Goal: Information Seeking & Learning: Learn about a topic

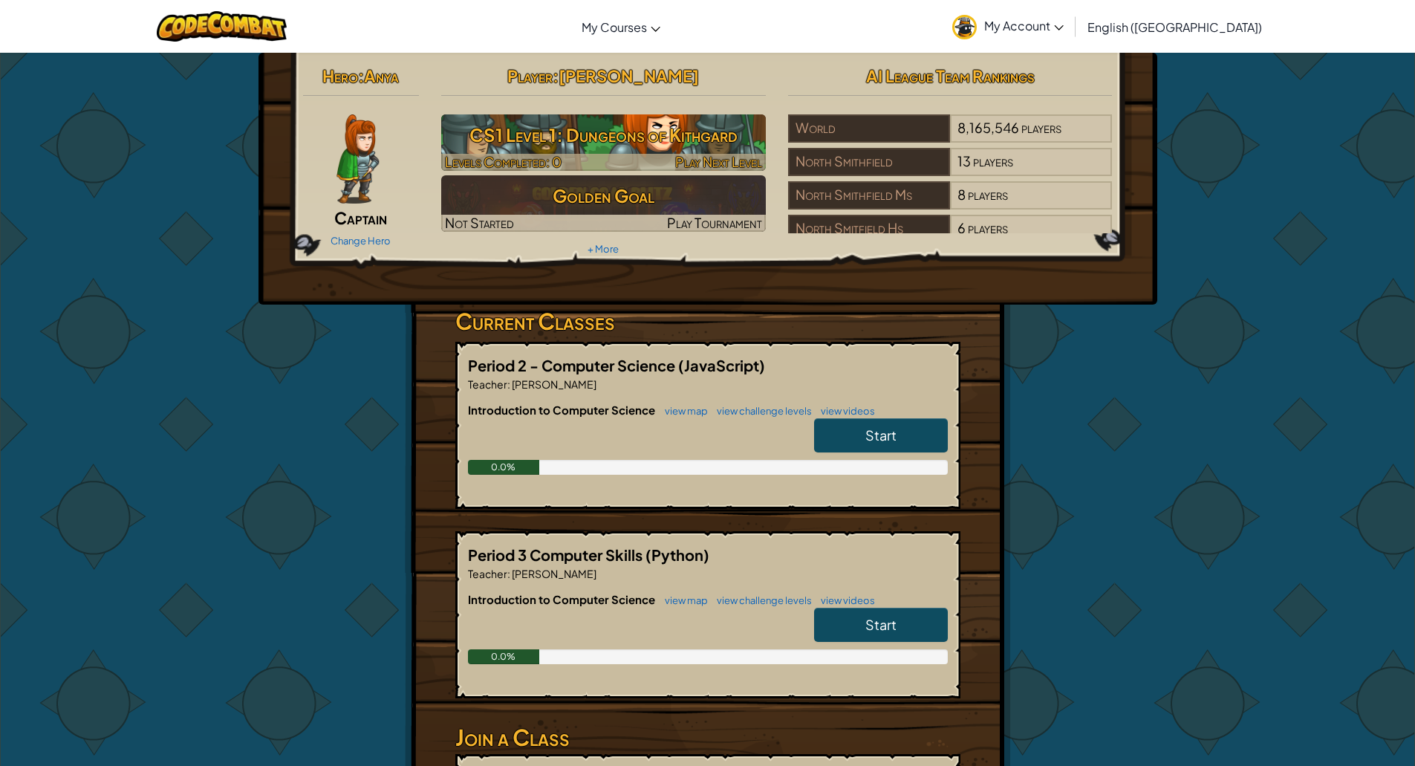
click at [707, 134] on h3 "CS1 Level 1: Dungeons of Kithgard" at bounding box center [603, 134] width 325 height 33
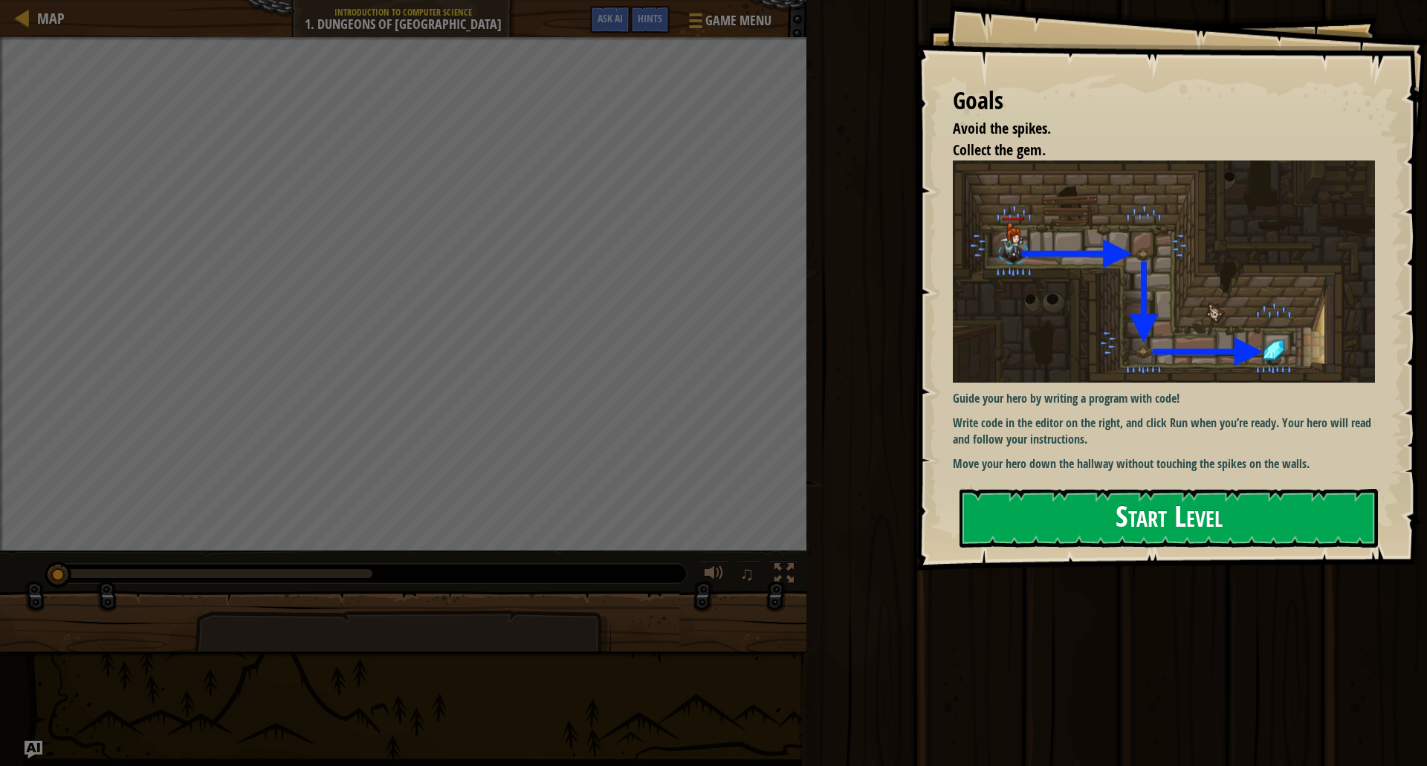
click at [1132, 479] on div "Goals Avoid the spikes. Collect the gem. Guide your hero by writing a program w…" at bounding box center [1170, 285] width 511 height 571
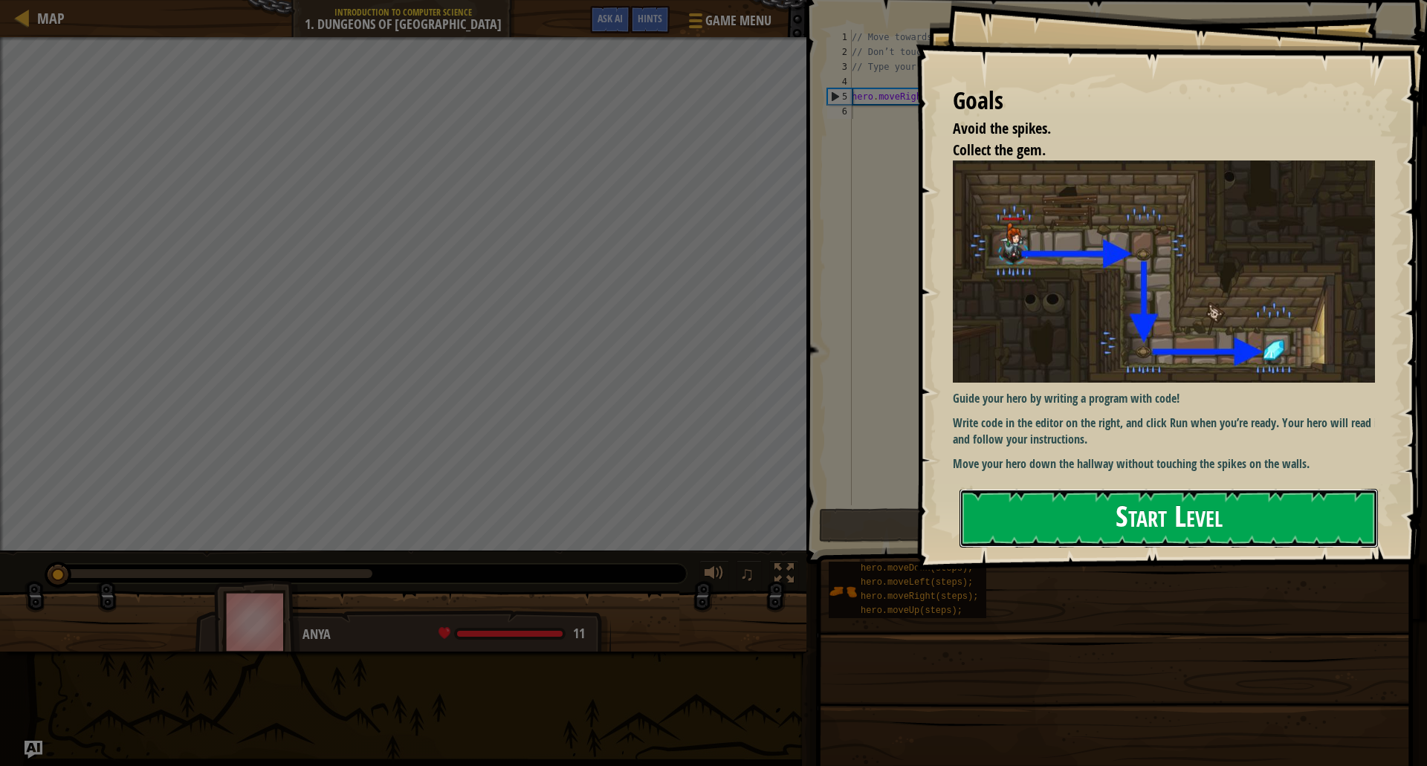
click at [1116, 498] on button "Start Level" at bounding box center [1168, 518] width 418 height 59
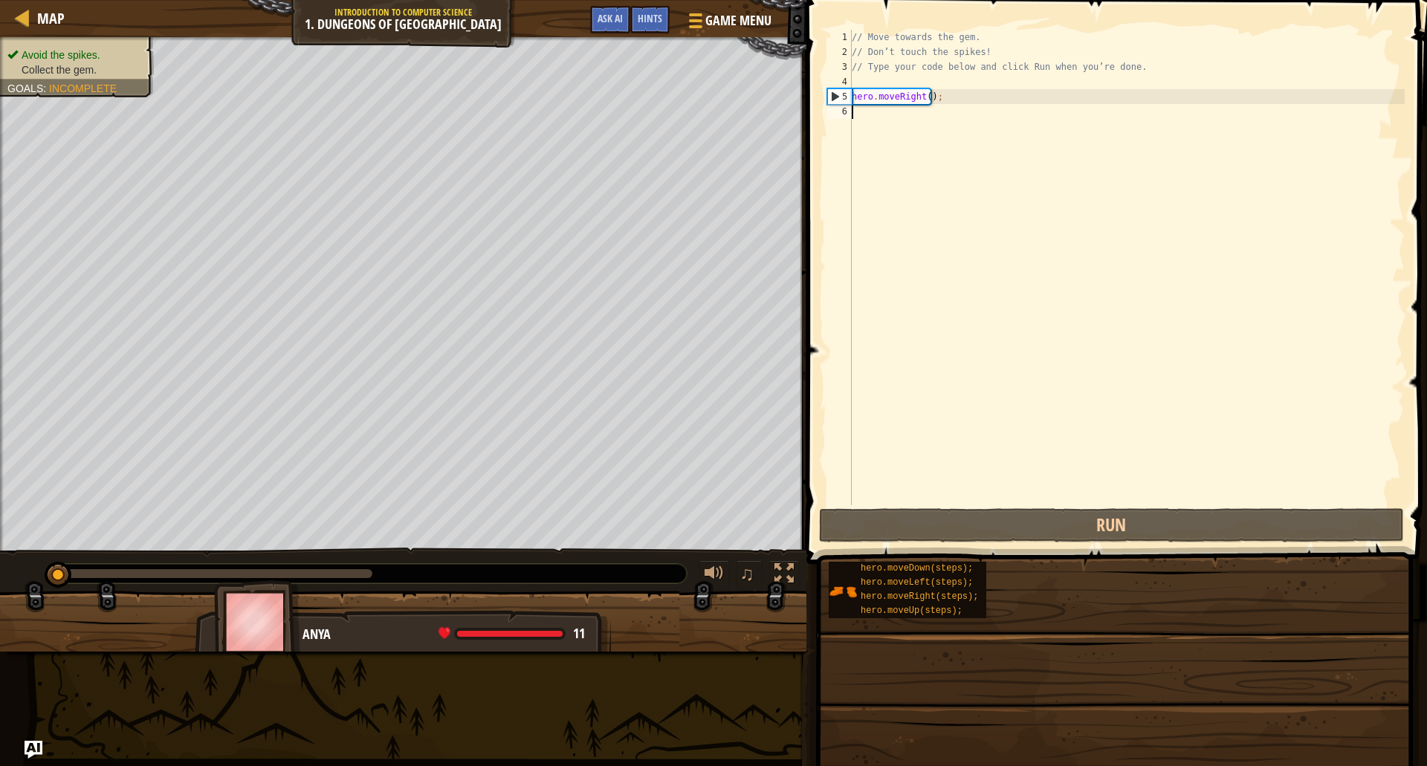
click at [1017, 161] on div "// Move towards the gem. // Don’t touch the spikes! // Type your code below and…" at bounding box center [1127, 282] width 556 height 505
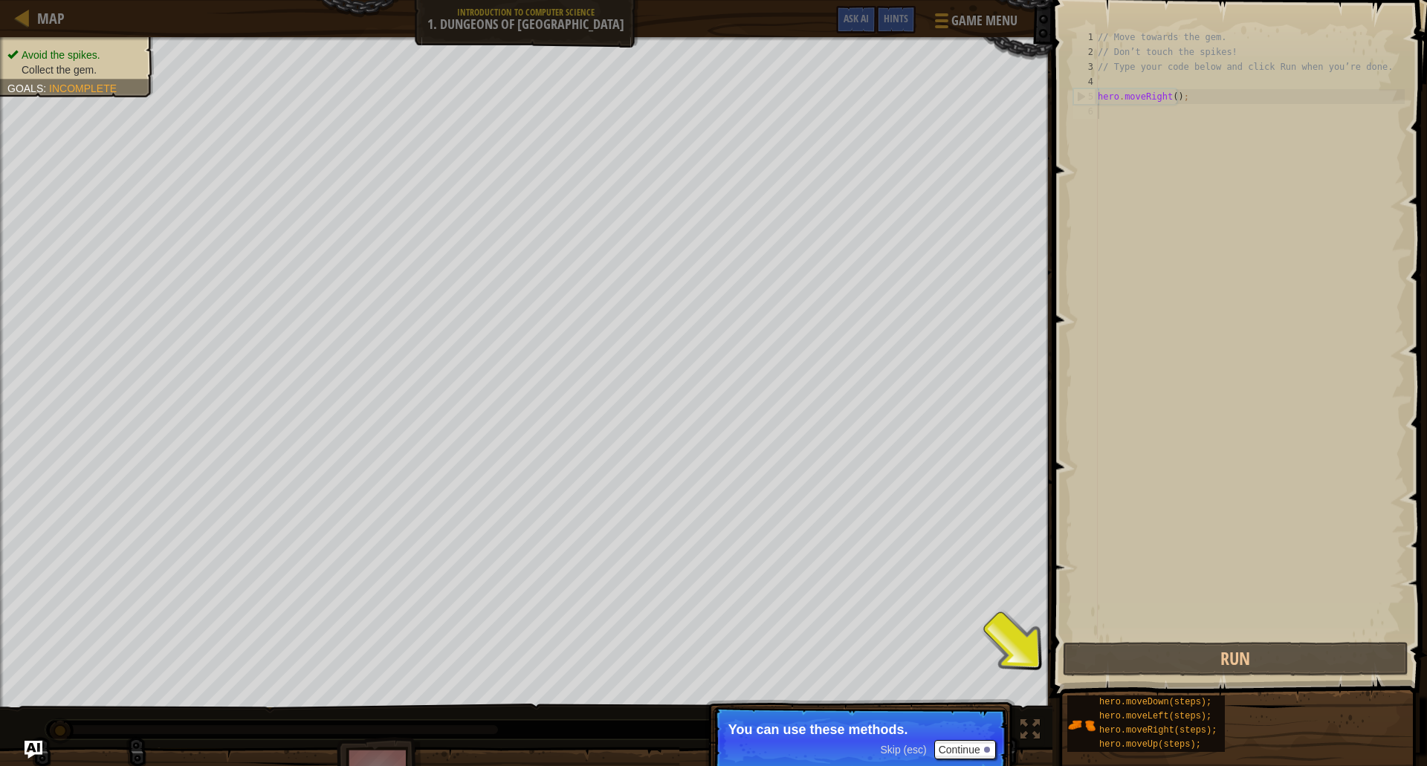
click at [1167, 96] on div "// Move towards the gem. // Don’t touch the spikes! // Type your code below and…" at bounding box center [1249, 349] width 310 height 639
type textarea "hero.moveRight();"
click at [1173, 143] on div "// Move towards the gem. // Don’t touch the spikes! // Type your code below and…" at bounding box center [1249, 349] width 310 height 639
click at [1134, 654] on button "Run" at bounding box center [1236, 659] width 346 height 34
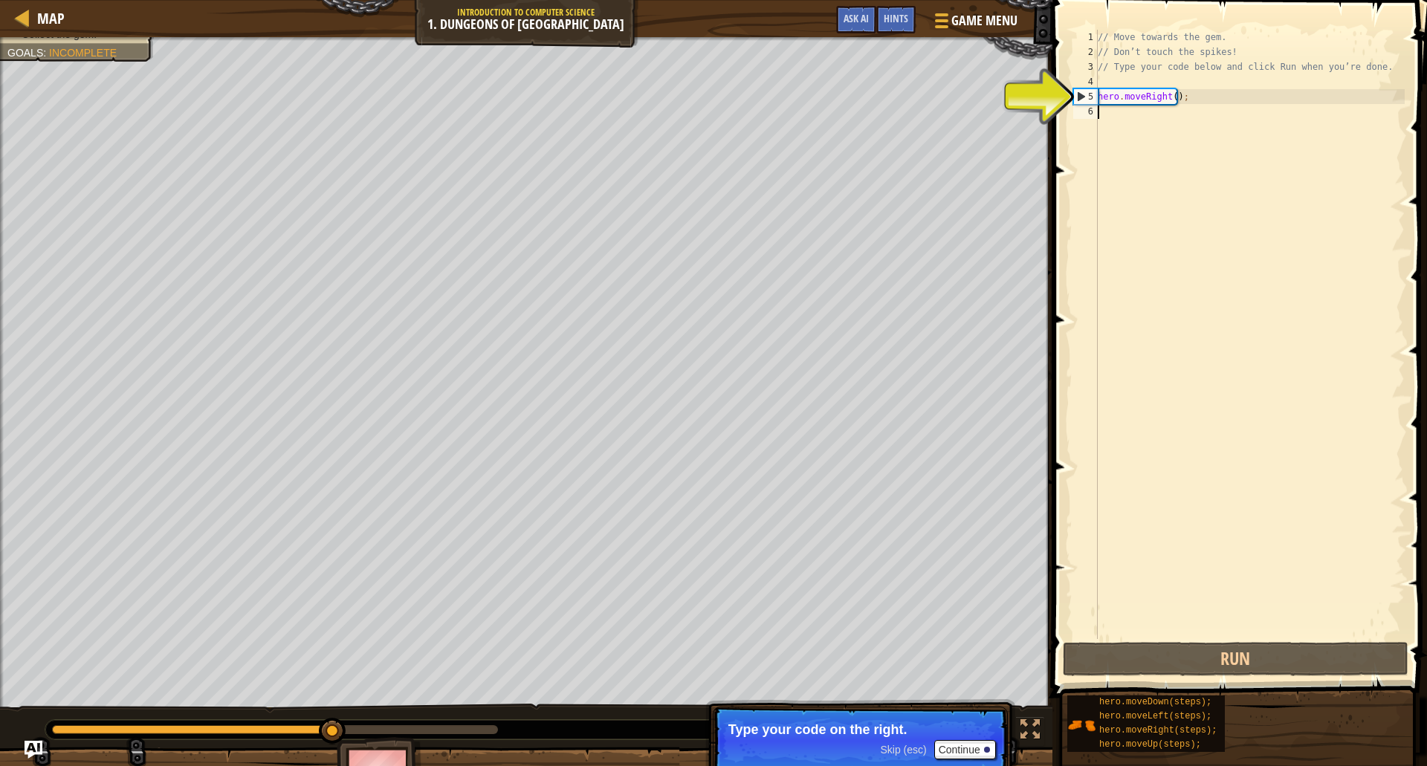
click at [1185, 155] on div "// Move towards the gem. // Don’t touch the spikes! // Type your code below and…" at bounding box center [1249, 349] width 310 height 639
click at [1195, 130] on div "// Move towards the gem. // Don’t touch the spikes! // Type your code below and…" at bounding box center [1249, 349] width 310 height 639
click at [1212, 113] on div "// Move towards the gem. // Don’t touch the spikes! // Type your code below and…" at bounding box center [1249, 349] width 310 height 639
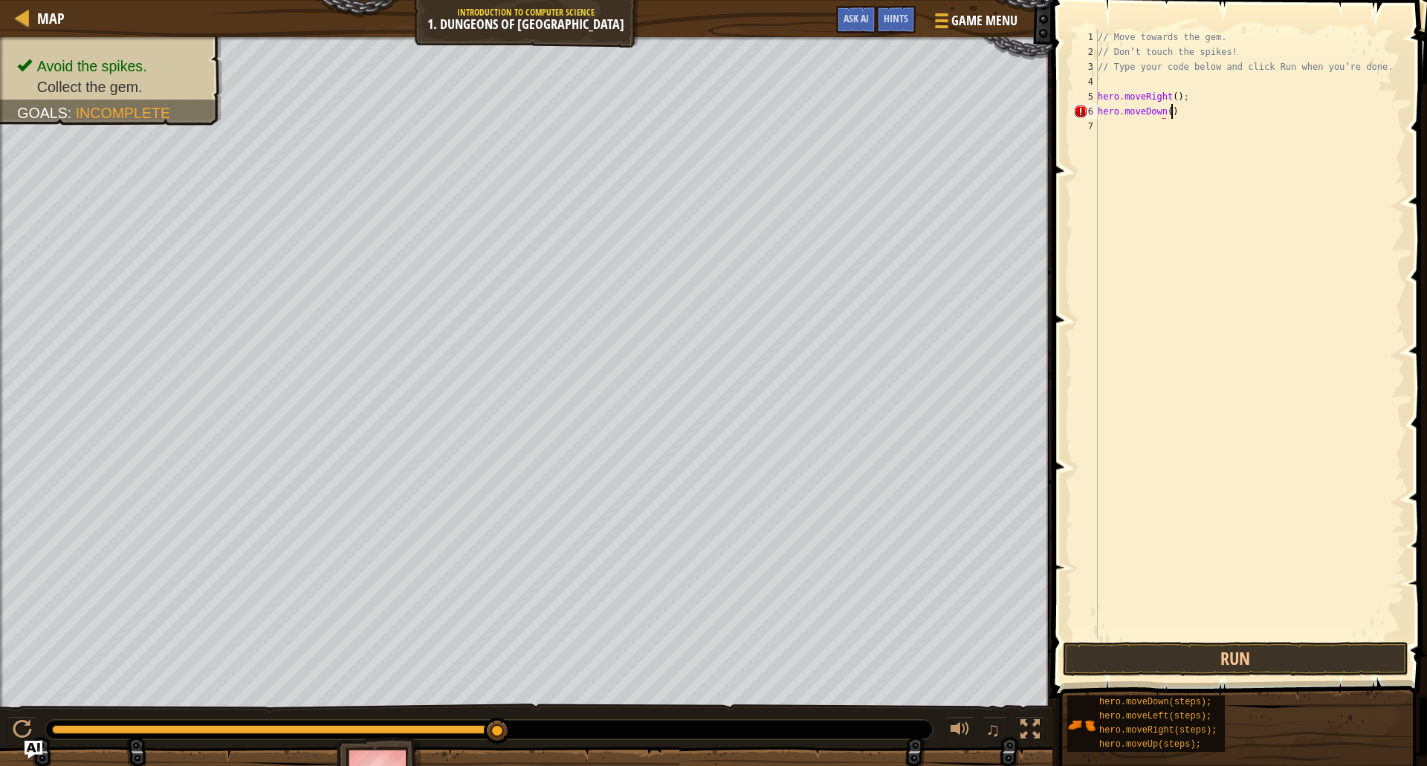
scroll to position [7, 5]
type textarea "hero.moveDown();"
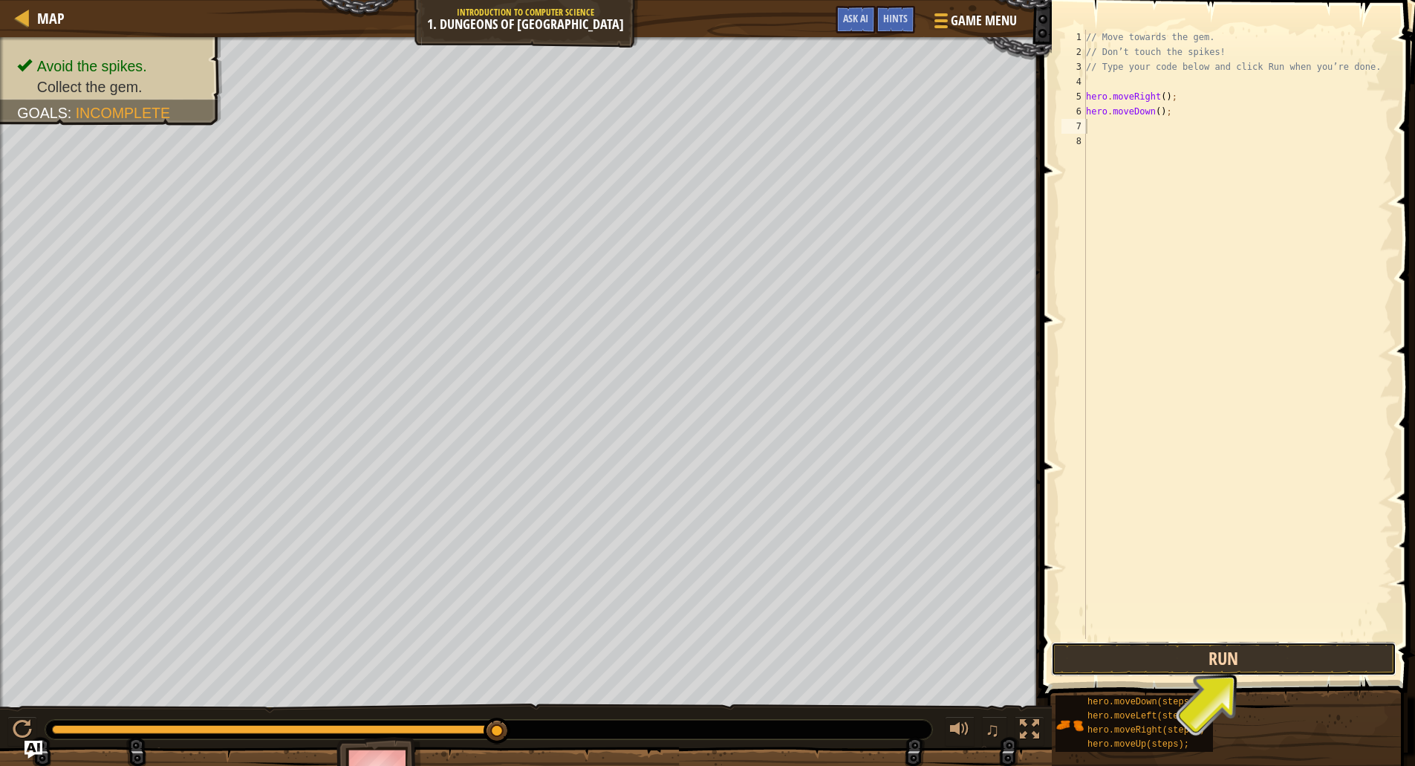
click at [1110, 649] on button "Run" at bounding box center [1224, 659] width 346 height 34
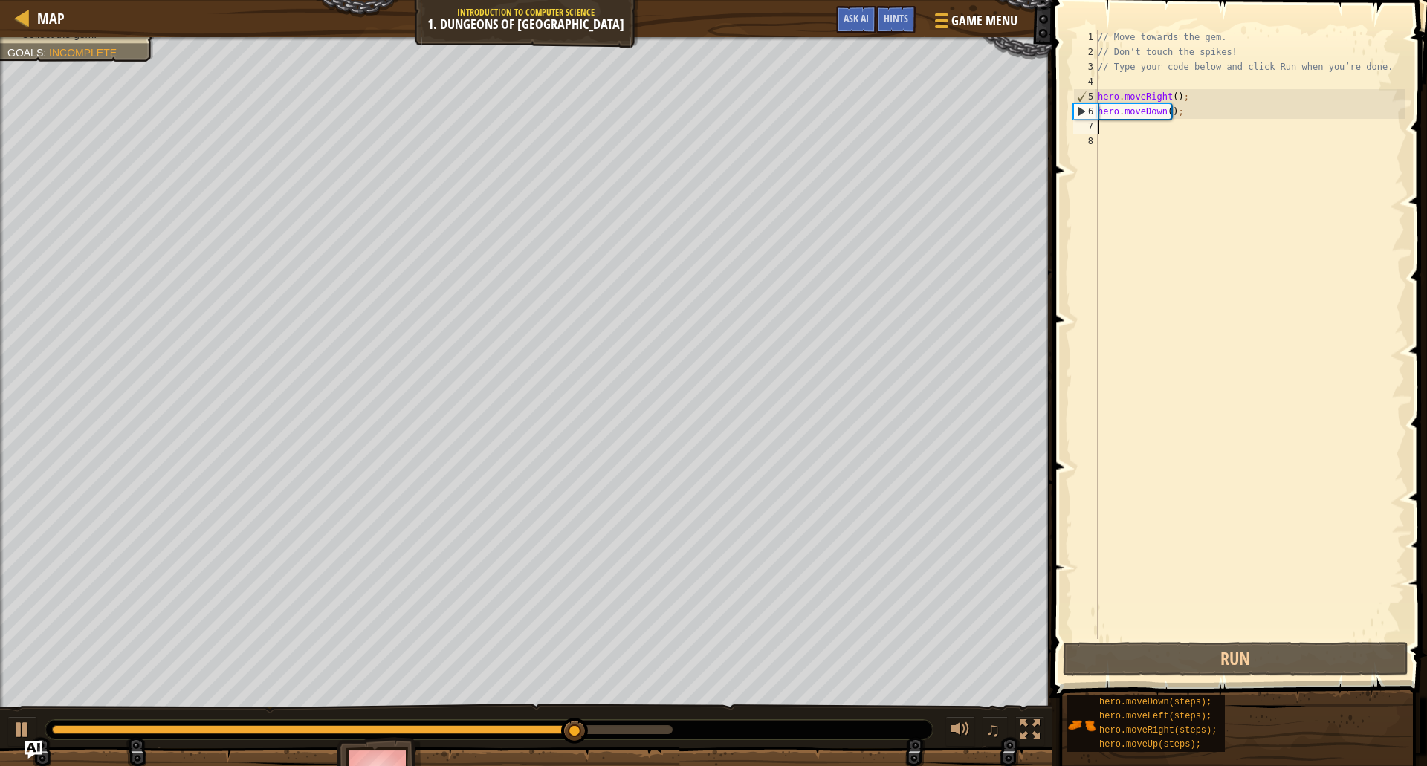
click at [1203, 125] on div "// Move towards the gem. // Don’t touch the spikes! // Type your code below and…" at bounding box center [1249, 349] width 310 height 639
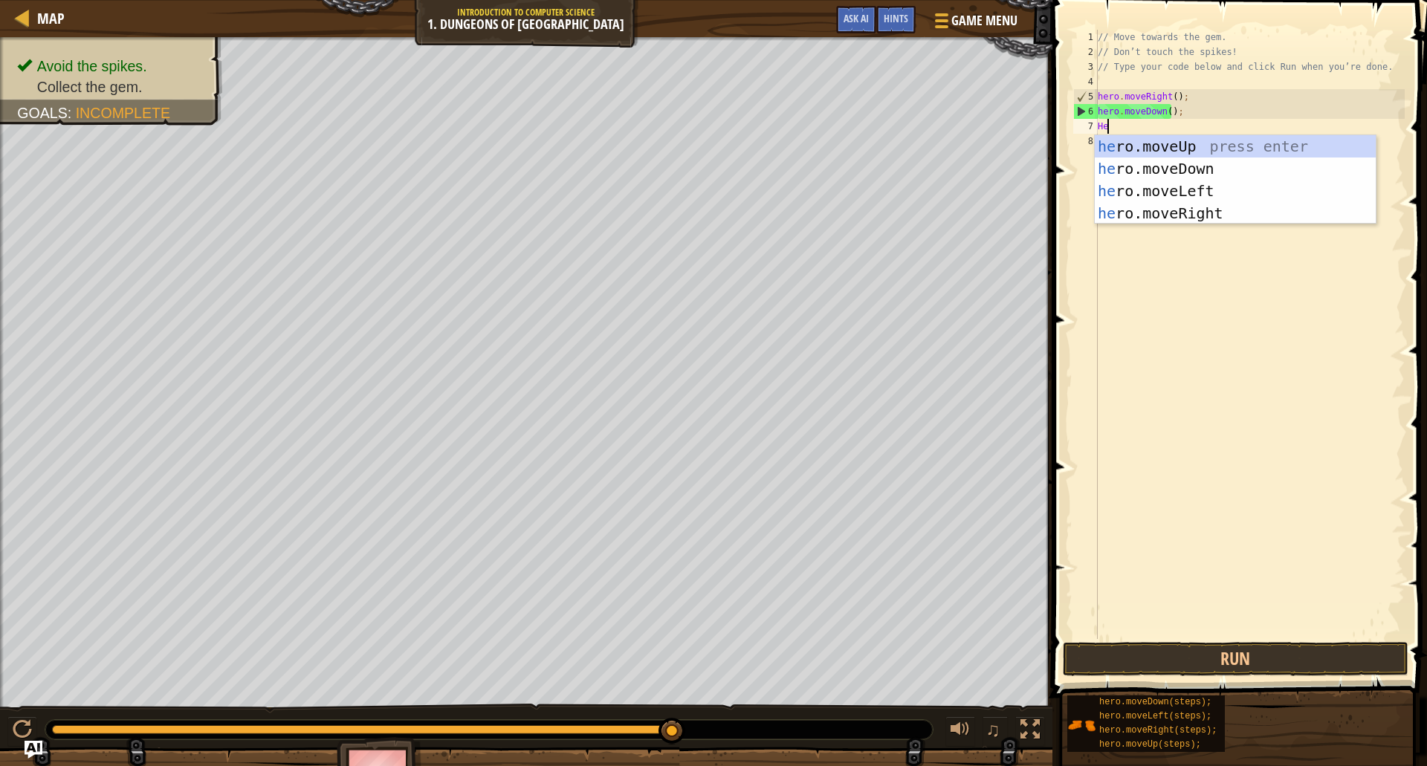
type textarea "H"
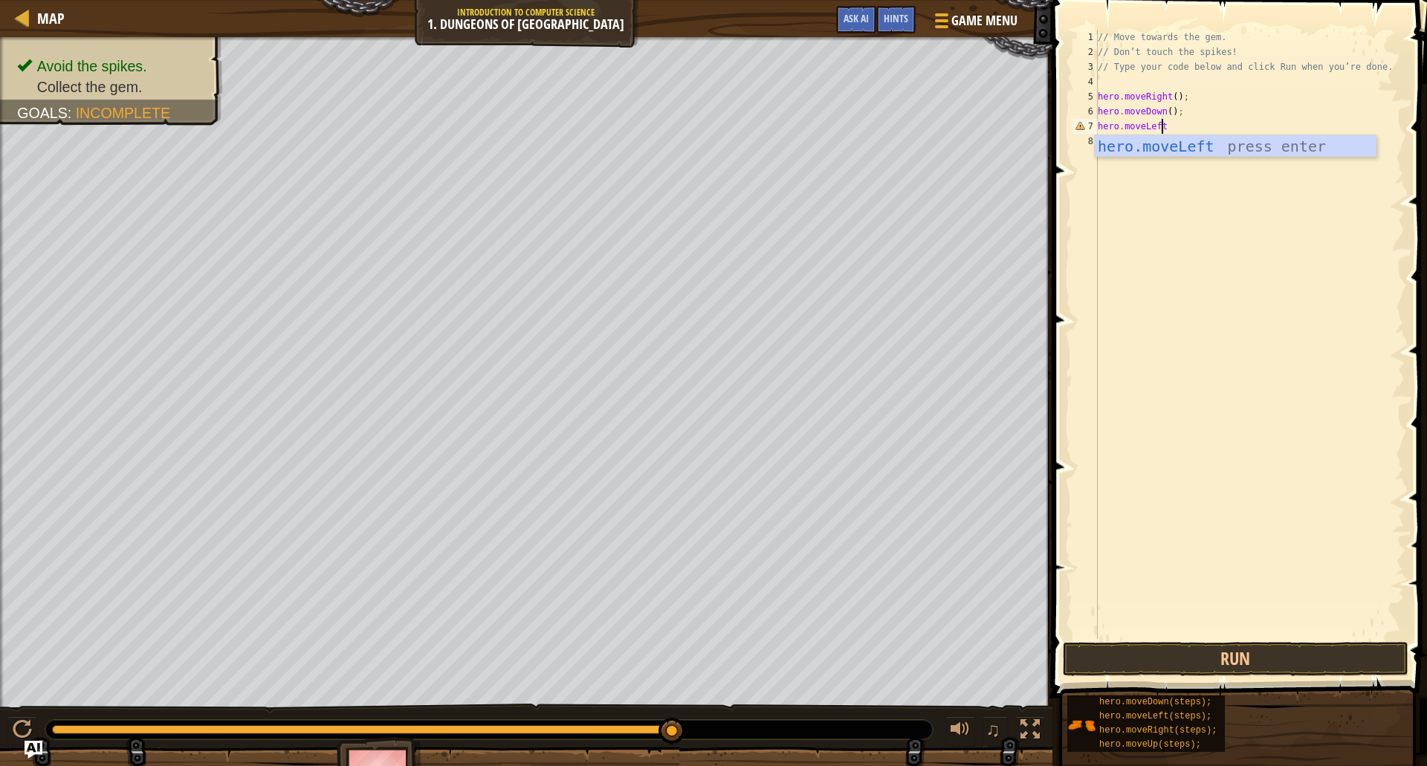
scroll to position [7, 5]
type textarea "hero.moveLeft();"
click at [1088, 660] on button "Run" at bounding box center [1236, 659] width 346 height 34
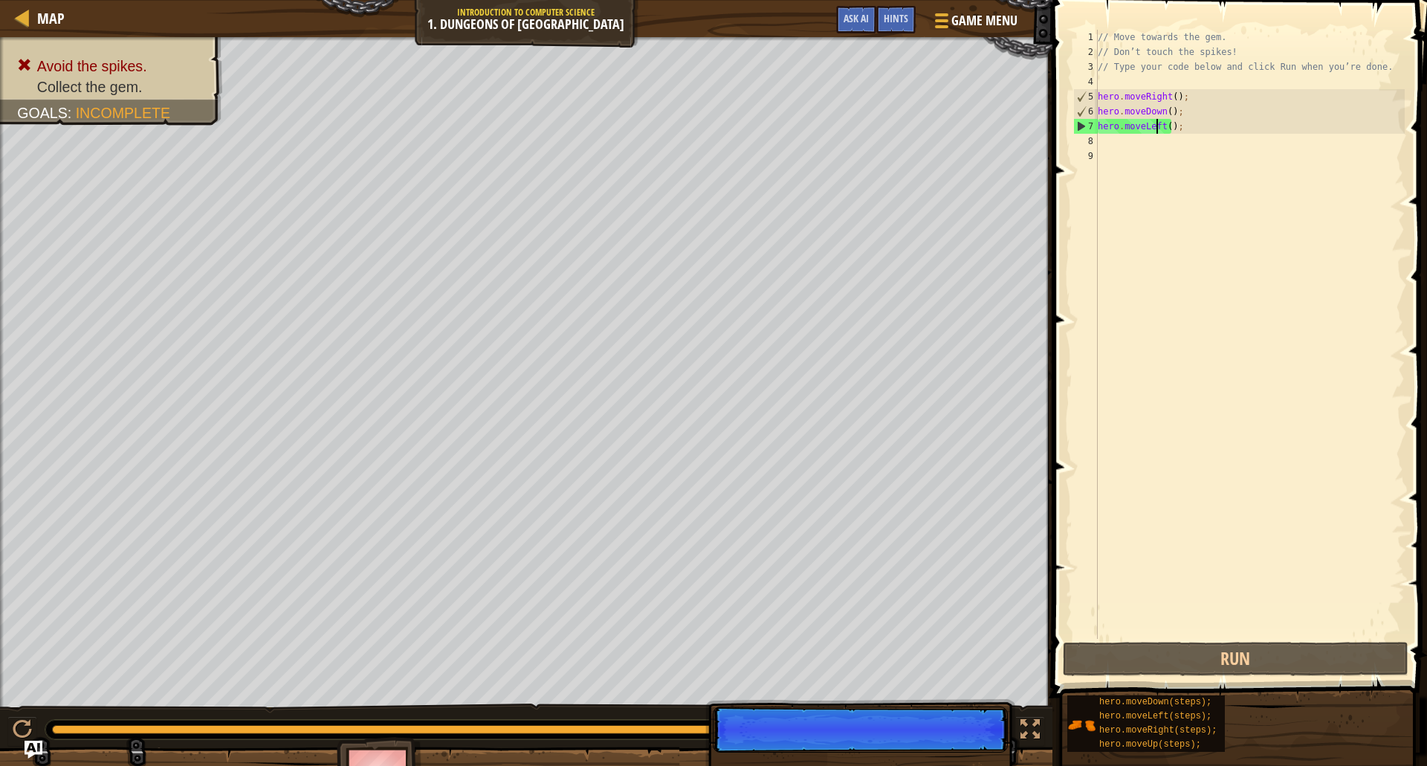
click at [1155, 120] on div "// Move towards the gem. // Don’t touch the spikes! // Type your code below and…" at bounding box center [1249, 349] width 310 height 639
type textarea "hero.moveLeft();"
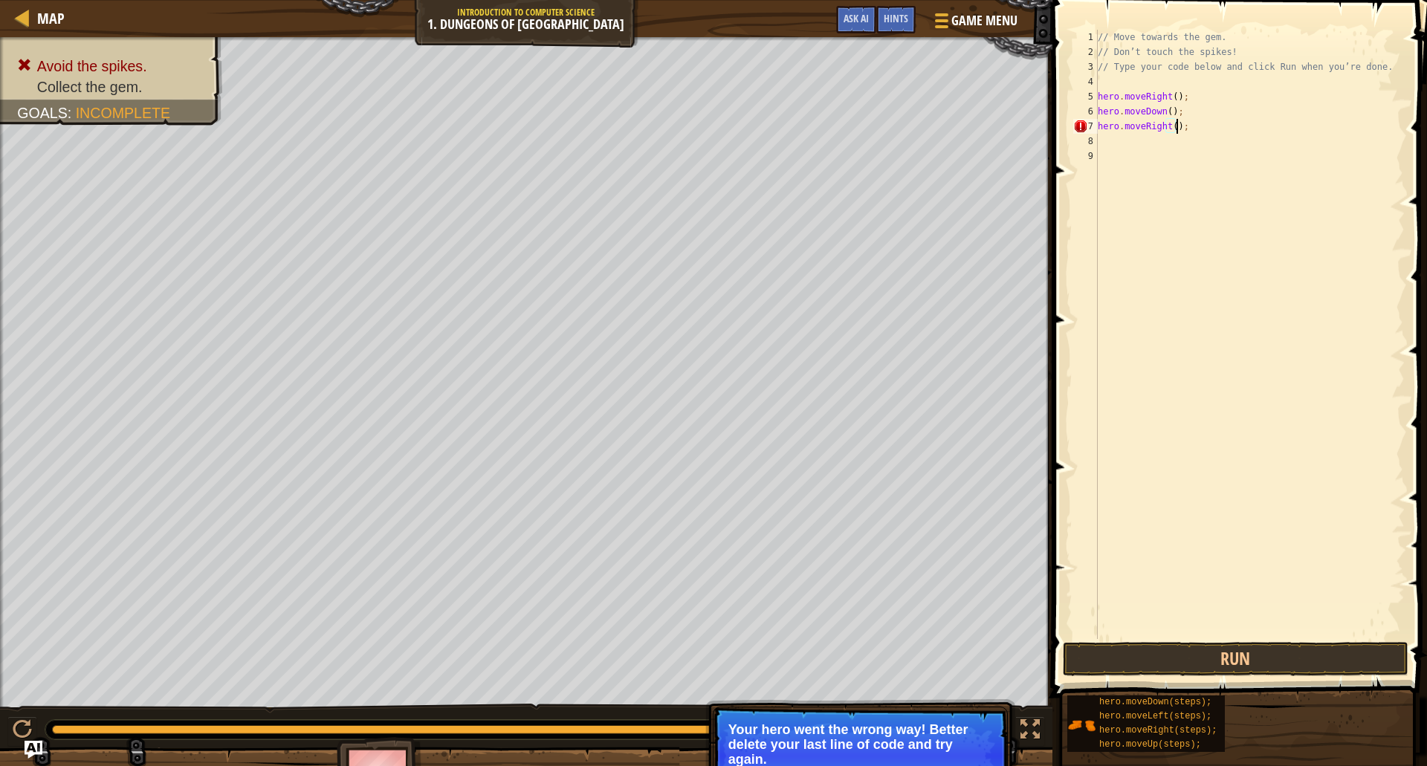
scroll to position [7, 6]
type textarea "hero.moveRight();"
click at [1156, 666] on button "Run" at bounding box center [1236, 659] width 346 height 34
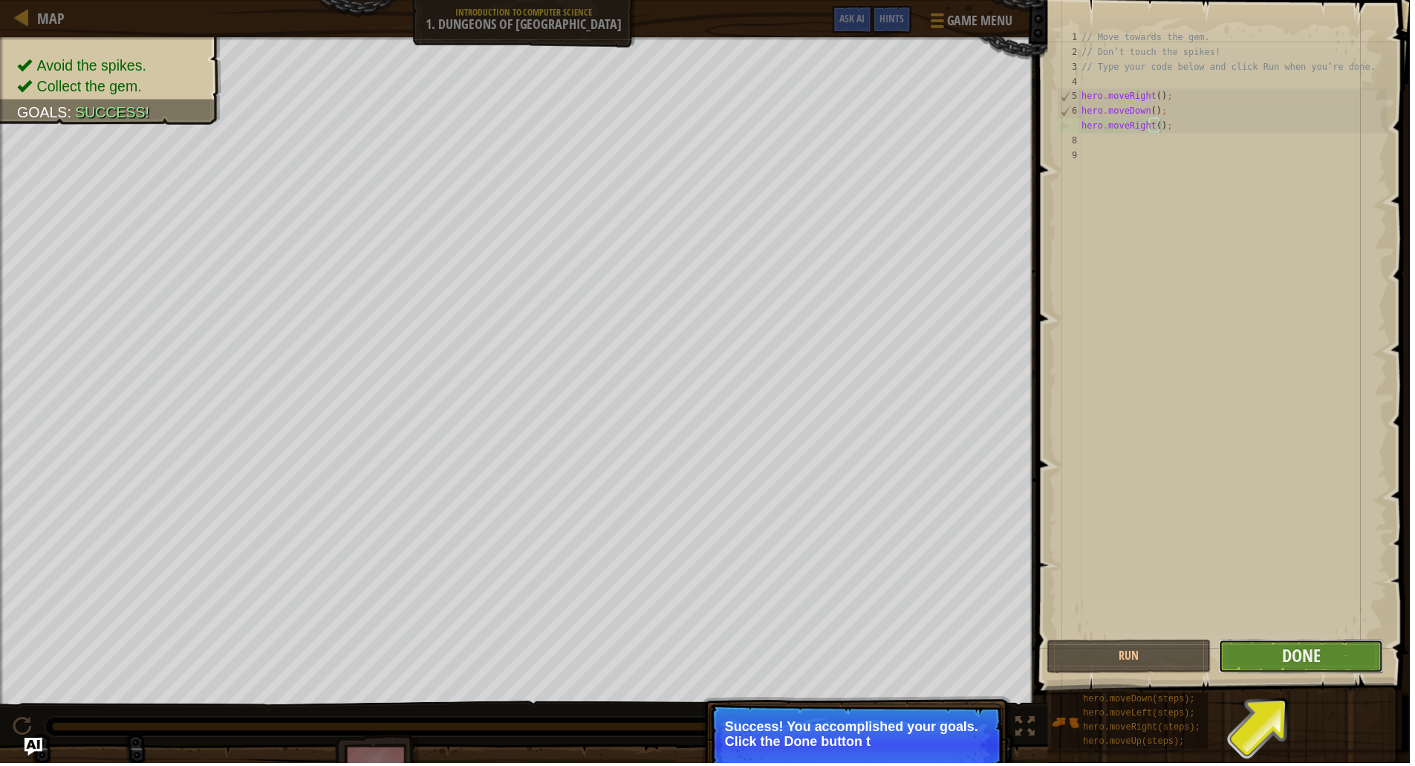
click at [1258, 664] on button "Done" at bounding box center [1307, 659] width 166 height 34
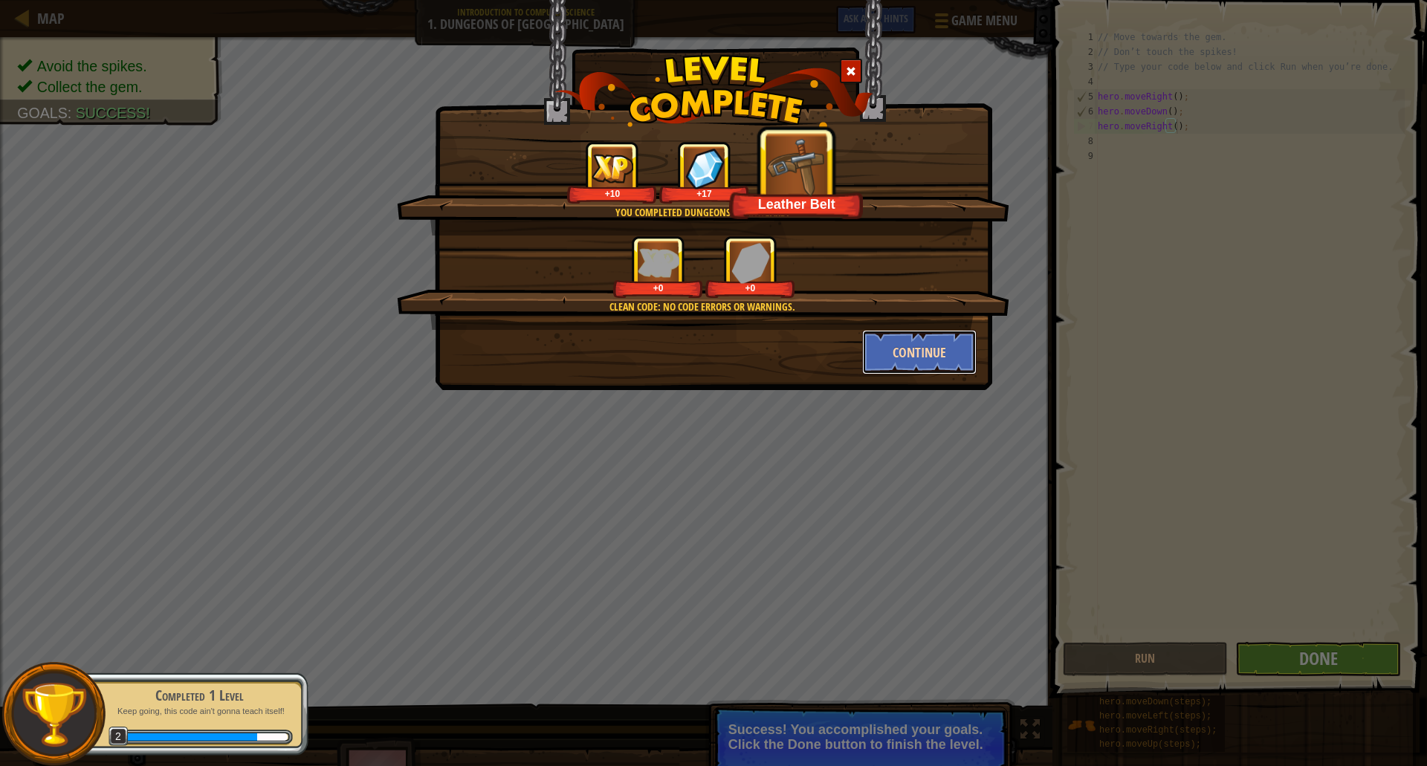
click at [911, 360] on button "Continue" at bounding box center [919, 352] width 115 height 45
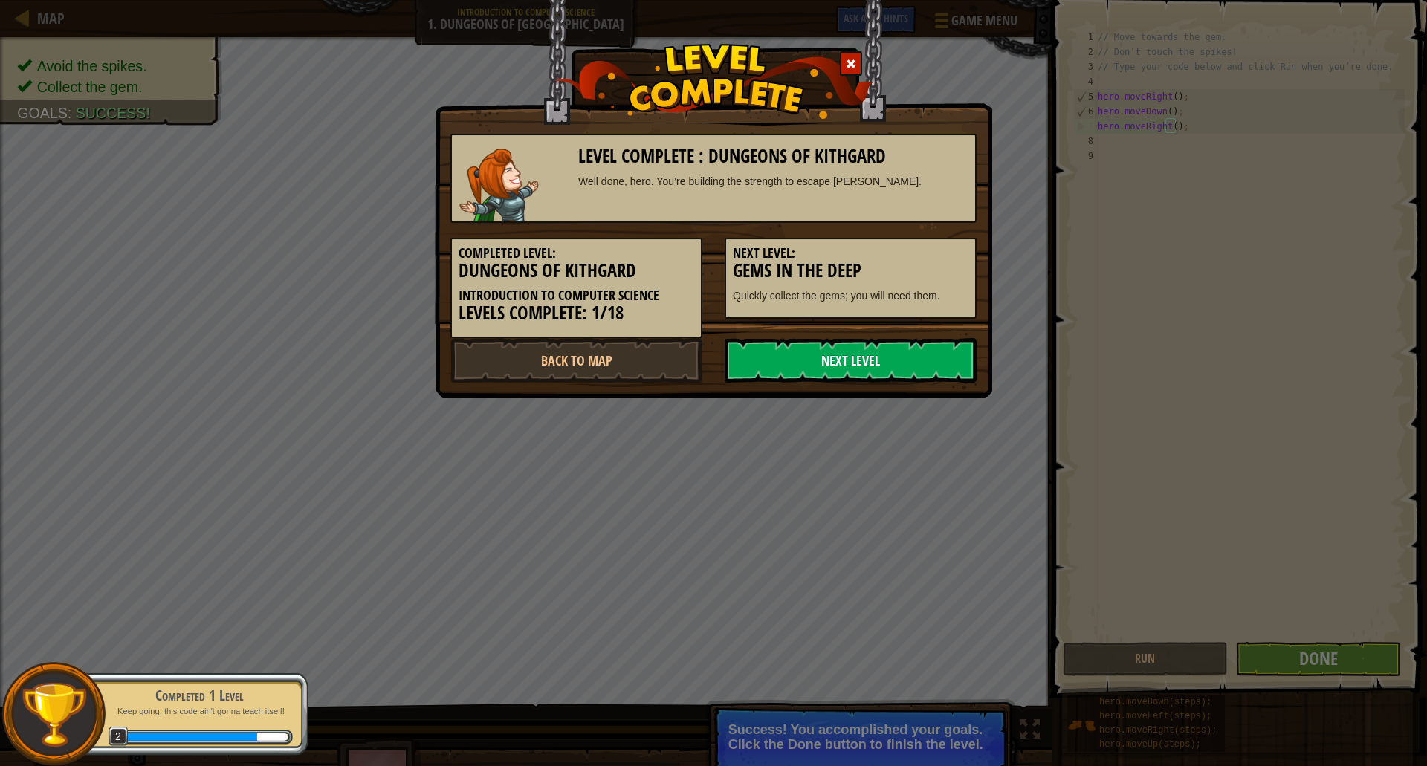
click at [909, 361] on link "Next Level" at bounding box center [850, 360] width 252 height 45
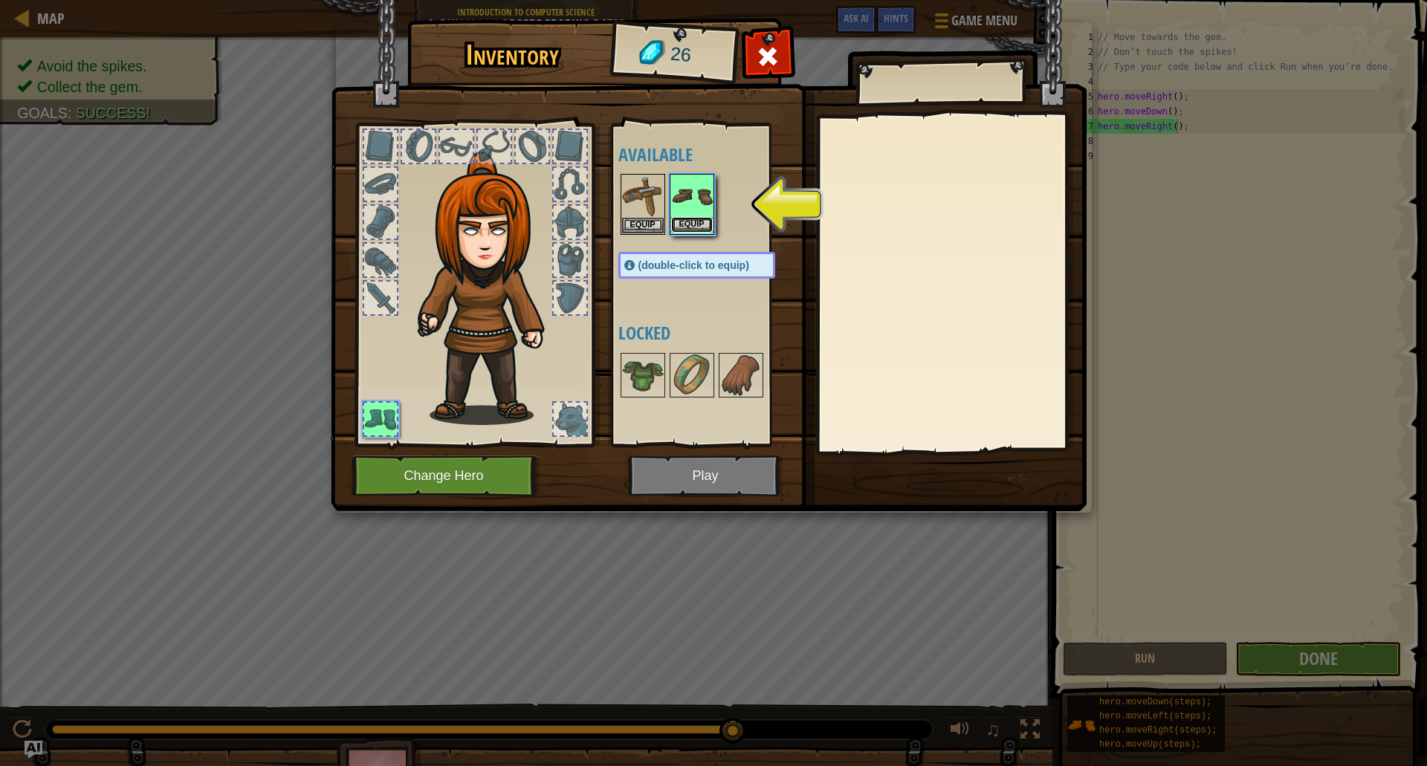
click at [708, 223] on button "Equip" at bounding box center [692, 225] width 42 height 16
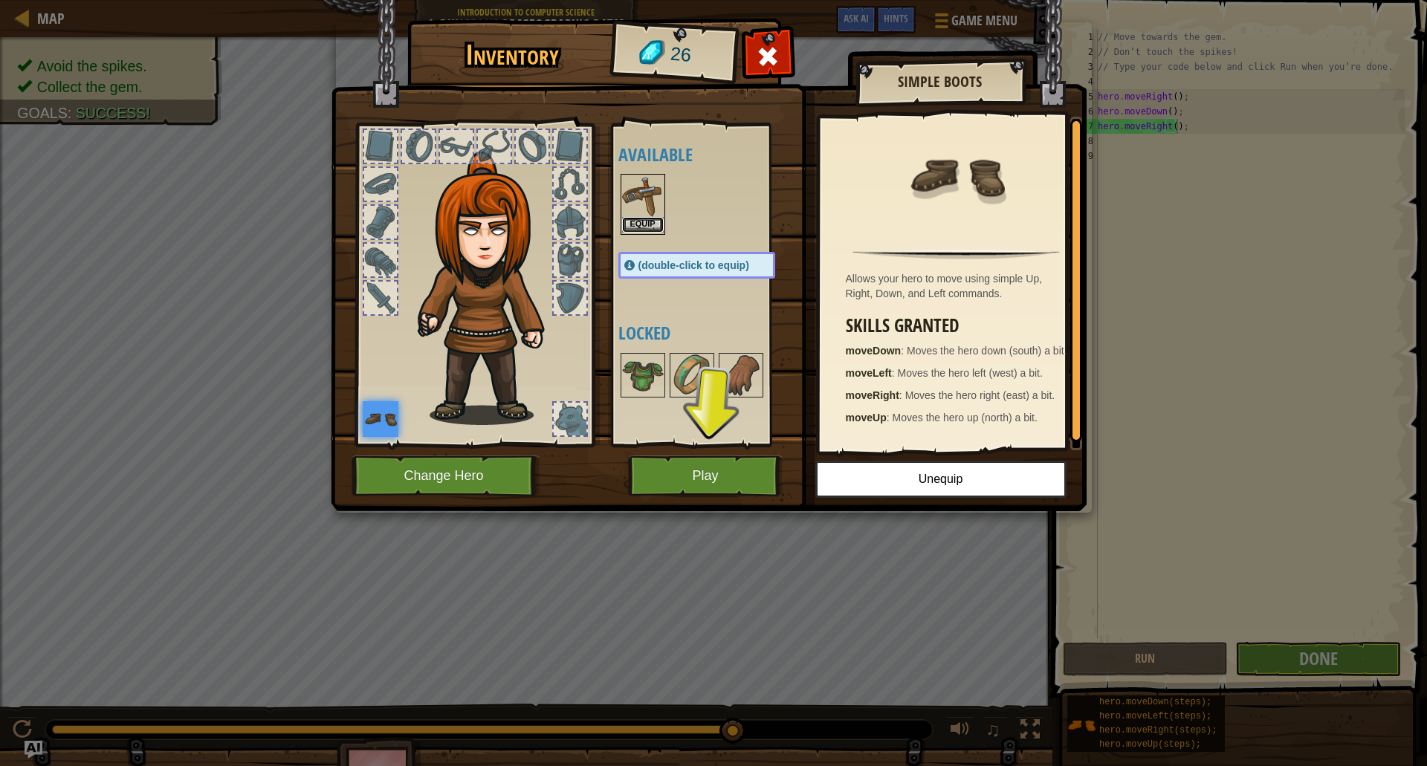
click at [649, 227] on button "Equip" at bounding box center [643, 225] width 42 height 16
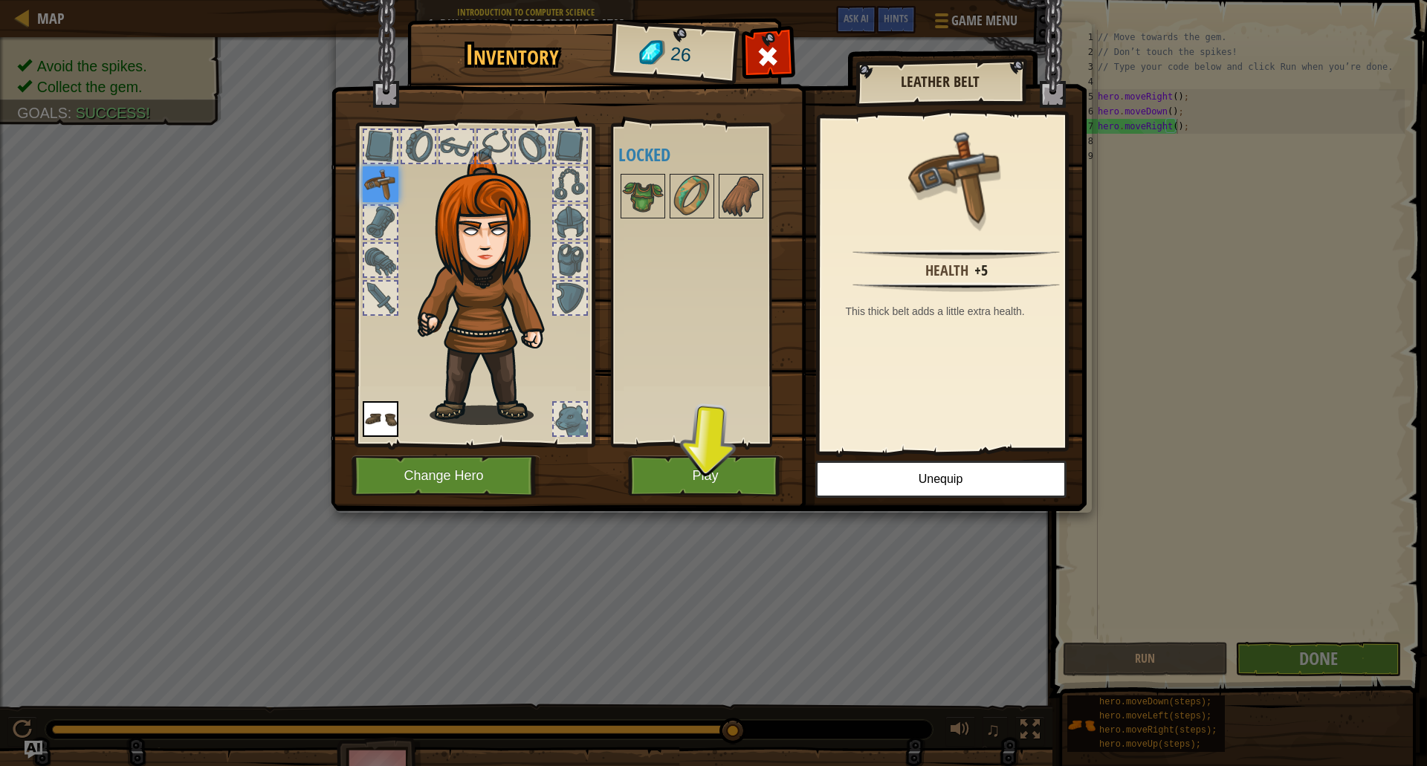
click at [649, 171] on div "Available Equip Equip (double-click to equip) Locked" at bounding box center [711, 285] width 186 height 310
drag, startPoint x: 646, startPoint y: 187, endPoint x: 648, endPoint y: 227, distance: 39.4
click at [646, 188] on img at bounding box center [643, 196] width 42 height 42
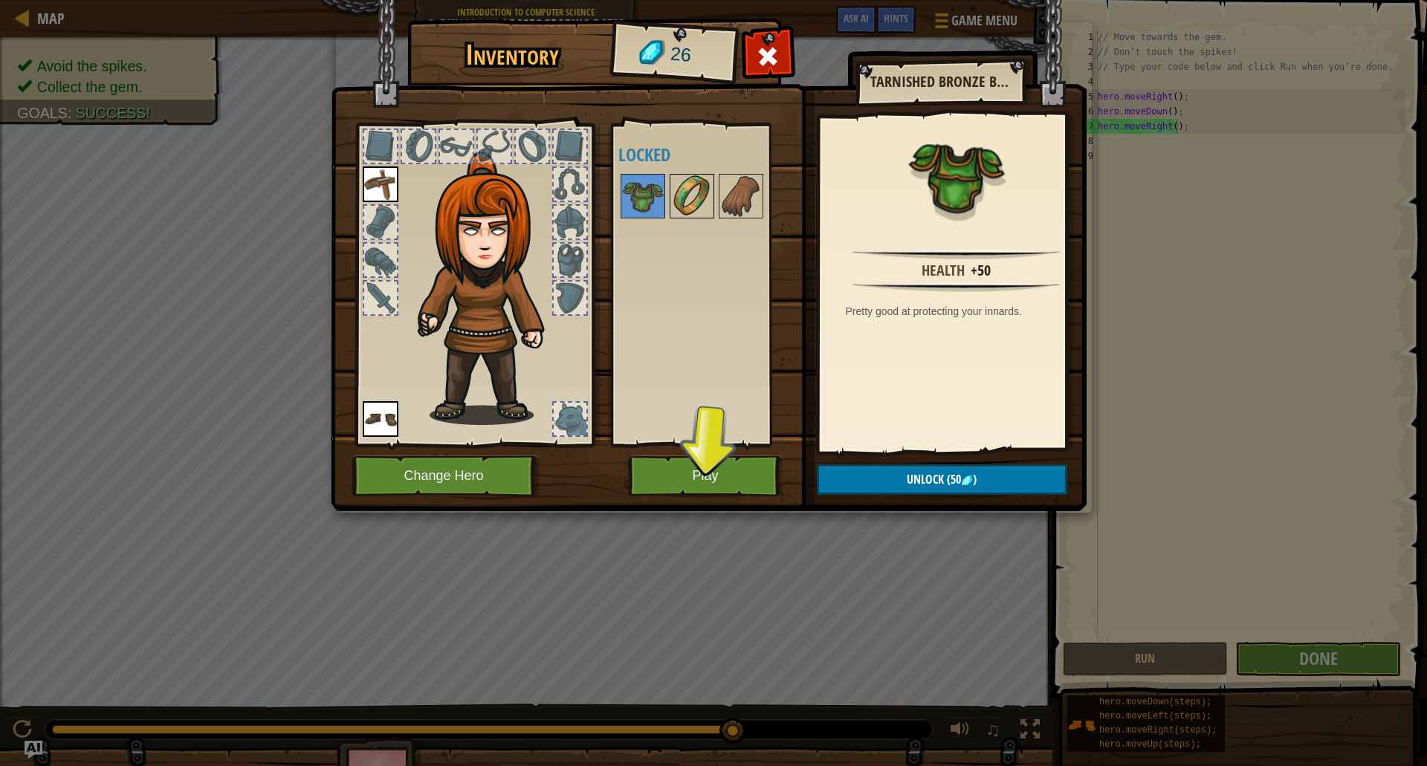
click at [675, 196] on img at bounding box center [692, 196] width 42 height 42
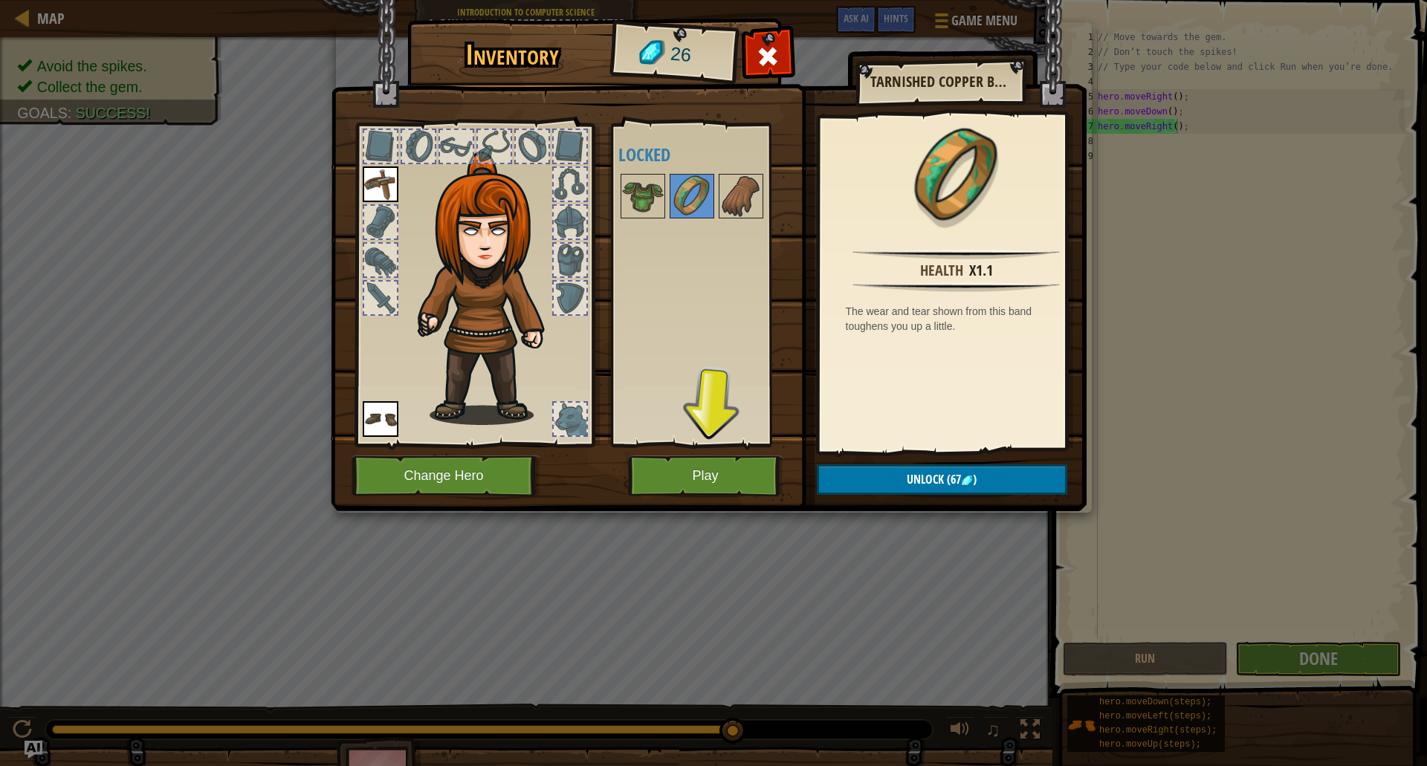
click at [716, 191] on div at bounding box center [711, 196] width 186 height 49
click at [750, 187] on img at bounding box center [741, 196] width 42 height 42
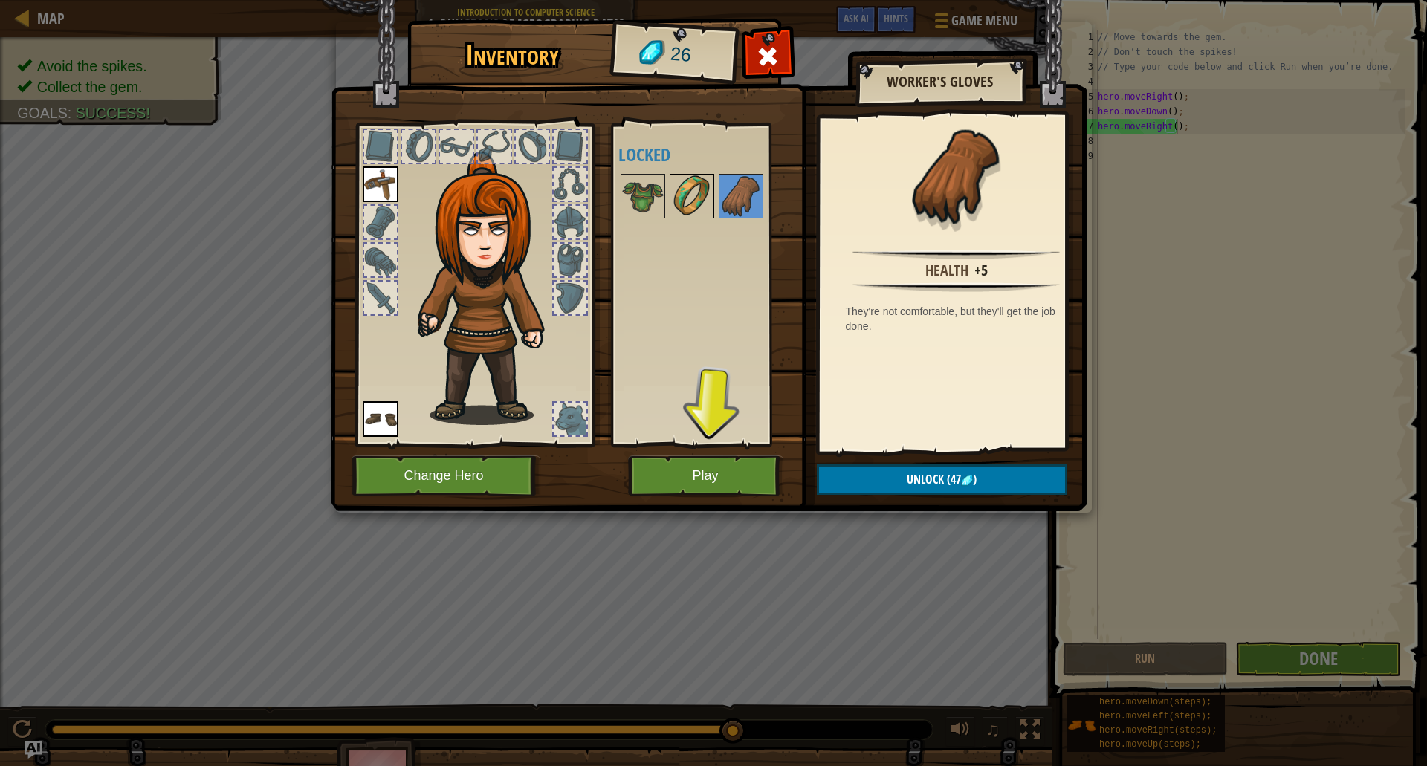
click at [690, 179] on img at bounding box center [692, 196] width 42 height 42
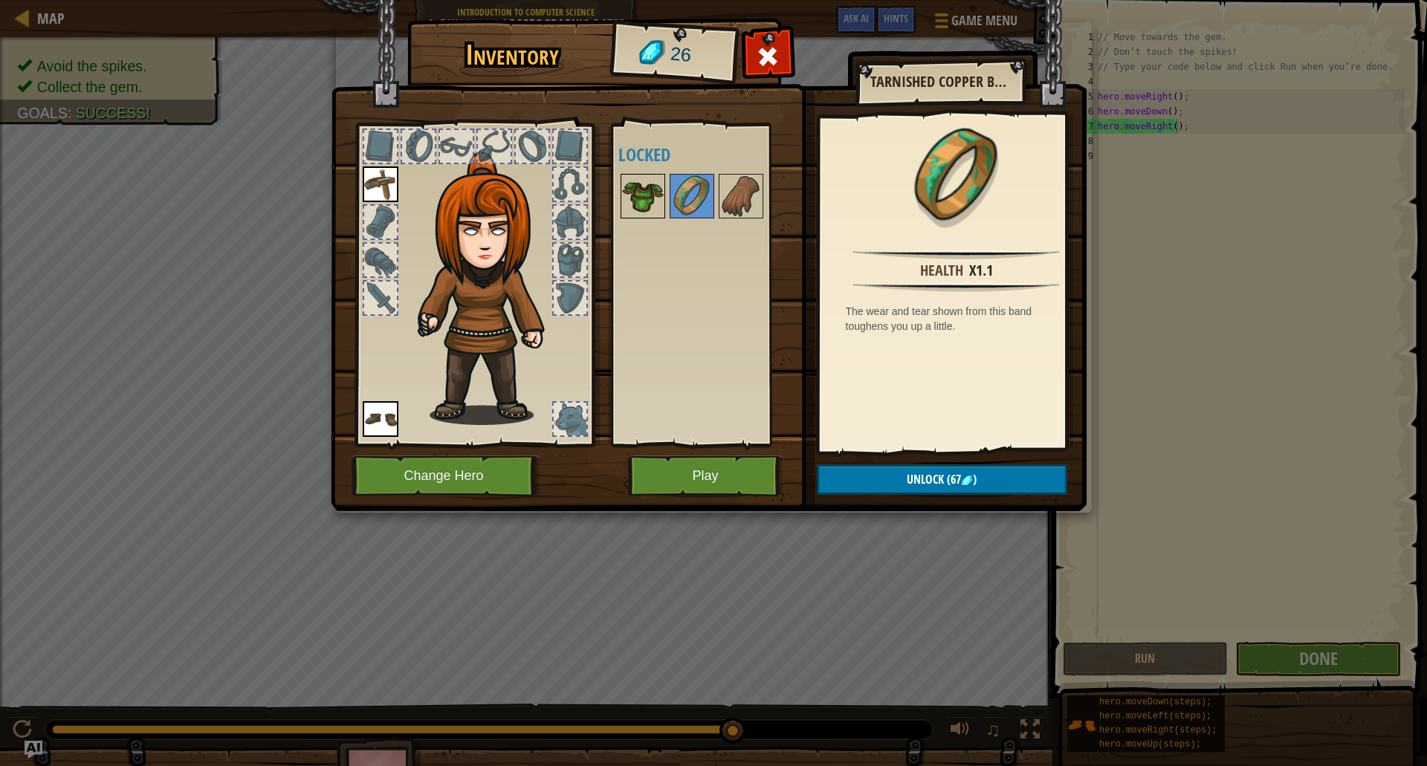
click at [635, 186] on img at bounding box center [643, 196] width 42 height 42
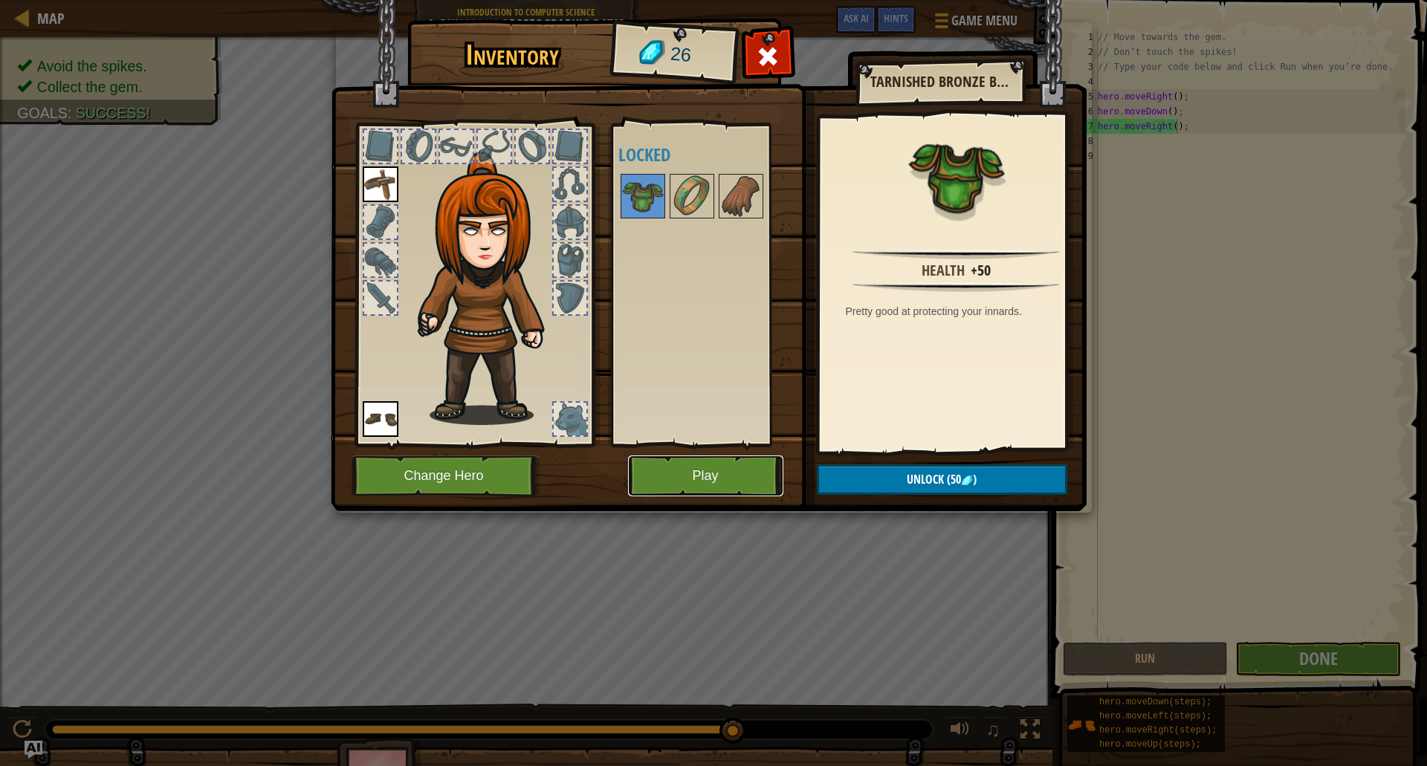
click at [681, 477] on button "Play" at bounding box center [705, 475] width 155 height 41
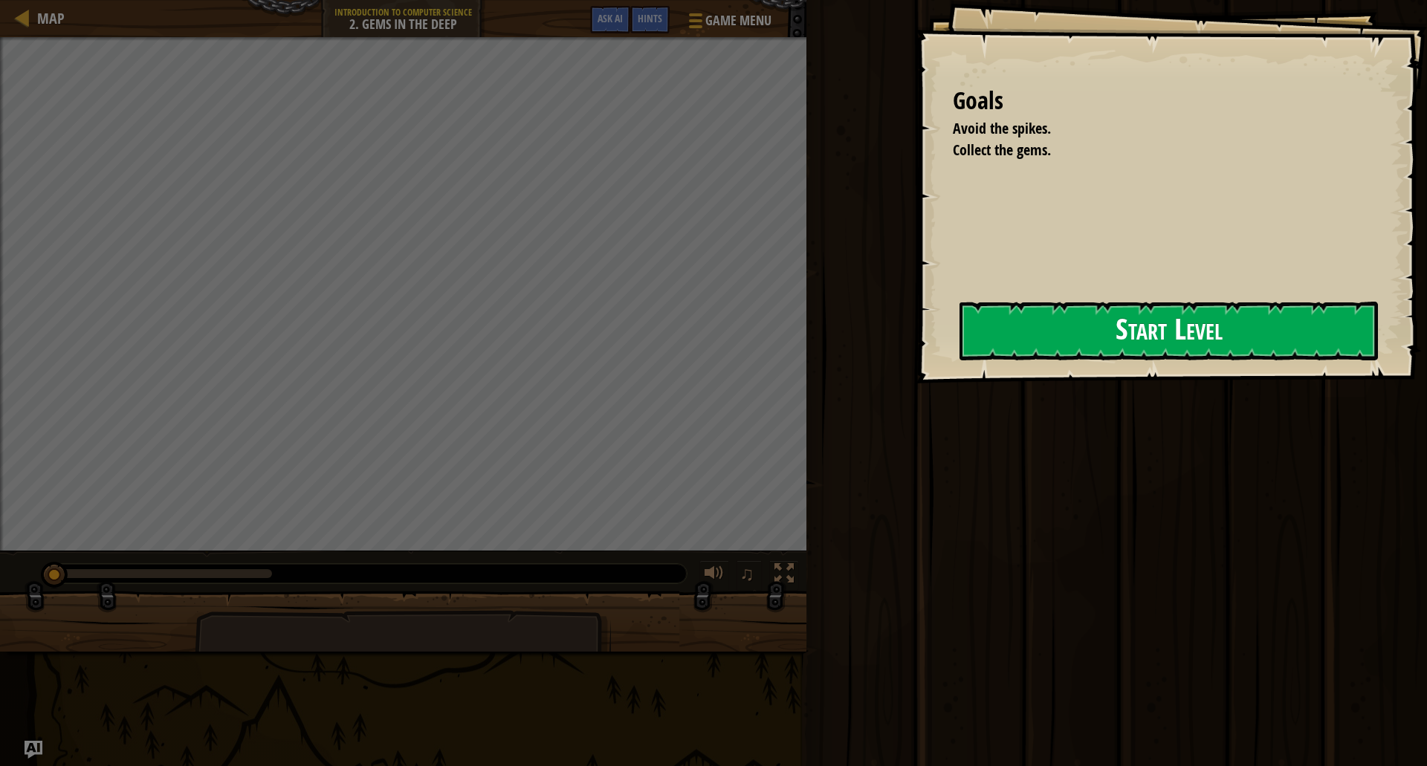
drag, startPoint x: 948, startPoint y: 366, endPoint x: 983, endPoint y: 323, distance: 55.5
click at [949, 367] on div "Goals Avoid the spikes. Collect the gems. Start Level Error loading from server…" at bounding box center [1170, 191] width 511 height 383
click at [993, 317] on button "Start Level" at bounding box center [1168, 331] width 418 height 59
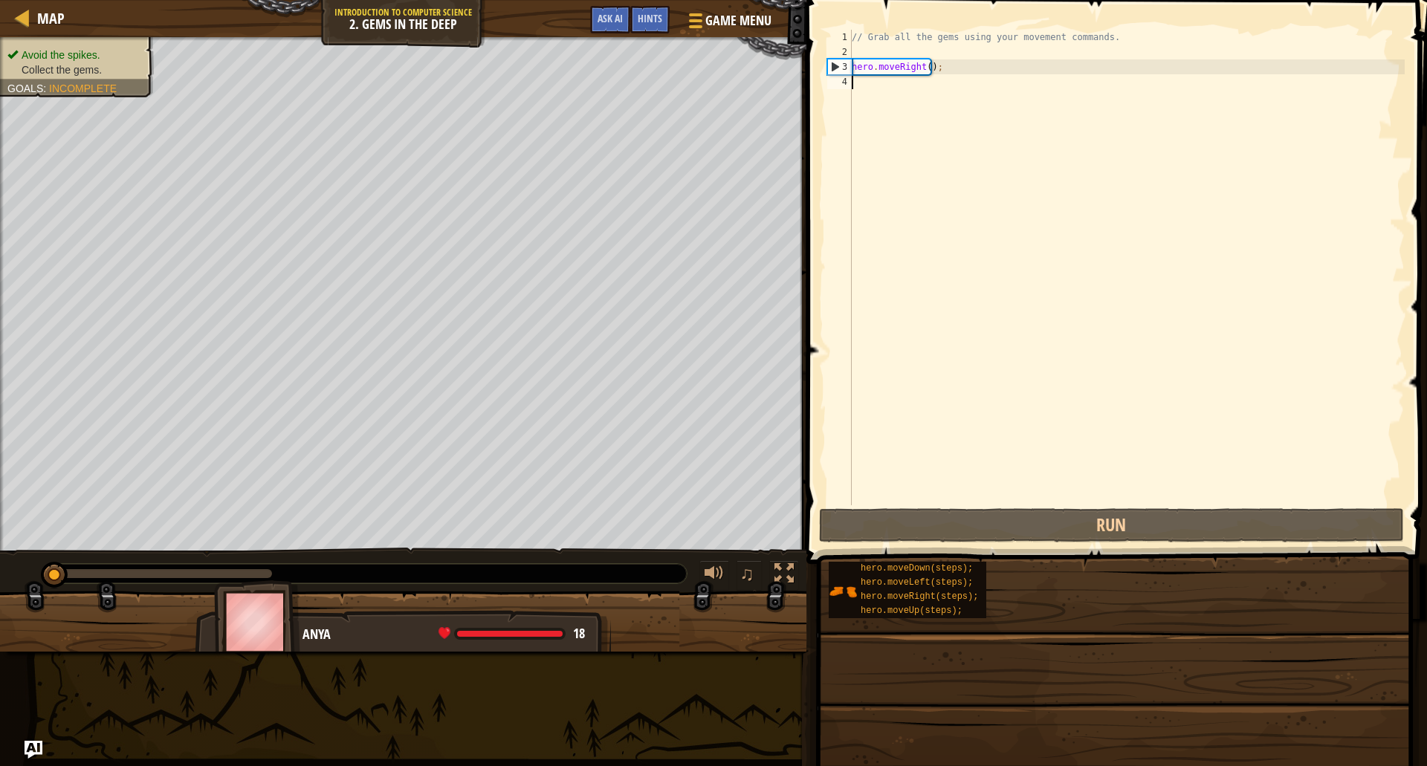
click at [999, 166] on div "// Grab all the gems using your movement commands. hero . moveRight ( ) ;" at bounding box center [1127, 282] width 556 height 505
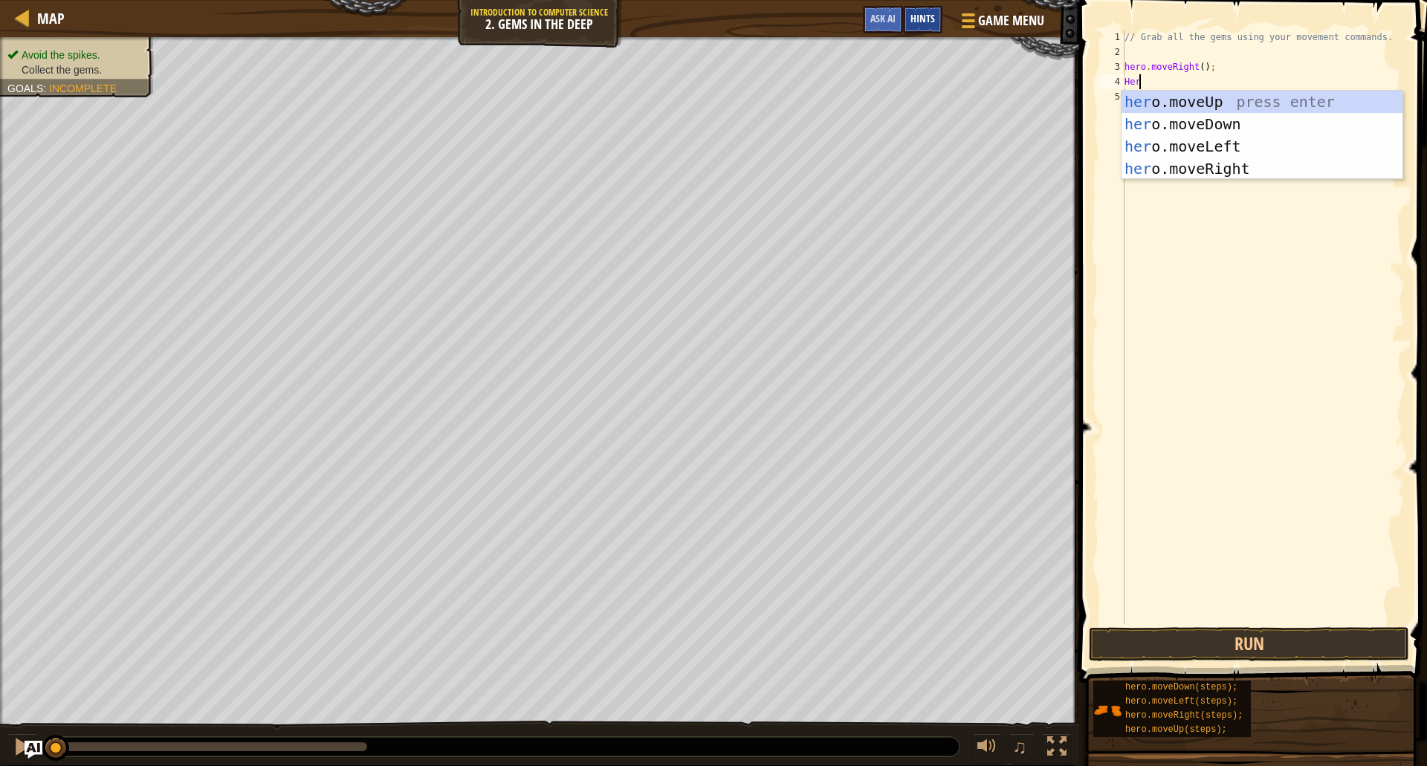
scroll to position [7, 0]
type textarea "H"
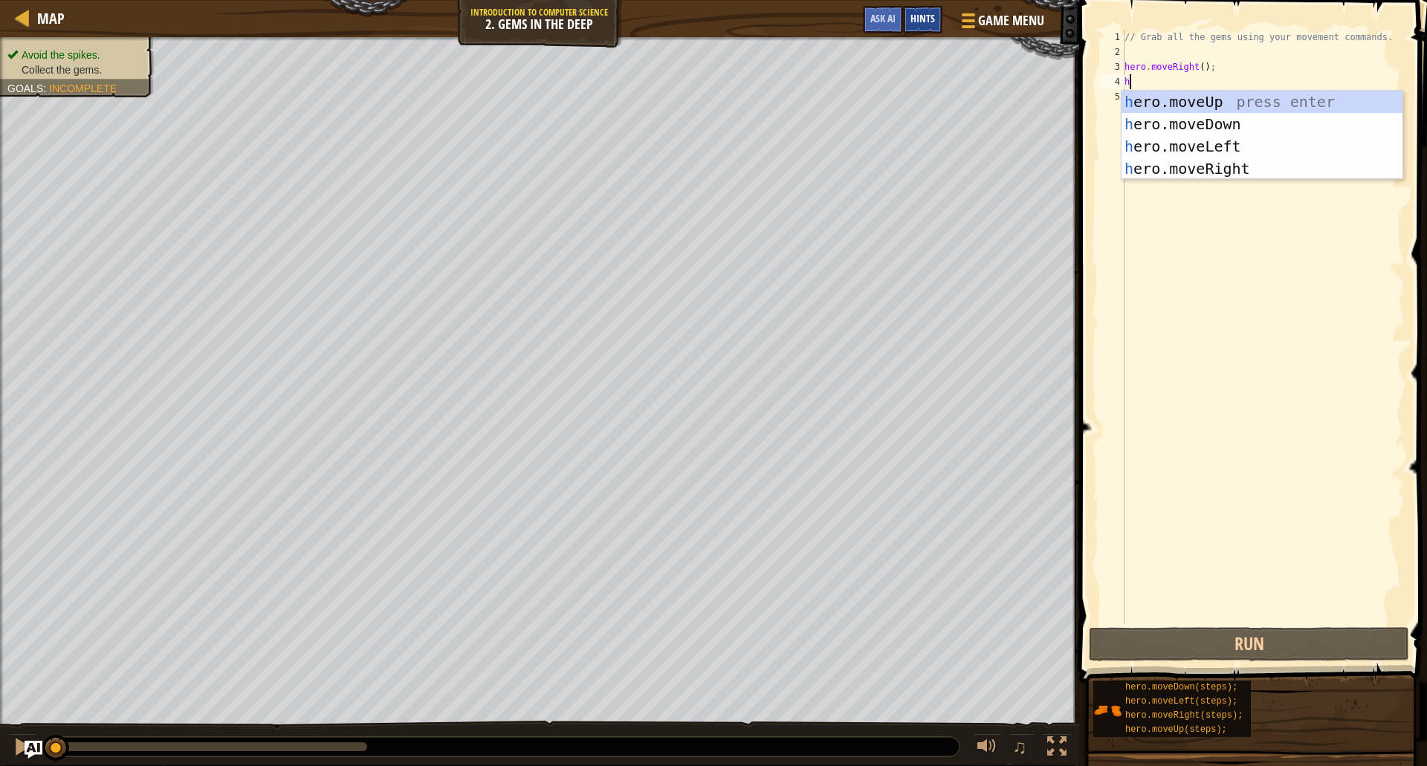
type textarea "her"
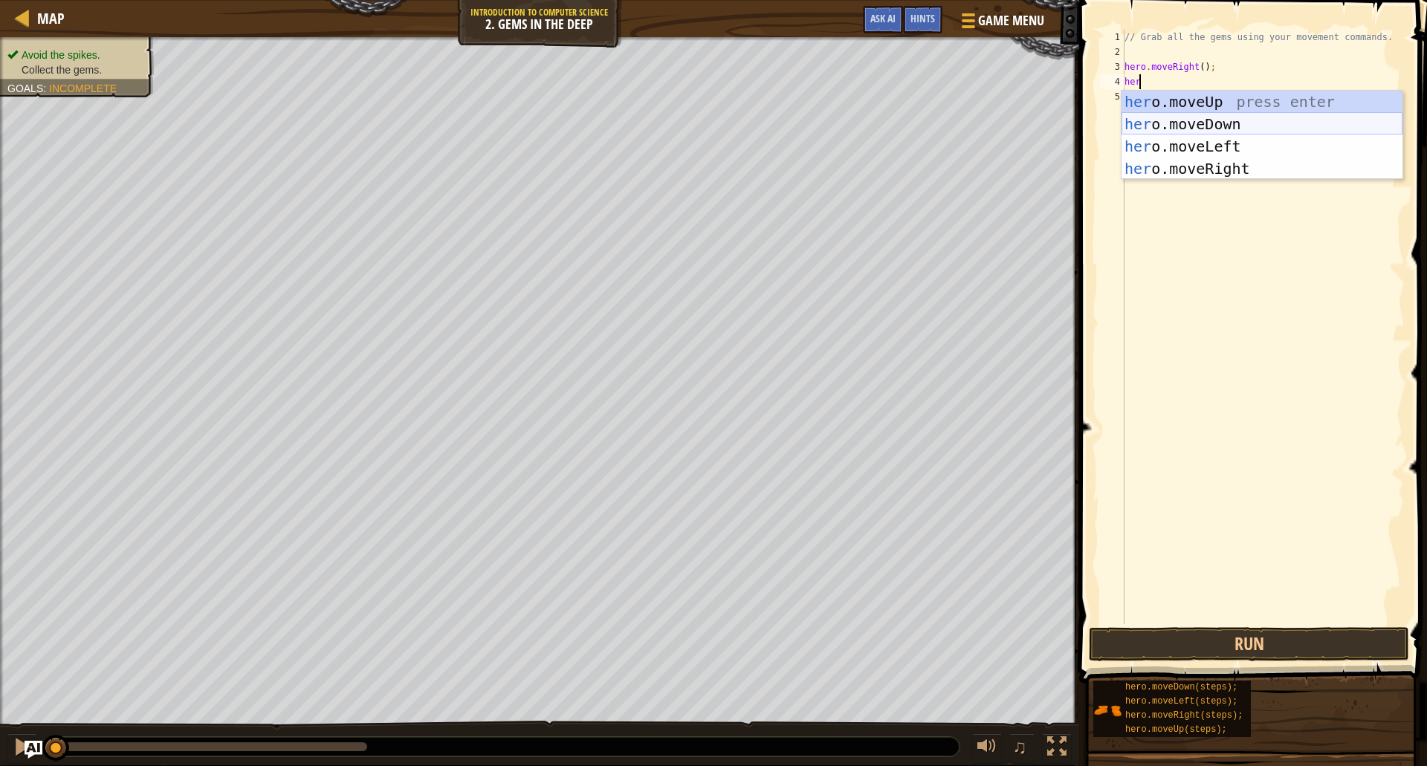
click at [1219, 116] on div "her o.moveUp press enter her o.moveDown press enter her o.moveLeft press enter …" at bounding box center [1261, 158] width 281 height 134
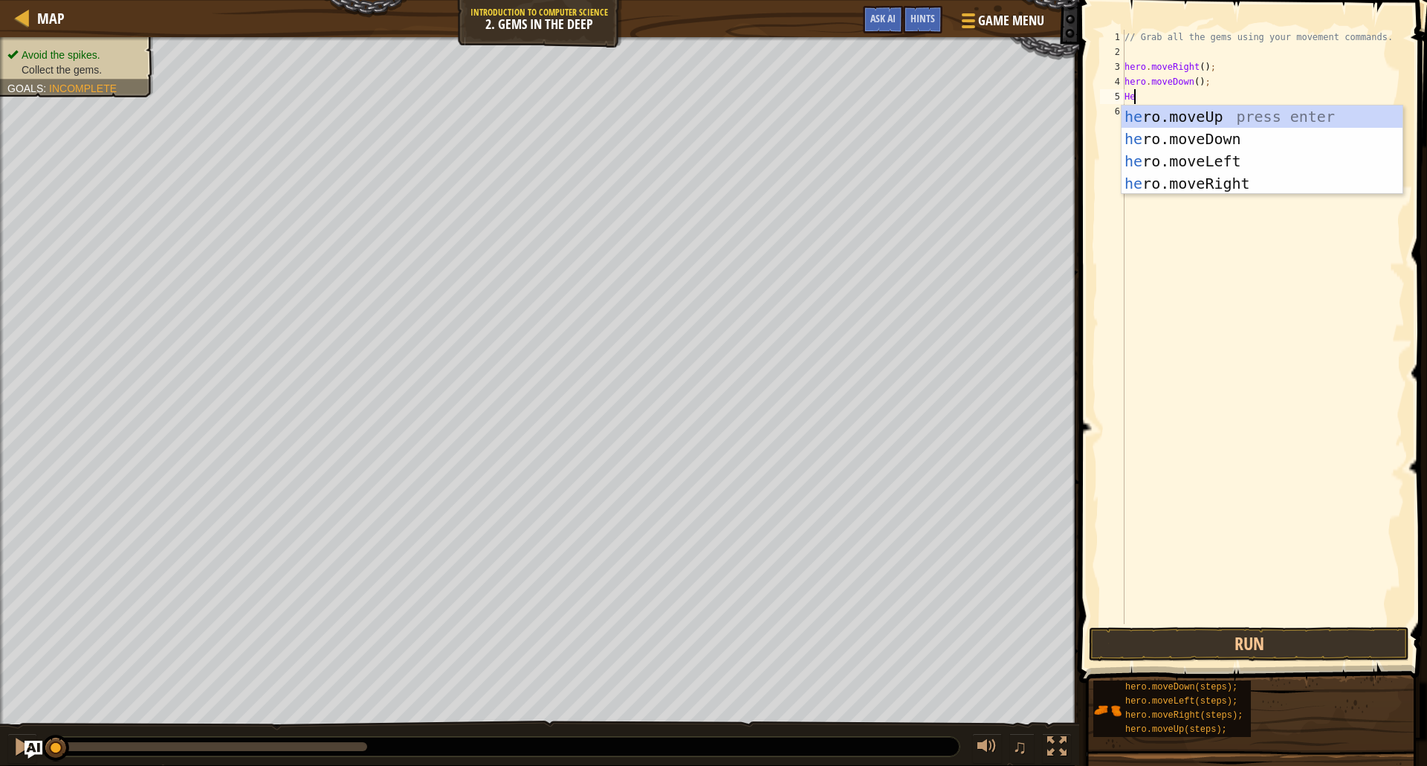
type textarea "Hero"
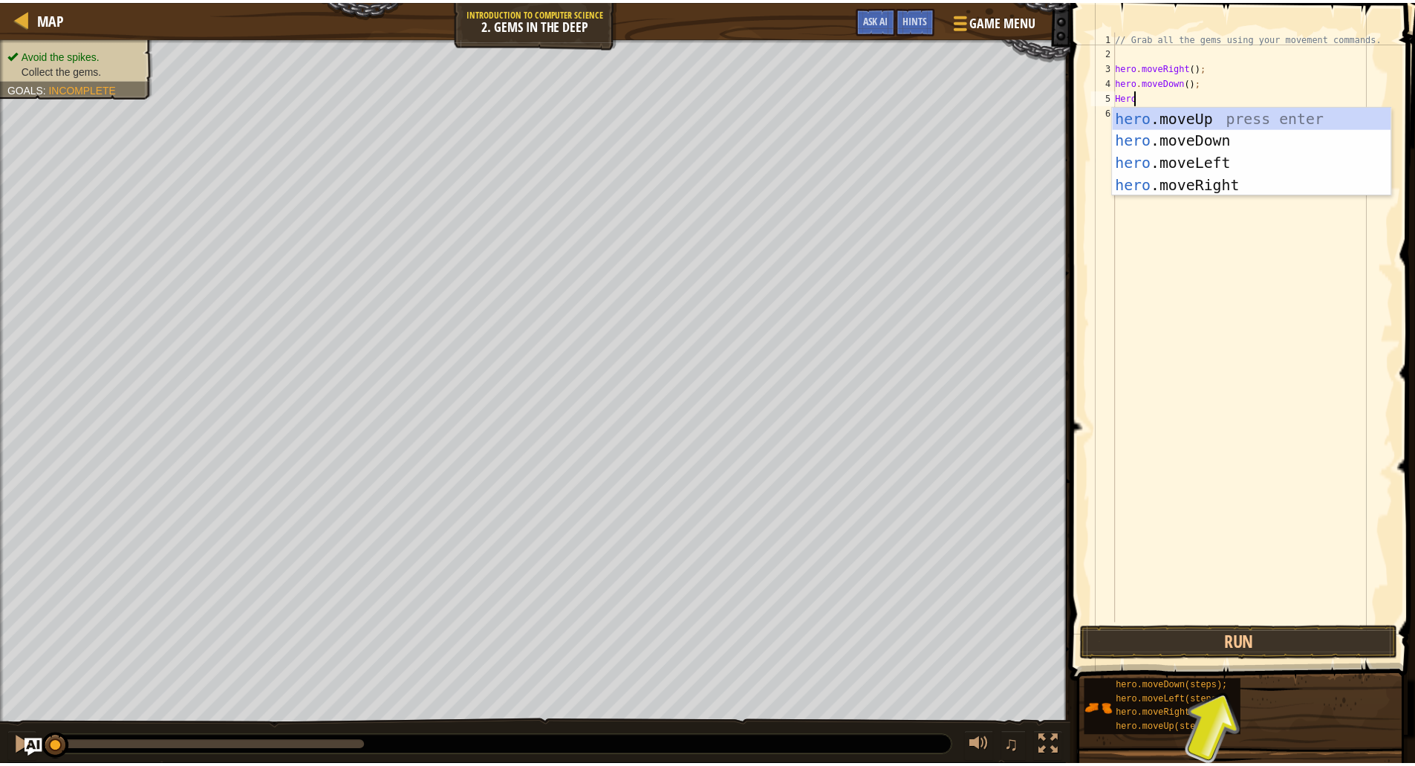
scroll to position [7, 1]
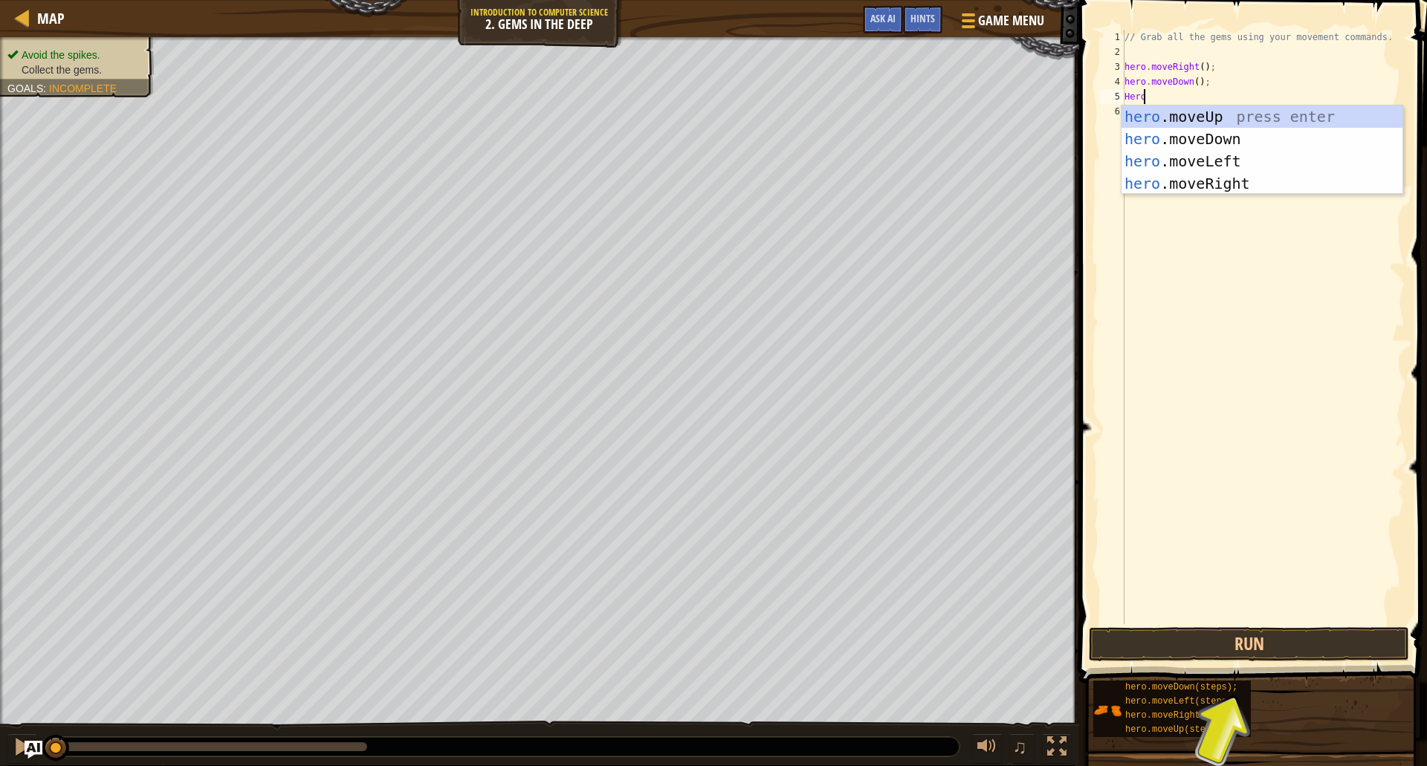
click at [1219, 117] on div "hero .moveUp press enter hero .moveDown press enter hero .moveLeft press enter …" at bounding box center [1261, 173] width 281 height 134
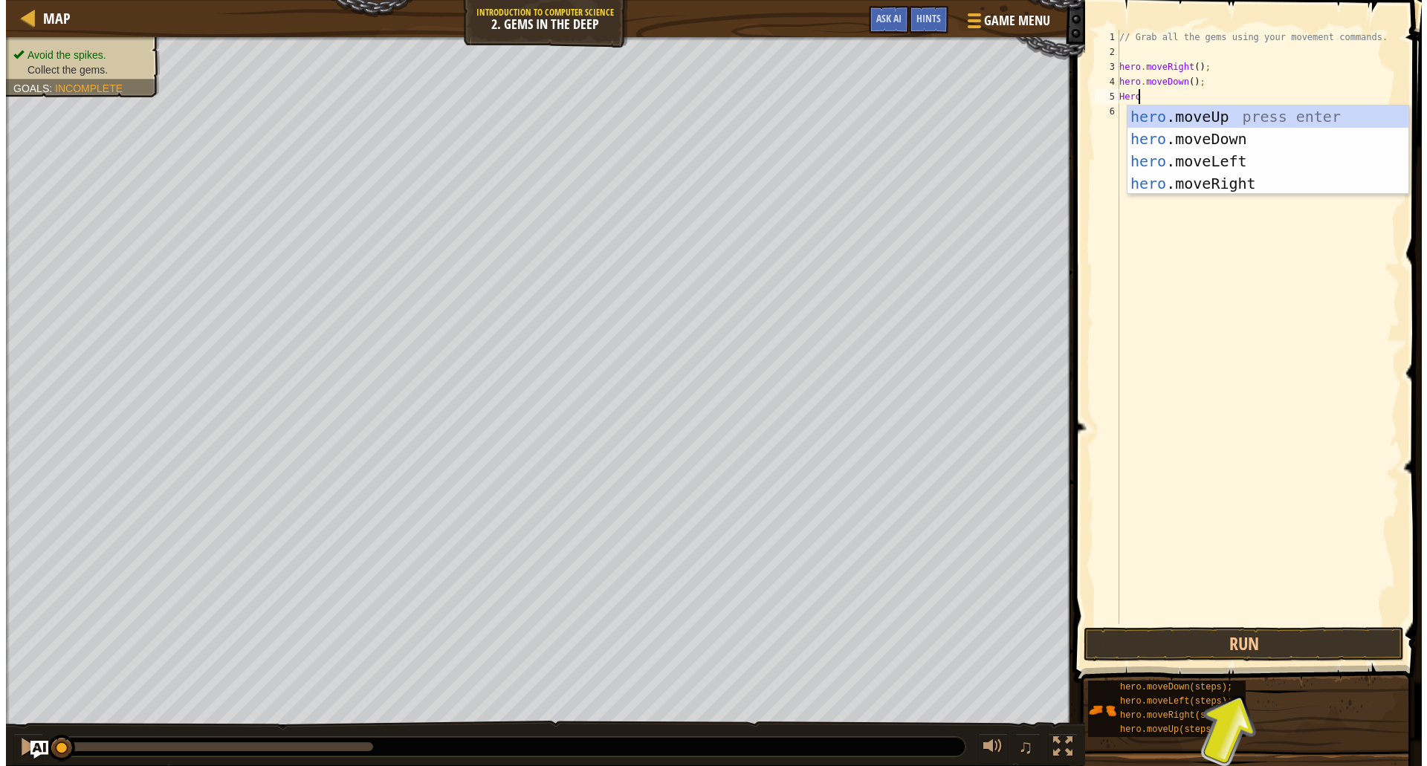
scroll to position [7, 0]
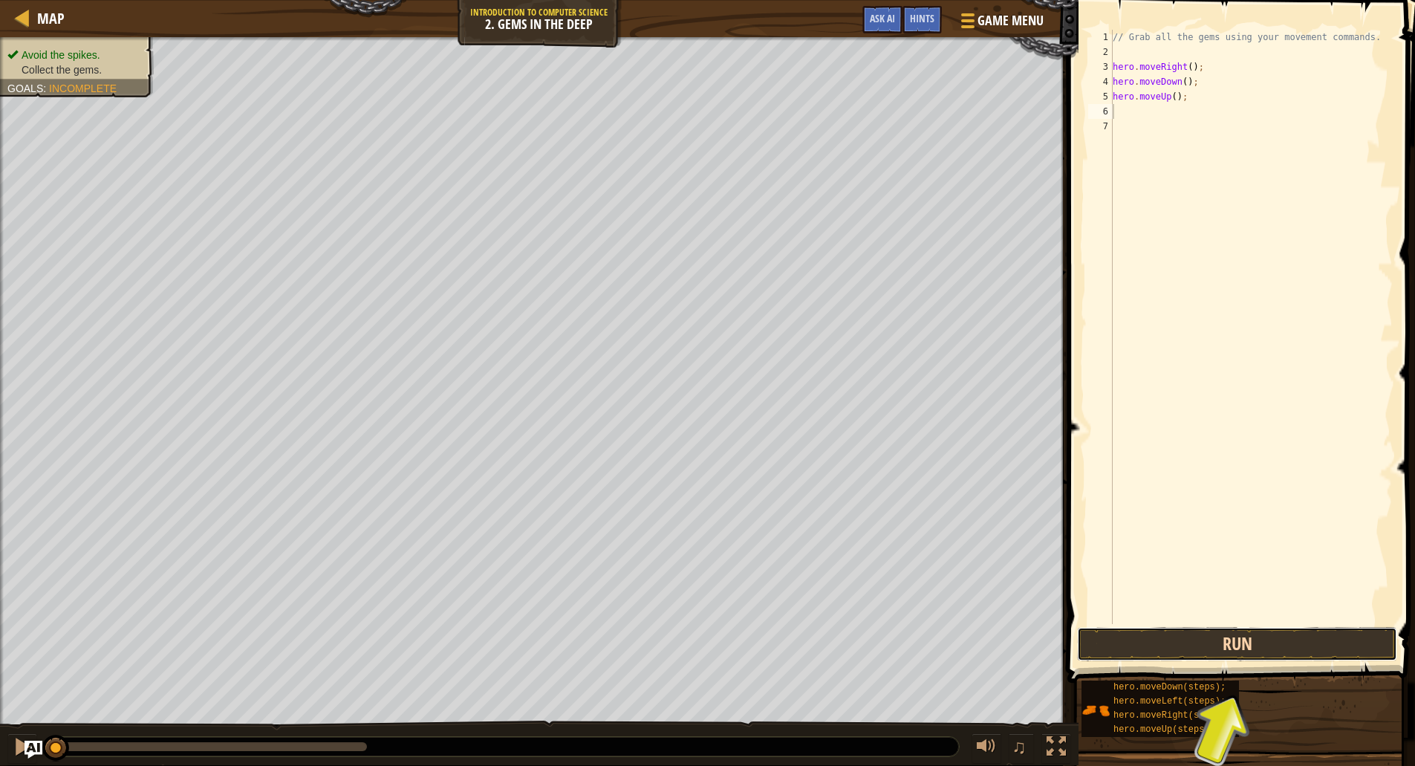
click at [1189, 647] on button "Run" at bounding box center [1237, 644] width 320 height 34
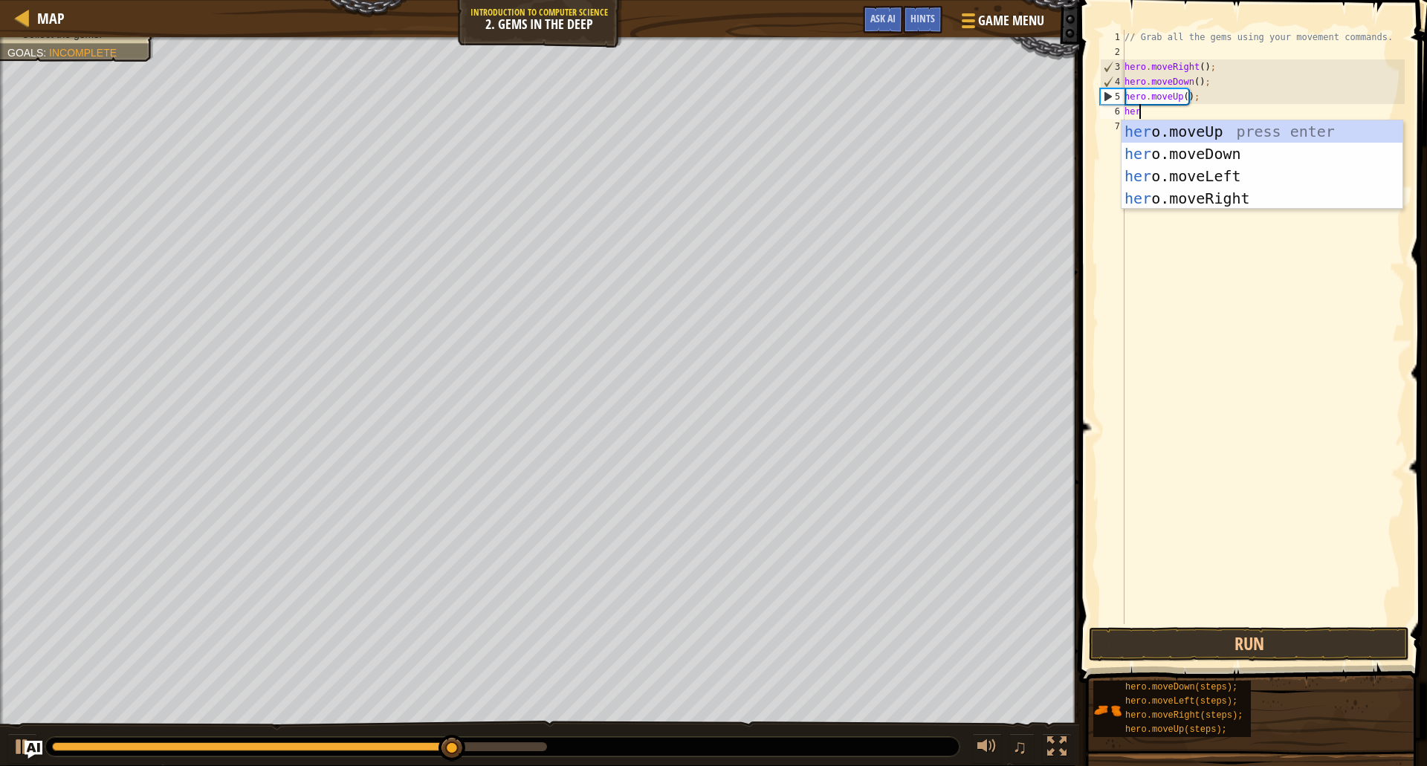
type textarea "hero"
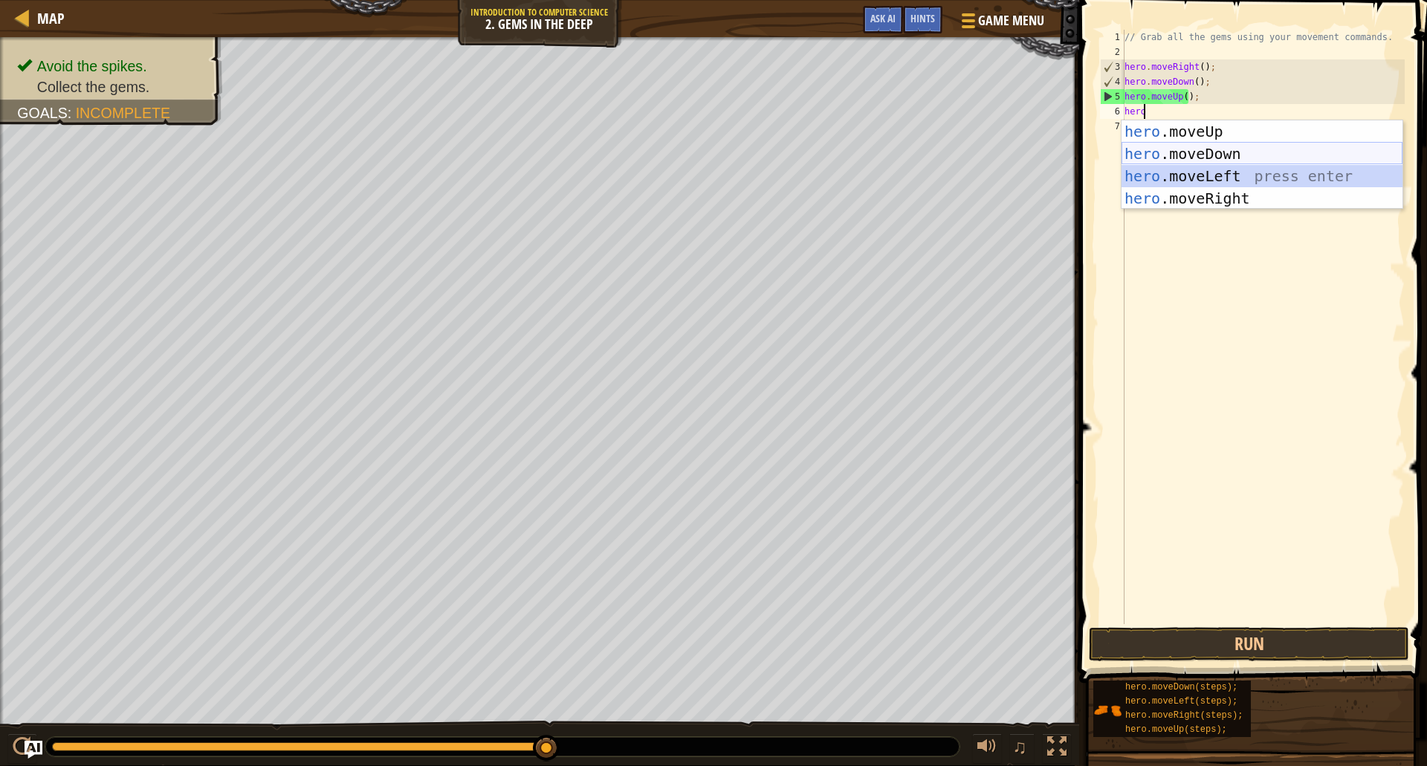
drag, startPoint x: 1235, startPoint y: 166, endPoint x: 1239, endPoint y: 156, distance: 10.6
click at [1239, 156] on div "hero .moveUp press enter hero .moveDown press enter hero .moveLeft press enter …" at bounding box center [1261, 187] width 281 height 134
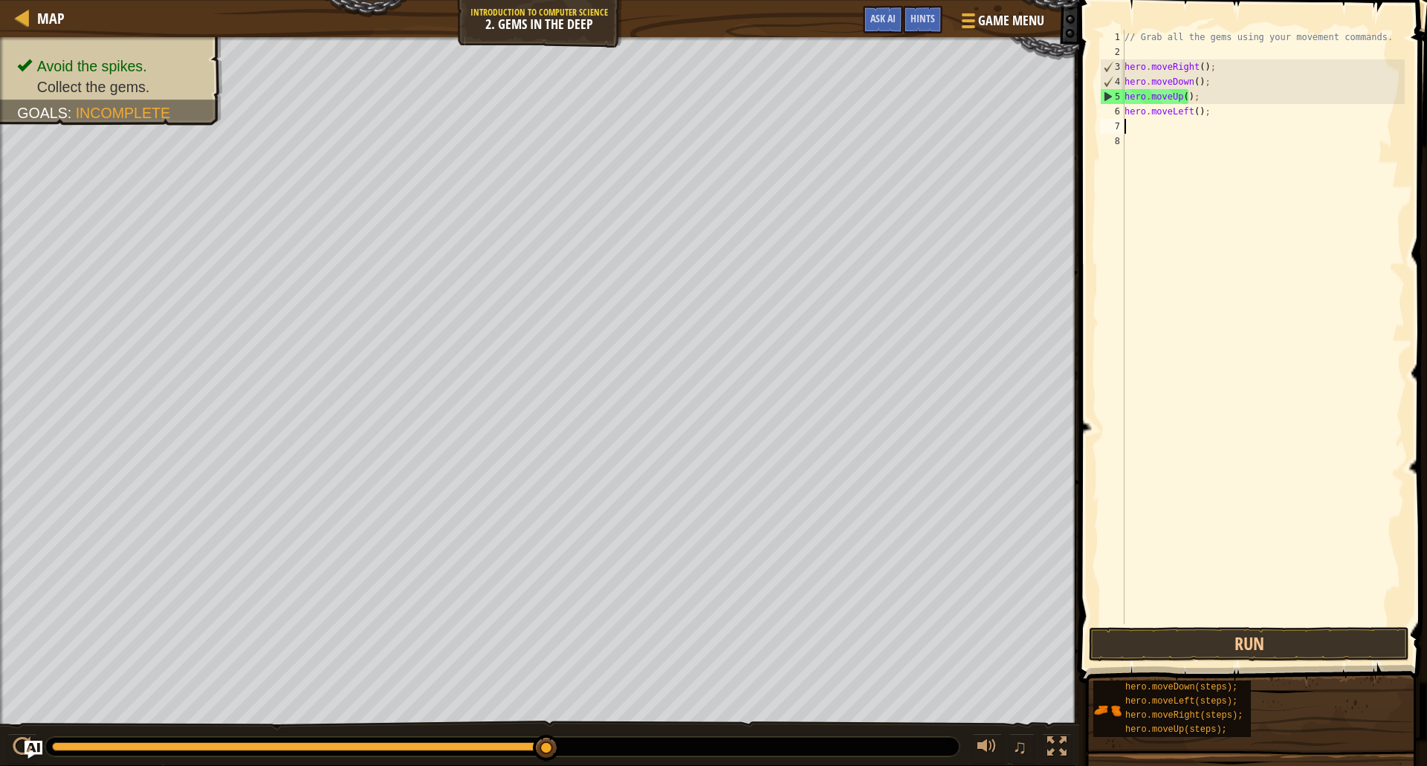
scroll to position [7, 0]
click at [1239, 156] on div "// Grab all the gems using your movement commands. hero . moveRight ( ) ; hero …" at bounding box center [1262, 342] width 283 height 624
click at [1193, 108] on div "// Grab all the gems using your movement commands. hero . moveRight ( ) ; hero …" at bounding box center [1262, 342] width 283 height 624
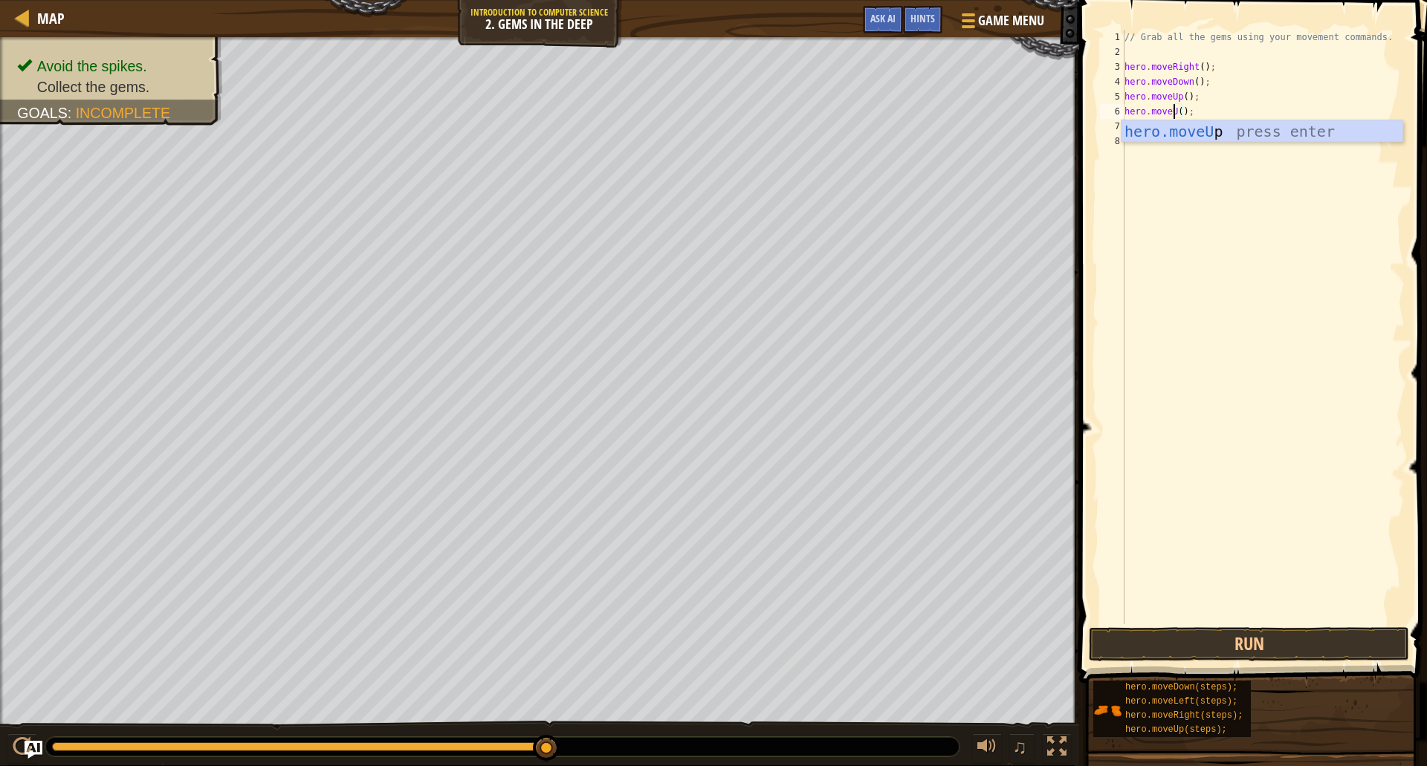
scroll to position [7, 4]
click at [1271, 129] on div "hero.moveUp press enter" at bounding box center [1261, 153] width 281 height 67
type textarea "hero.moveUp();"
click at [1240, 655] on button "Run" at bounding box center [1249, 644] width 320 height 34
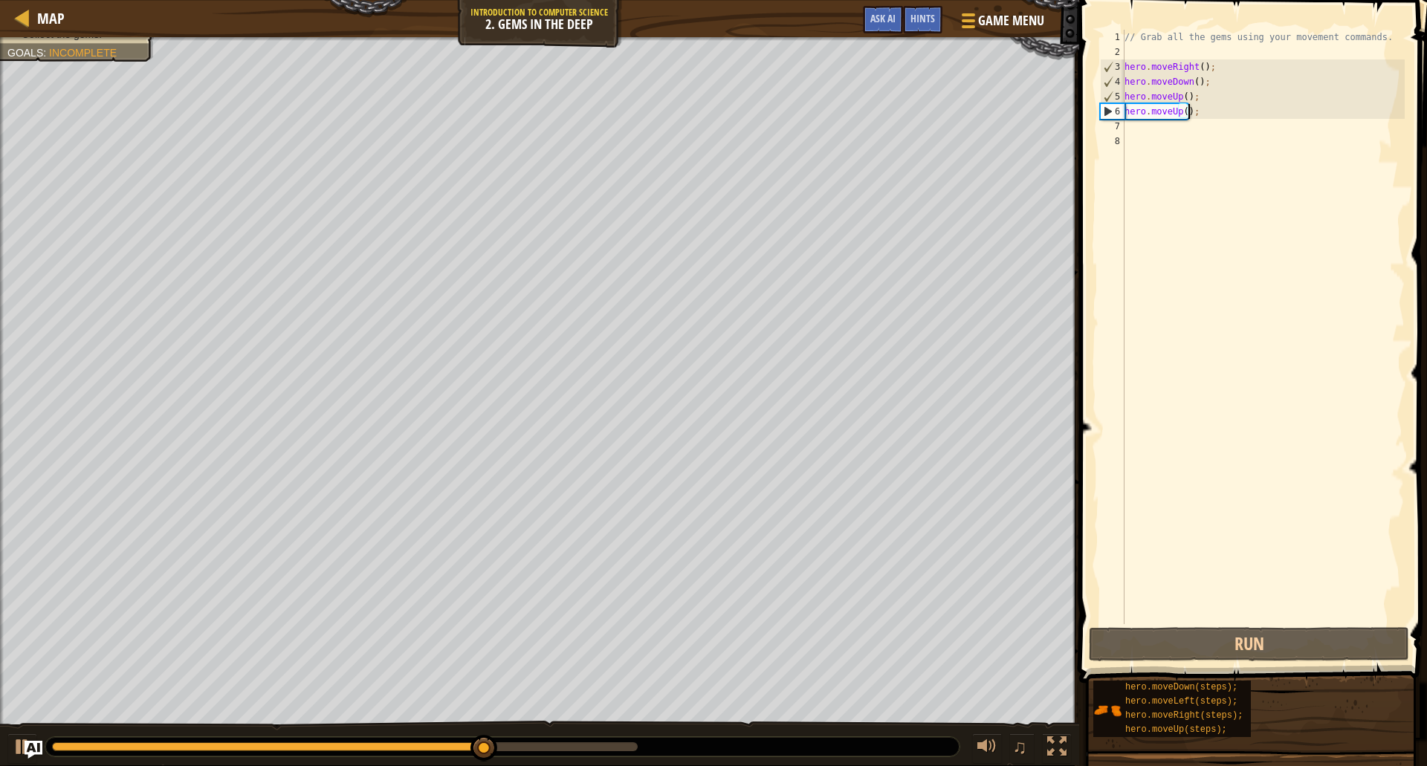
click at [1265, 136] on div "// Grab all the gems using your movement commands. hero . moveRight ( ) ; hero …" at bounding box center [1262, 342] width 283 height 624
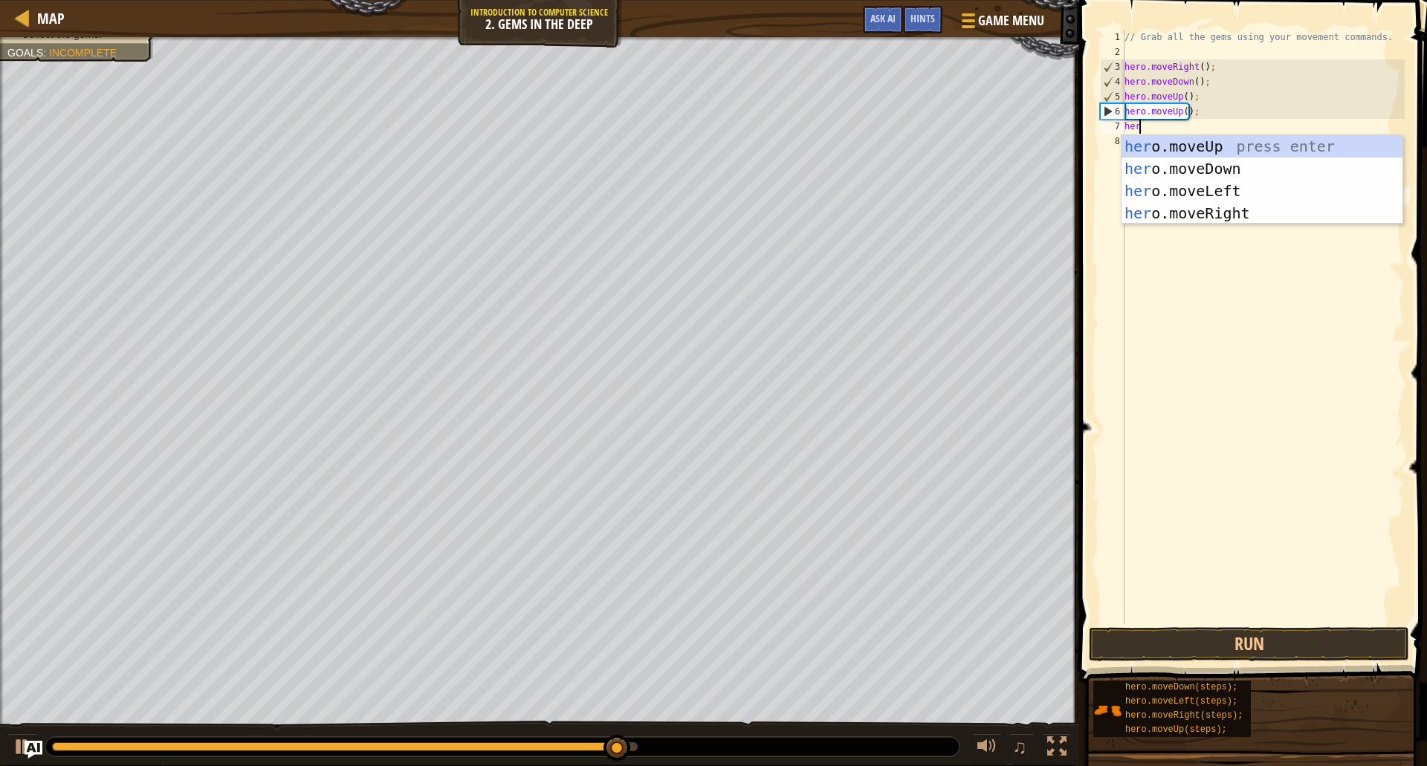
scroll to position [7, 1]
type textarea "hero."
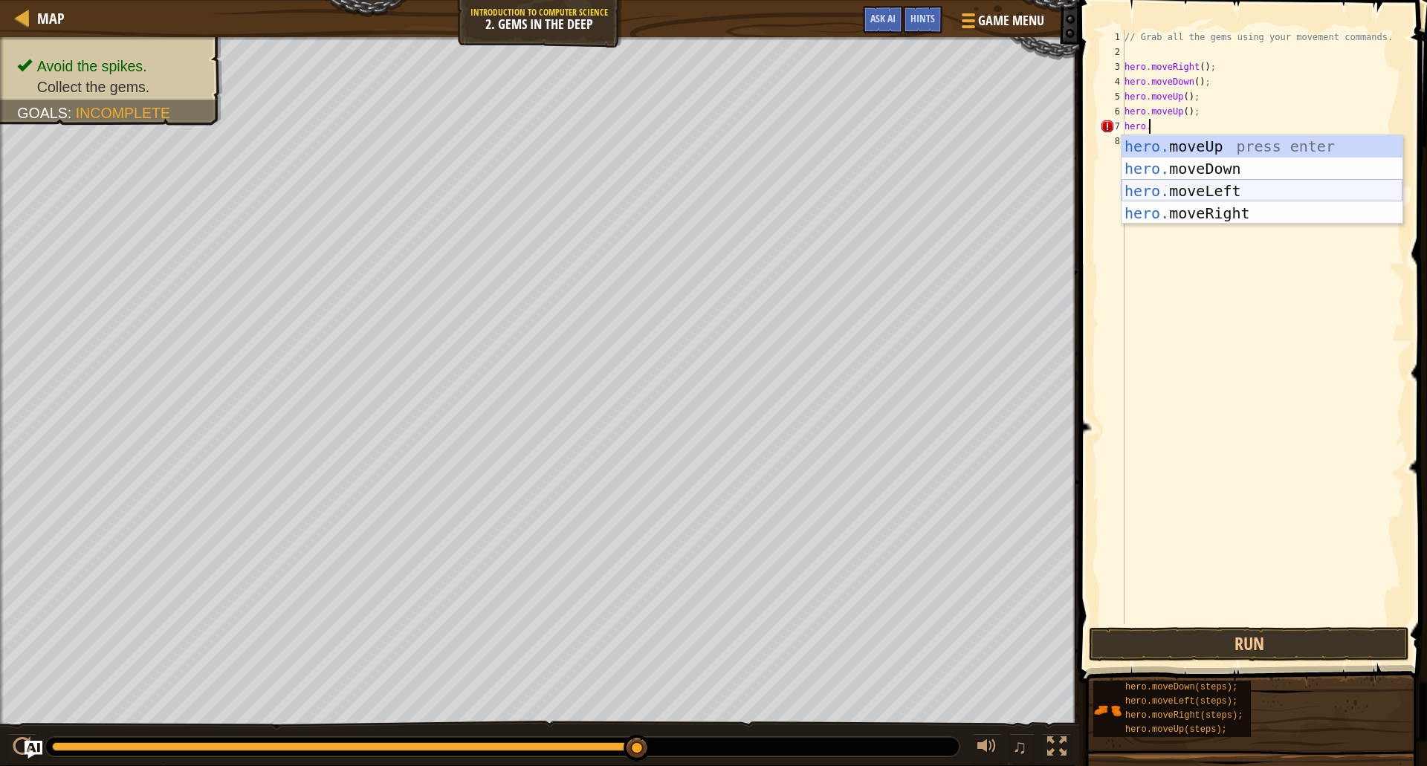
click at [1277, 195] on div "hero. moveUp press enter hero. moveDown press enter hero. moveLeft press enter …" at bounding box center [1261, 202] width 281 height 134
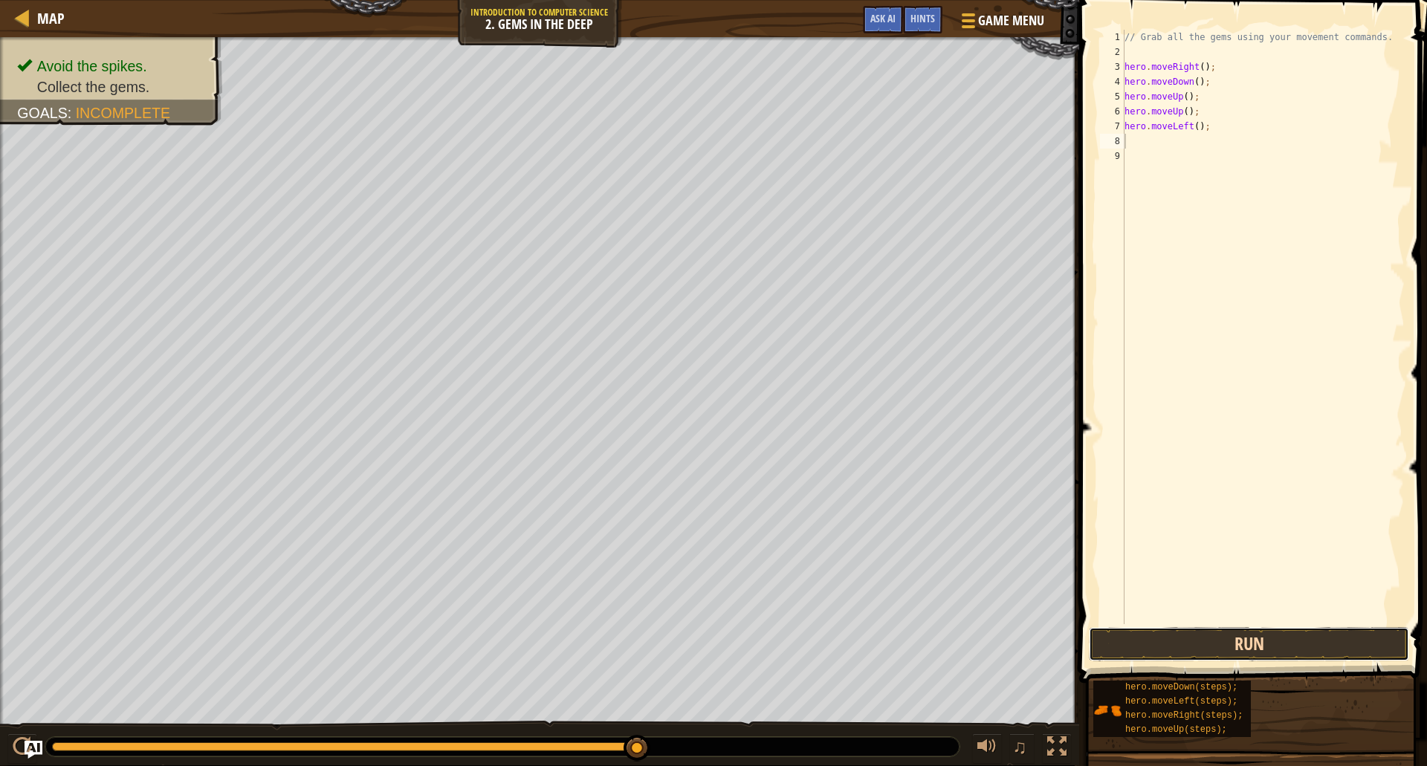
click at [1246, 629] on button "Run" at bounding box center [1249, 644] width 320 height 34
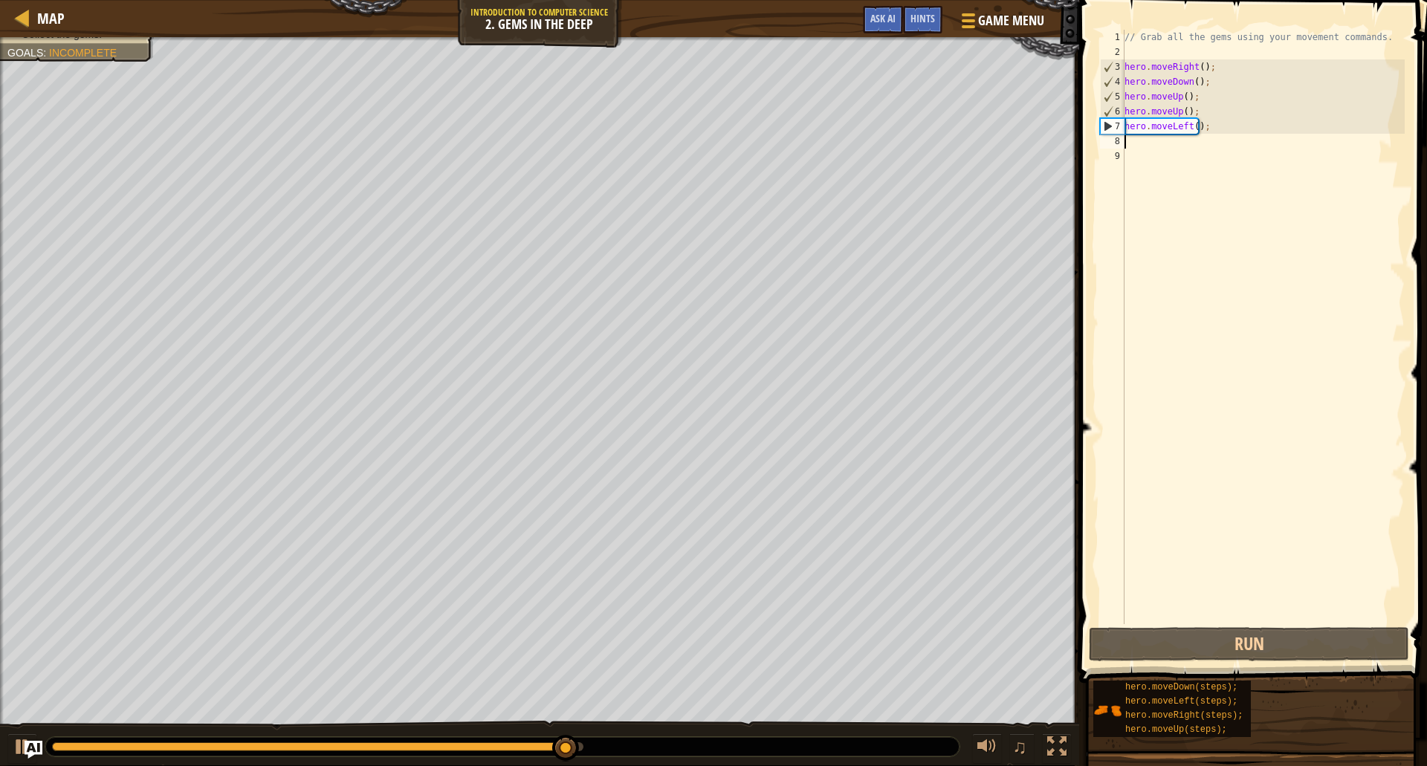
click at [1178, 127] on div "// Grab all the gems using your movement commands. hero . moveRight ( ) ; hero …" at bounding box center [1262, 342] width 283 height 624
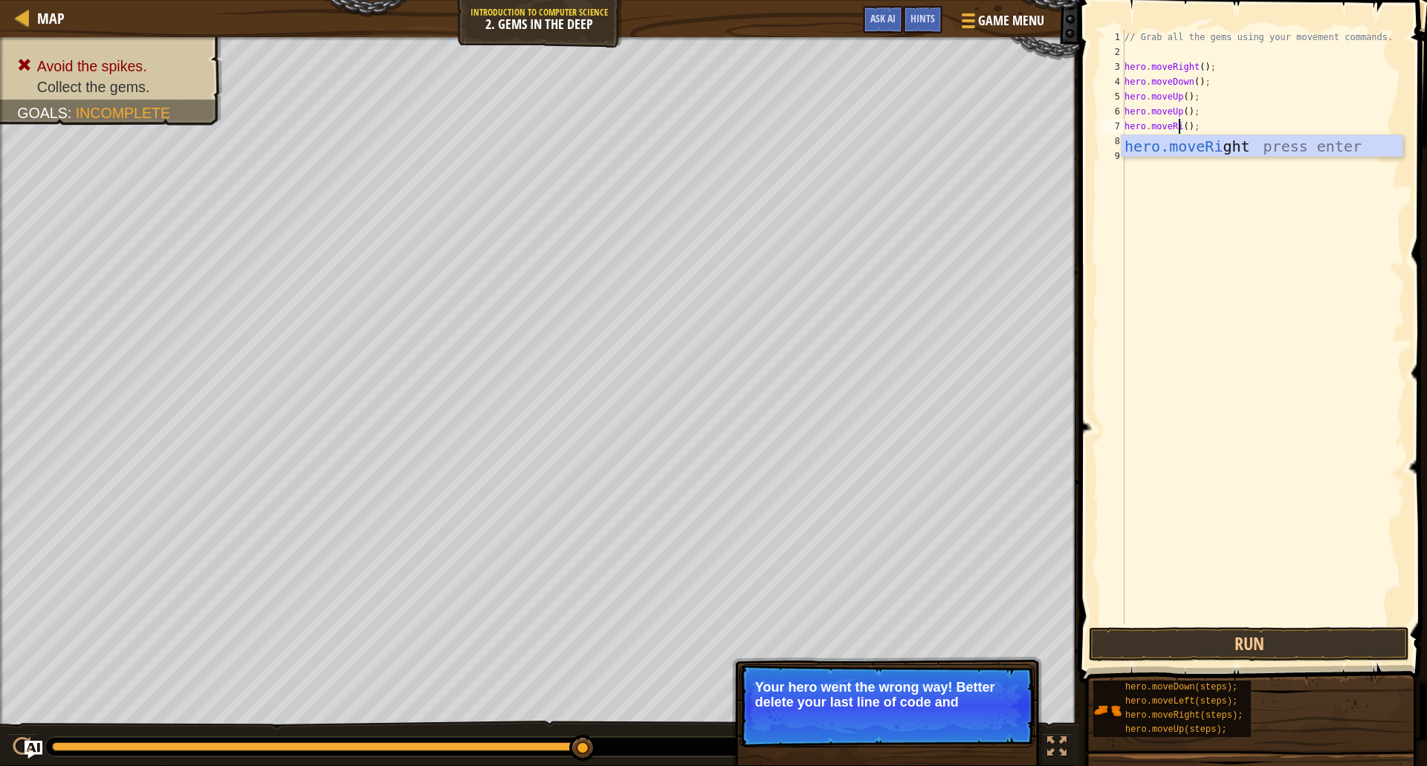
scroll to position [7, 5]
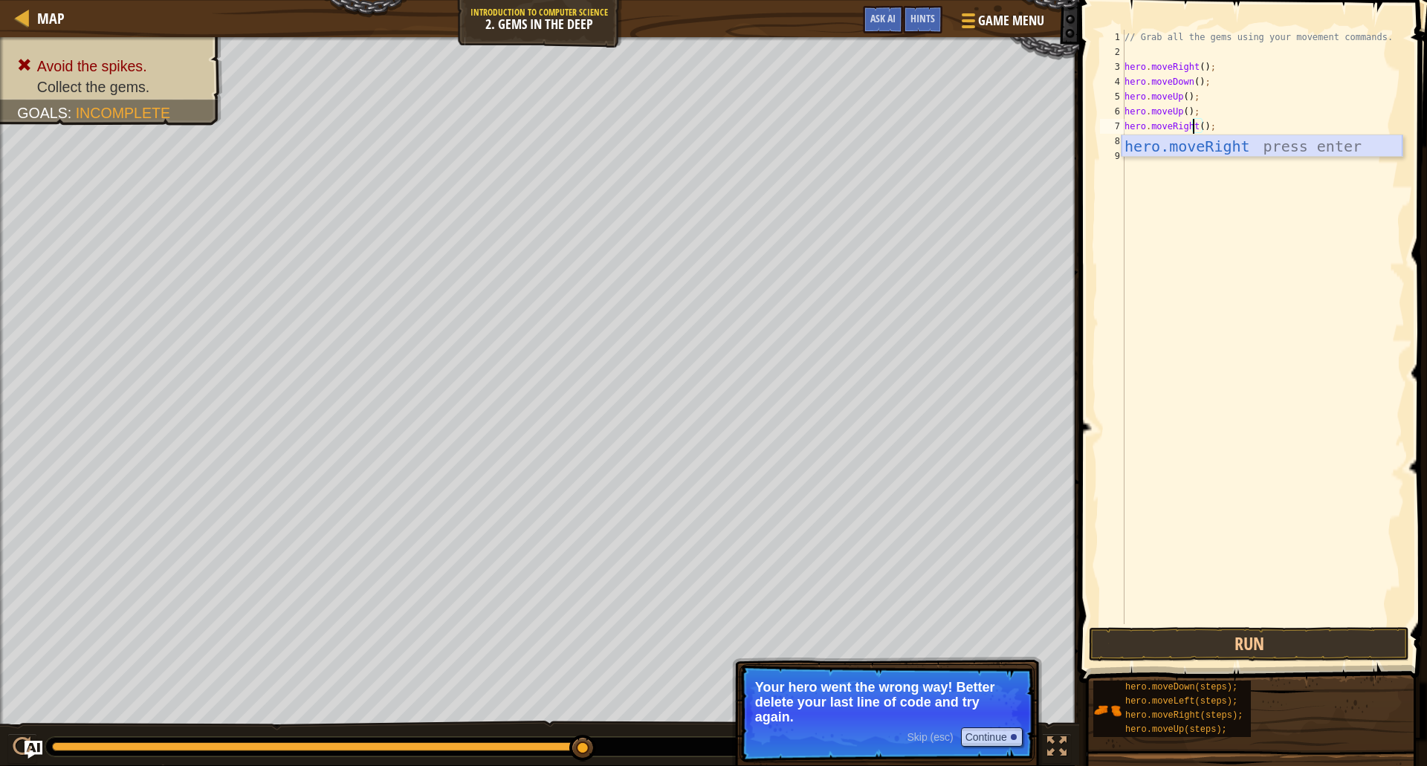
click at [1187, 149] on div "hero.moveRight press enter" at bounding box center [1261, 168] width 281 height 67
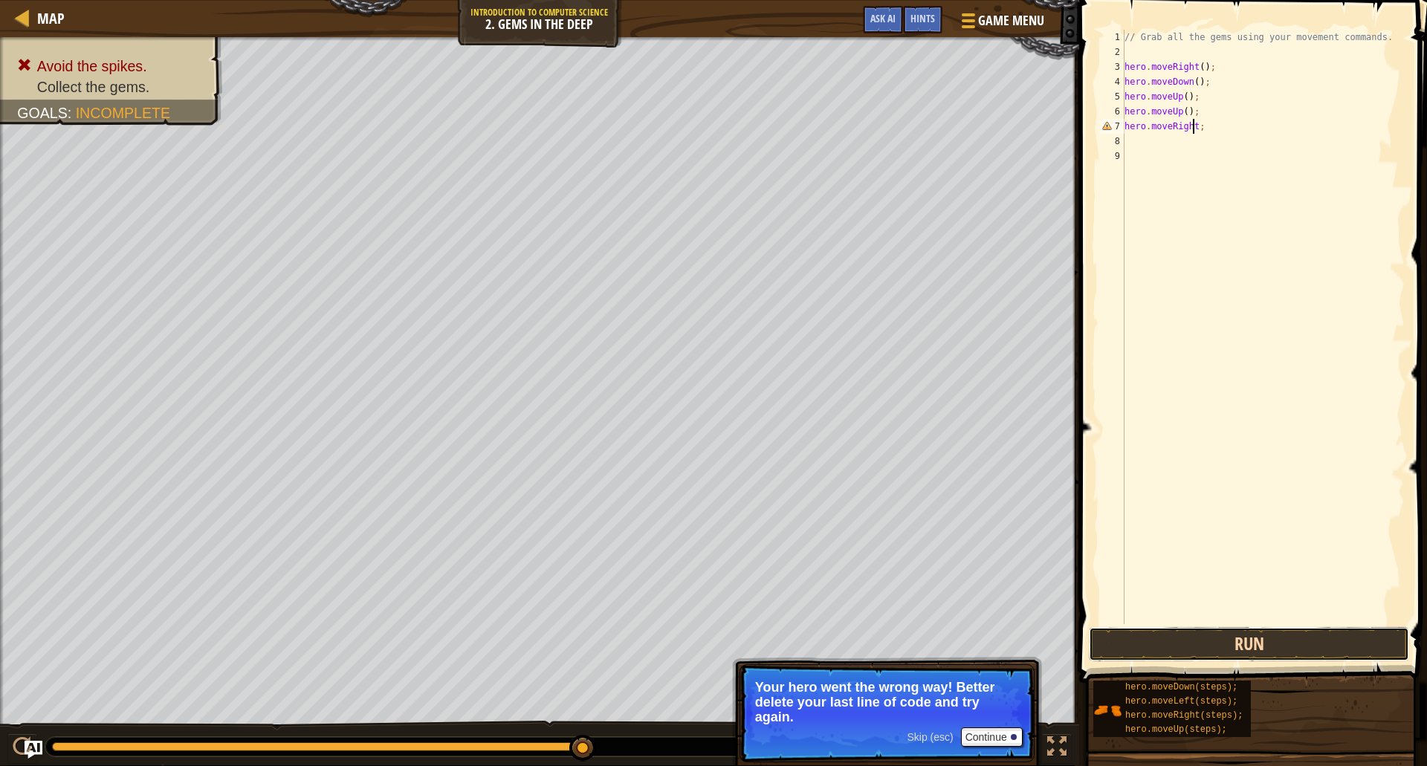
click at [1141, 638] on button "Run" at bounding box center [1249, 644] width 320 height 34
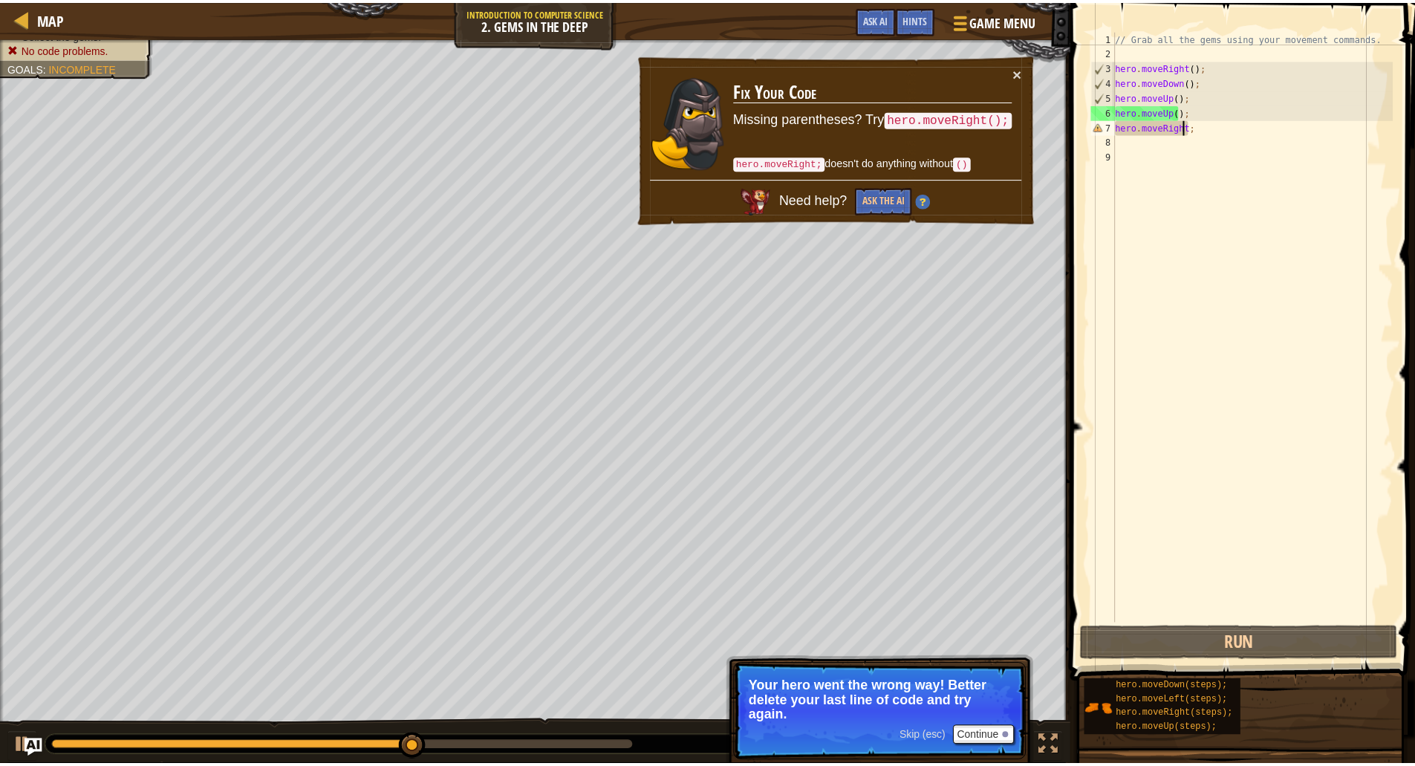
scroll to position [7, 6]
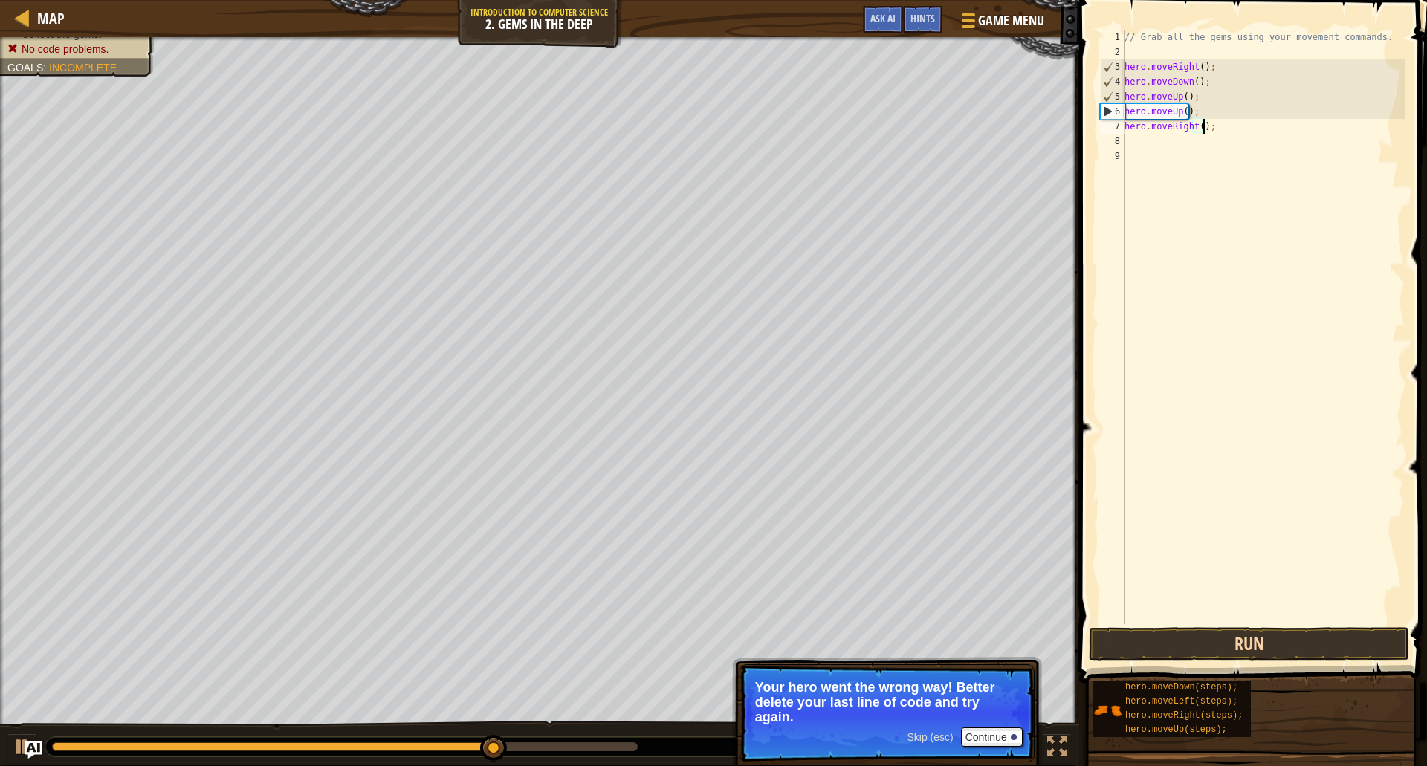
type textarea "hero.moveRight();"
click at [1166, 644] on button "Run" at bounding box center [1249, 644] width 320 height 34
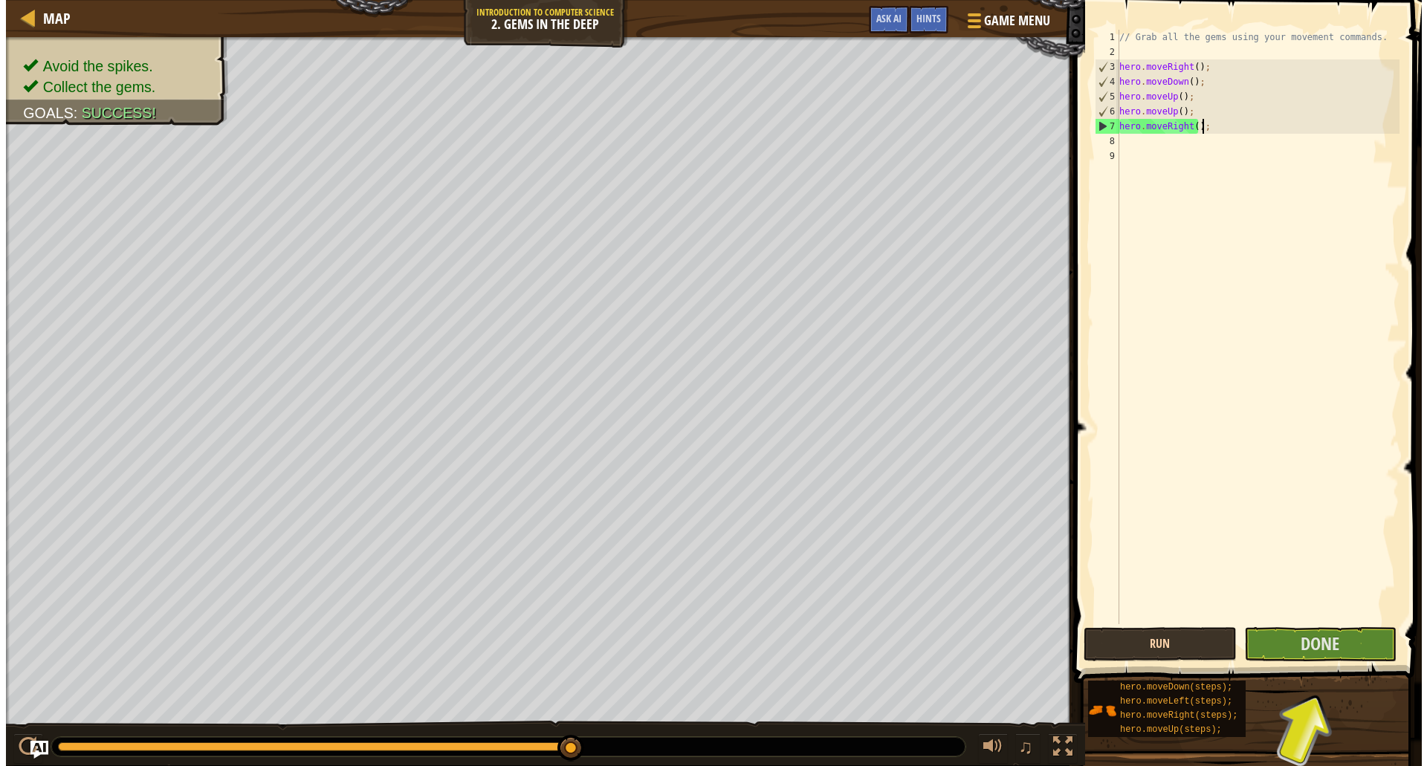
scroll to position [7, 0]
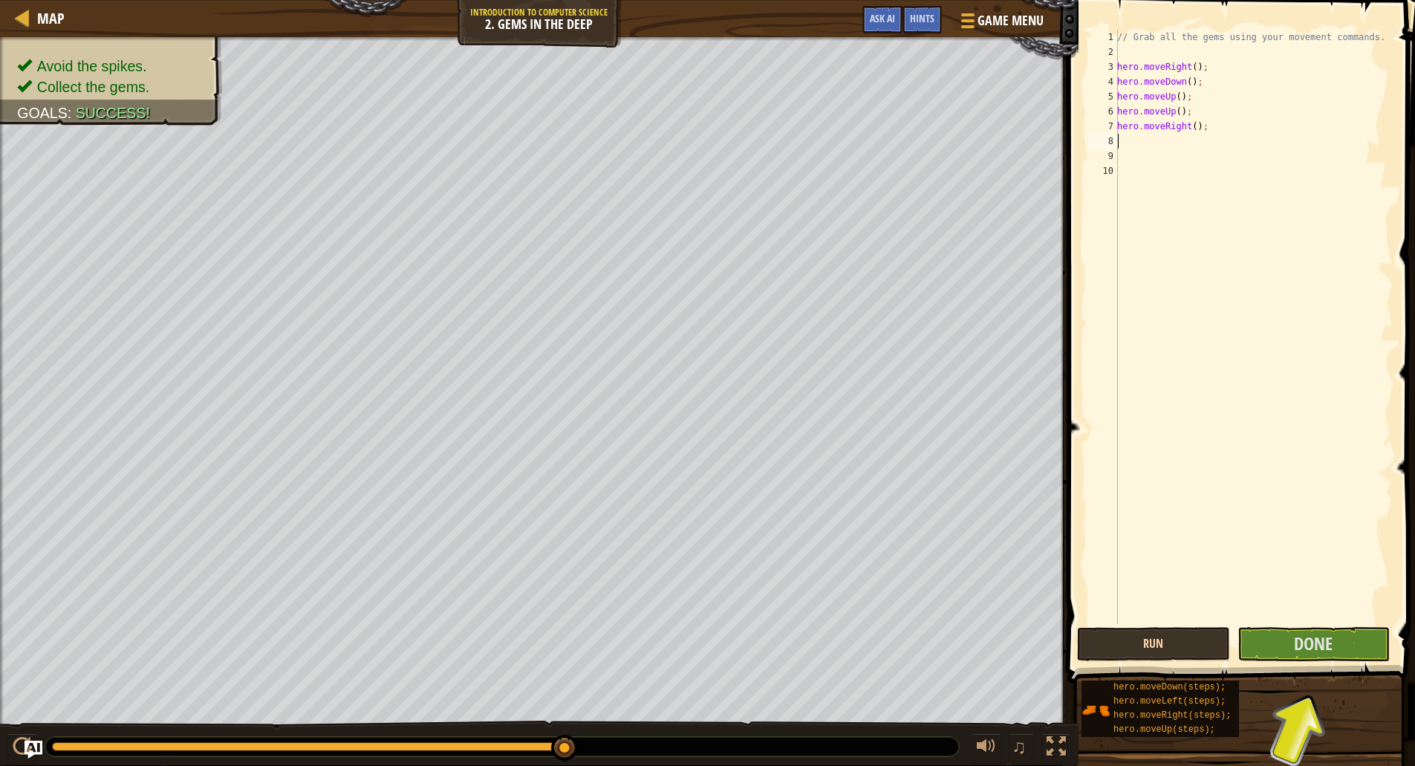
type textarea "h"
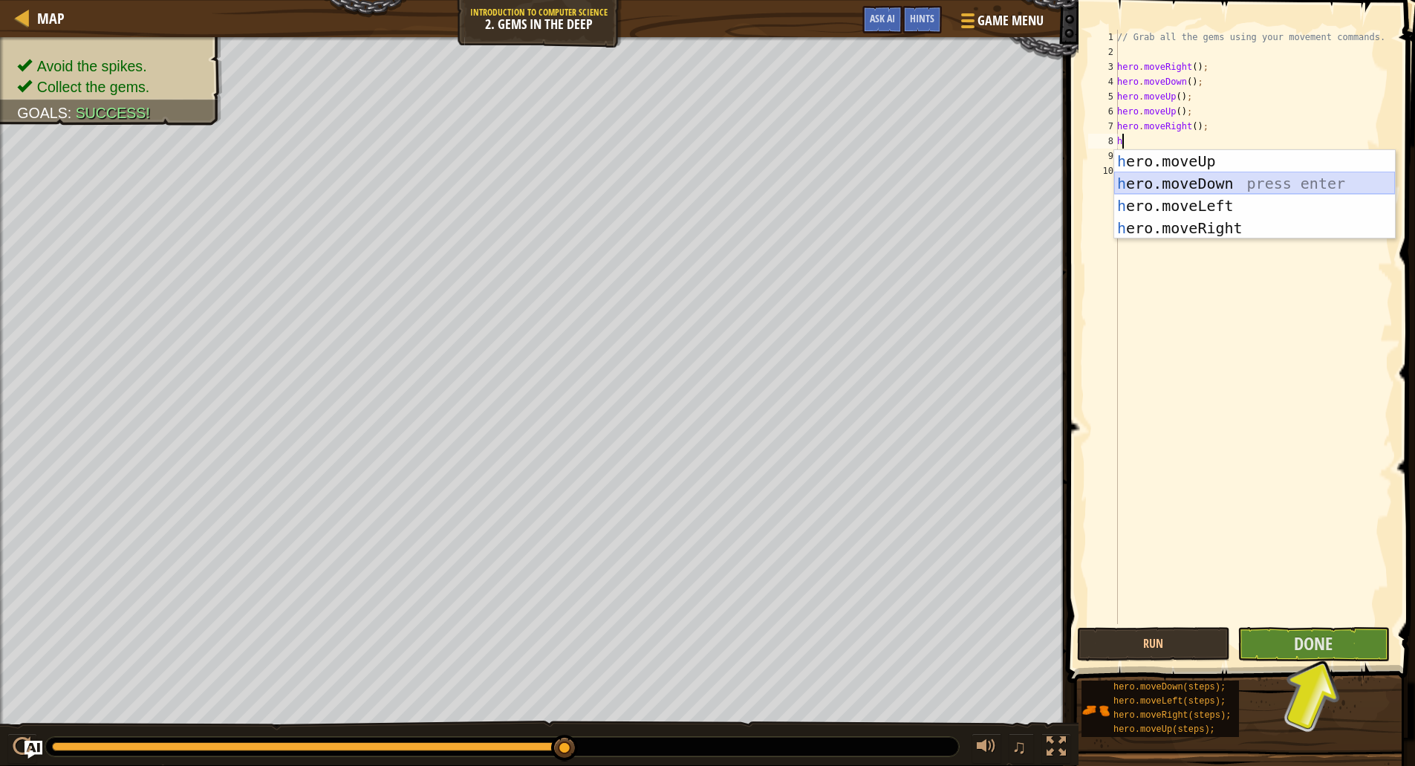
click at [1237, 178] on div "h ero.moveUp press enter h ero.moveDown press enter h ero.moveLeft press enter …" at bounding box center [1255, 217] width 281 height 134
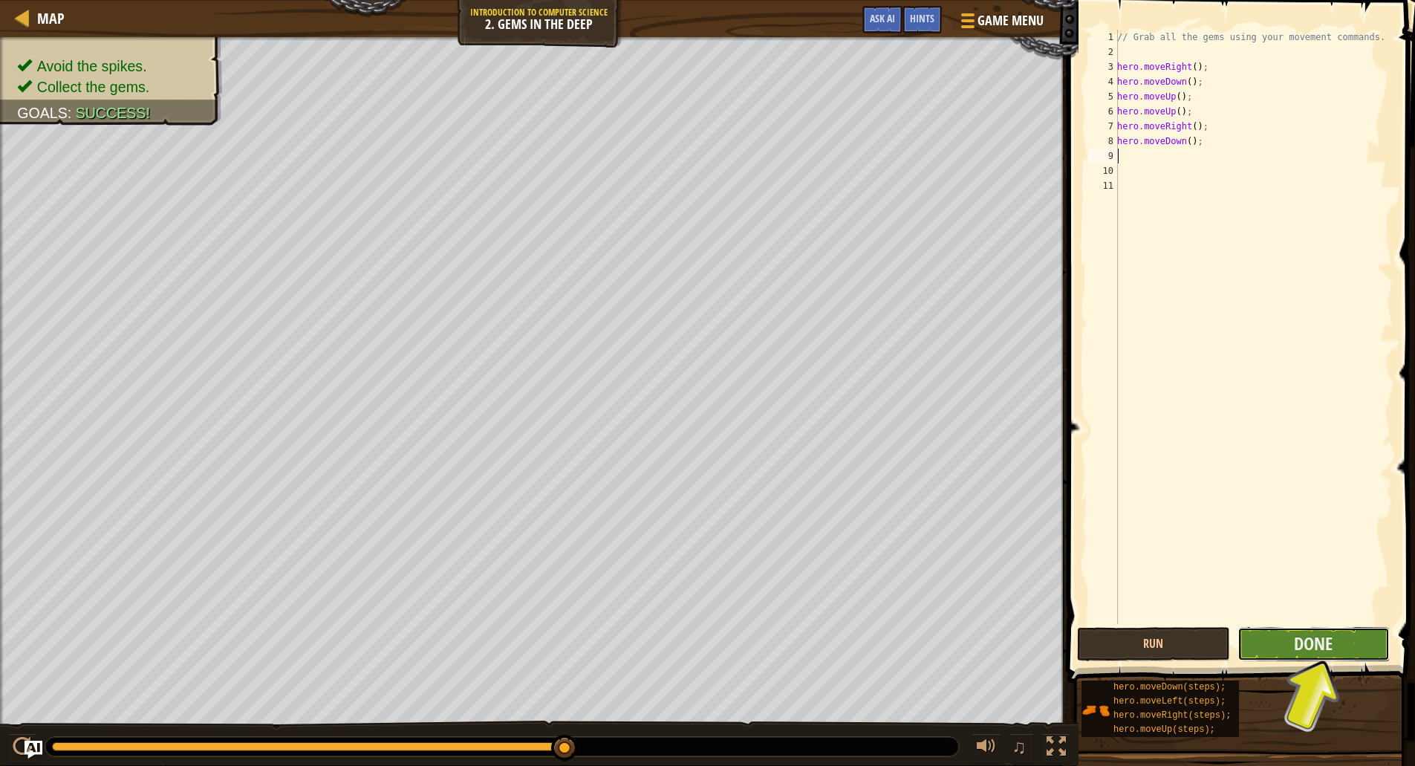
click at [1282, 638] on button "Done" at bounding box center [1314, 644] width 152 height 34
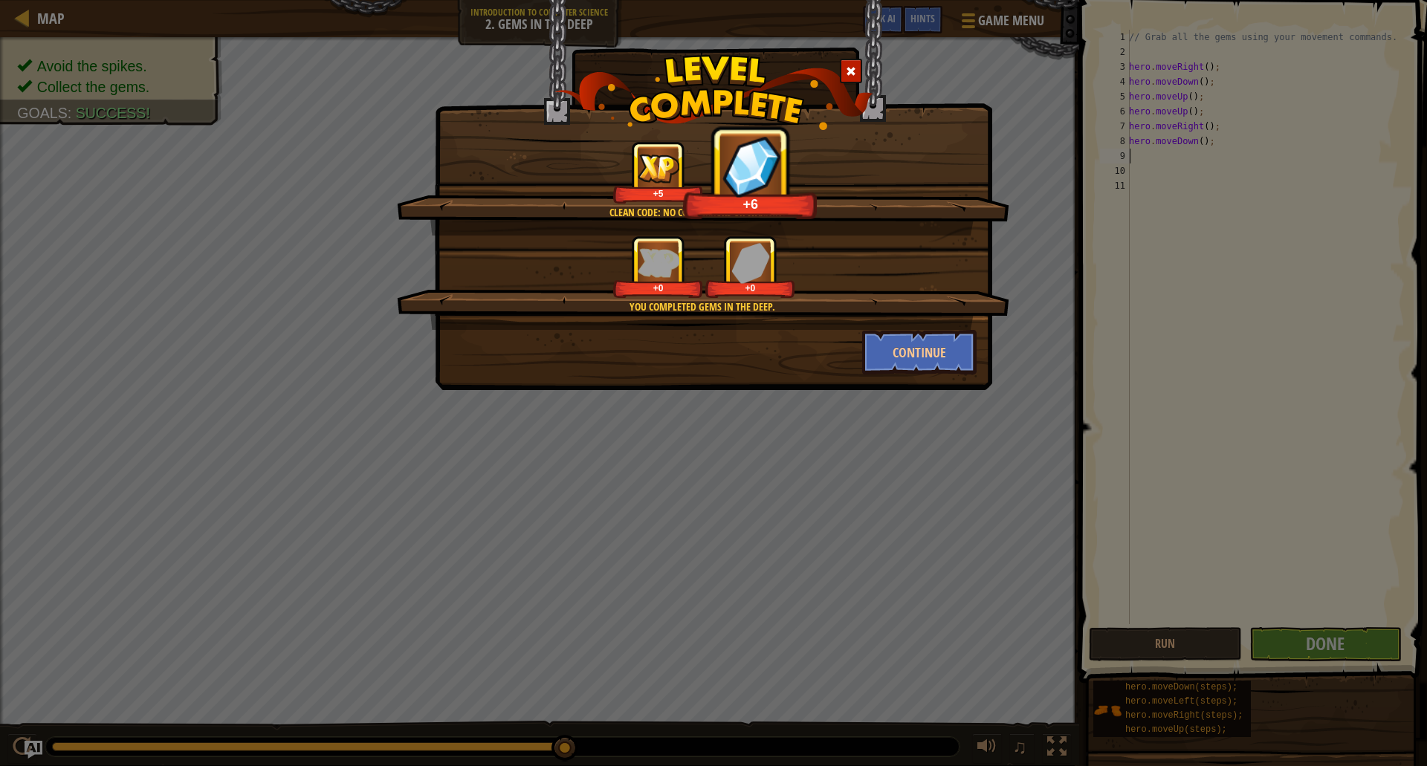
click at [851, 60] on div at bounding box center [851, 71] width 22 height 25
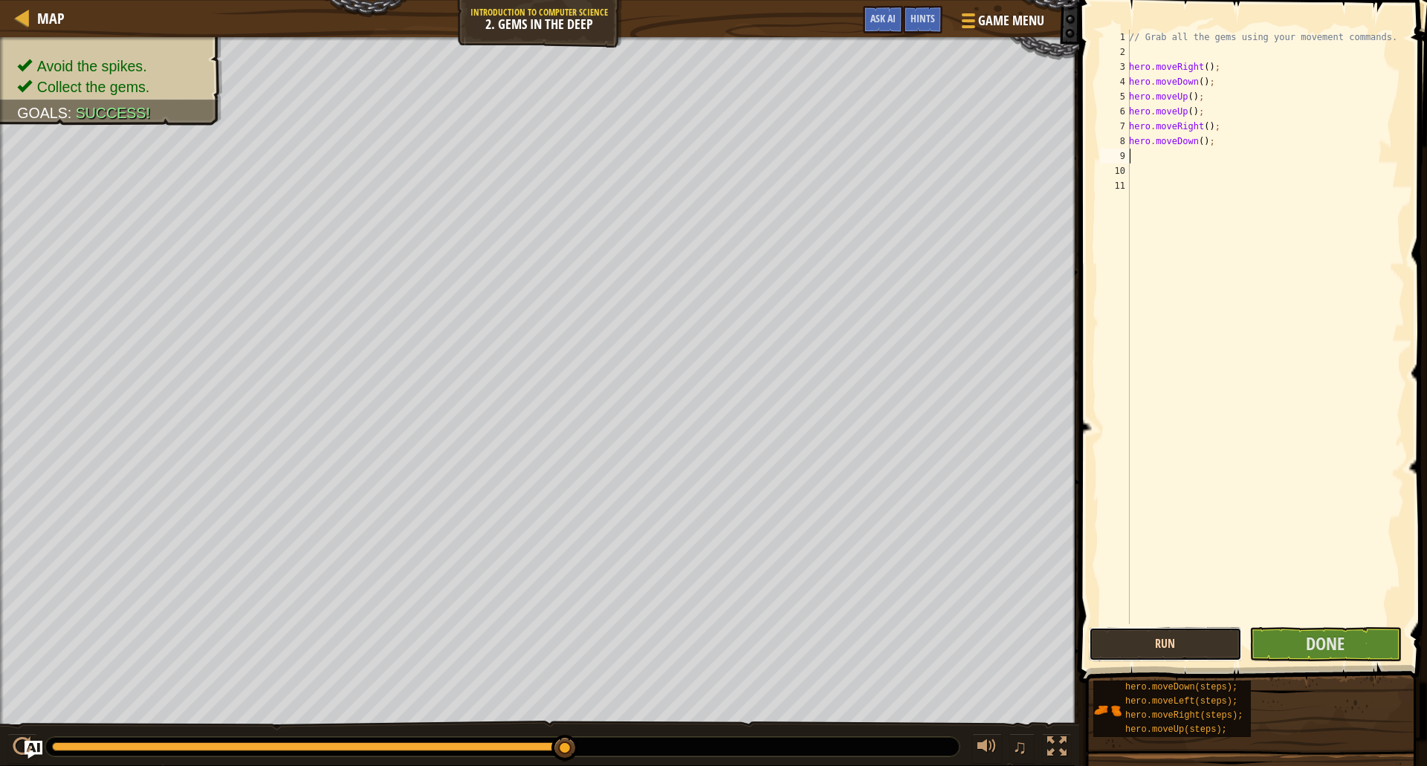
click at [1129, 643] on button "Run" at bounding box center [1165, 644] width 152 height 34
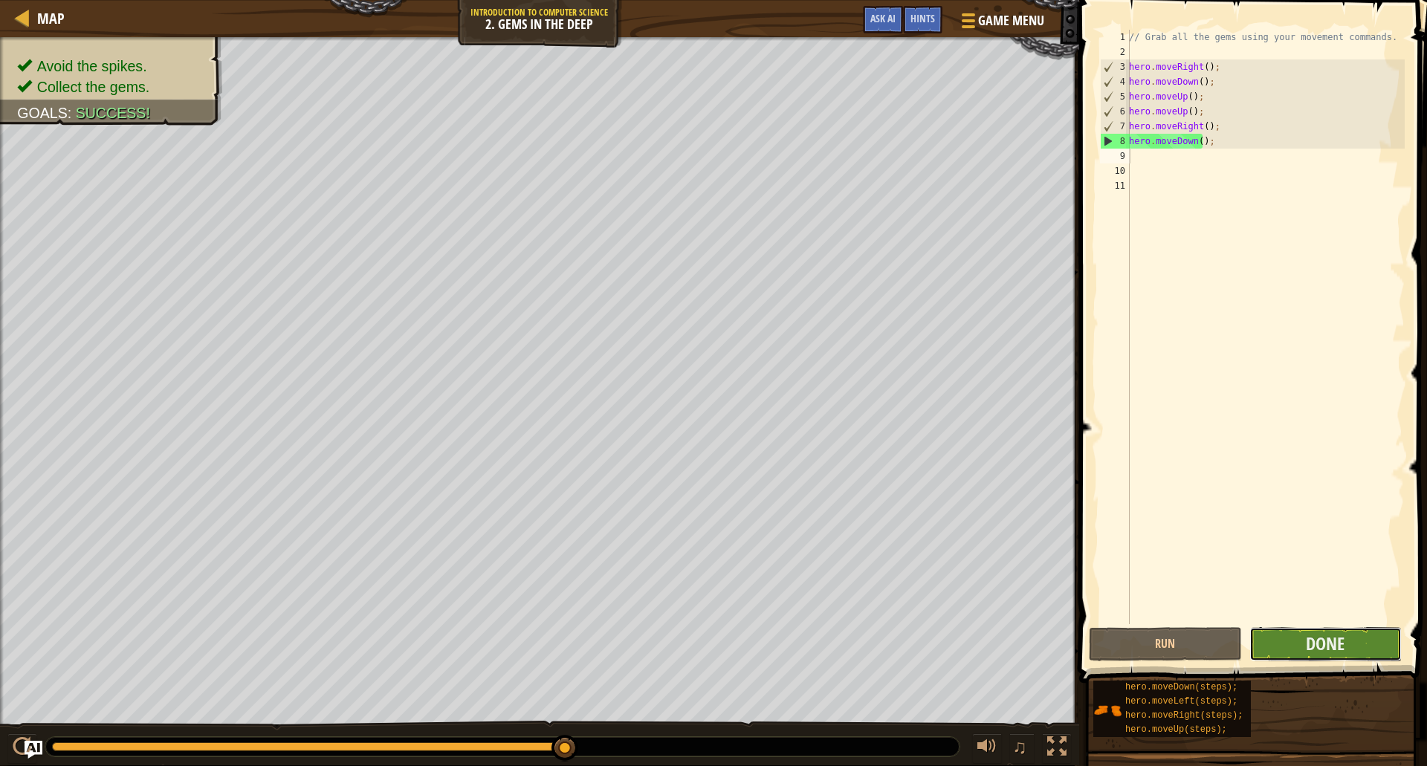
click at [1293, 649] on button "Done" at bounding box center [1325, 644] width 152 height 34
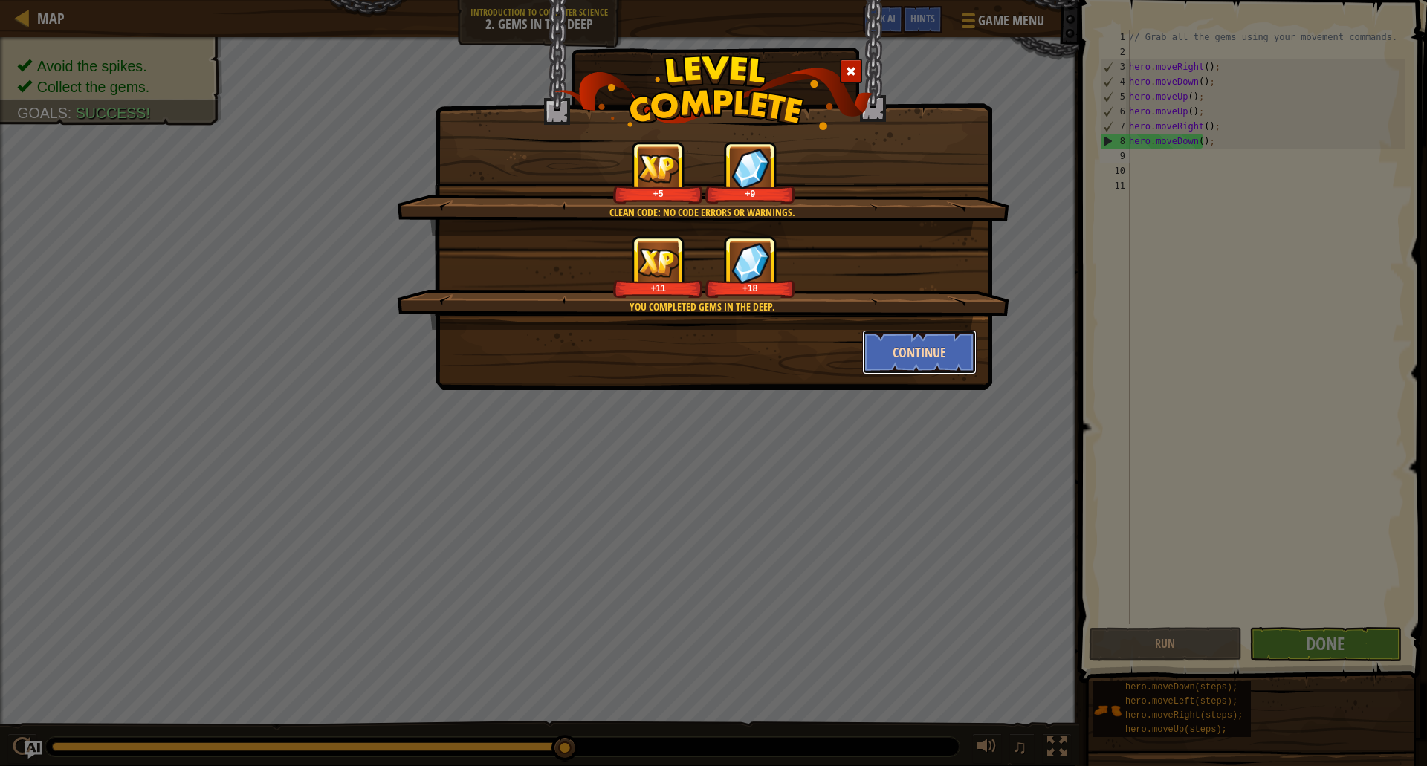
click at [912, 344] on button "Continue" at bounding box center [919, 352] width 115 height 45
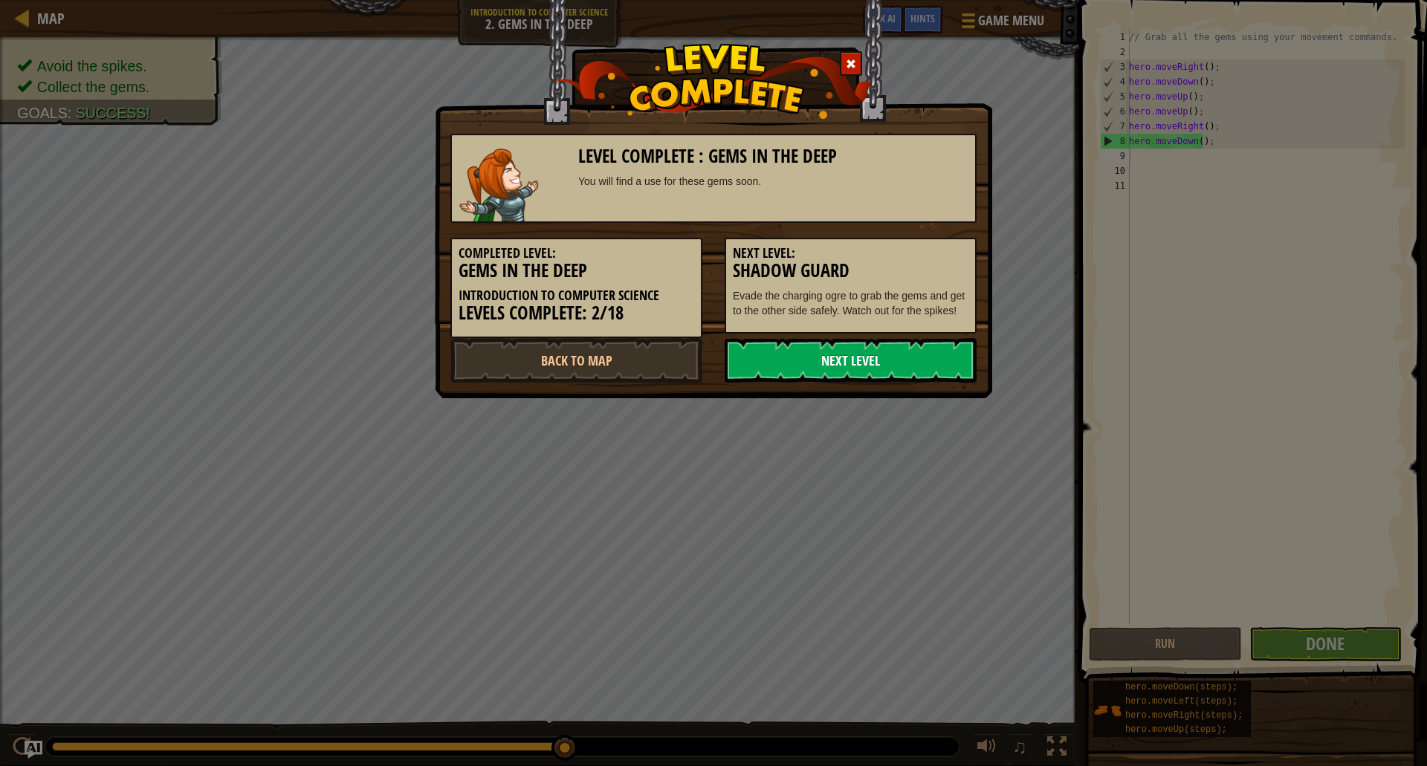
click at [910, 348] on link "Next Level" at bounding box center [850, 360] width 252 height 45
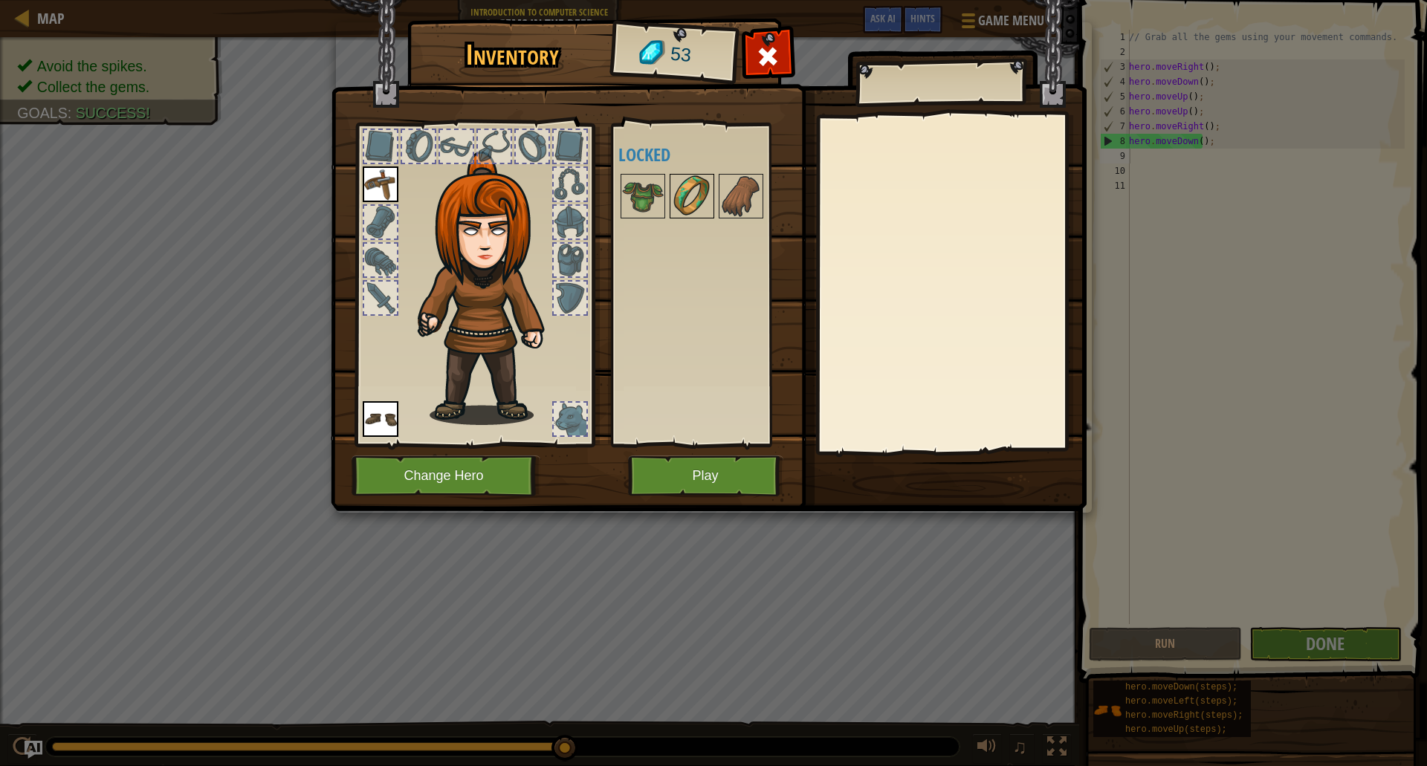
click at [699, 186] on img at bounding box center [692, 196] width 42 height 42
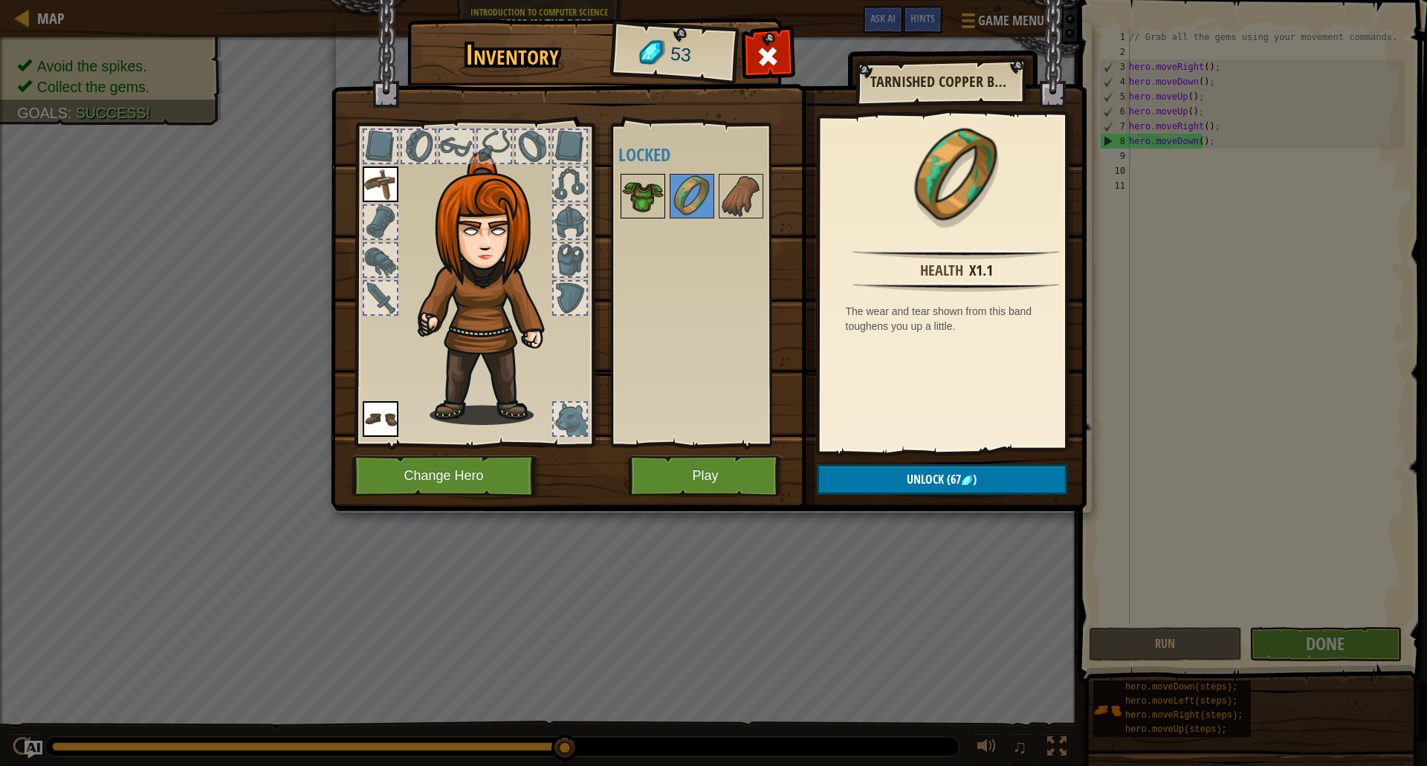
click at [623, 212] on img at bounding box center [643, 196] width 42 height 42
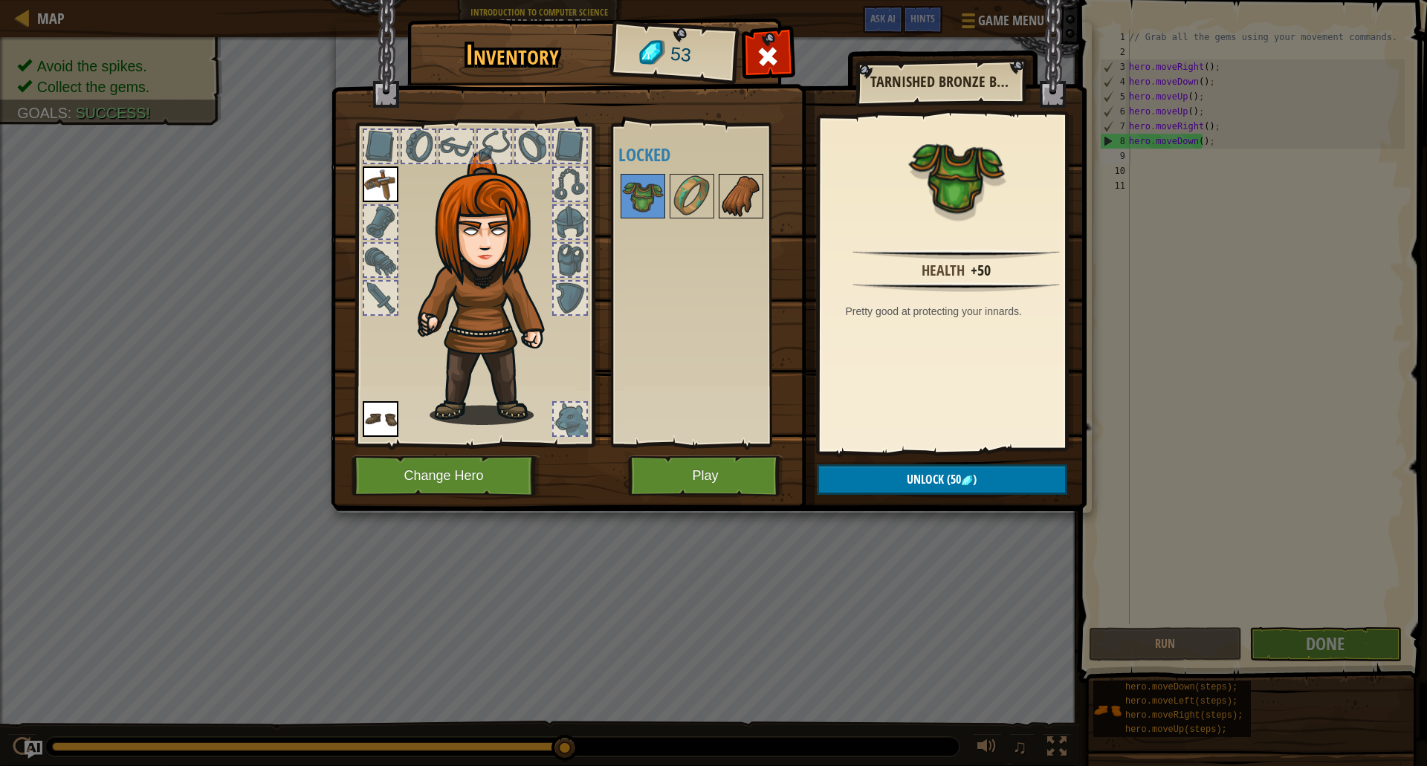
click at [756, 201] on img at bounding box center [741, 196] width 42 height 42
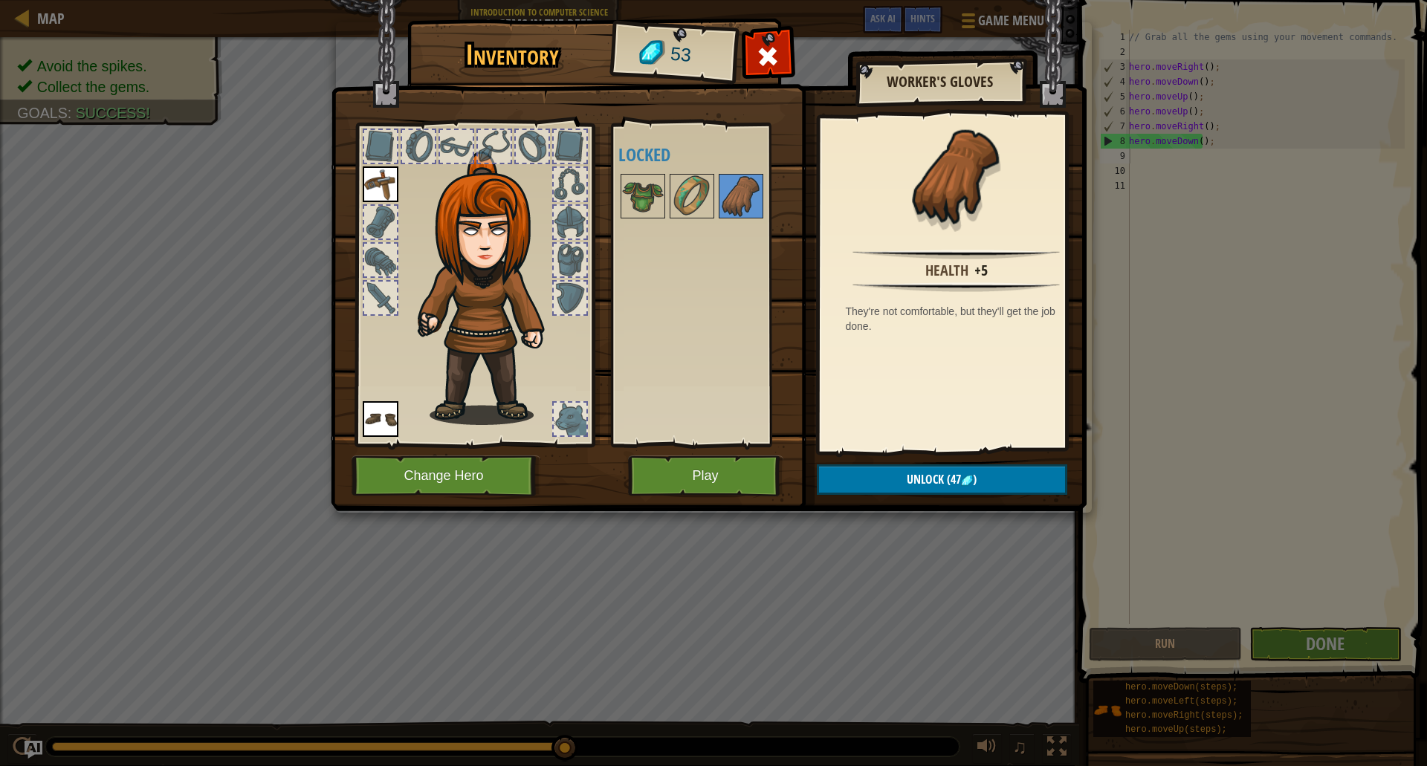
click at [605, 209] on img at bounding box center [709, 241] width 756 height 539
click at [624, 200] on img at bounding box center [643, 196] width 42 height 42
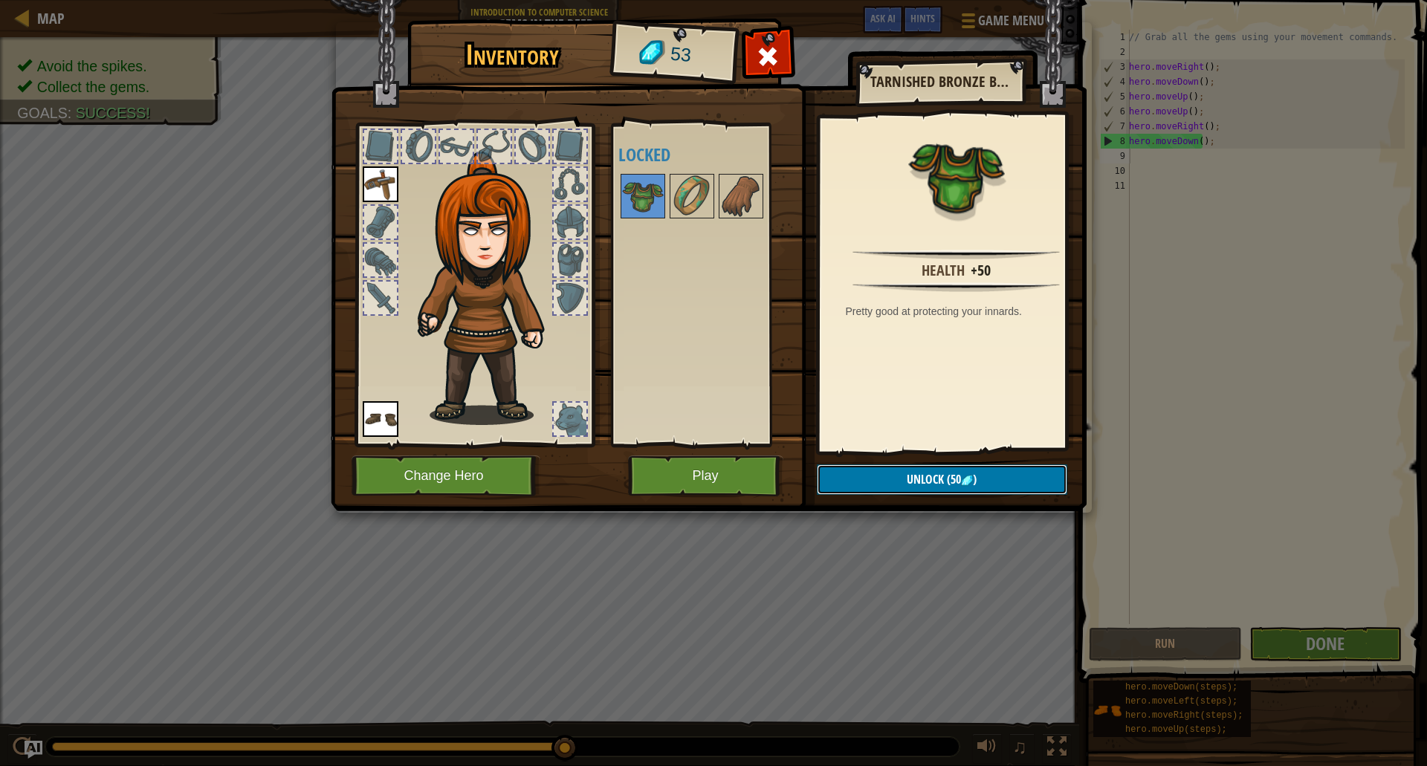
click at [935, 487] on button "Unlock (50 )" at bounding box center [942, 479] width 250 height 30
click at [934, 486] on button "Confirm" at bounding box center [942, 479] width 250 height 30
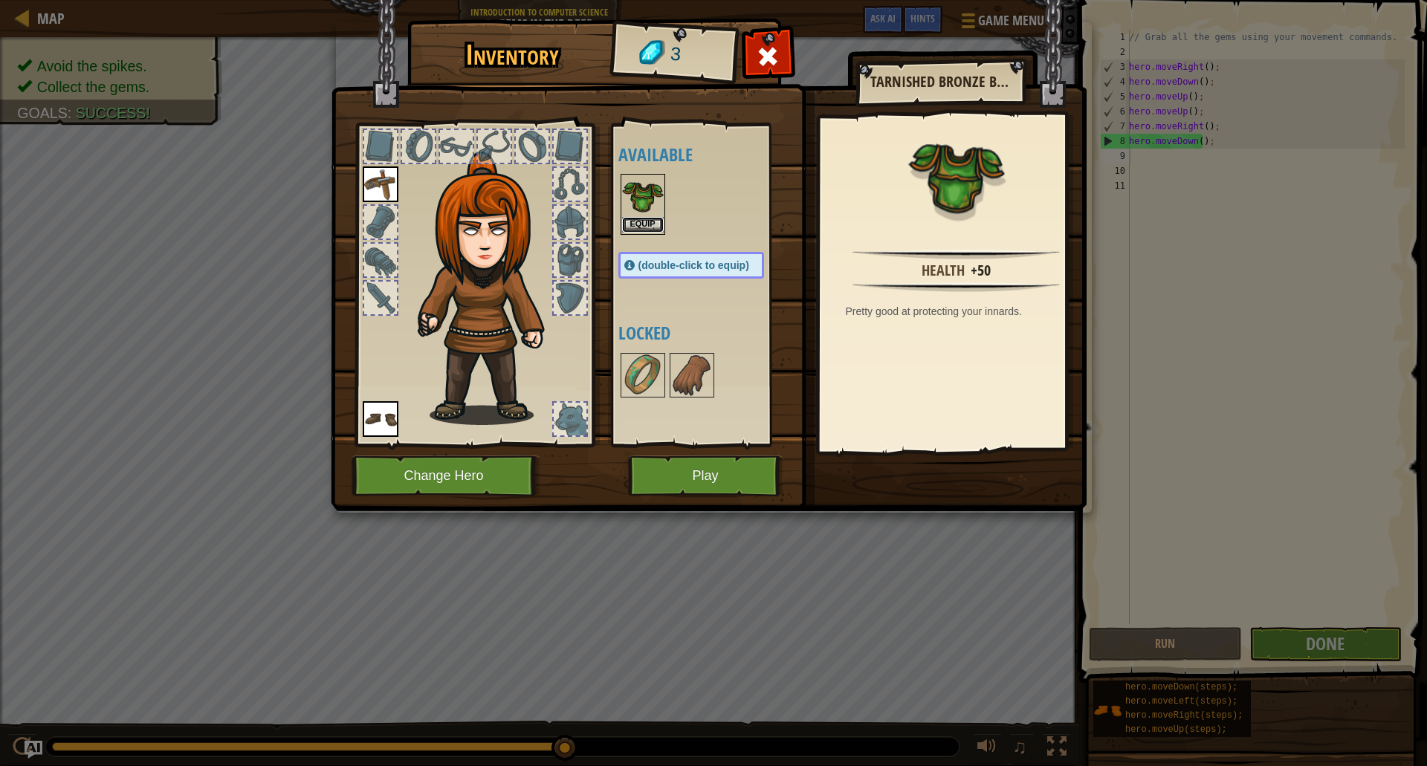
click at [637, 221] on button "Equip" at bounding box center [643, 225] width 42 height 16
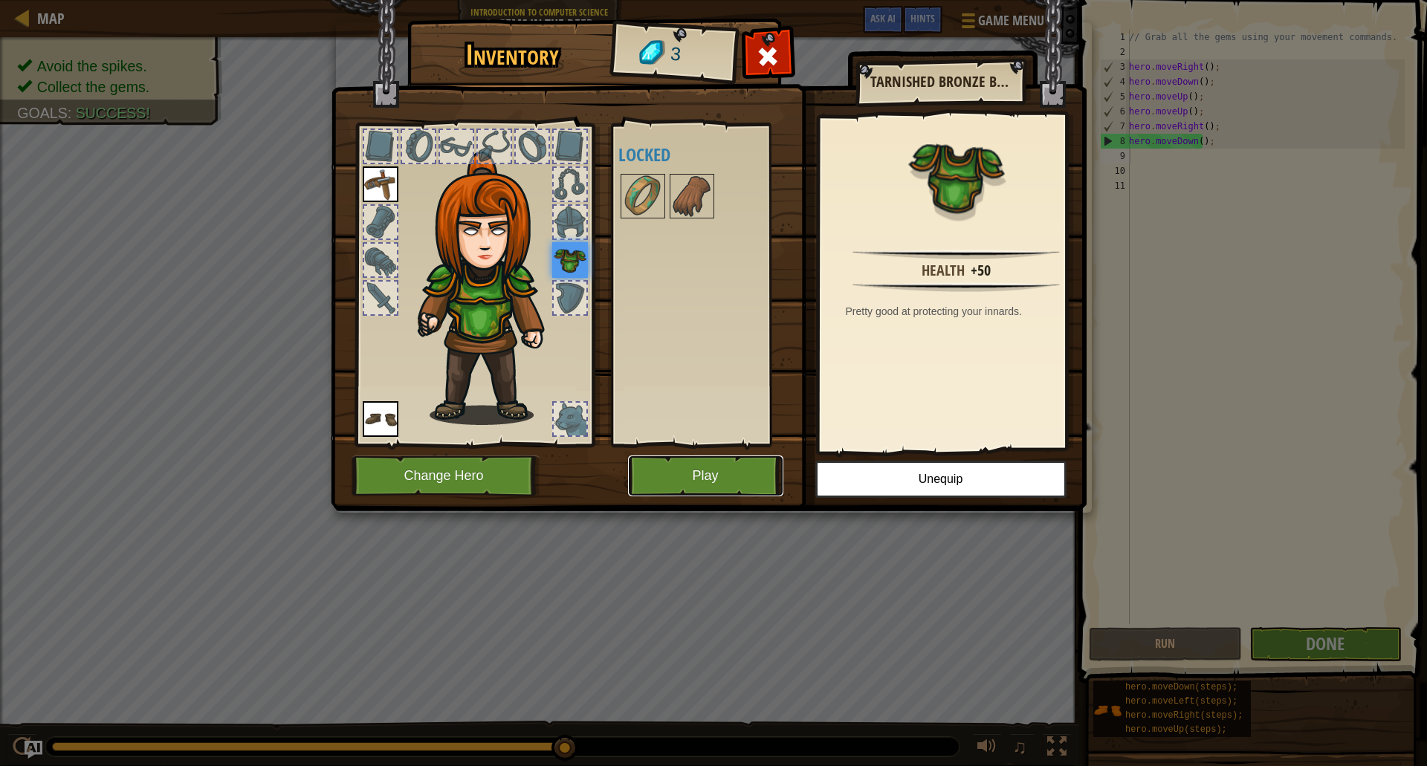
click at [687, 487] on button "Play" at bounding box center [705, 475] width 155 height 41
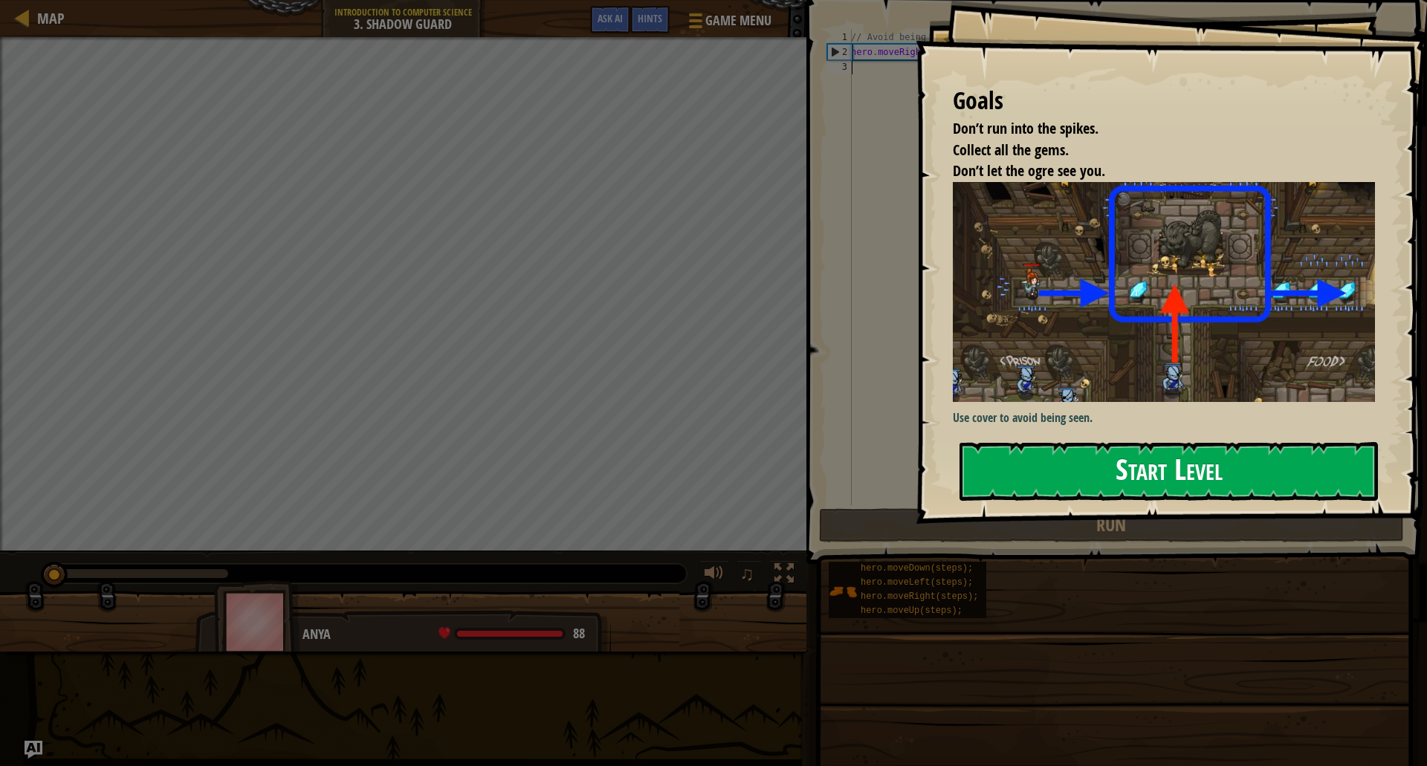
click at [1057, 463] on button "Start Level" at bounding box center [1168, 471] width 418 height 59
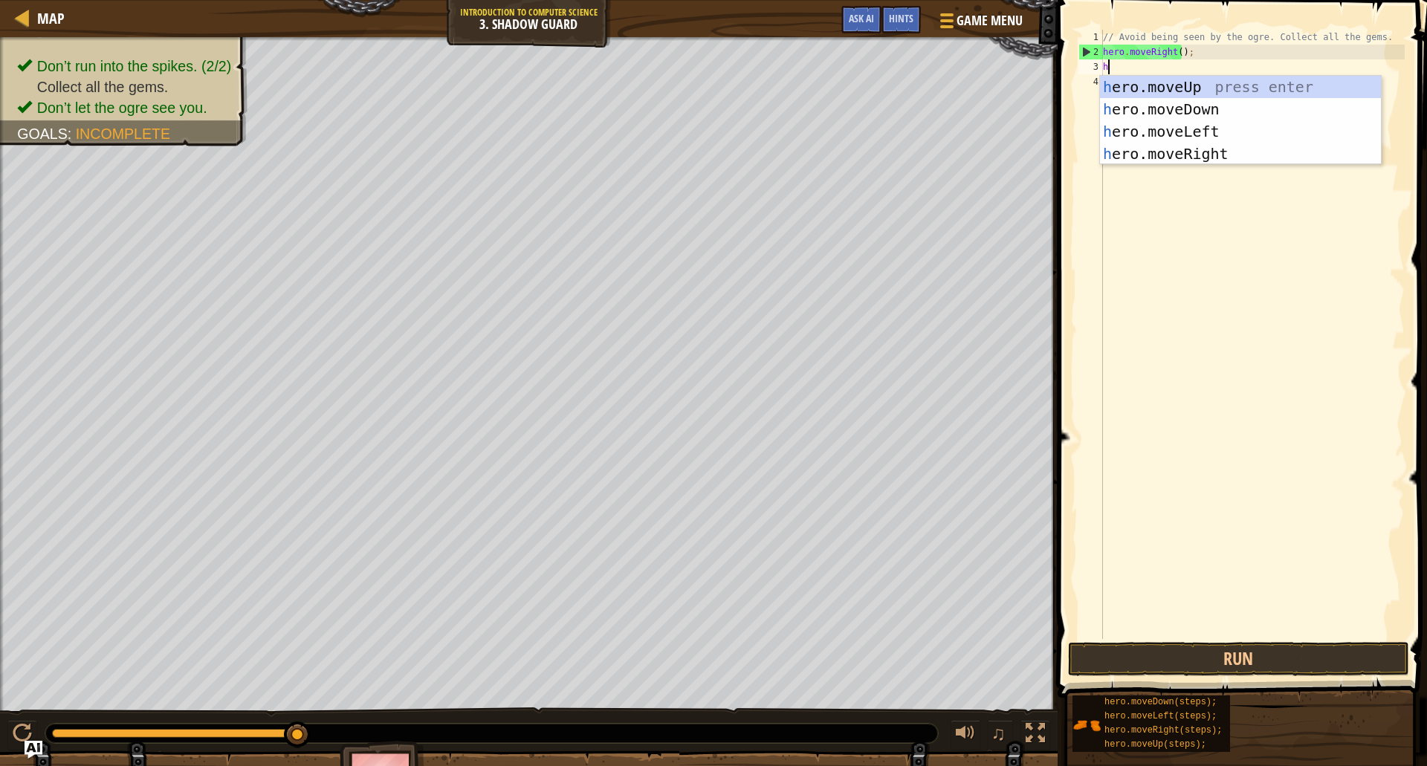
scroll to position [7, 0]
type textarea "hero"
click at [1168, 86] on div "hero .moveUp press enter hero .moveDown press enter hero .moveLeft press enter …" at bounding box center [1240, 143] width 281 height 134
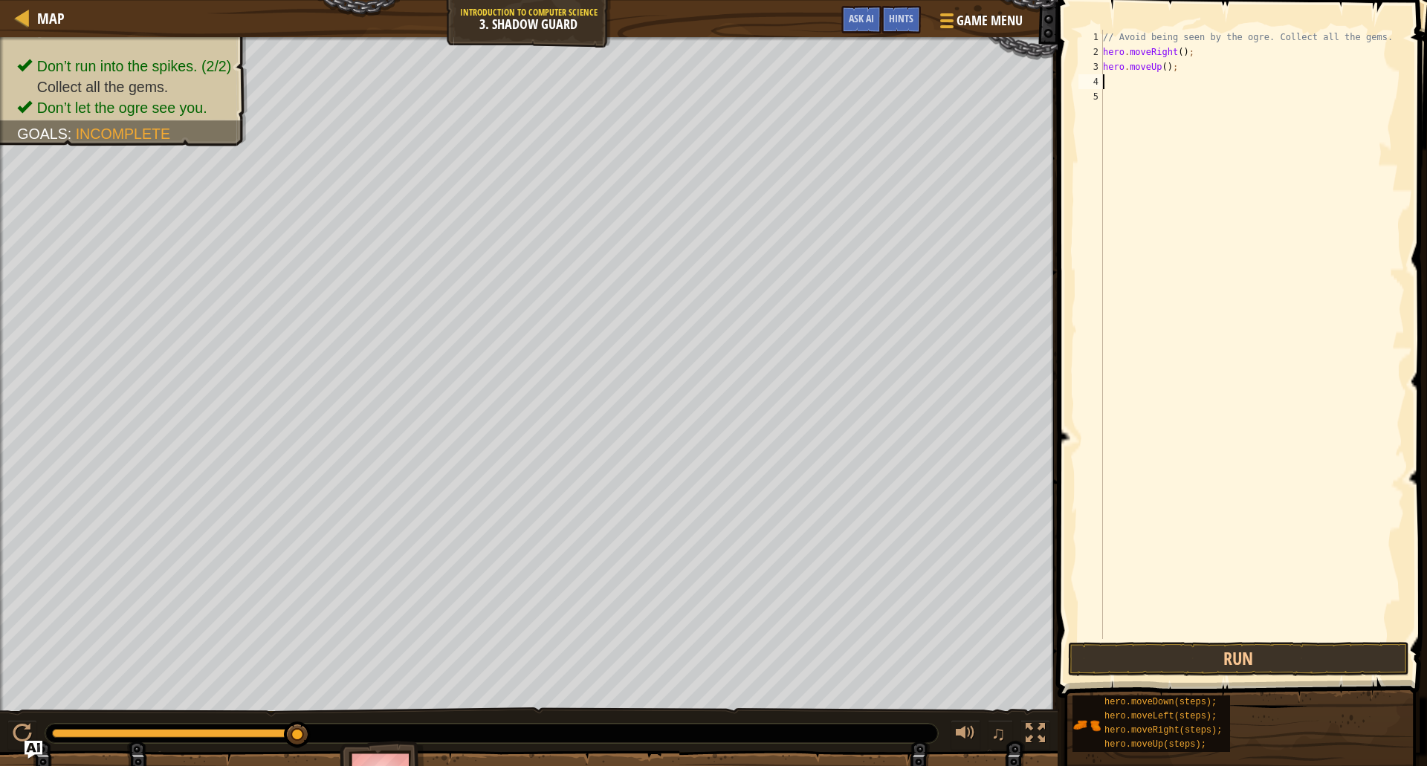
scroll to position [7, 0]
click at [1219, 636] on div "// Avoid being seen by the ogre. Collect all the gems. hero . moveRight ( ) ; h…" at bounding box center [1252, 349] width 305 height 639
click at [1208, 646] on button "Run" at bounding box center [1238, 659] width 341 height 34
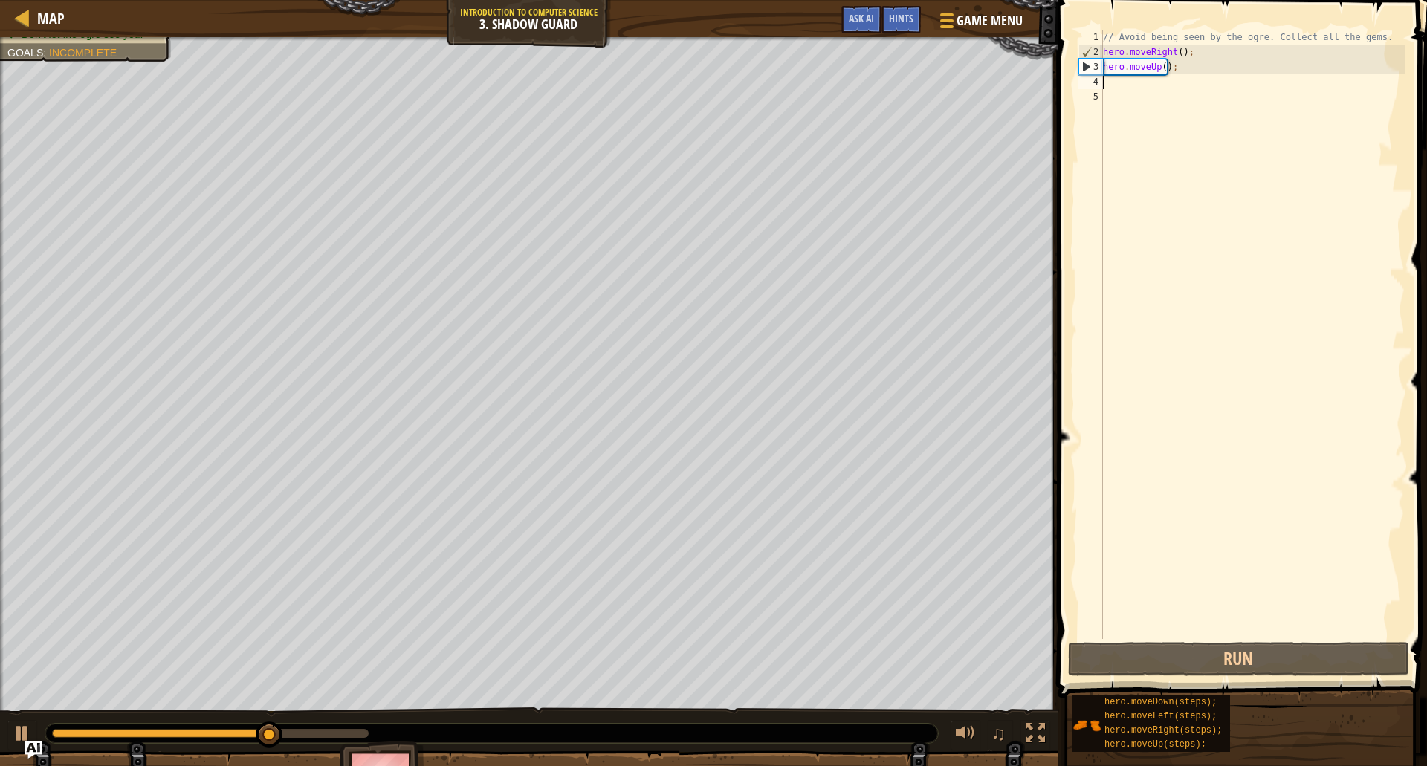
type textarea "p"
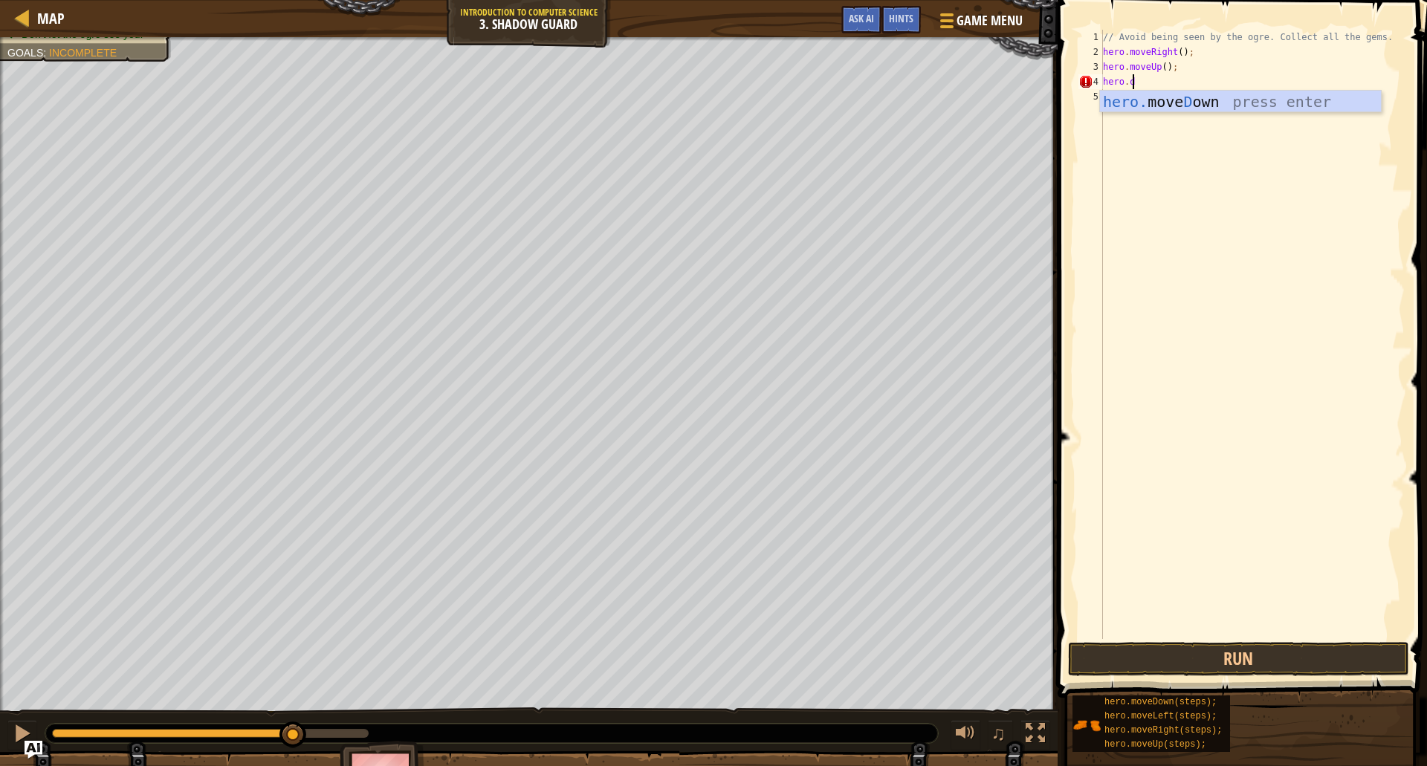
scroll to position [7, 1]
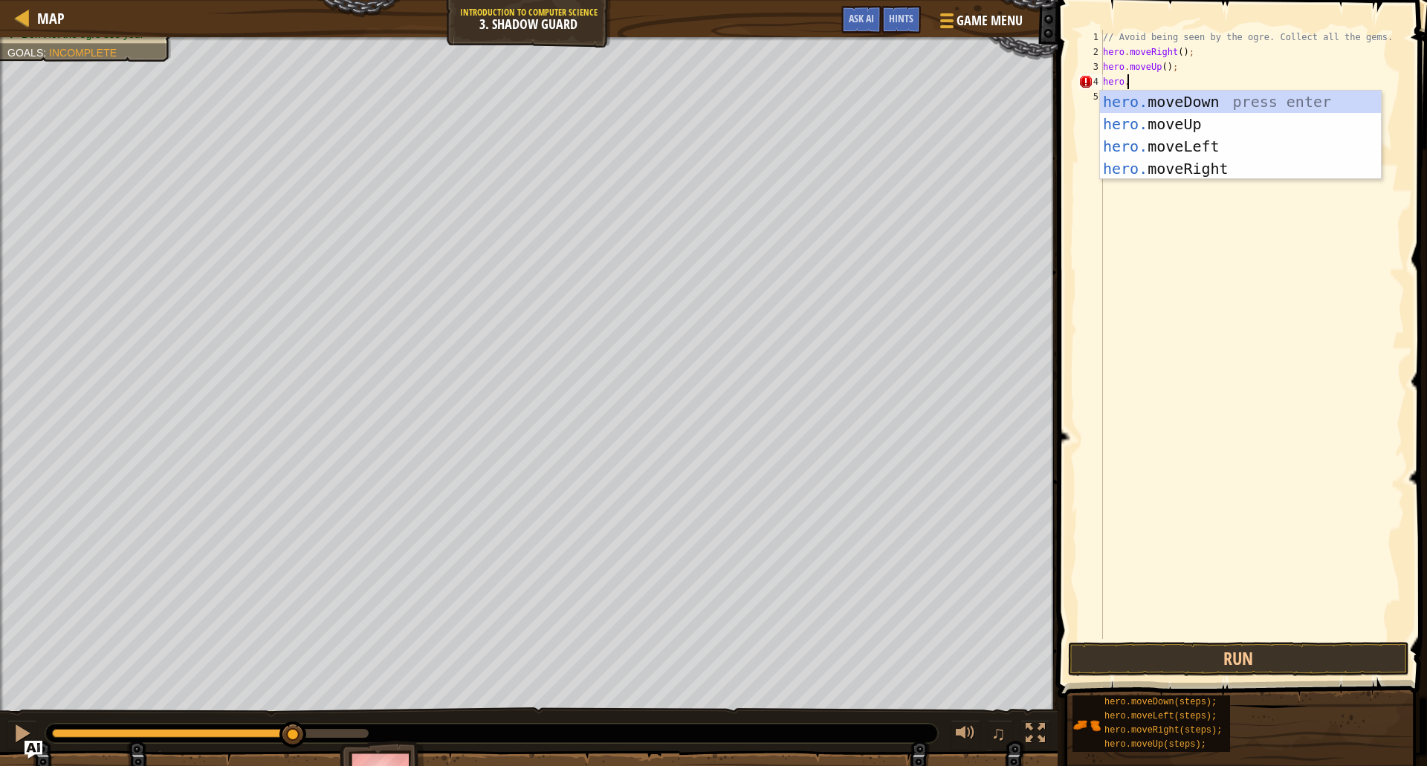
type textarea "hero.r"
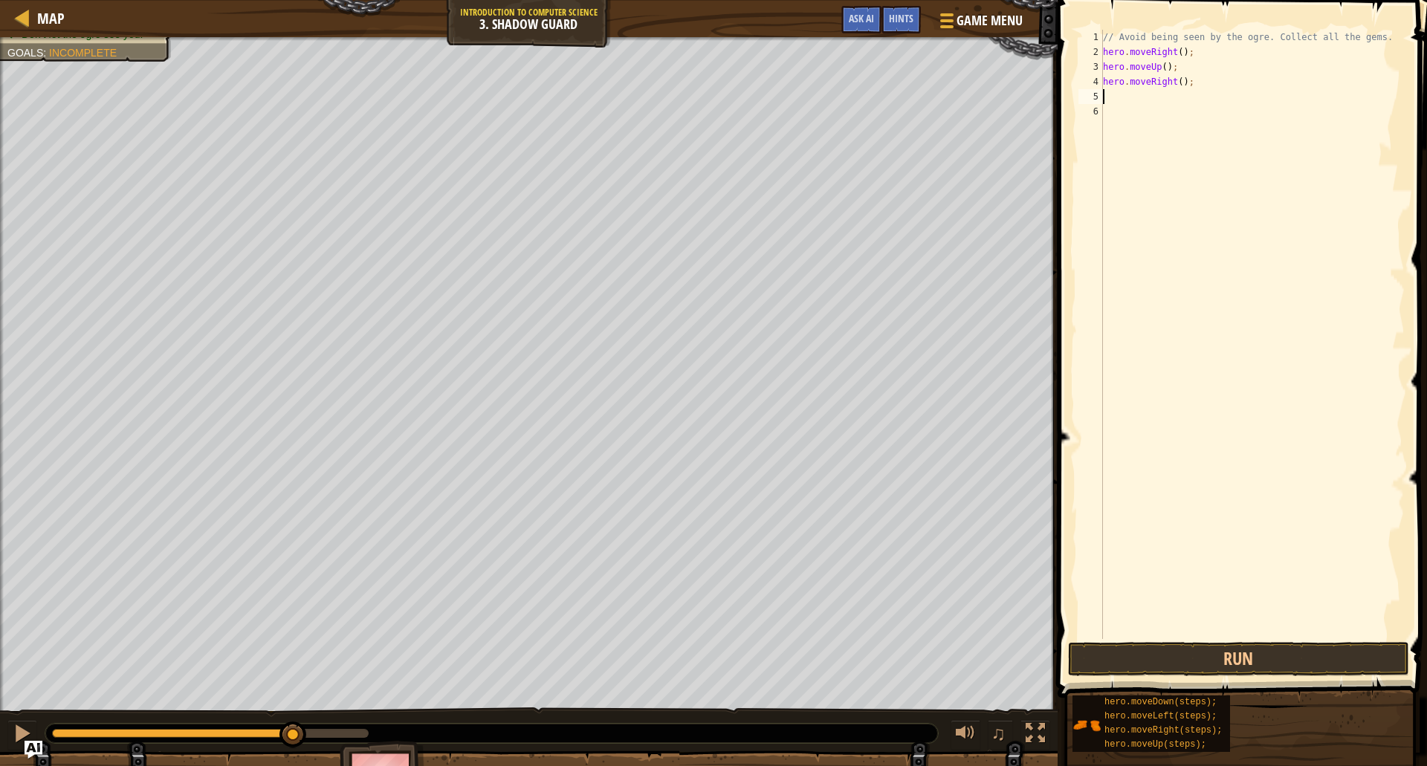
scroll to position [7, 0]
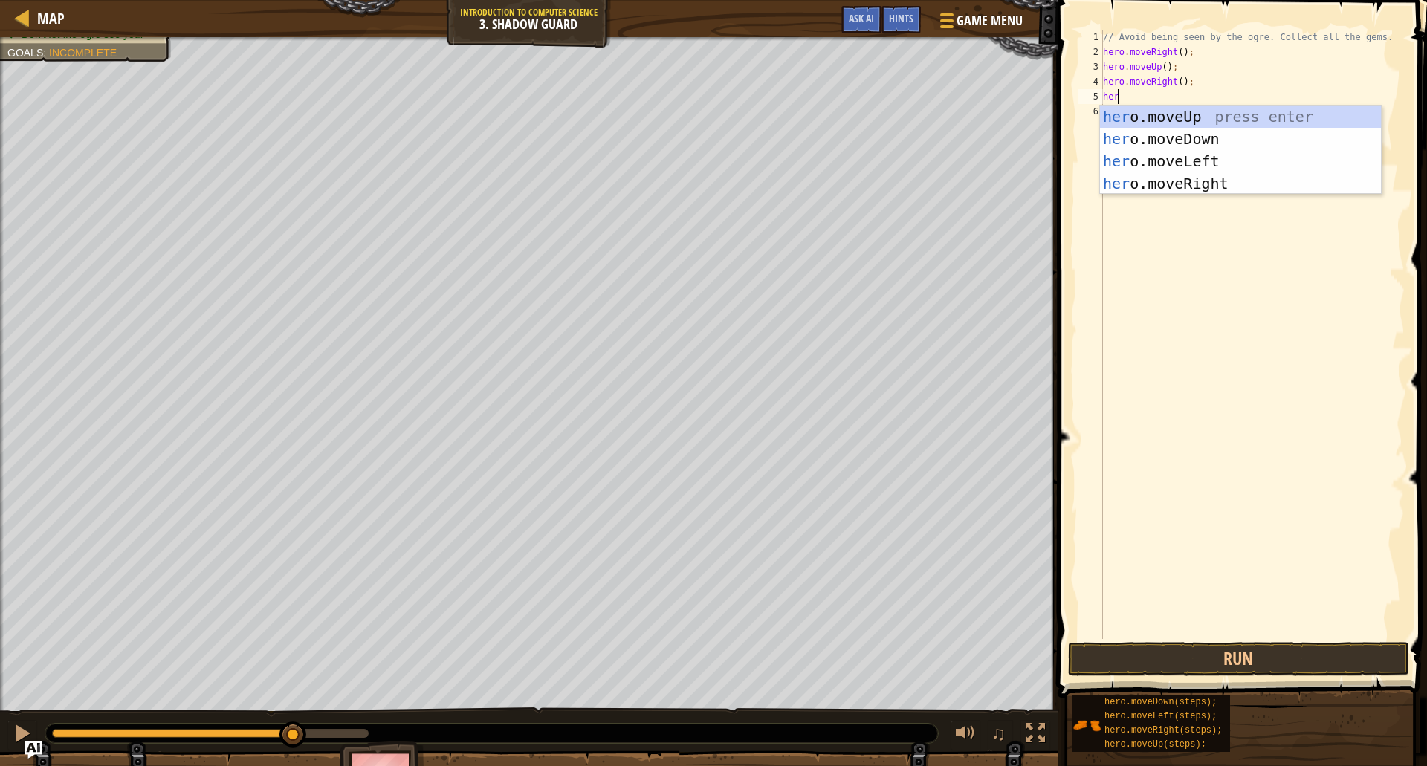
type textarea "herd"
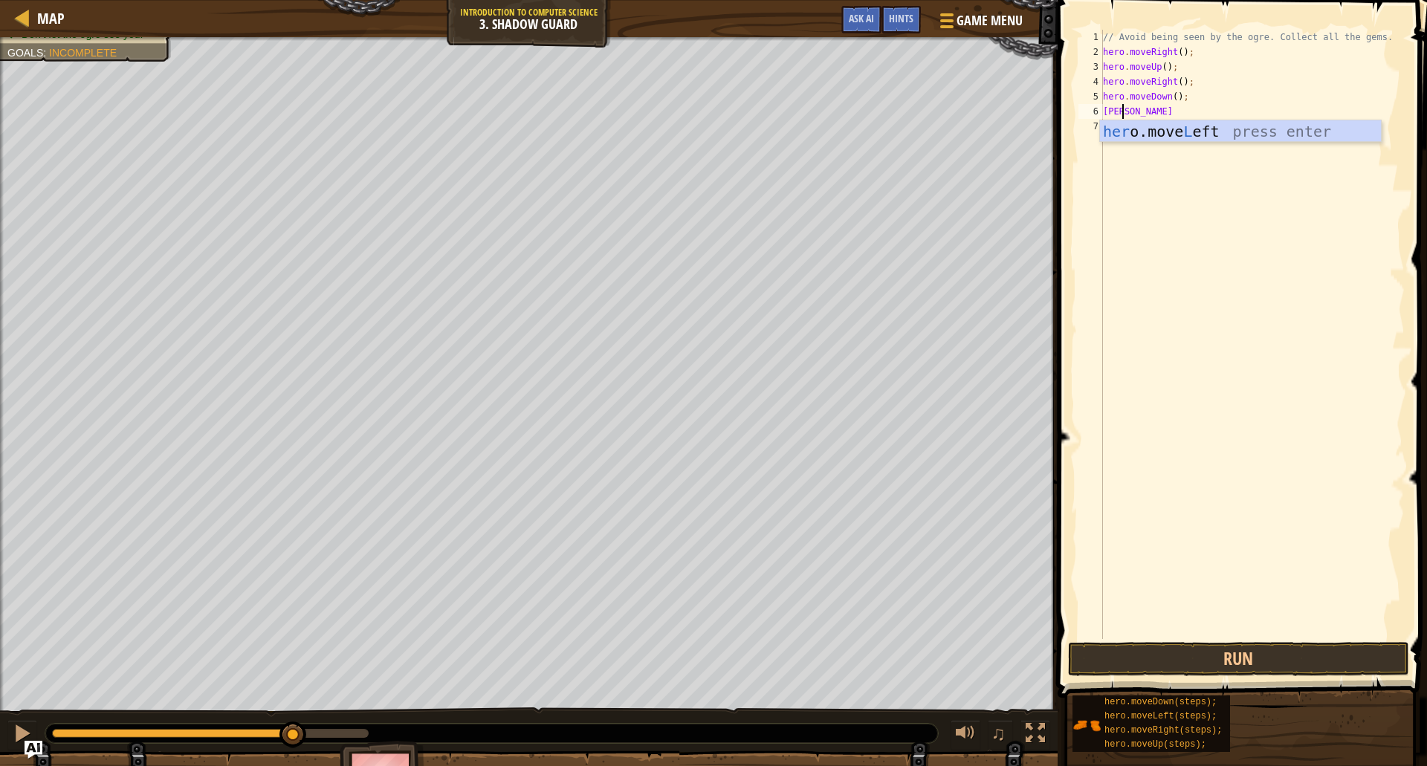
scroll to position [7, 1]
type textarea "[PERSON_NAME]"
click at [1216, 661] on button "Run" at bounding box center [1238, 659] width 341 height 34
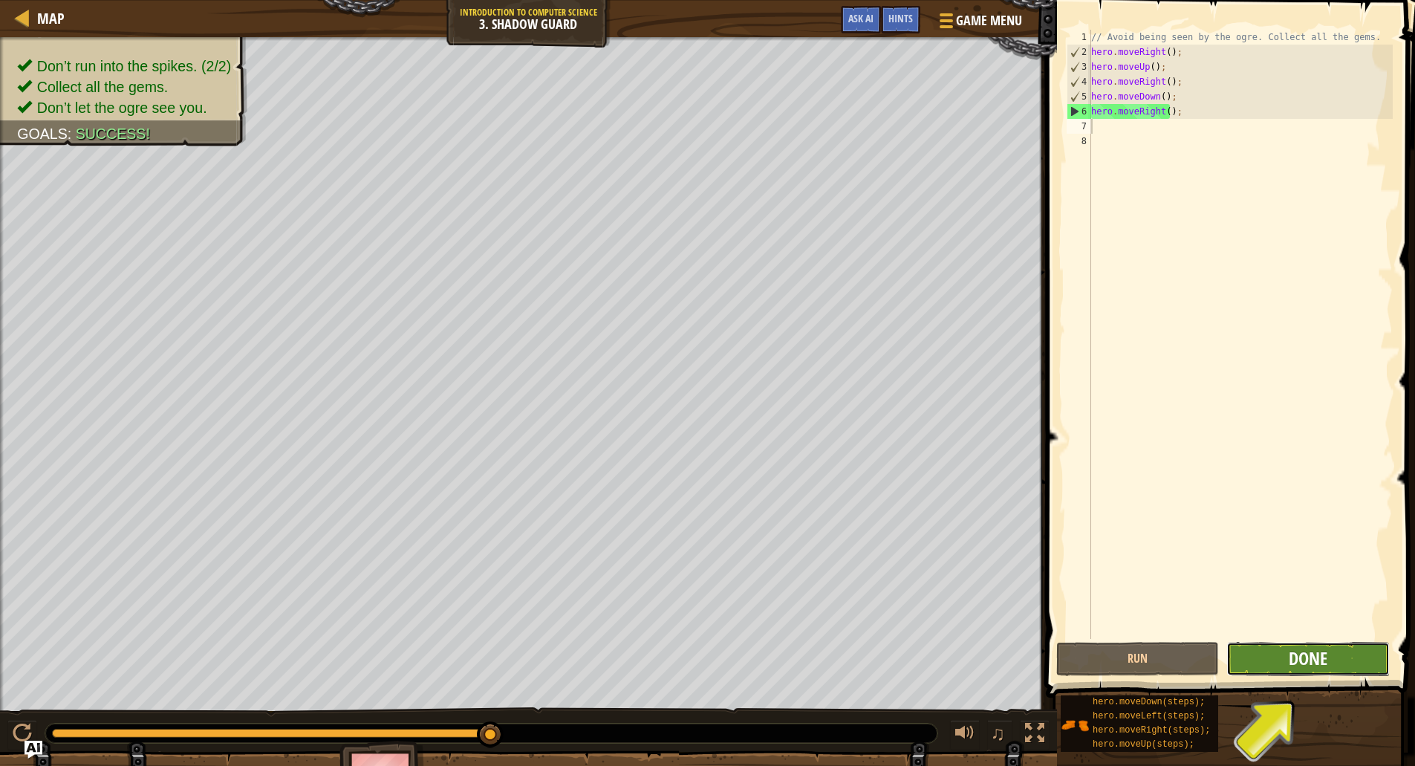
click at [1305, 651] on span "Done" at bounding box center [1308, 658] width 39 height 24
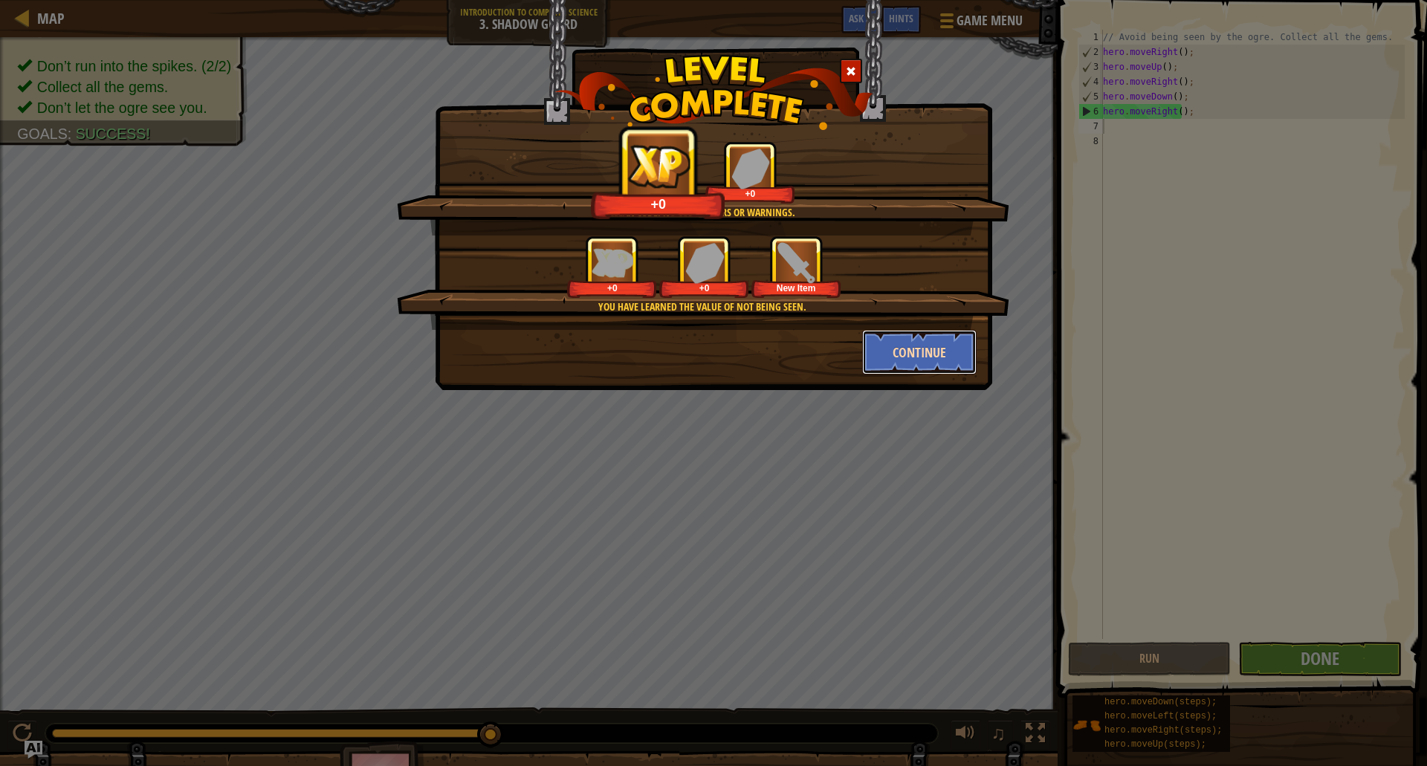
click at [878, 348] on button "Continue" at bounding box center [919, 352] width 115 height 45
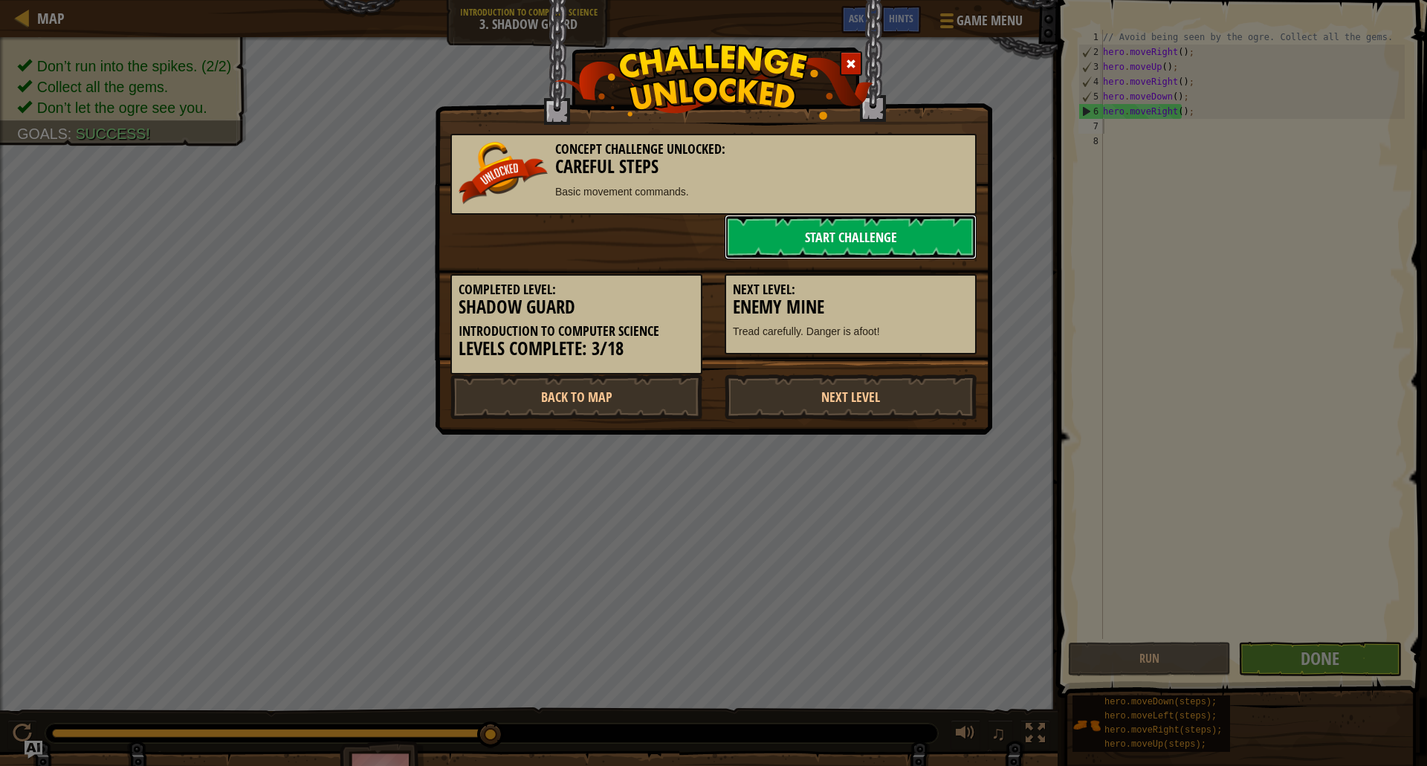
click at [886, 242] on link "Start Challenge" at bounding box center [850, 237] width 252 height 45
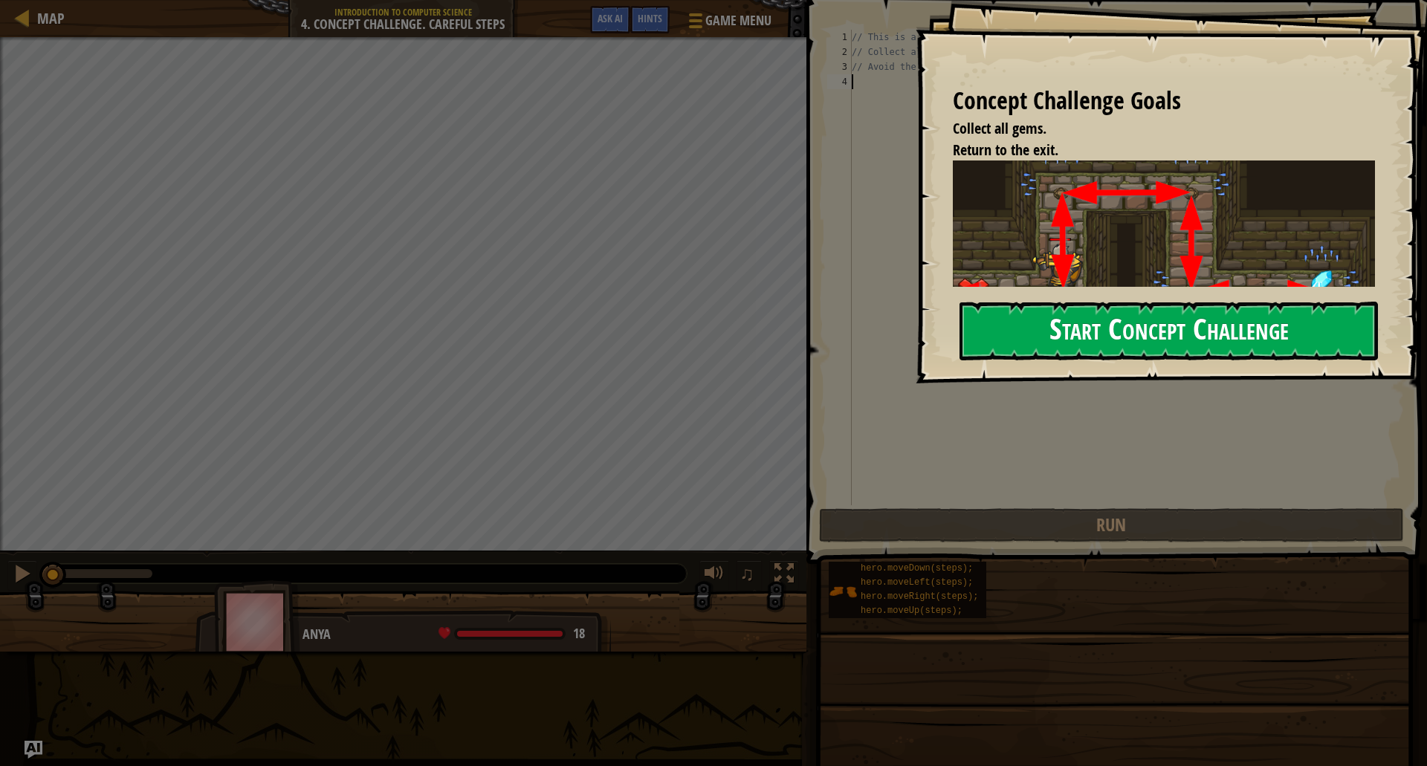
click at [1110, 311] on button "Start Concept Challenge" at bounding box center [1168, 331] width 418 height 59
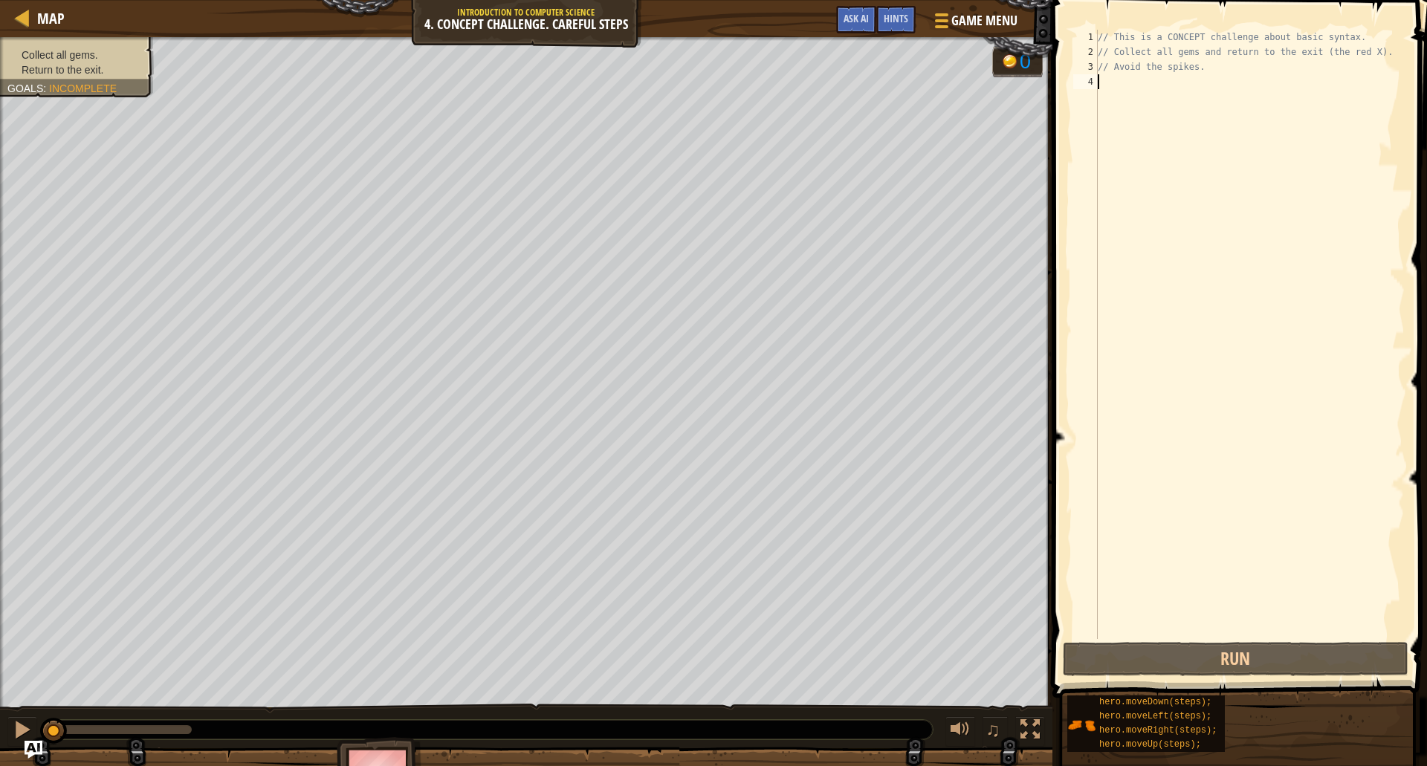
type textarea "u"
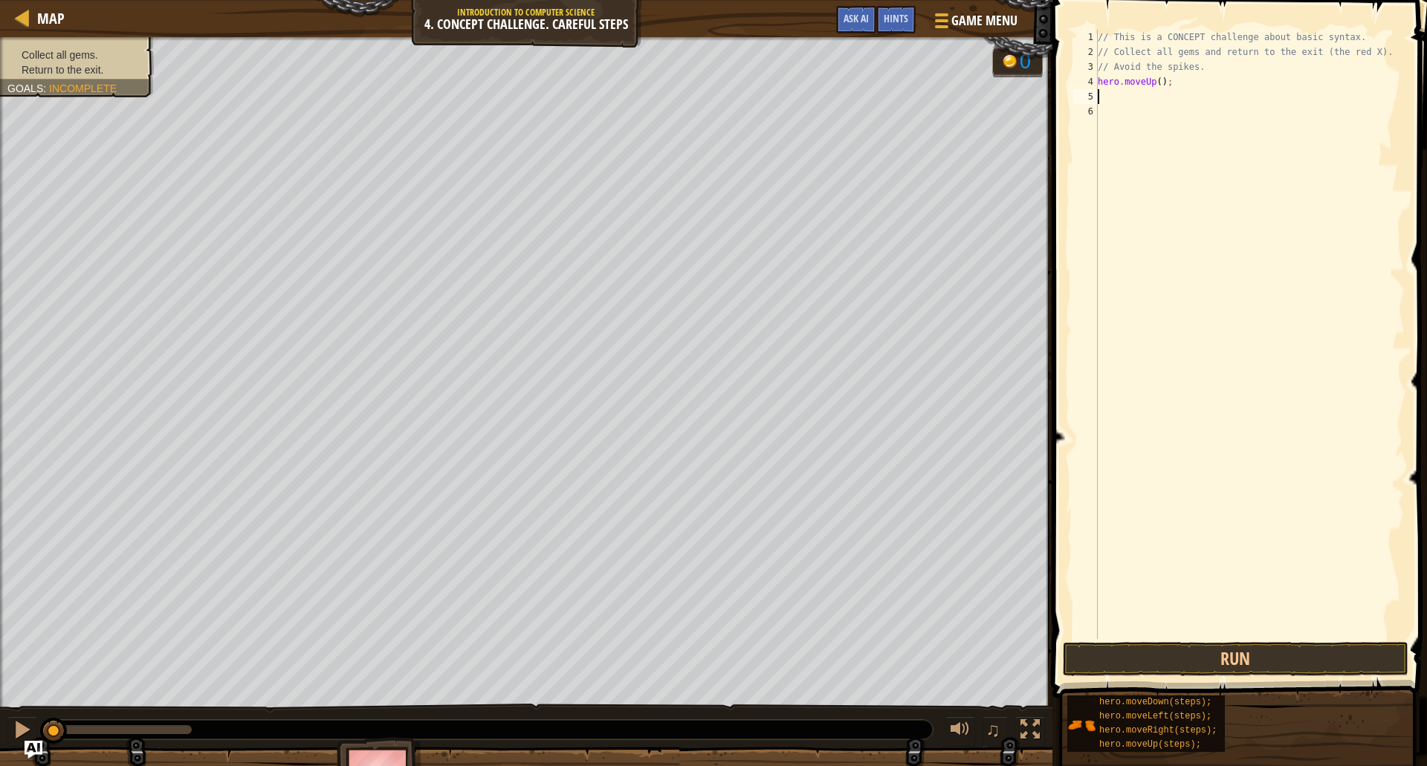
type textarea "r"
type textarea "d"
type textarea "u"
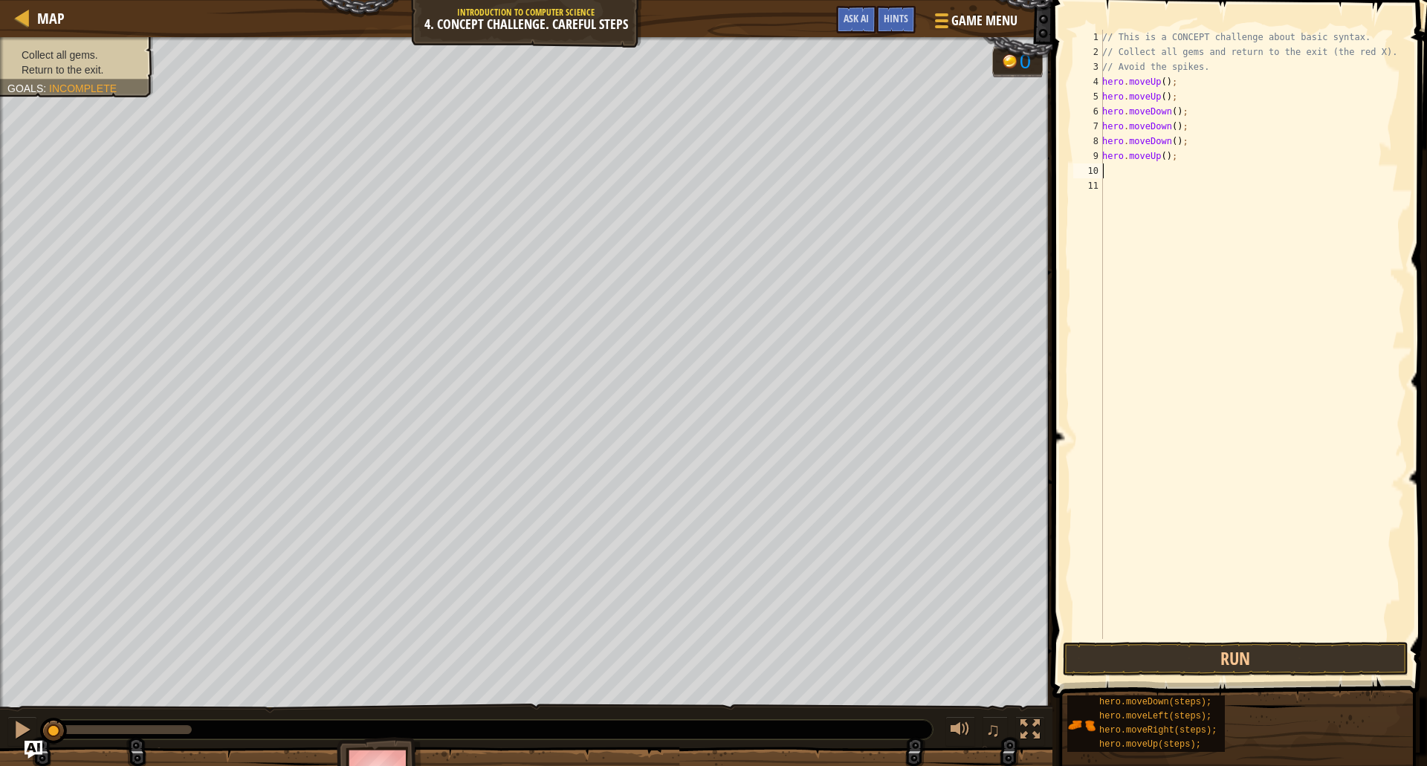
type textarea "r"
click at [1176, 669] on button "Run" at bounding box center [1236, 659] width 346 height 34
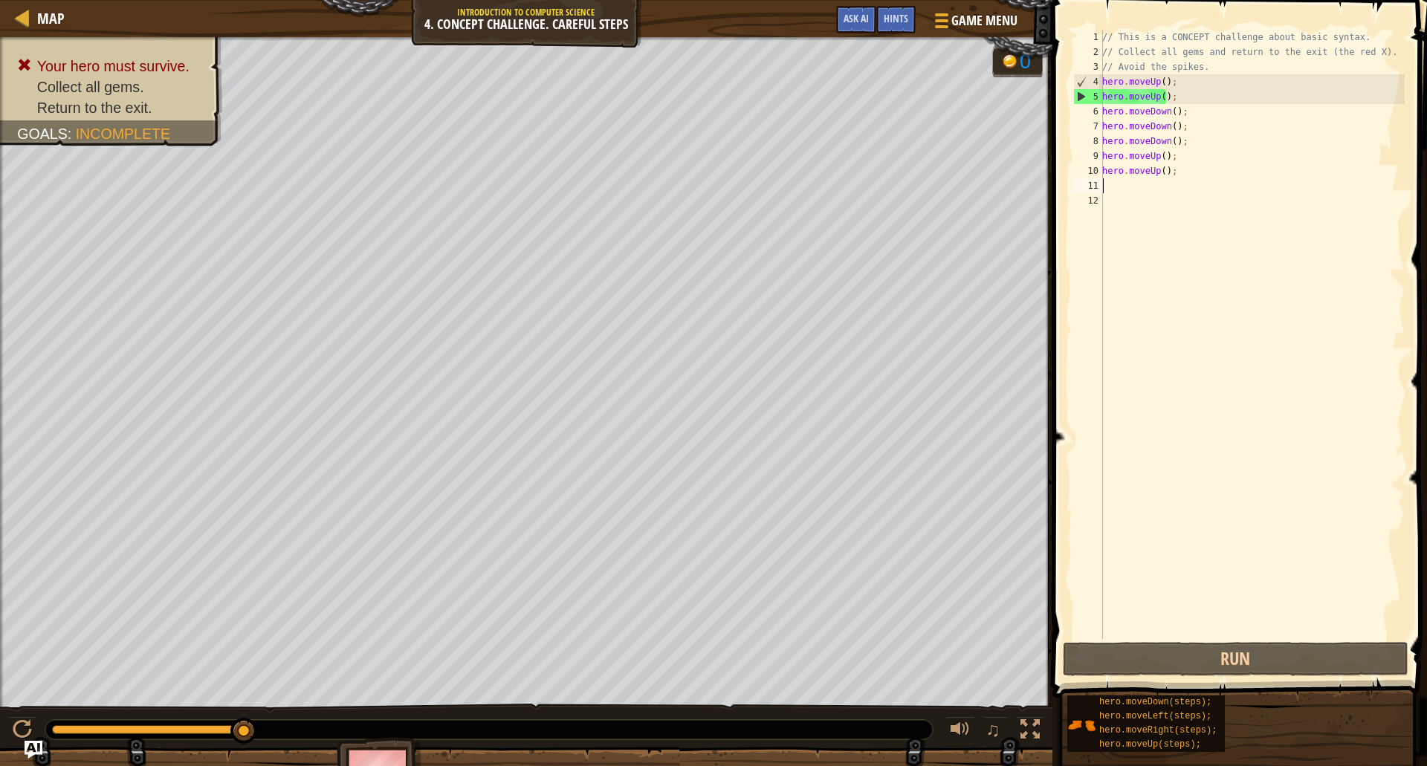
click at [1174, 92] on div "// This is a CONCEPT challenge about basic syntax. // Collect all gems and retu…" at bounding box center [1251, 349] width 305 height 639
type textarea "hero"
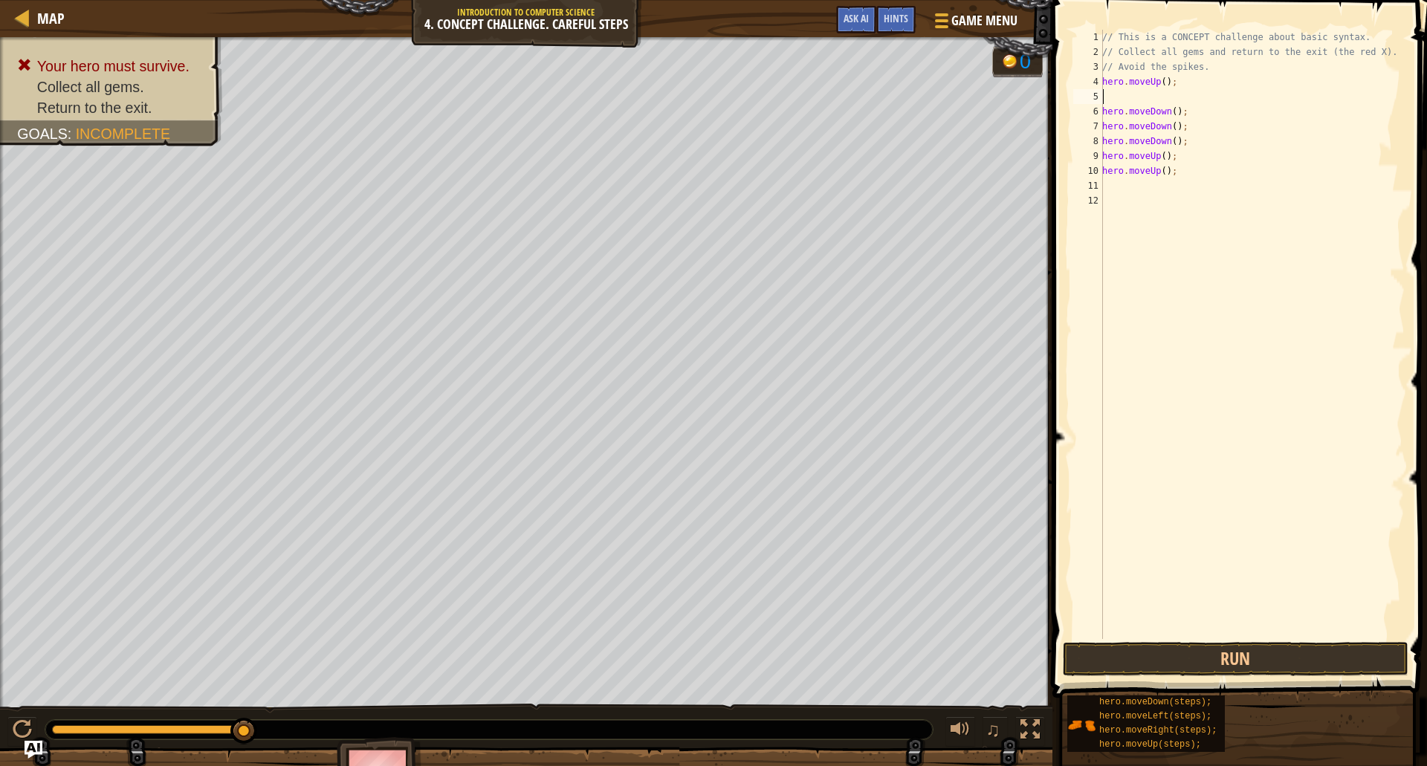
type textarea "r"
type textarea "hero"
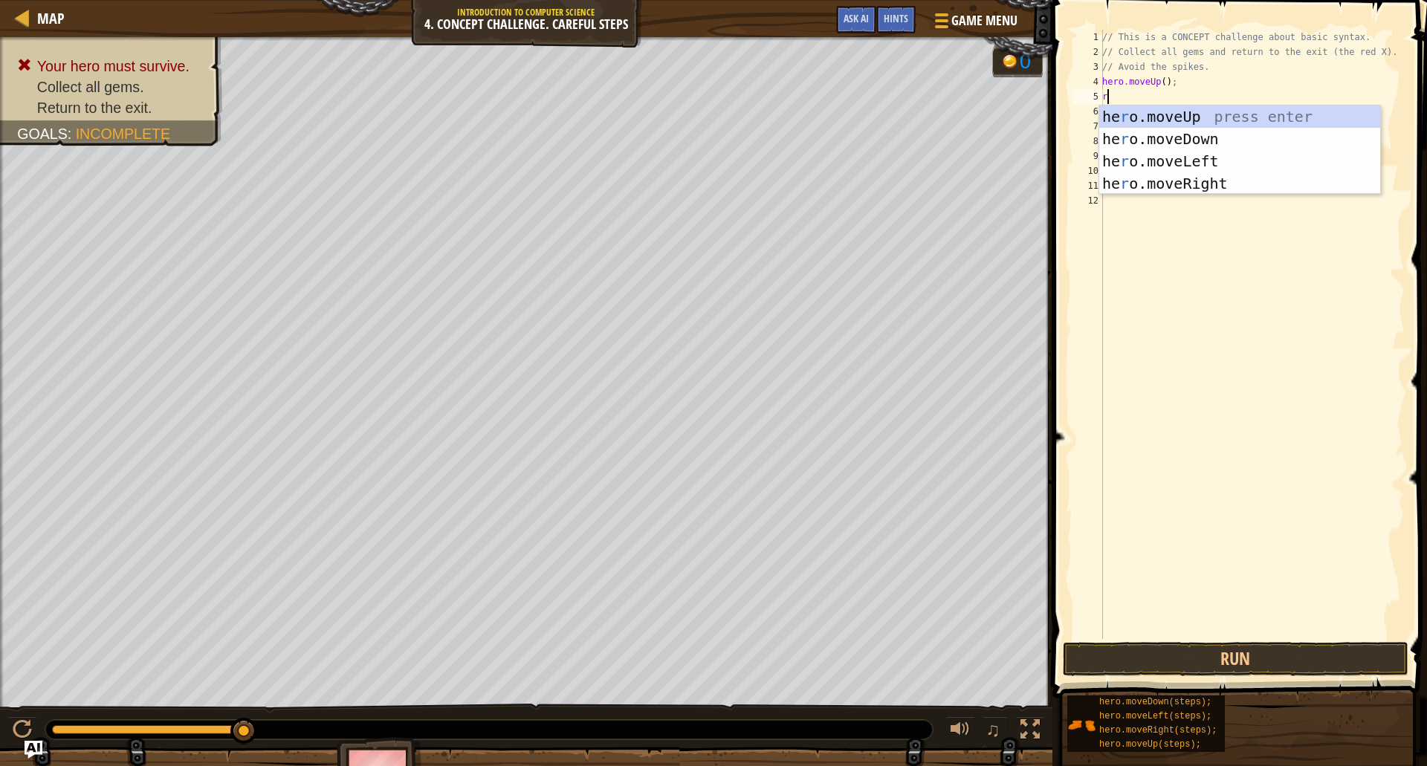
type textarea "ri"
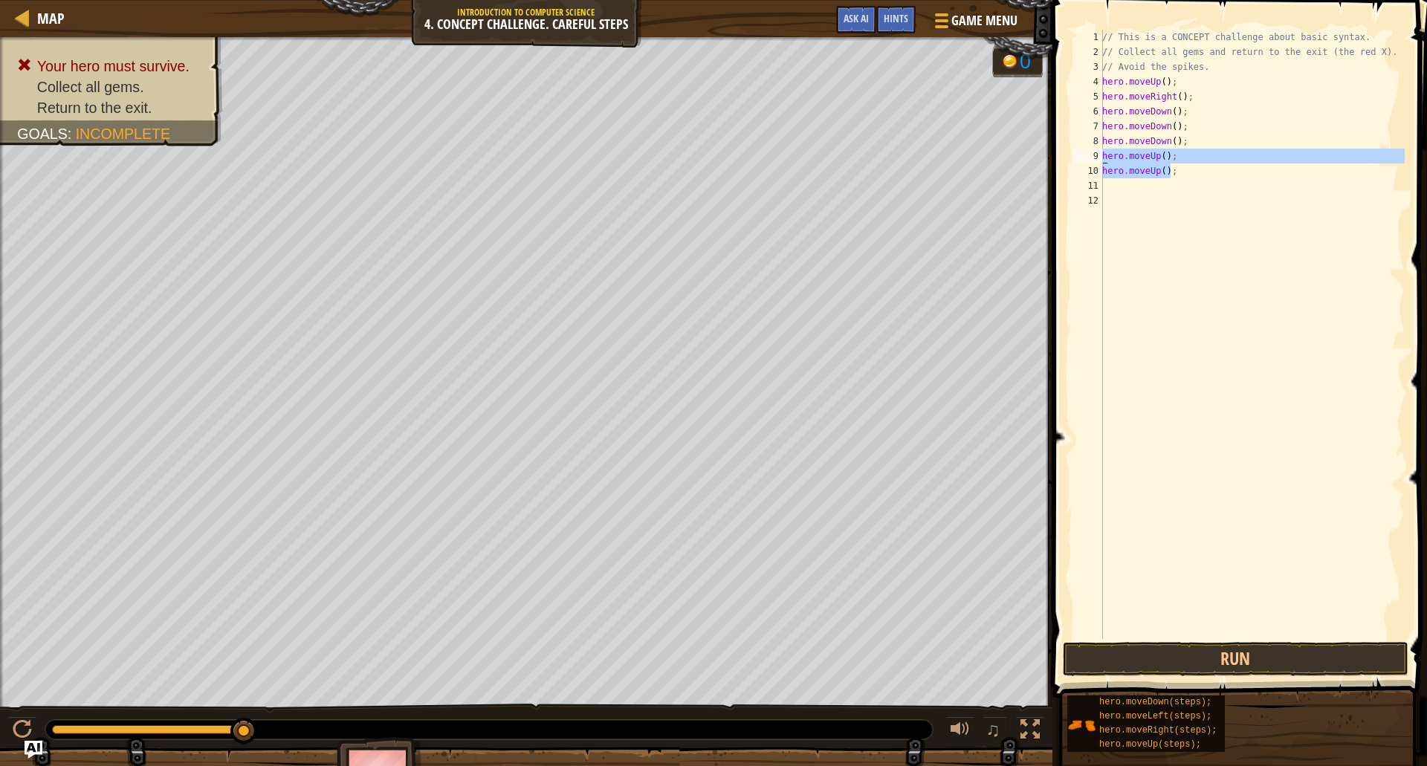
drag, startPoint x: 1198, startPoint y: 174, endPoint x: 1064, endPoint y: 151, distance: 136.4
click at [1064, 151] on div "hero.moveRight(); 1 2 3 4 5 6 7 8 9 10 11 12 // This is a CONCEPT challenge abo…" at bounding box center [1237, 378] width 379 height 742
type textarea "ri"
click at [1267, 655] on button "Run" at bounding box center [1236, 659] width 346 height 34
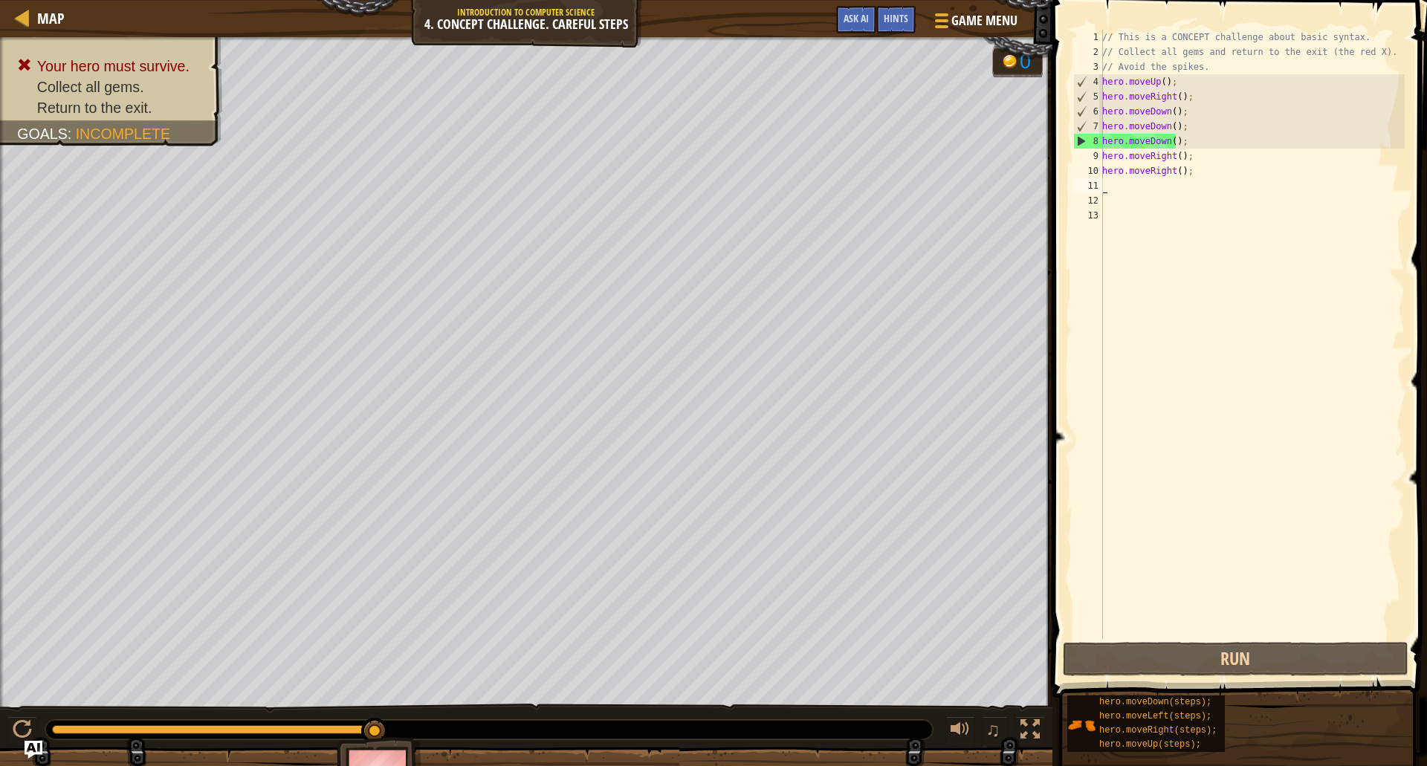
click at [1305, 640] on span at bounding box center [1241, 328] width 386 height 742
click at [1305, 641] on span at bounding box center [1241, 328] width 386 height 742
click at [1301, 651] on button "Run" at bounding box center [1236, 659] width 346 height 34
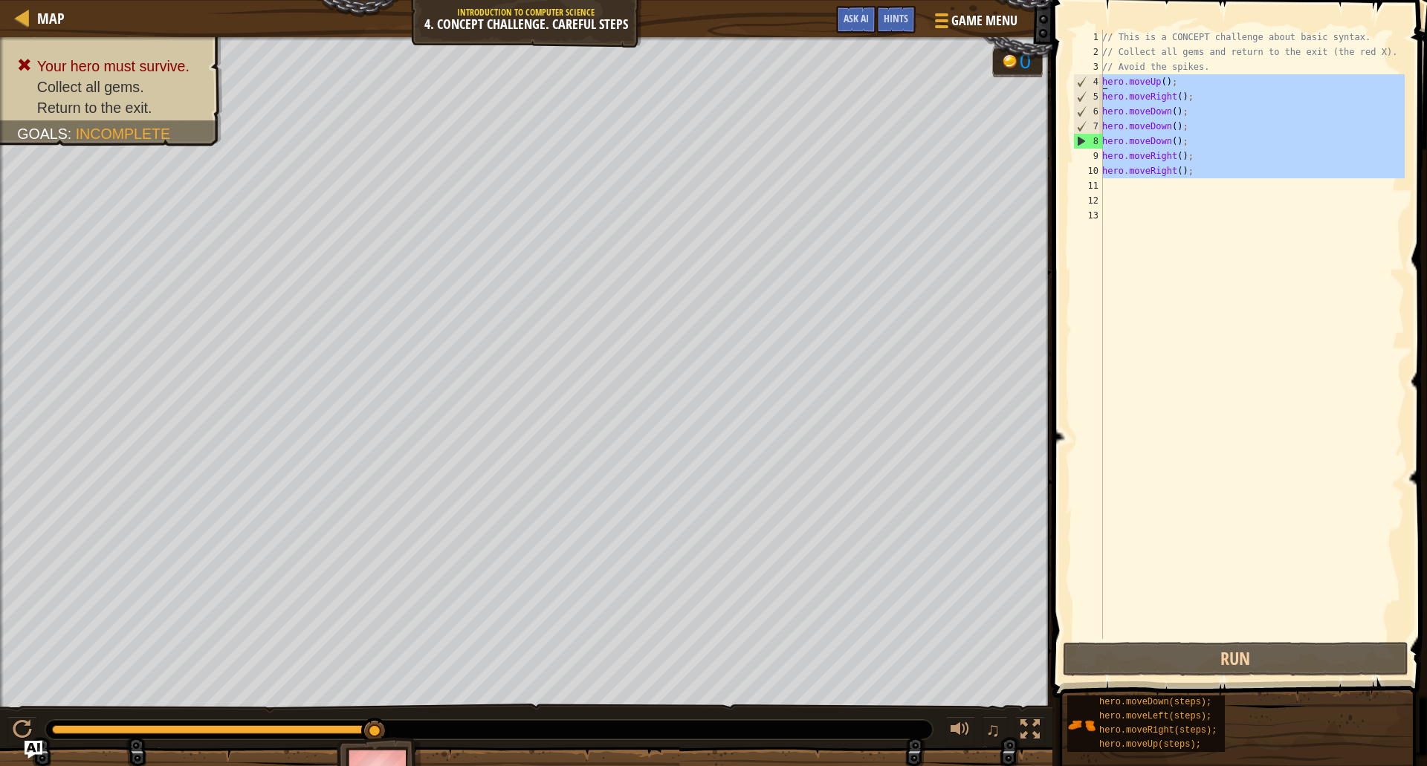
drag, startPoint x: 1181, startPoint y: 178, endPoint x: 1085, endPoint y: 84, distance: 135.0
click at [1085, 84] on div "1 2 3 4 5 6 7 8 9 10 11 12 13 // This is a CONCEPT challenge about basic syntax…" at bounding box center [1237, 334] width 334 height 609
type textarea "hero.moveUp(); hero.moveRight();"
type textarea "]"
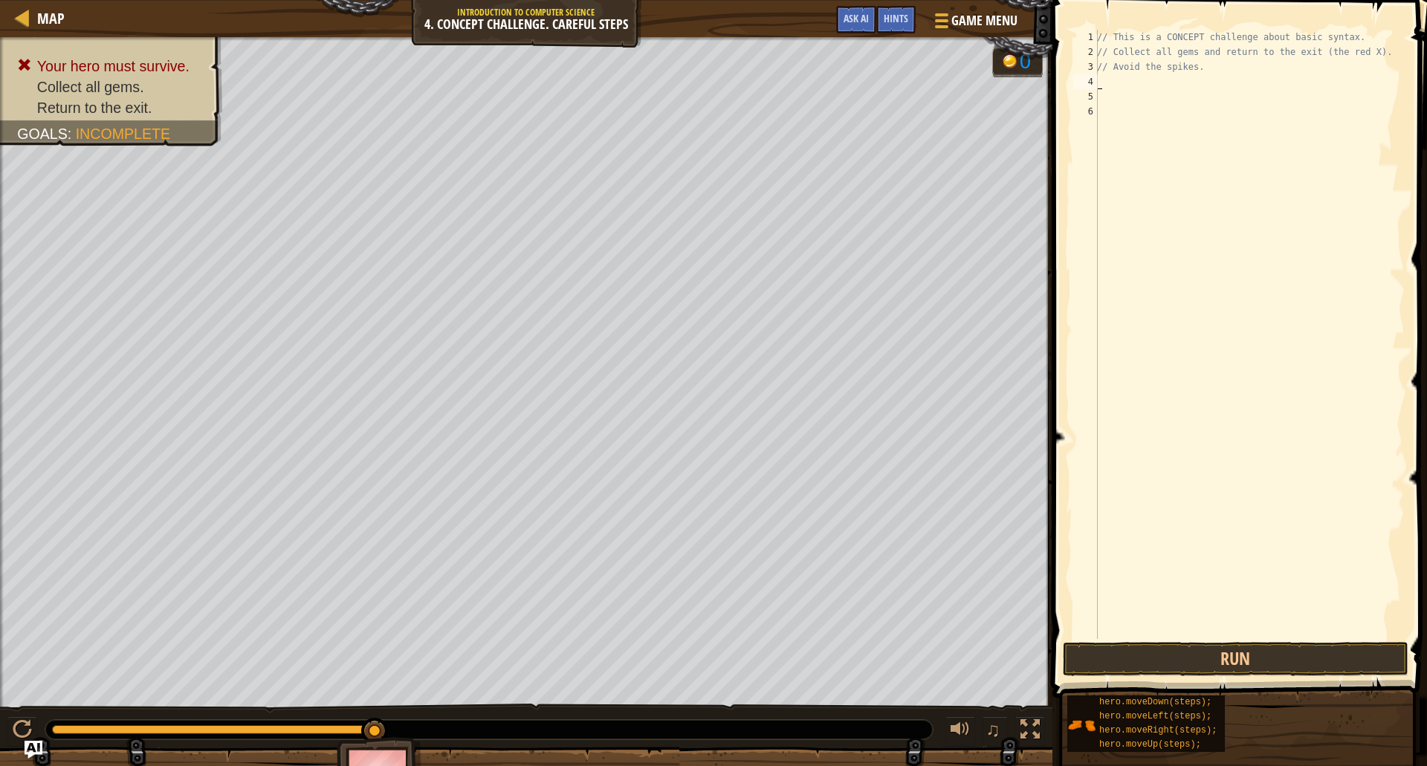
type textarea "u"
type textarea "ri"
type textarea "d"
type textarea "ri"
type textarea "l"
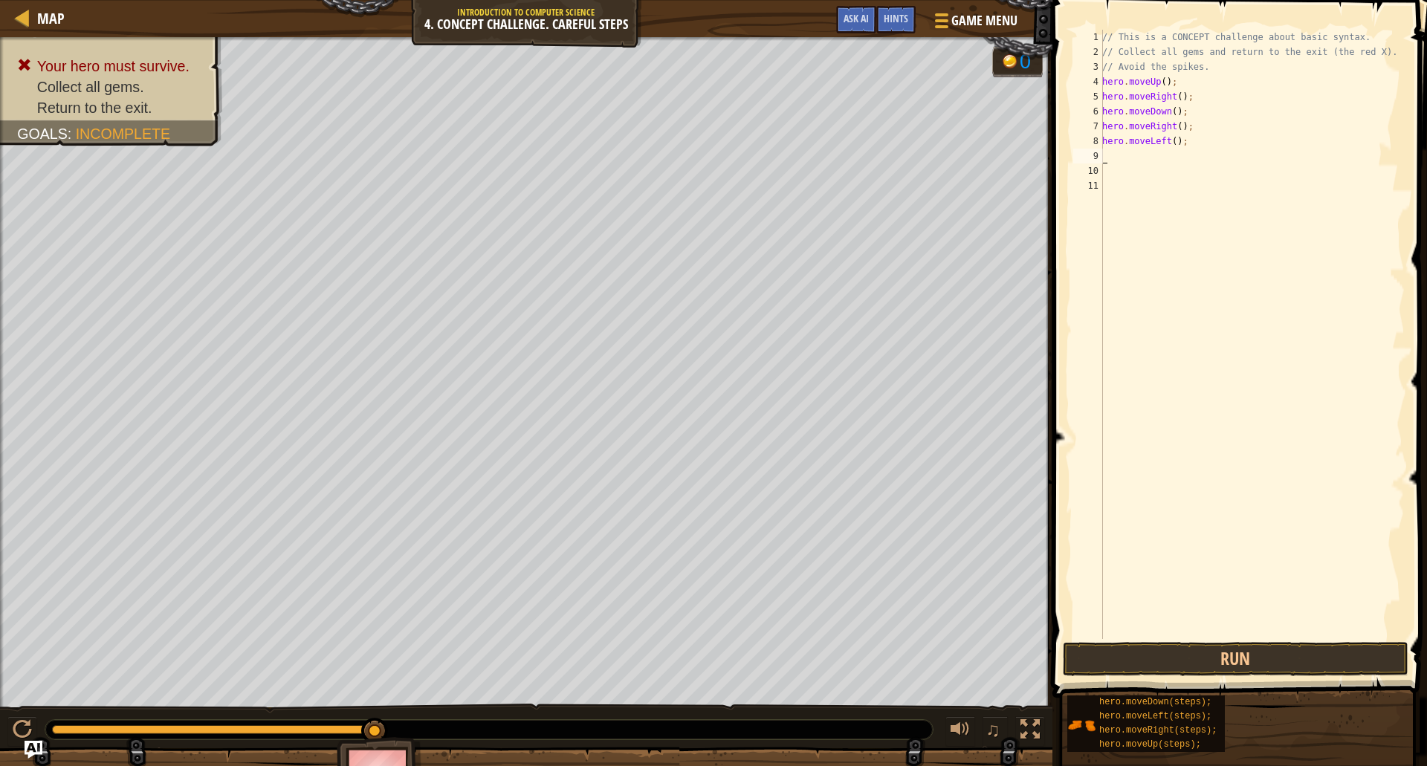
type textarea "d"
type textarea "u"
type textarea "l"
type textarea "d"
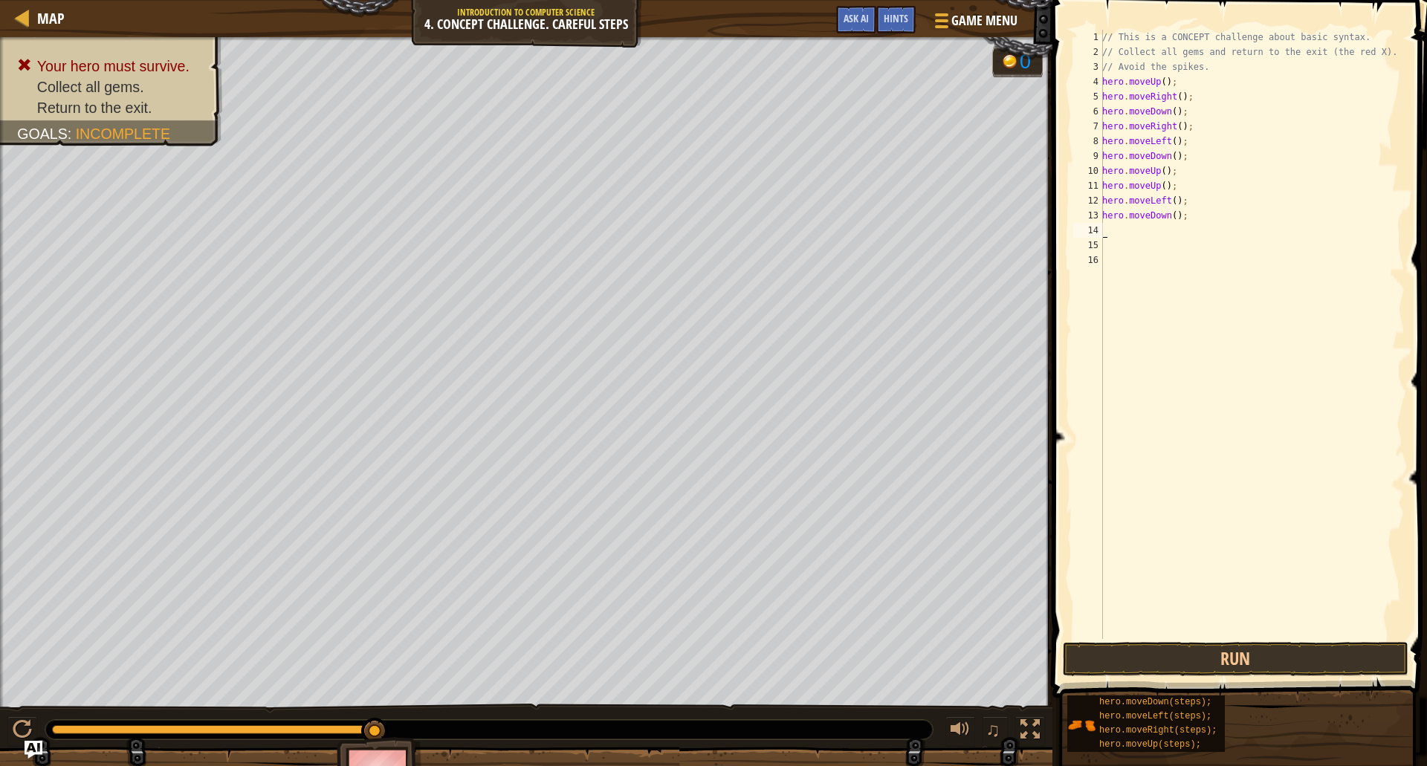
type textarea "l"
drag, startPoint x: 1293, startPoint y: 626, endPoint x: 1282, endPoint y: 632, distance: 12.4
click at [1290, 626] on div "// This is a CONCEPT challenge about basic syntax. // Collect all gems and retu…" at bounding box center [1251, 349] width 305 height 639
click at [1275, 640] on div "1 2 3 4 5 6 7 8 9 10 11 12 13 14 15 16 17 // This is a CONCEPT challenge about …" at bounding box center [1237, 378] width 379 height 742
click at [1273, 642] on button "Run" at bounding box center [1236, 659] width 346 height 34
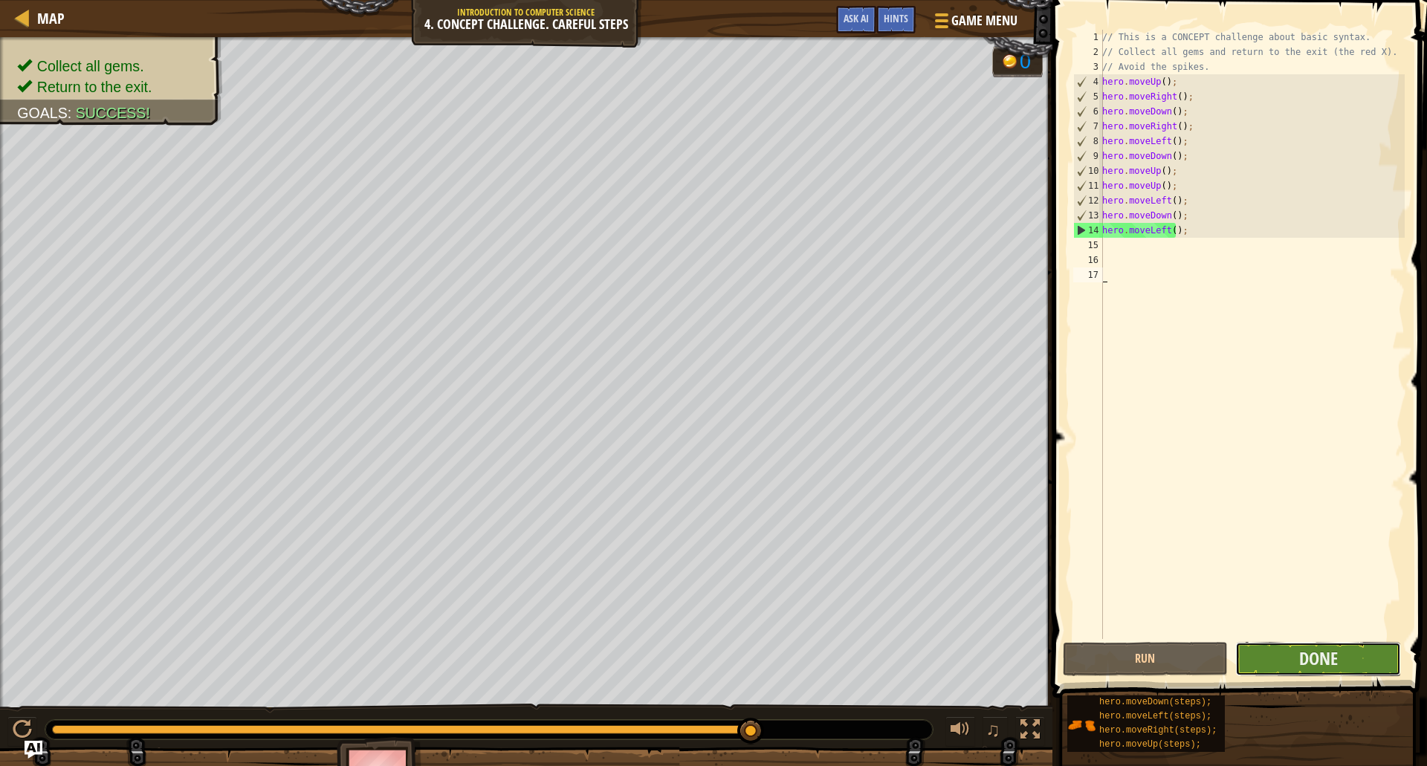
click at [1329, 643] on button "Done" at bounding box center [1318, 659] width 166 height 34
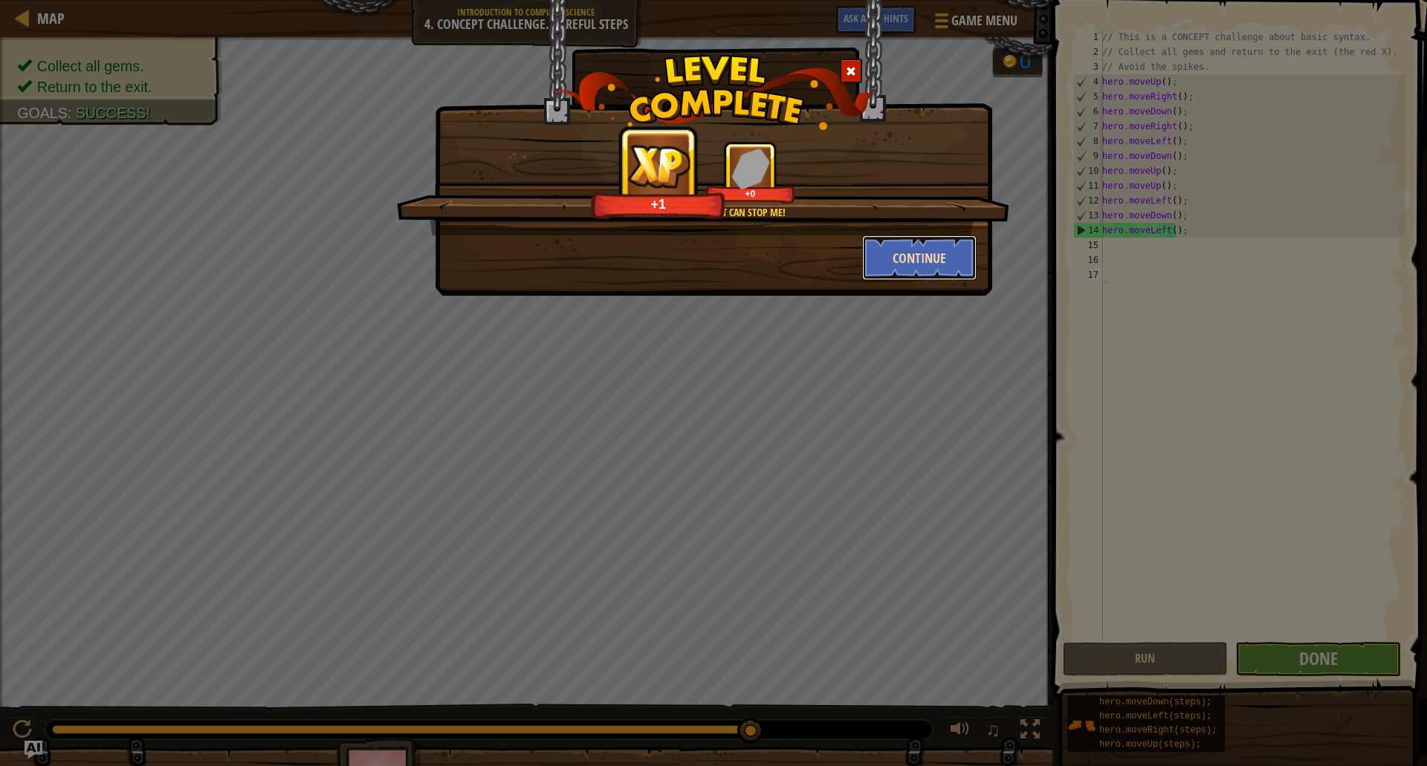
click at [944, 266] on button "Continue" at bounding box center [919, 258] width 115 height 45
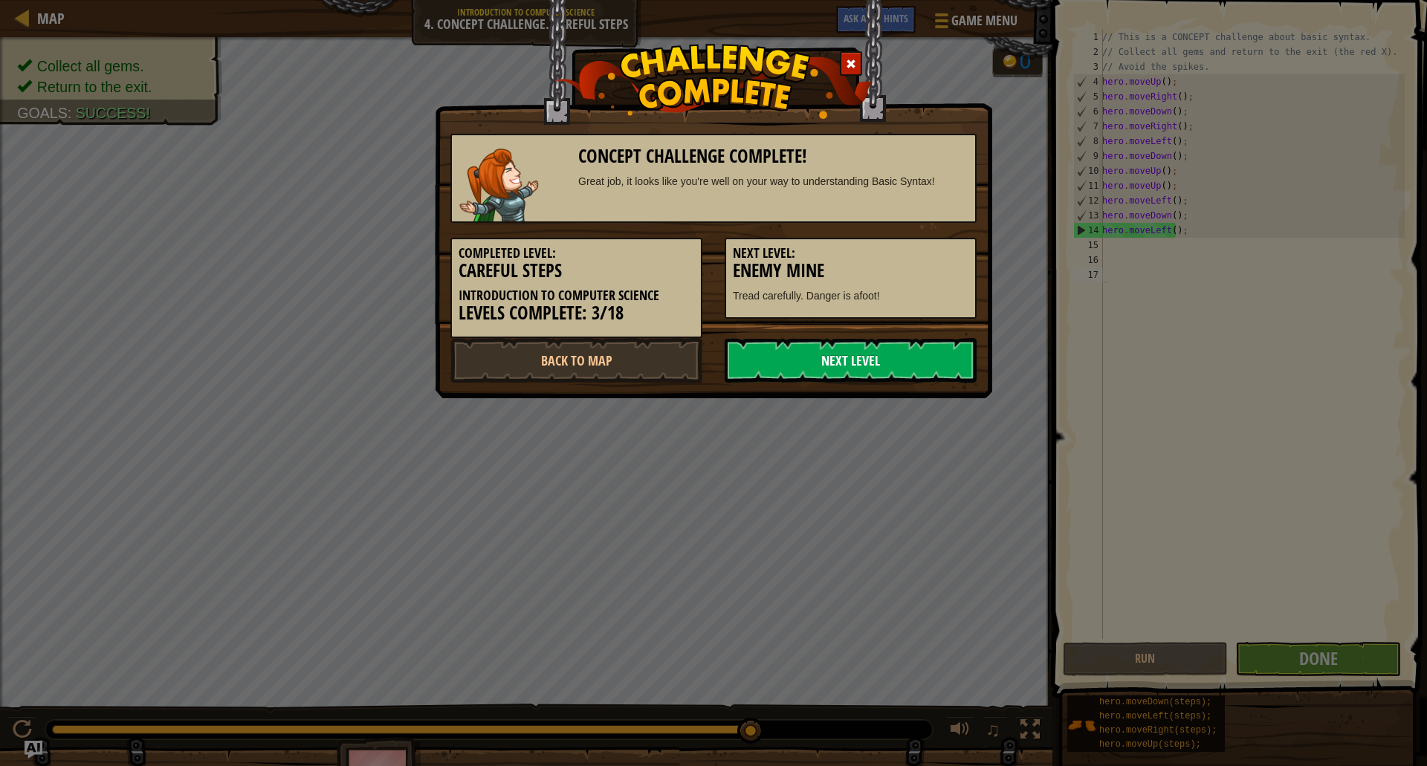
click at [929, 355] on link "Next Level" at bounding box center [850, 360] width 252 height 45
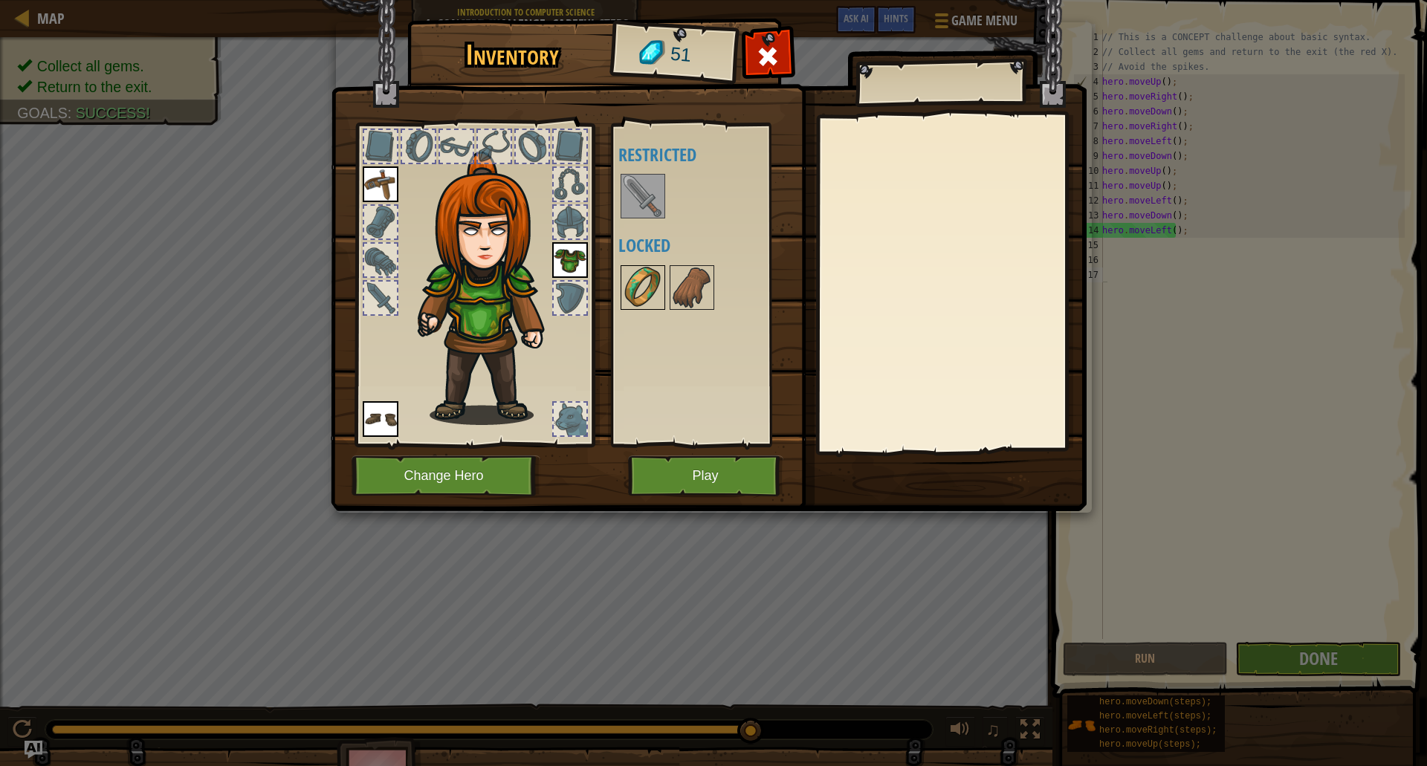
click at [631, 272] on img at bounding box center [643, 288] width 42 height 42
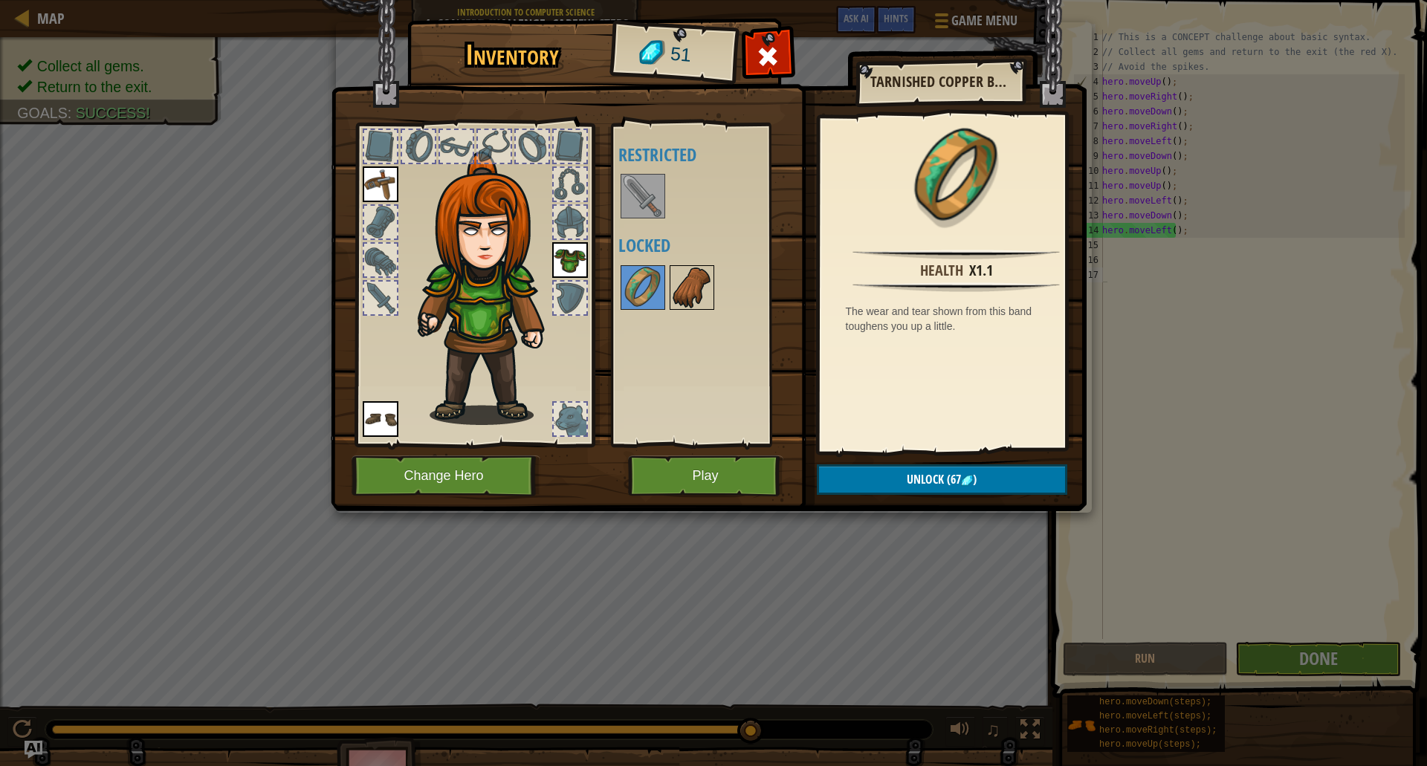
click at [685, 267] on img at bounding box center [692, 288] width 42 height 42
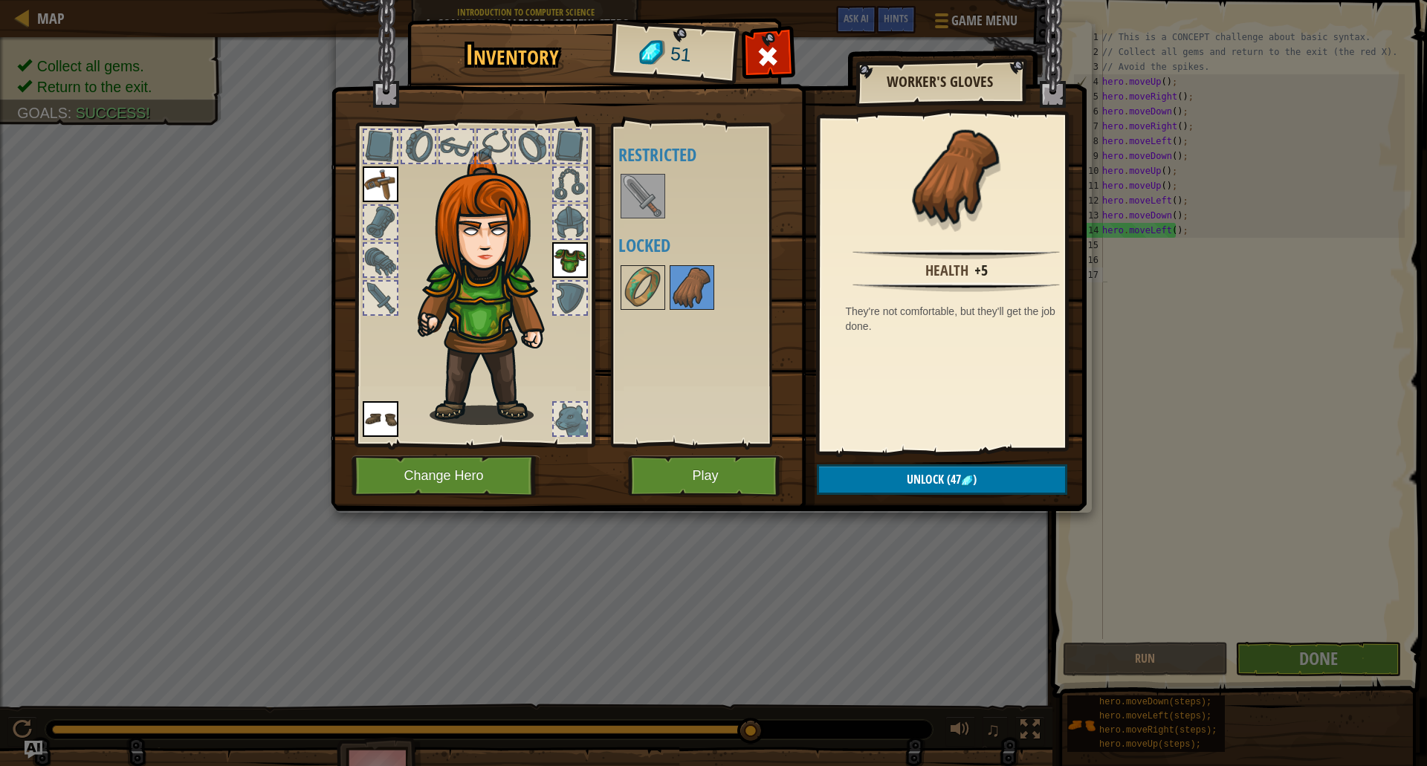
click at [899, 453] on img at bounding box center [709, 241] width 756 height 539
click at [883, 476] on button "Unlock (47 )" at bounding box center [942, 479] width 250 height 30
click at [889, 470] on button "Confirm" at bounding box center [942, 479] width 250 height 30
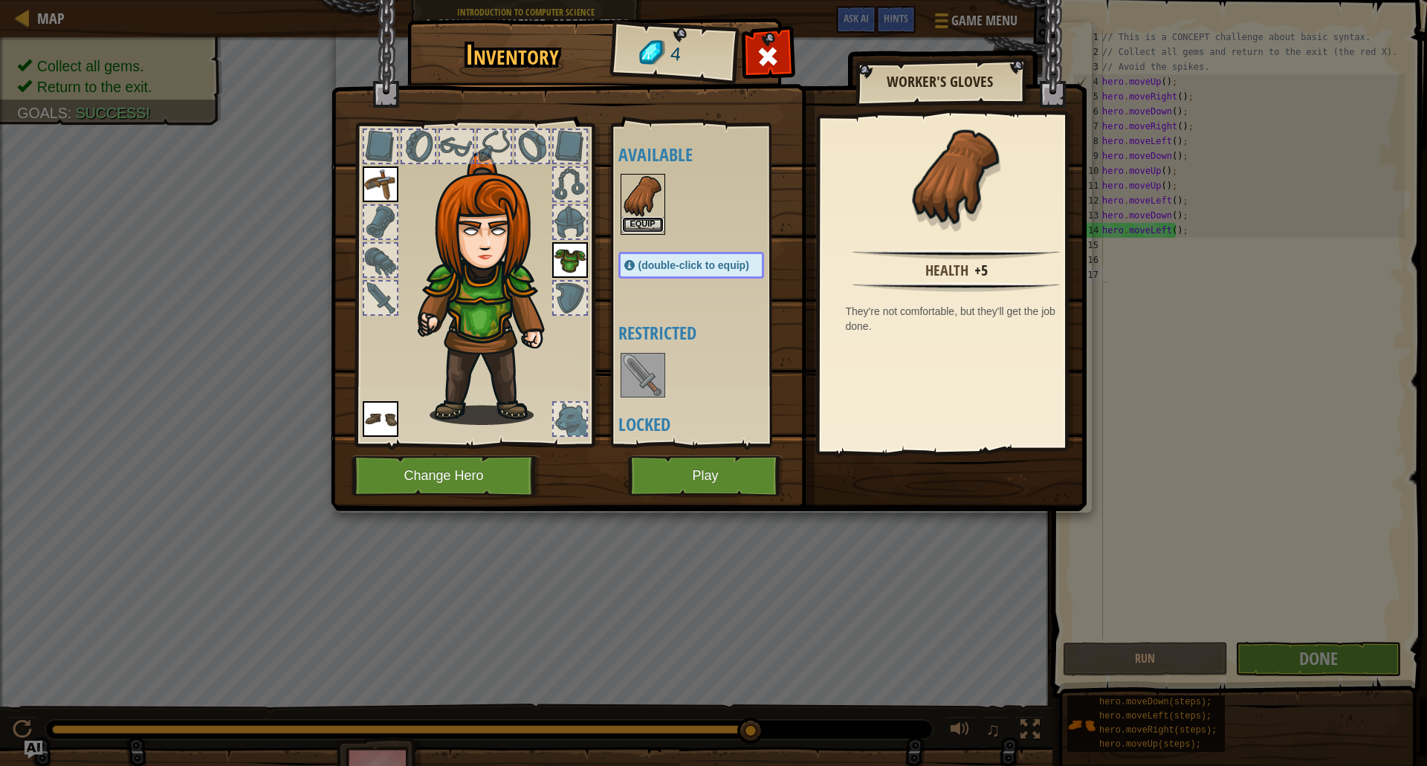
click at [639, 218] on button "Equip" at bounding box center [643, 225] width 42 height 16
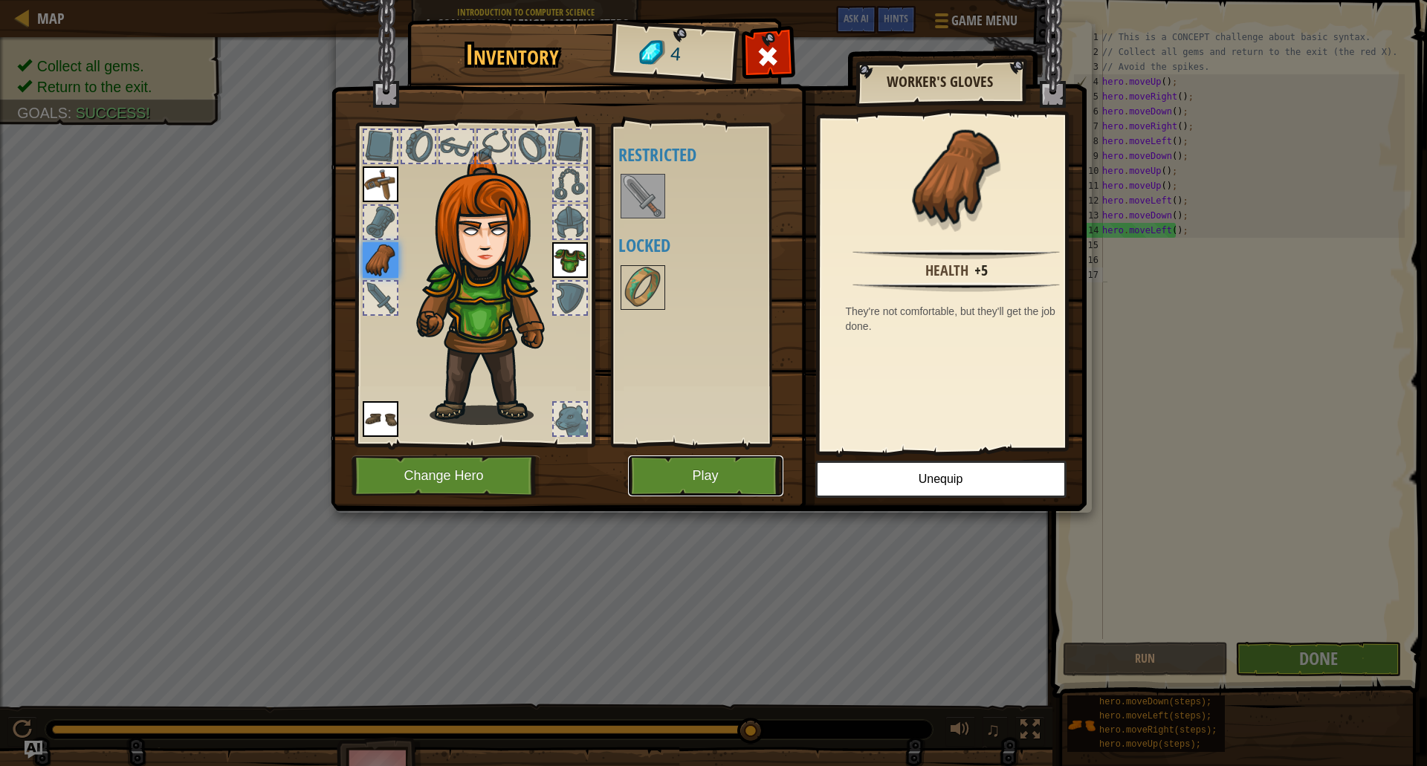
click at [742, 475] on button "Play" at bounding box center [705, 475] width 155 height 41
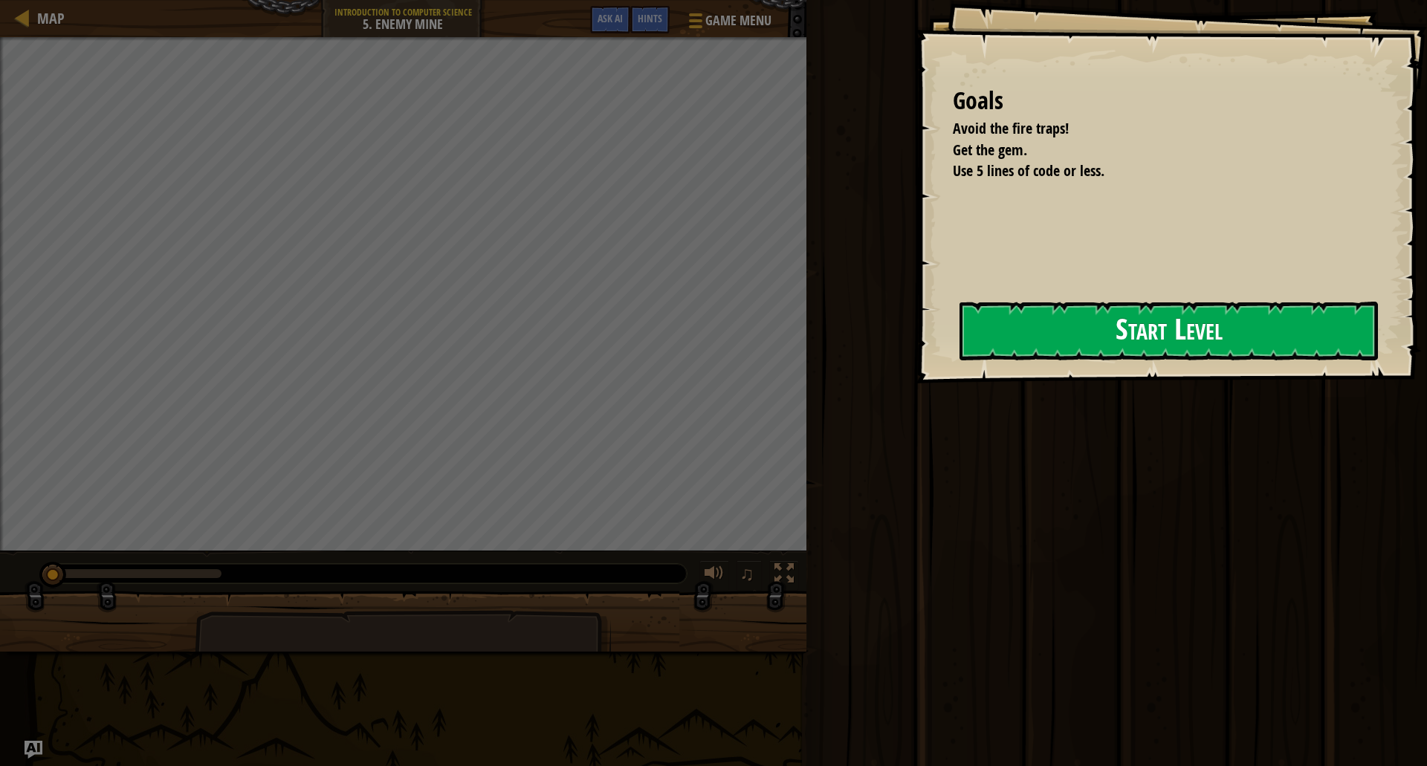
drag, startPoint x: 975, startPoint y: 334, endPoint x: 1039, endPoint y: 319, distance: 66.2
click at [1039, 320] on button "Start Level" at bounding box center [1168, 331] width 418 height 59
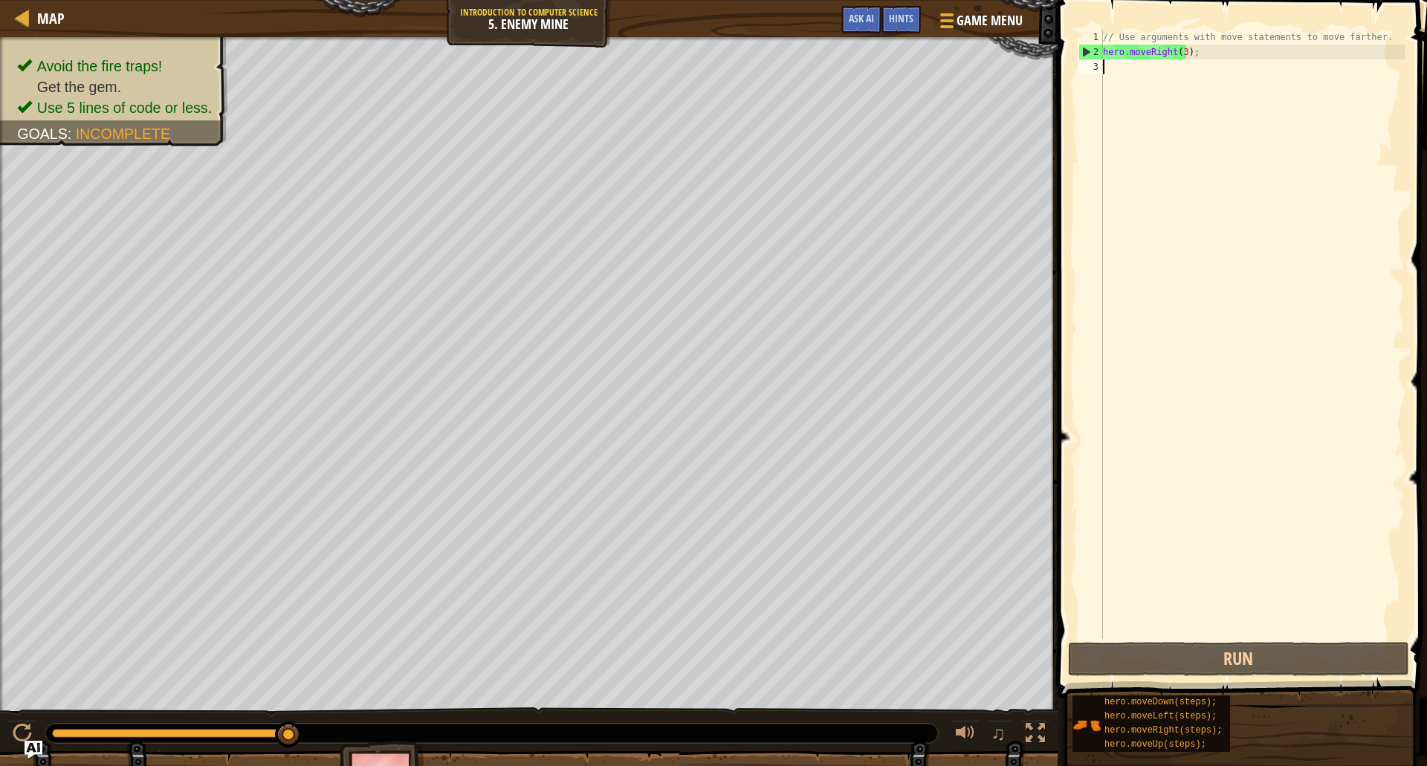
type textarea "u"
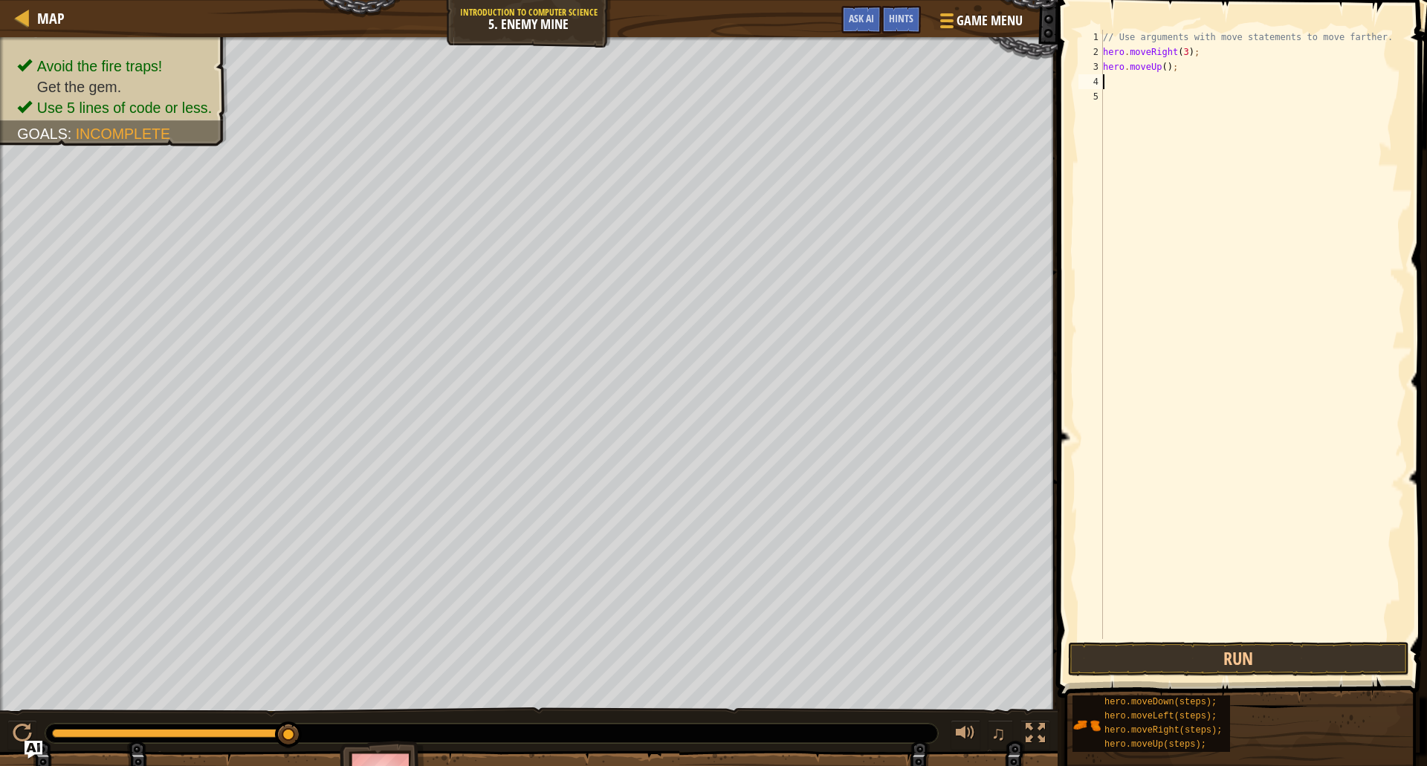
type textarea "ri"
type textarea "d"
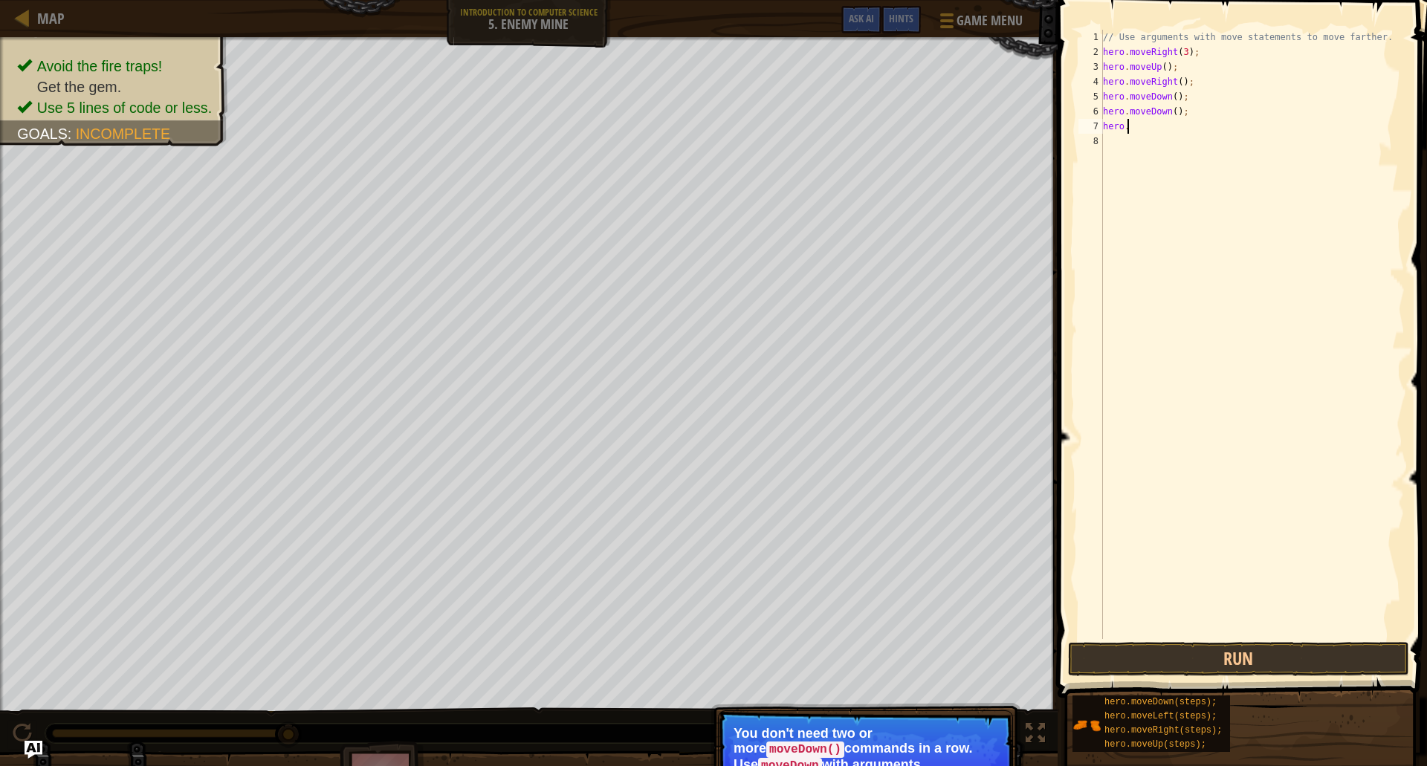
type textarea "hero"
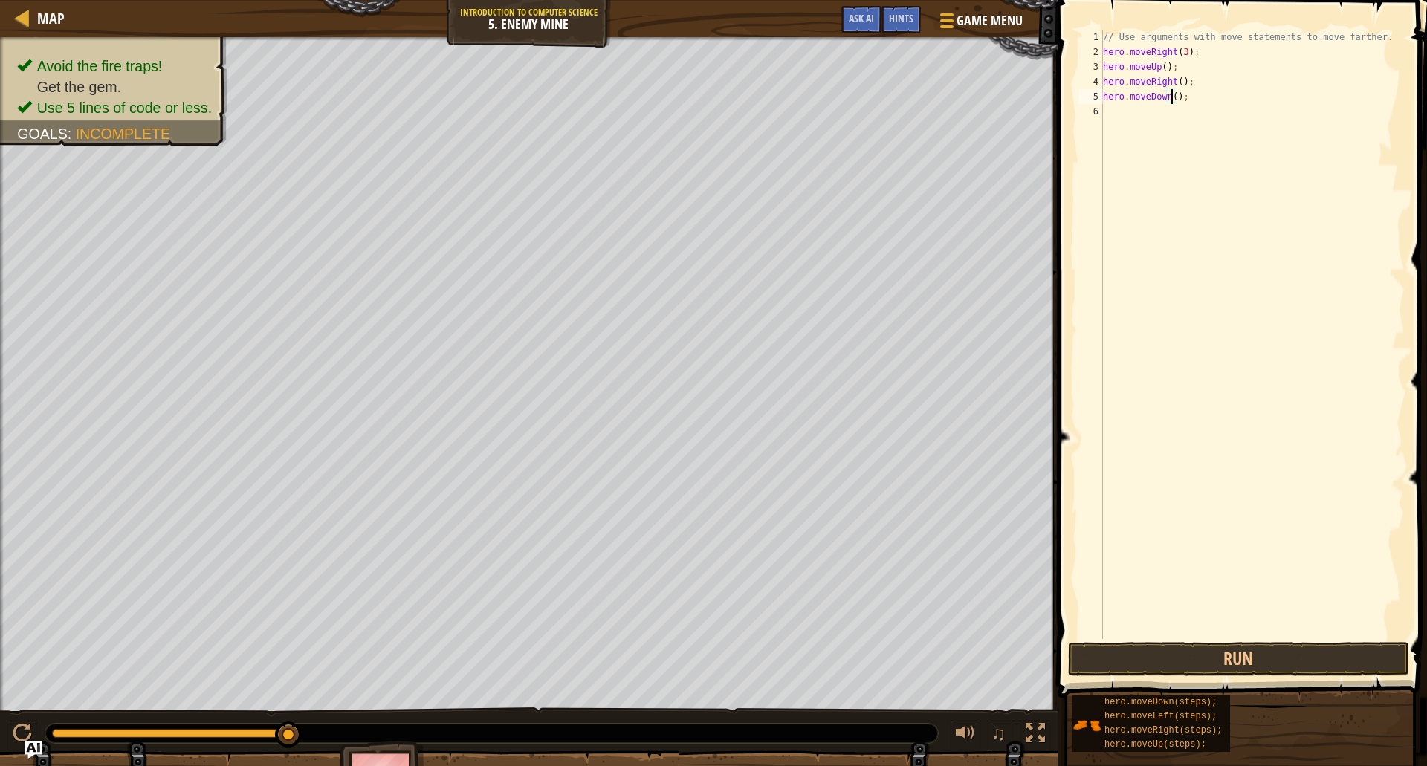
type textarea "hero.moveDown(3);"
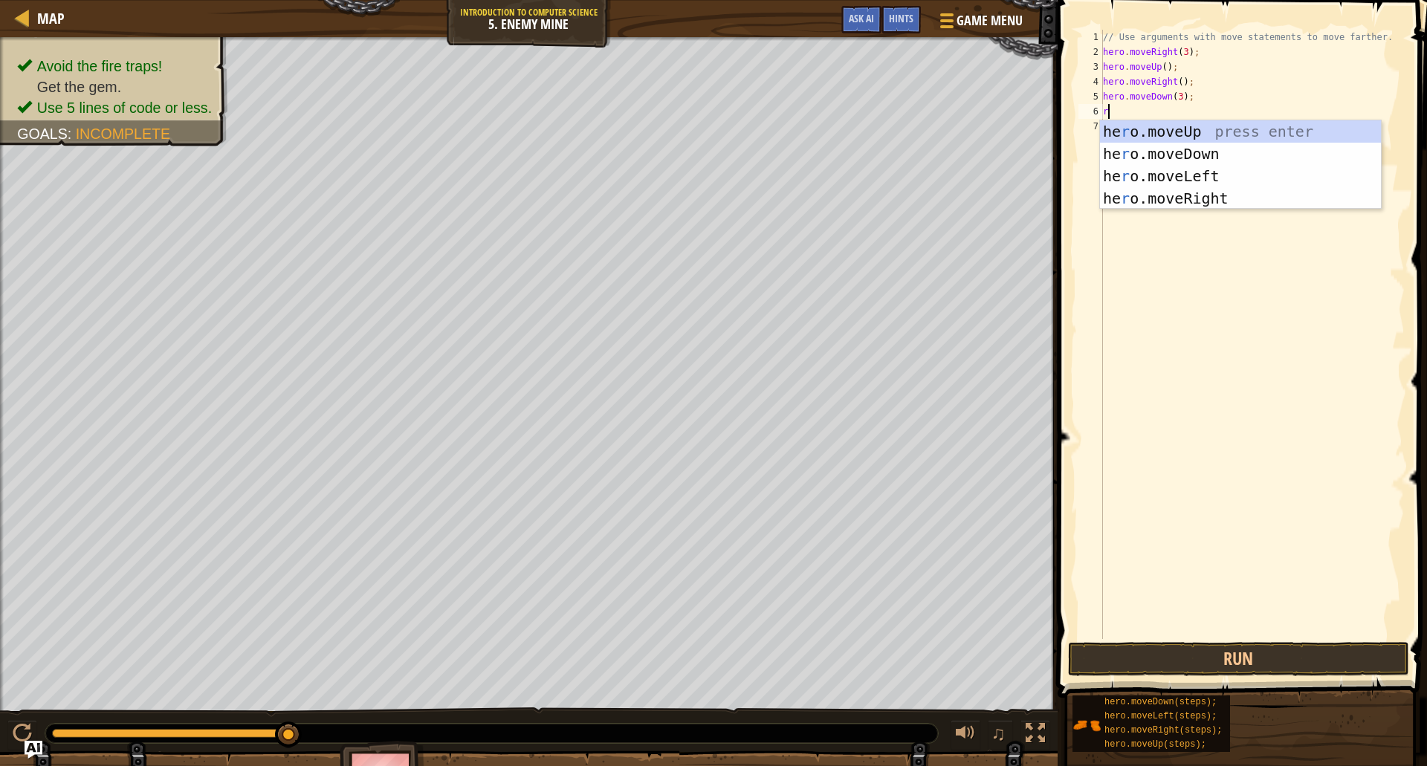
type textarea "ri"
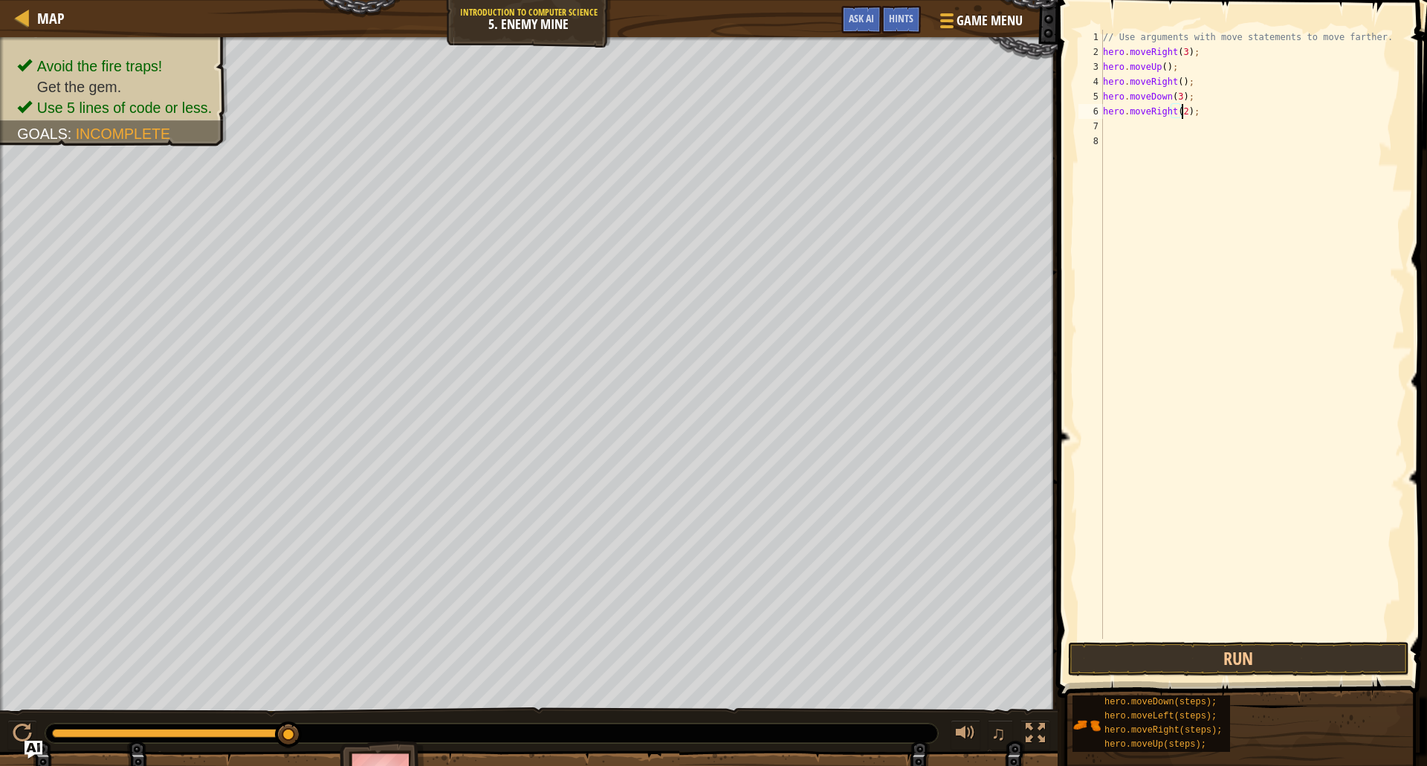
scroll to position [7, 6]
type textarea "hero.moveRight(2);"
click at [1221, 662] on button "Run" at bounding box center [1238, 659] width 341 height 34
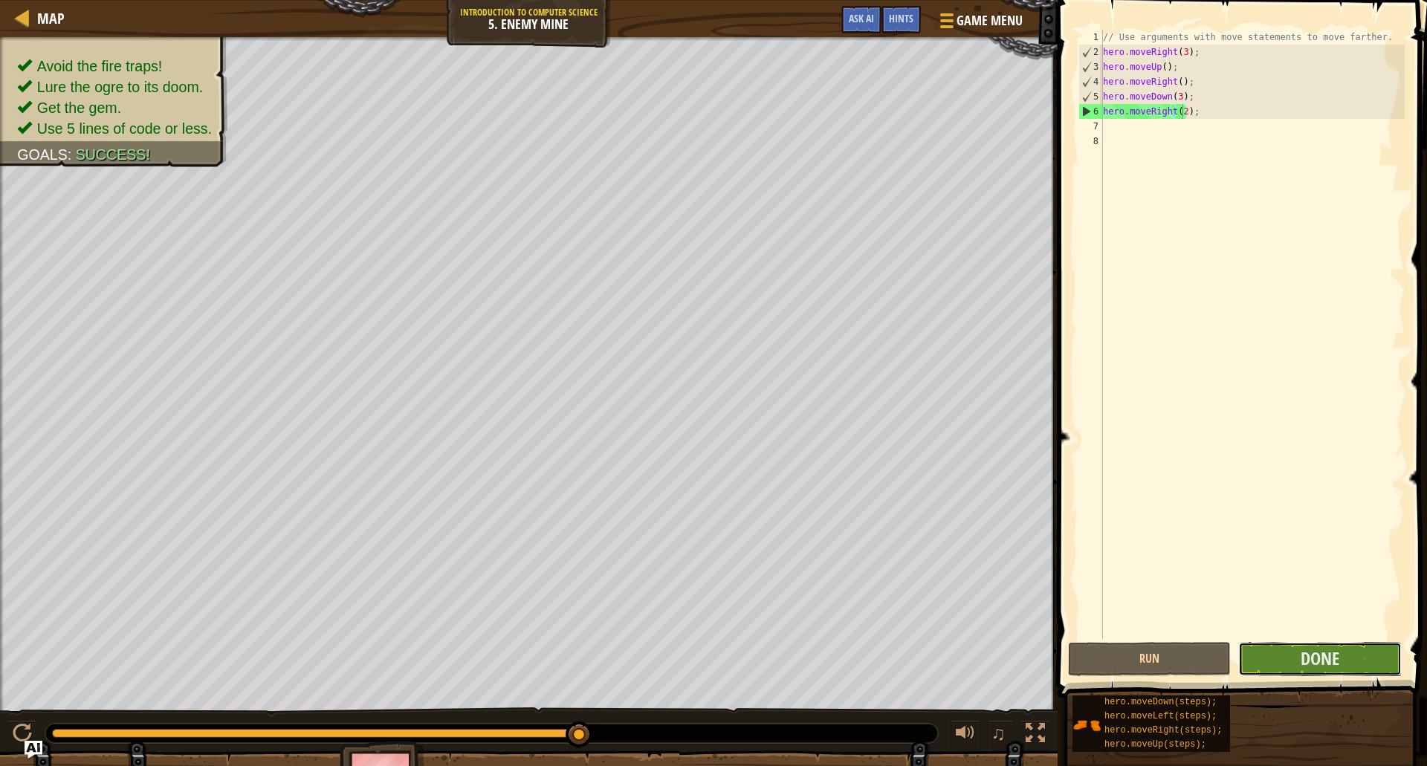
click at [1340, 649] on button "Done" at bounding box center [1319, 659] width 163 height 34
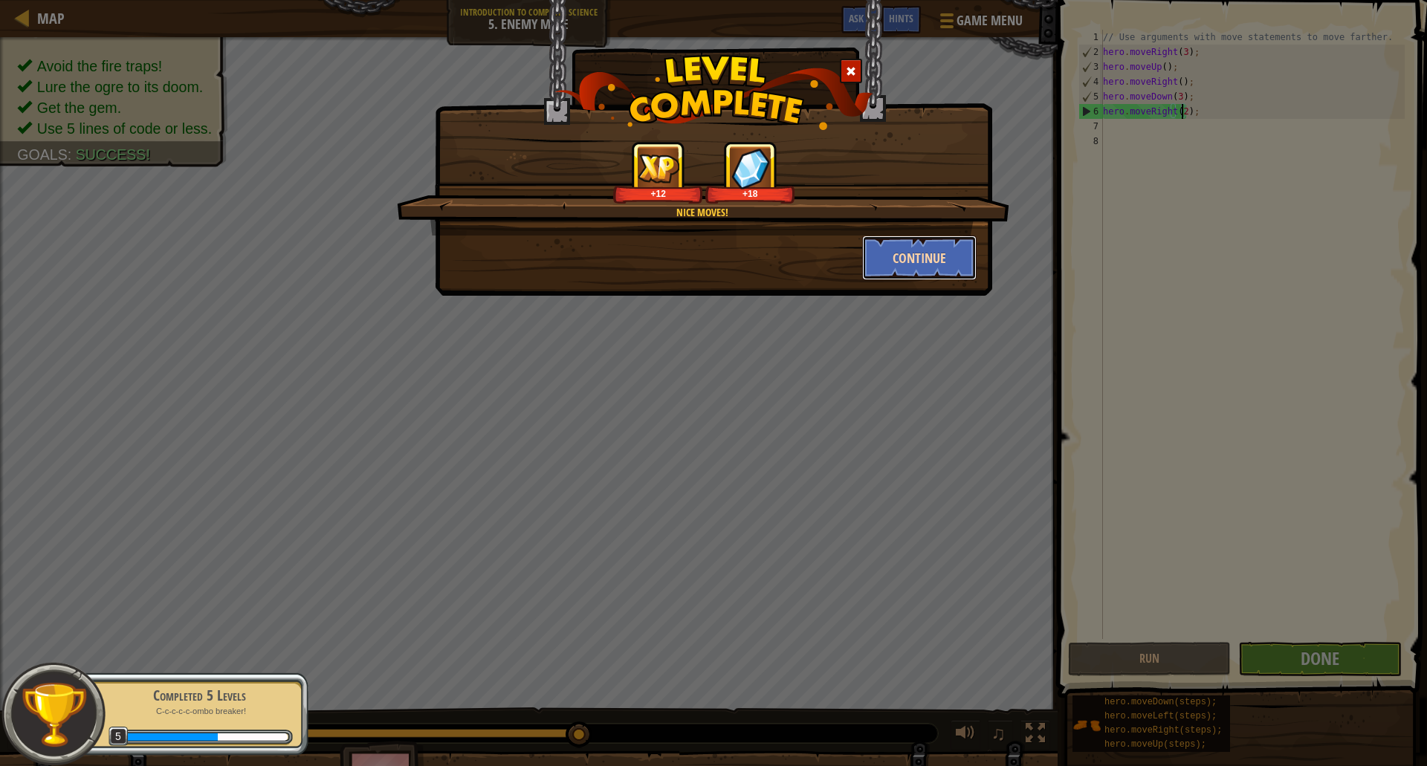
click at [890, 255] on button "Continue" at bounding box center [919, 258] width 115 height 45
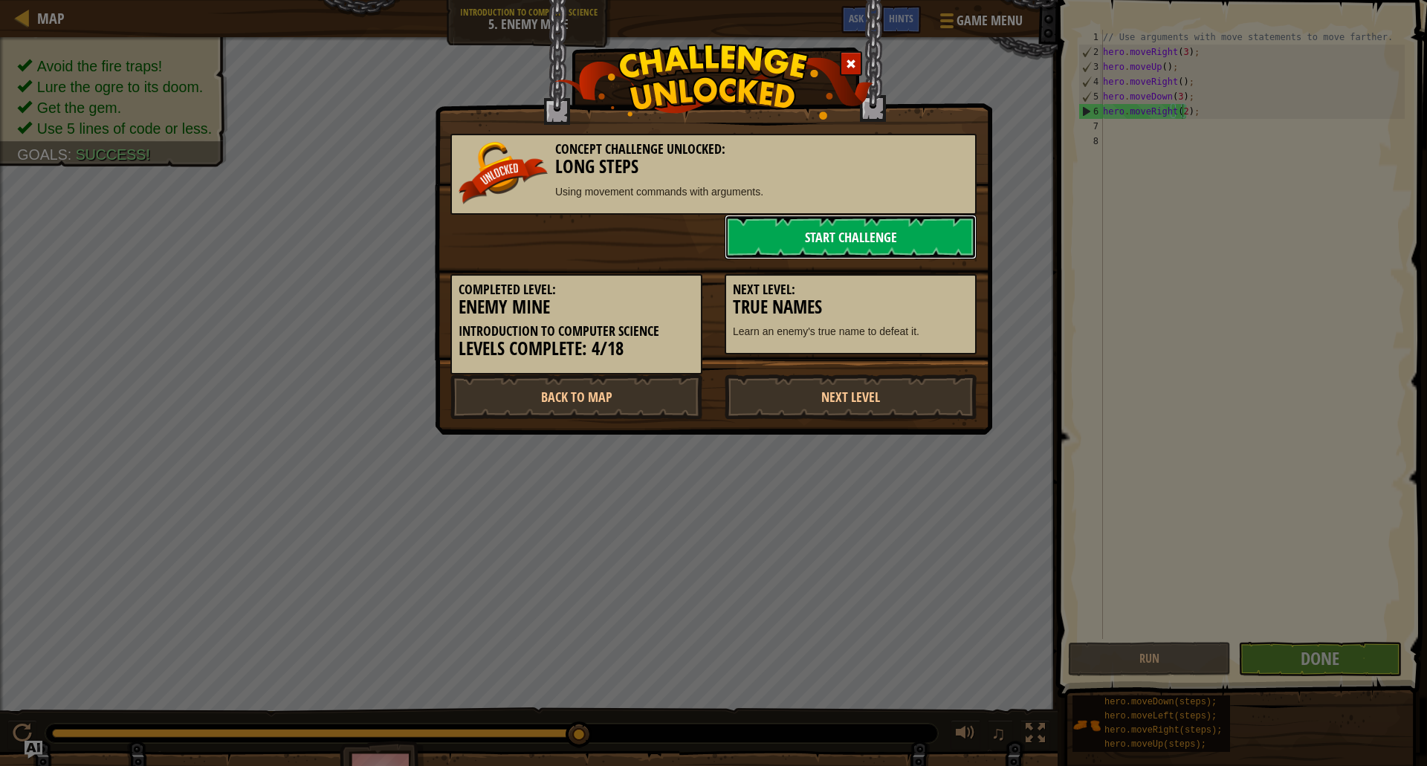
click at [808, 236] on link "Start Challenge" at bounding box center [850, 237] width 252 height 45
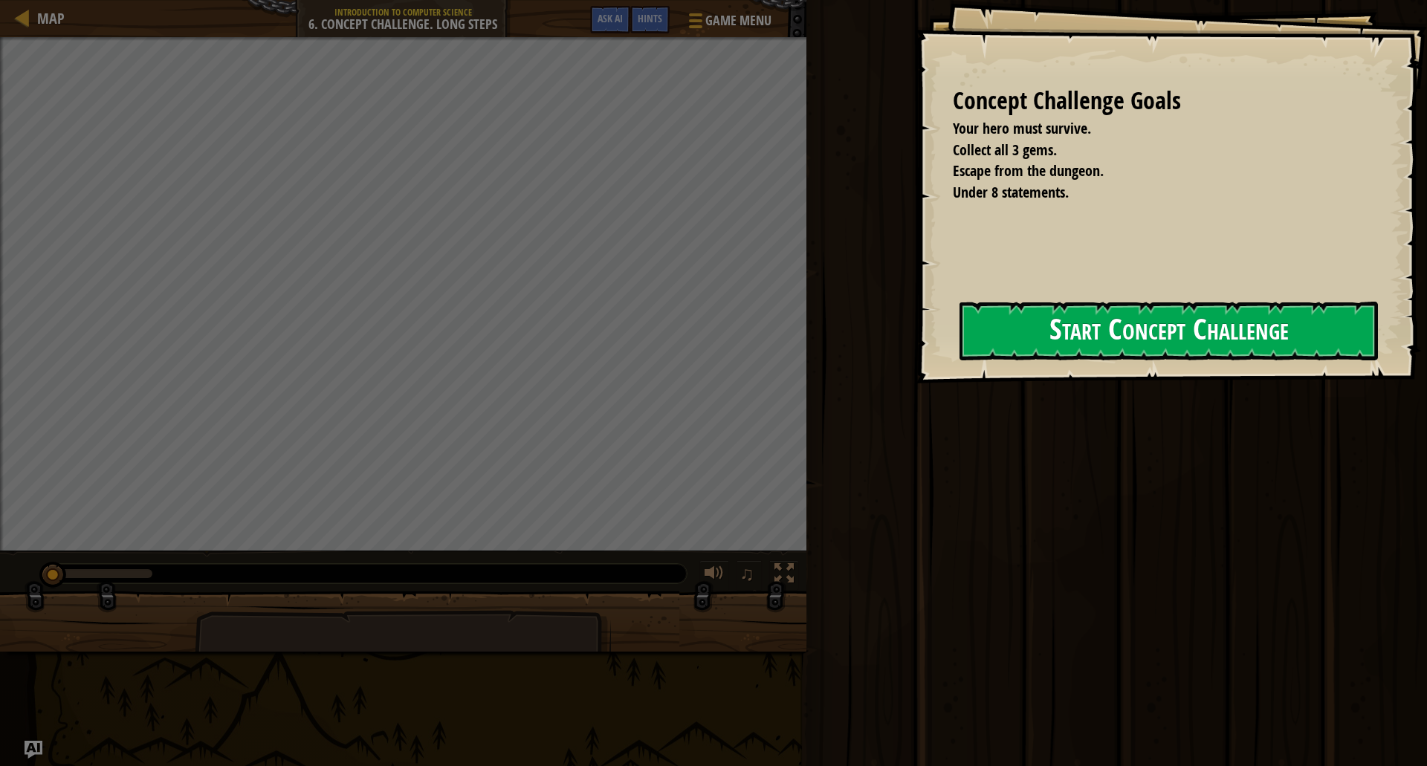
drag, startPoint x: 973, startPoint y: 362, endPoint x: 1016, endPoint y: 332, distance: 51.7
click at [1016, 332] on div "Concept Challenge Goals Your hero must survive. Collect all 3 gems. Escape from…" at bounding box center [1170, 191] width 511 height 383
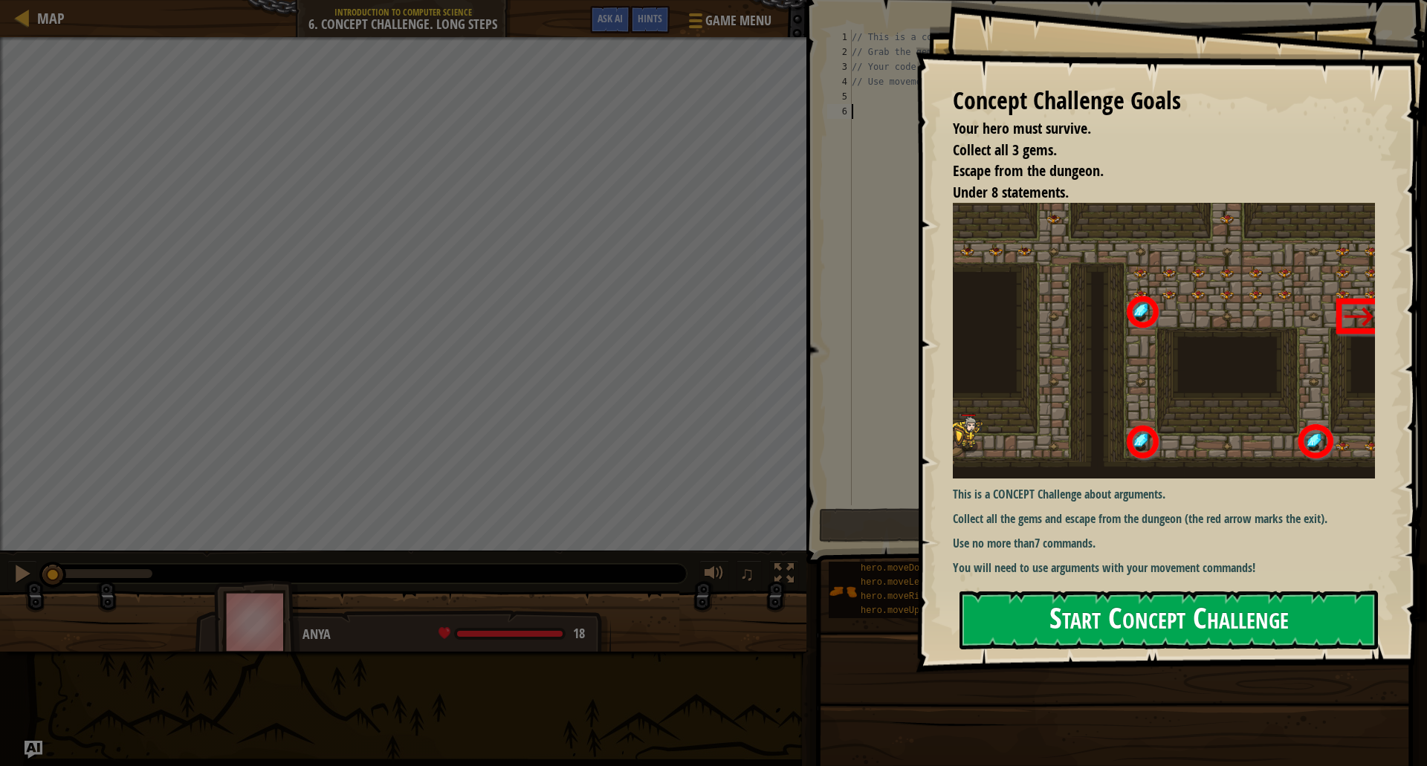
click at [1016, 591] on button "Start Concept Challenge" at bounding box center [1168, 620] width 418 height 59
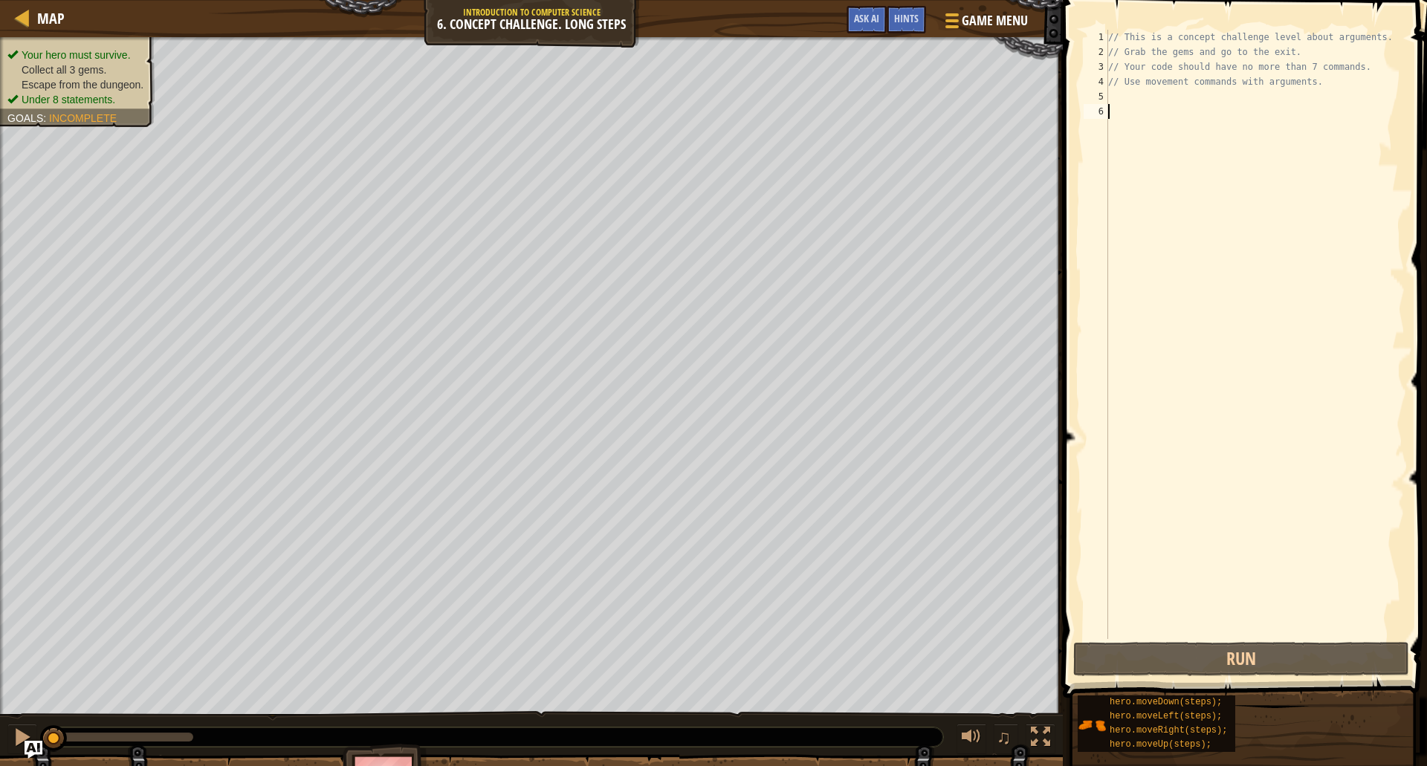
type textarea "ri"
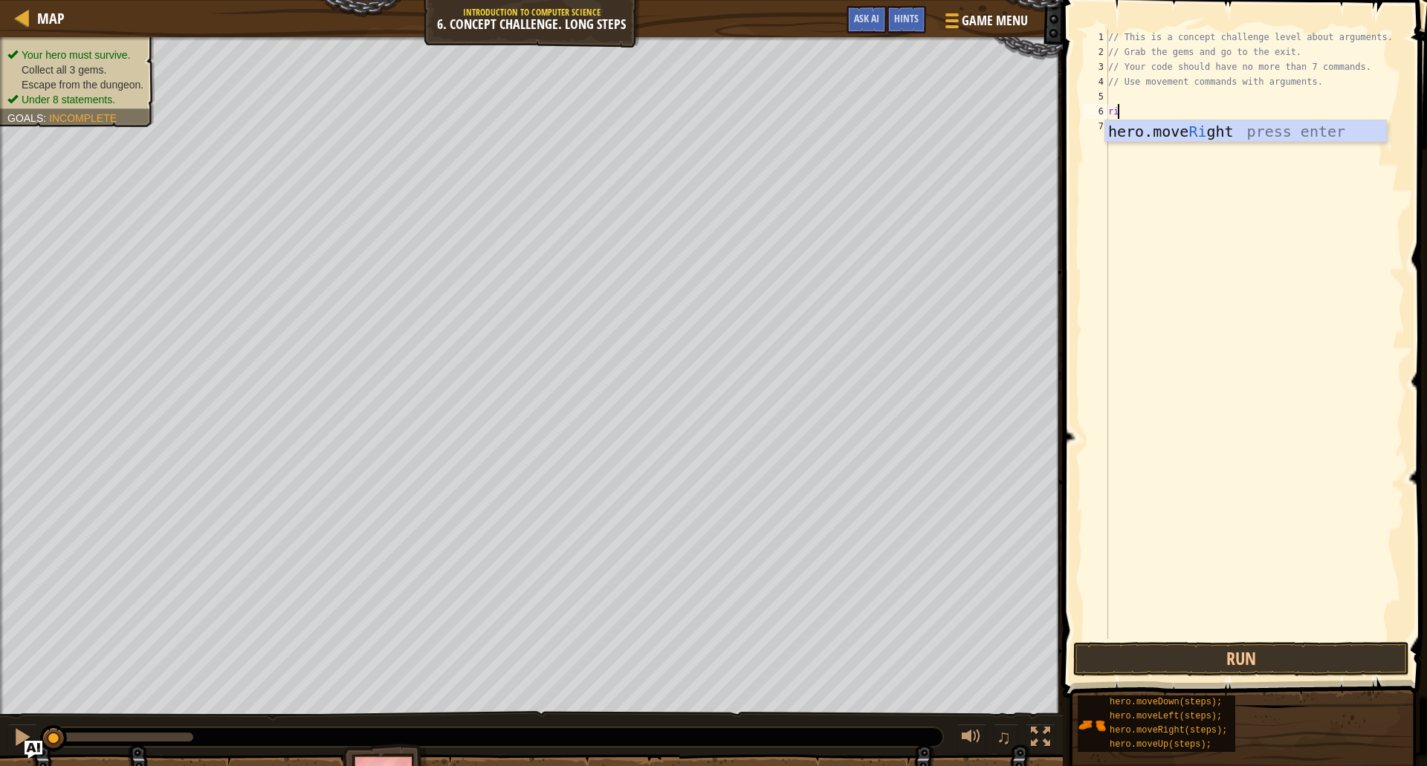
scroll to position [7, 0]
type textarea "up"
type textarea "hero.moveUp(3);"
type textarea "l"
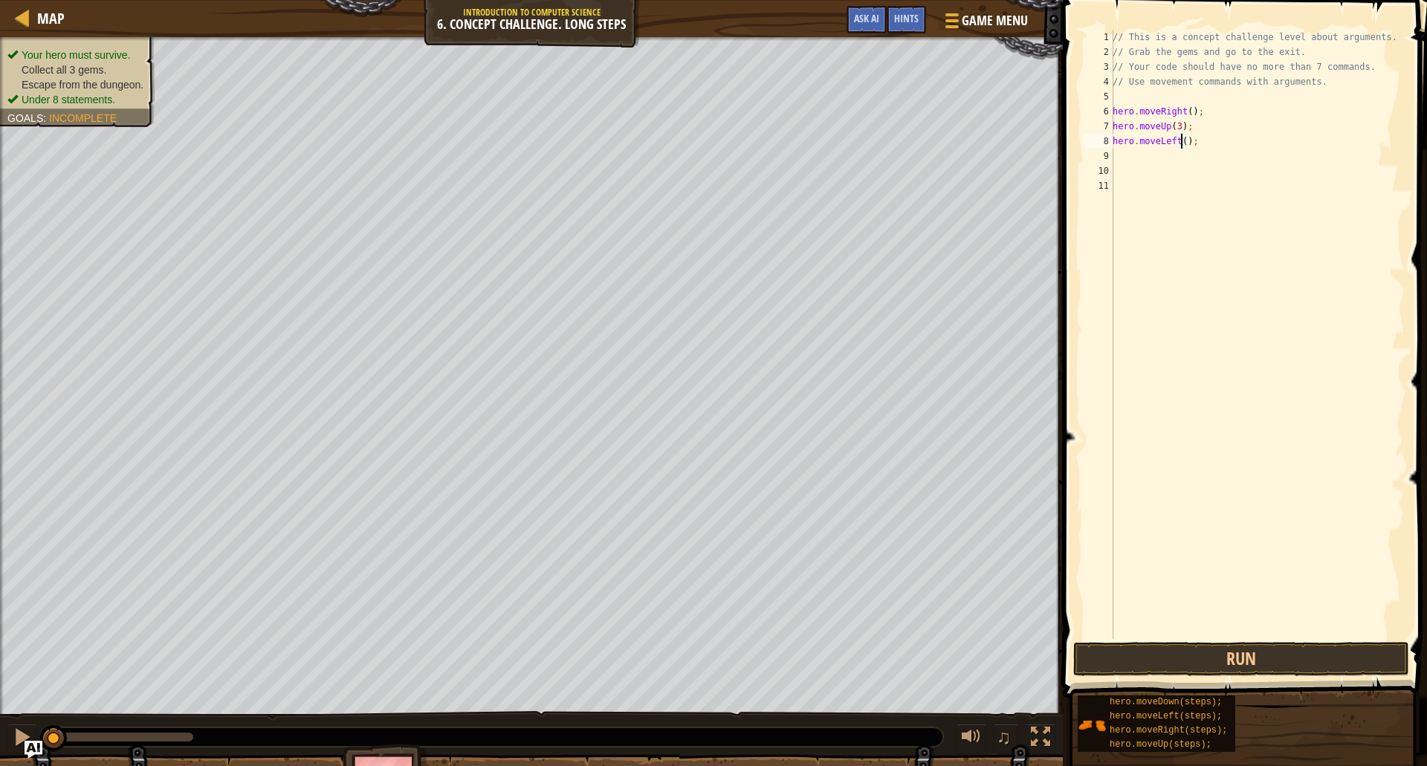
type textarea "hero.moveLeft(2);"
type textarea "d"
type textarea "l"
type textarea "d"
type textarea "hero.moveDown(2);"
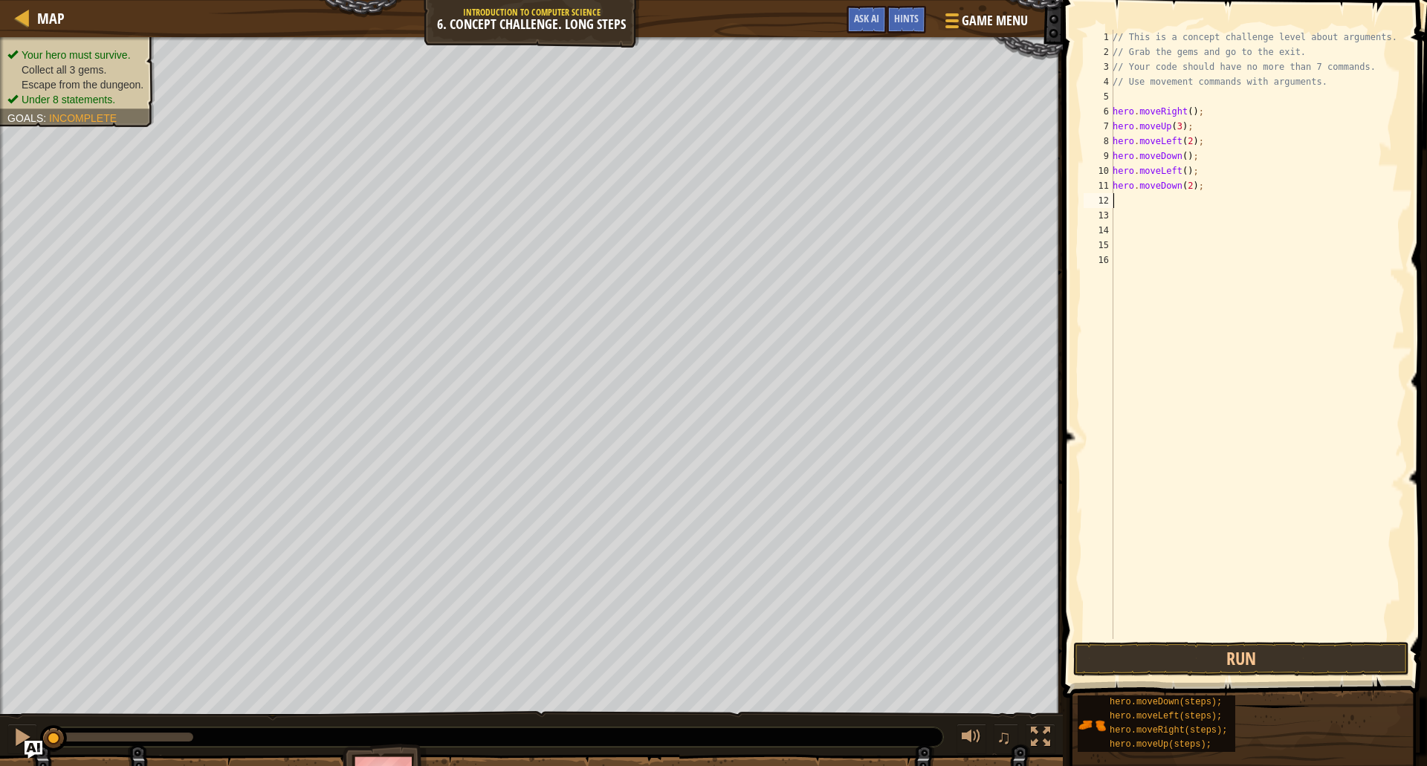
type textarea "r"
type textarea "hero.moveUp(2);"
type textarea "u"
type textarea "hero.moveUp(2);"
type textarea "r"
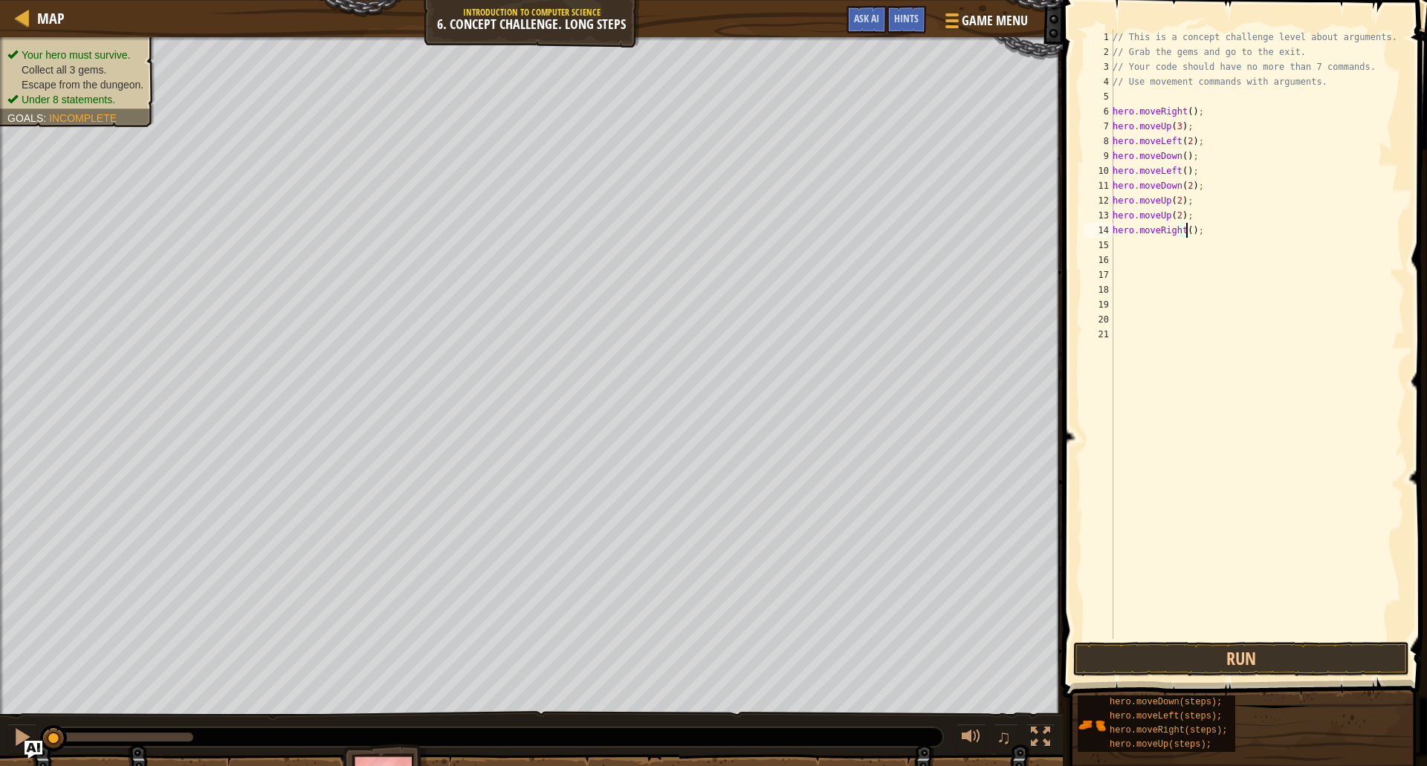
scroll to position [7, 7]
drag, startPoint x: 1159, startPoint y: 677, endPoint x: 1168, endPoint y: 666, distance: 14.3
click at [1161, 673] on div "hero.moveRight(1); 1 2 3 4 5 6 7 8 9 10 11 12 13 14 15 16 17 18 19 20 21 // Thi…" at bounding box center [1242, 378] width 369 height 742
click at [1168, 666] on button "Run" at bounding box center [1241, 659] width 336 height 34
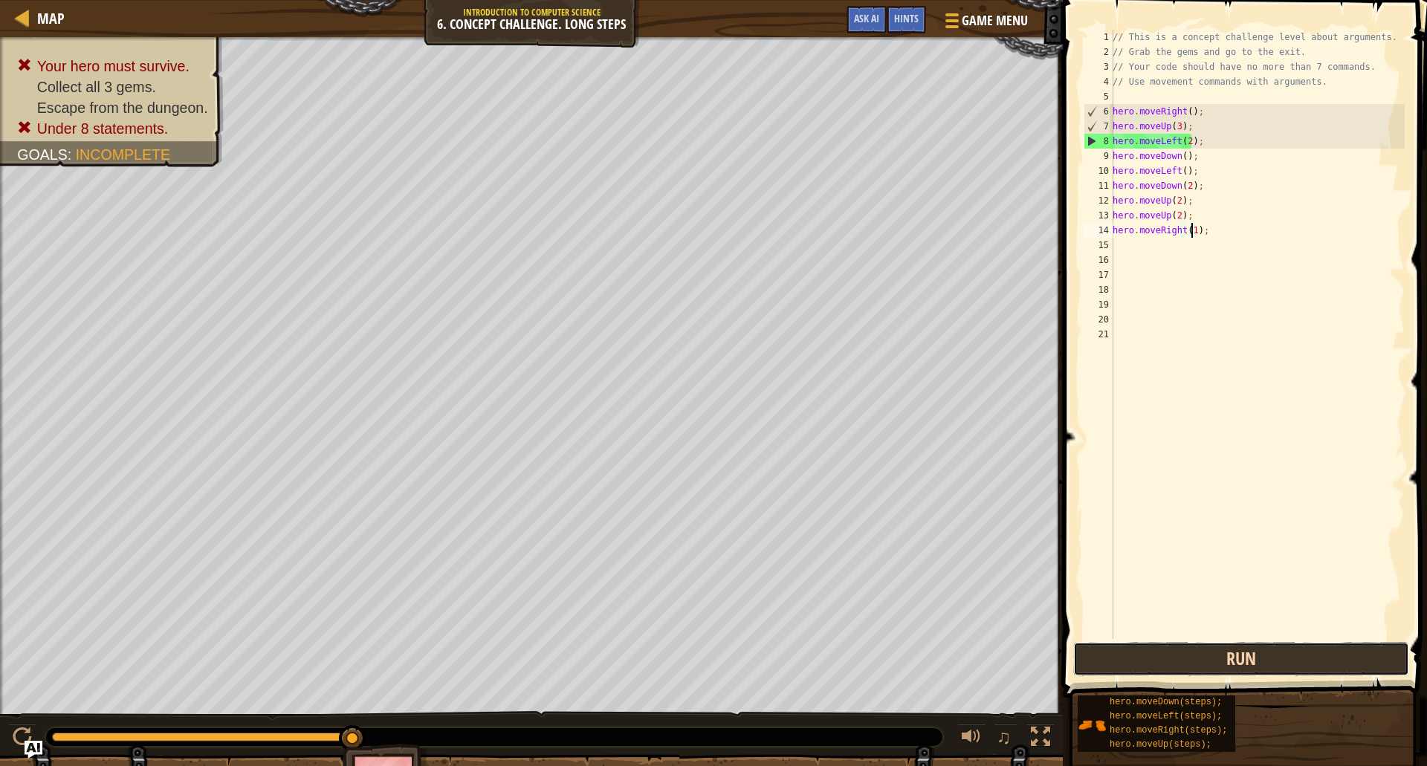
click at [1178, 643] on button "Run" at bounding box center [1241, 659] width 336 height 34
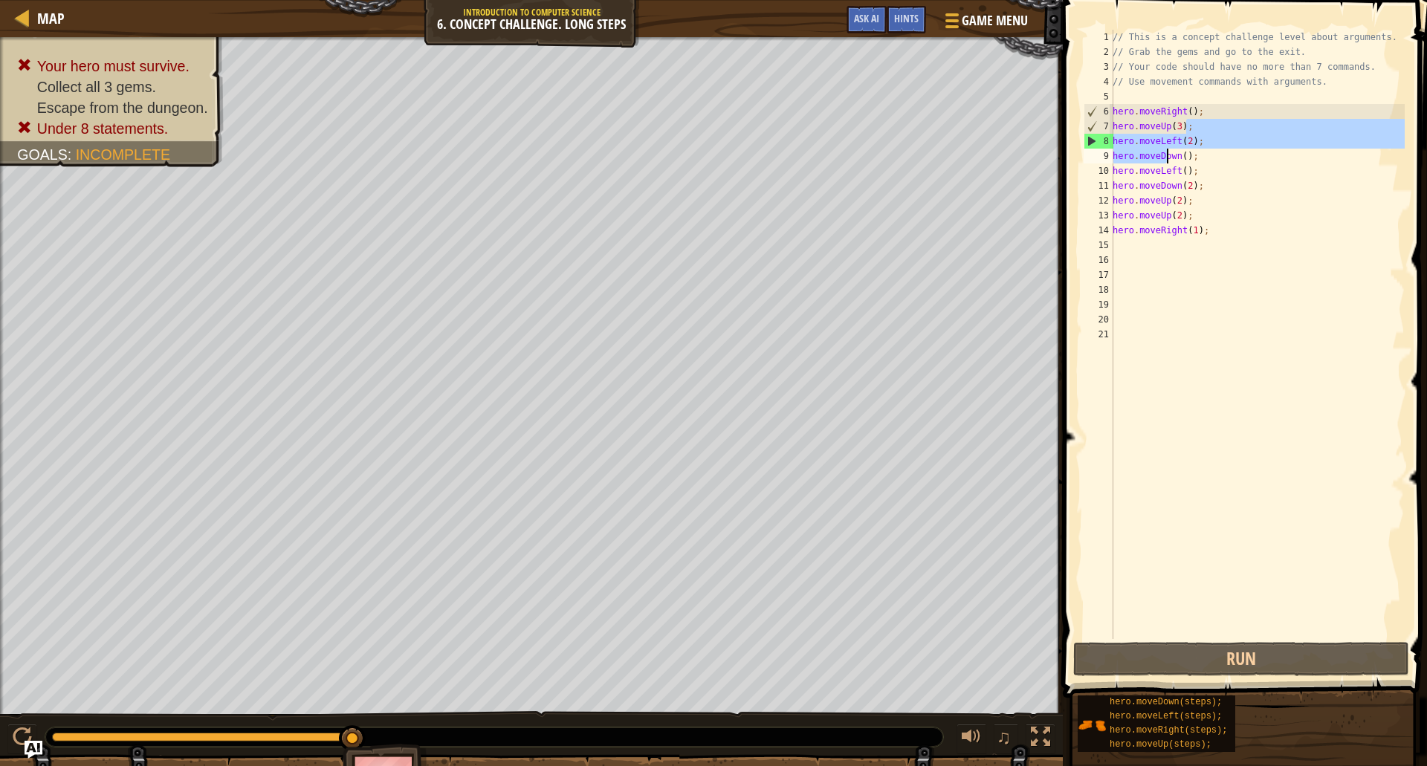
drag, startPoint x: 1210, startPoint y: 133, endPoint x: 1167, endPoint y: 149, distance: 45.8
click at [1167, 149] on div "// This is a concept challenge level about arguments. // Grab the gems and go t…" at bounding box center [1256, 349] width 295 height 639
click at [1203, 143] on div "// This is a concept challenge level about arguments. // Grab the gems and go t…" at bounding box center [1256, 334] width 295 height 609
drag, startPoint x: 1204, startPoint y: 143, endPoint x: 1117, endPoint y: 148, distance: 87.1
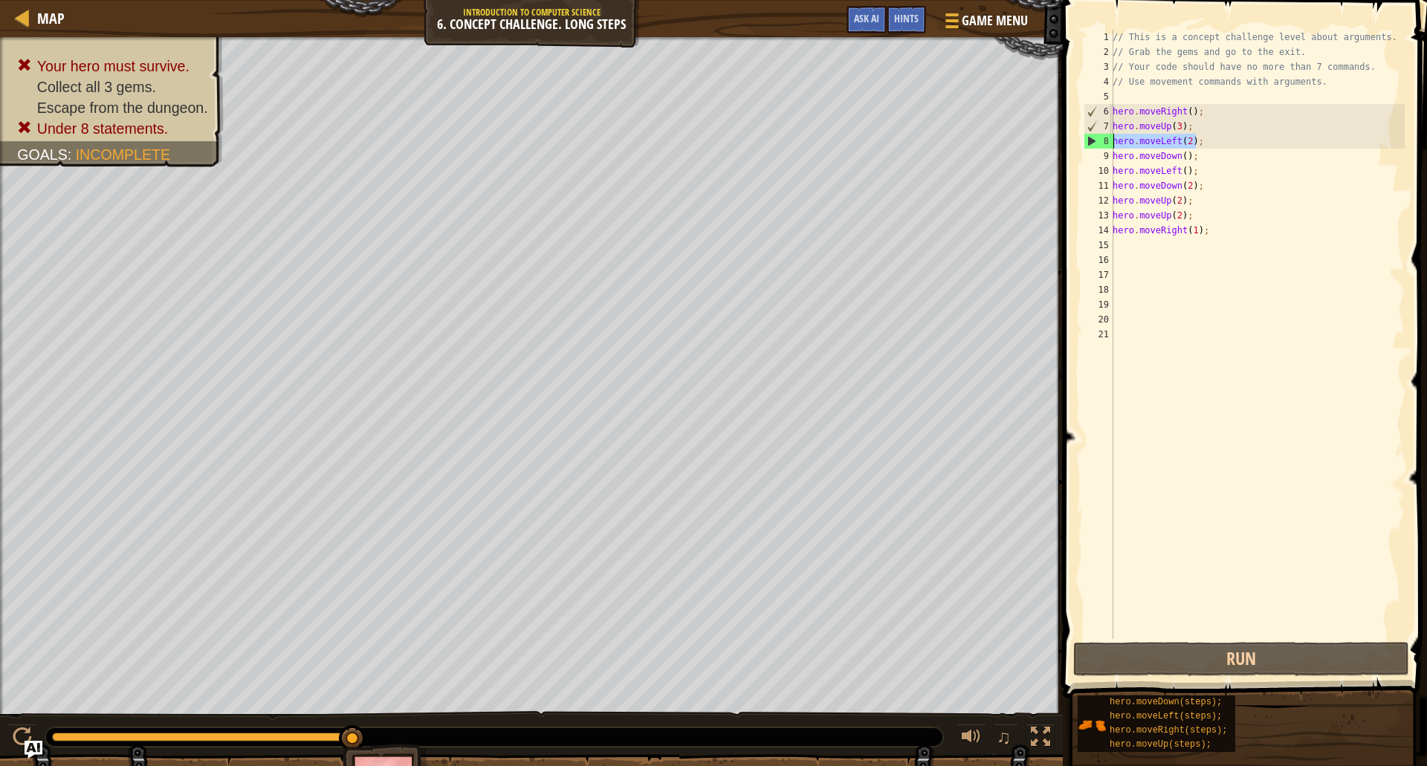
click at [1117, 148] on div "// This is a concept challenge level about arguments. // Grab the gems and go t…" at bounding box center [1256, 349] width 295 height 639
type textarea "ri"
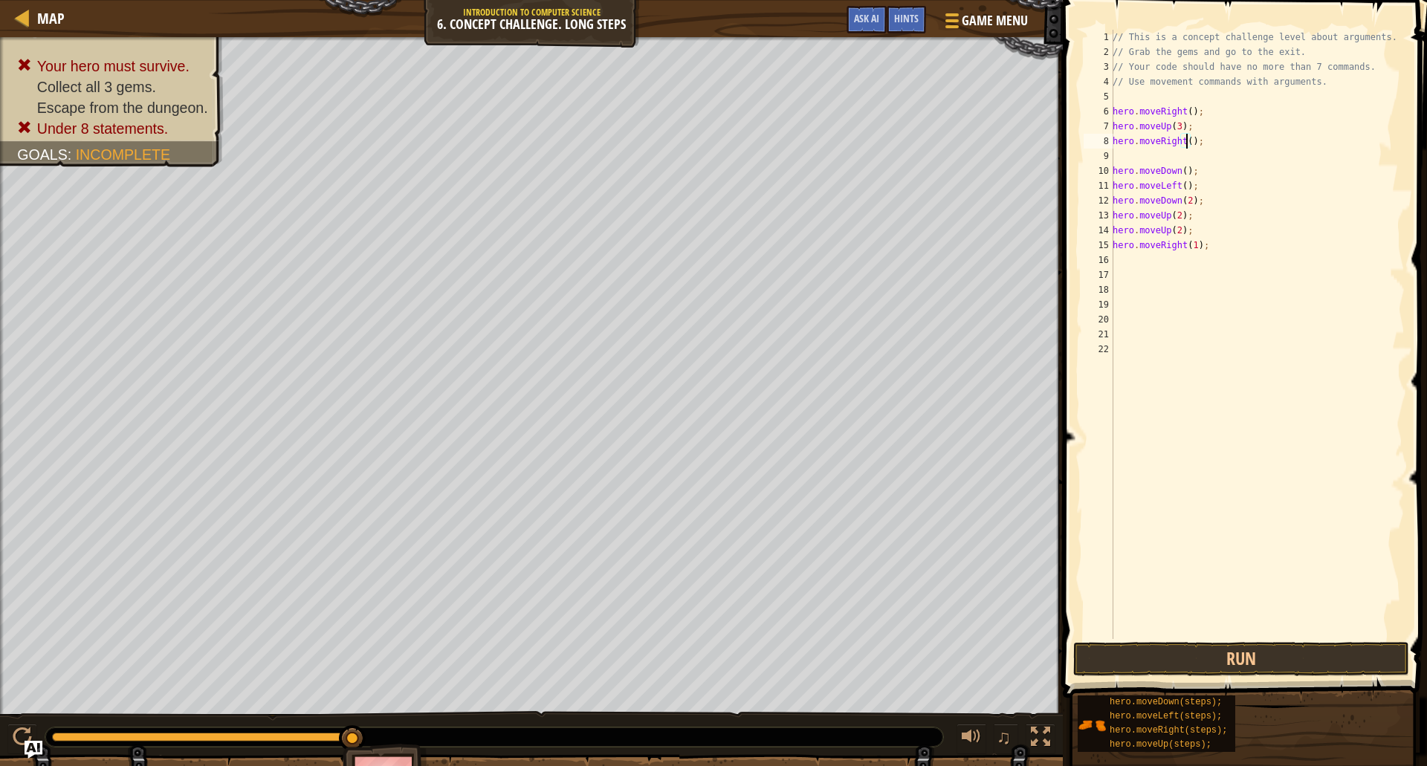
scroll to position [7, 7]
click at [1202, 650] on button "Run" at bounding box center [1241, 659] width 336 height 34
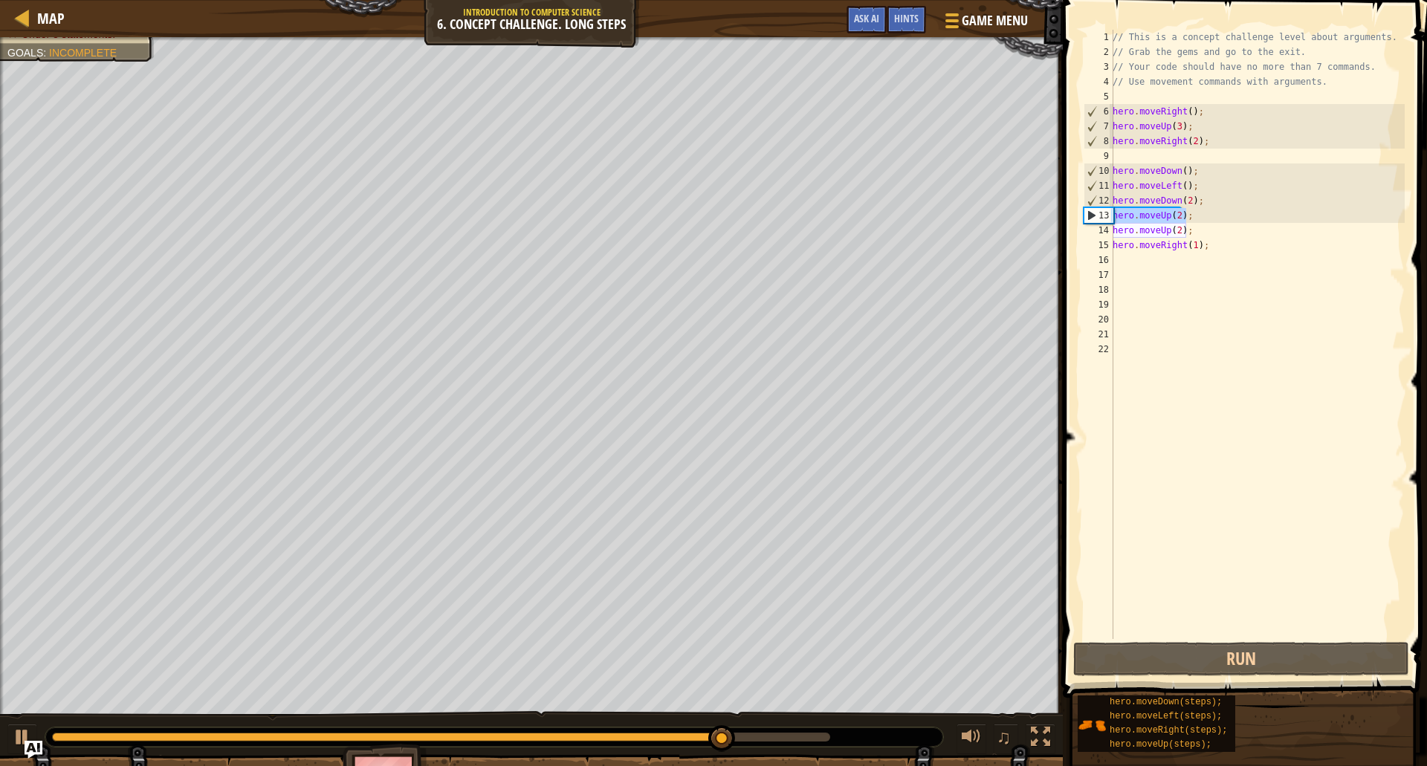
drag, startPoint x: 1205, startPoint y: 218, endPoint x: 1111, endPoint y: 219, distance: 94.4
click at [1111, 219] on div "hero.moveRight(2); 1 2 3 4 5 6 7 8 9 10 11 12 13 14 15 16 17 18 19 20 21 22 // …" at bounding box center [1242, 334] width 324 height 609
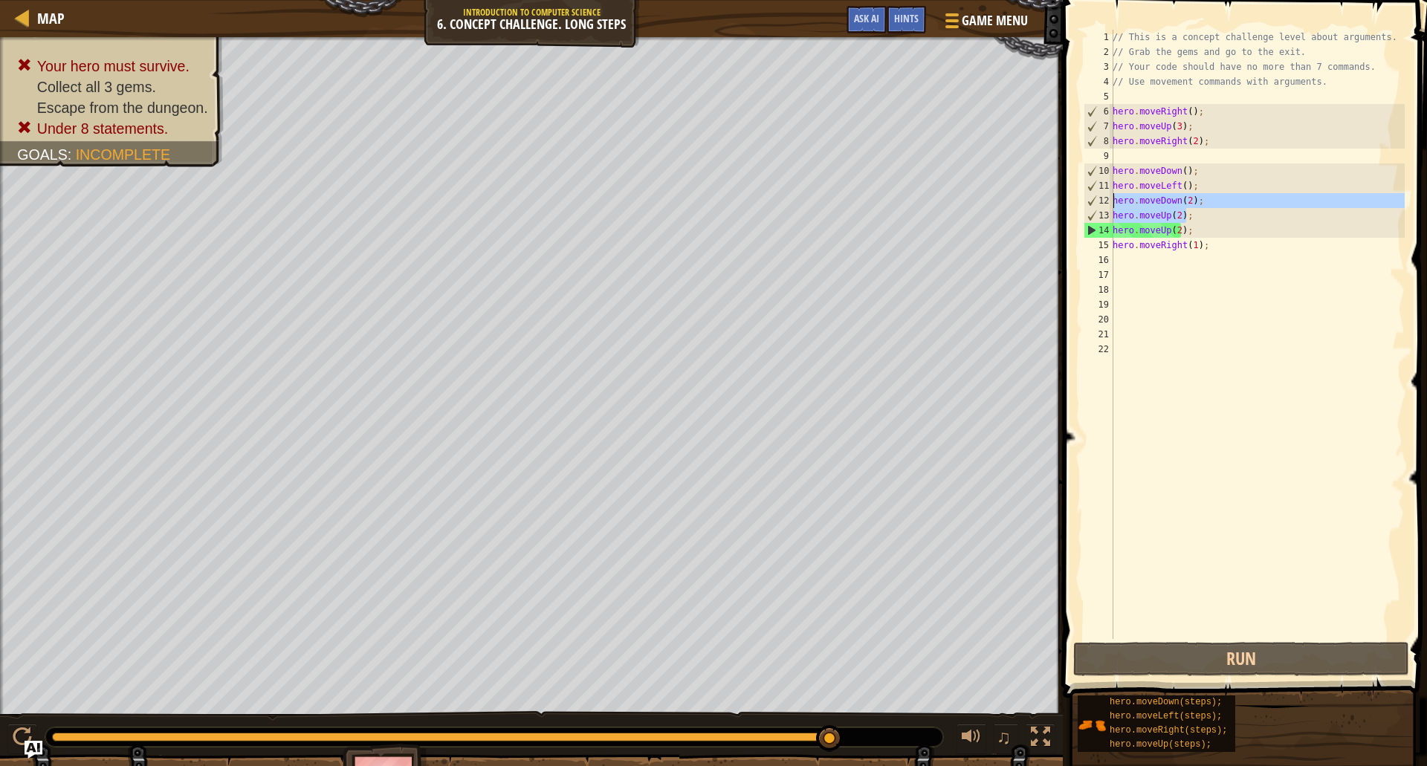
drag, startPoint x: 1196, startPoint y: 218, endPoint x: 1109, endPoint y: 201, distance: 89.2
click at [1095, 204] on div "hero.moveDown(2); 1 2 3 4 5 6 7 8 9 10 11 12 13 14 15 16 17 18 19 20 21 22 // T…" at bounding box center [1242, 334] width 324 height 609
click at [1207, 222] on div "// This is a concept challenge level about arguments. // Grab the gems and go t…" at bounding box center [1256, 334] width 295 height 609
drag, startPoint x: 1206, startPoint y: 205, endPoint x: 1112, endPoint y: 197, distance: 94.0
click at [1112, 197] on div "hero.moveUp(2); 1 2 3 4 5 6 7 8 9 10 11 12 13 14 15 16 17 18 19 20 21 22 // Thi…" at bounding box center [1242, 334] width 324 height 609
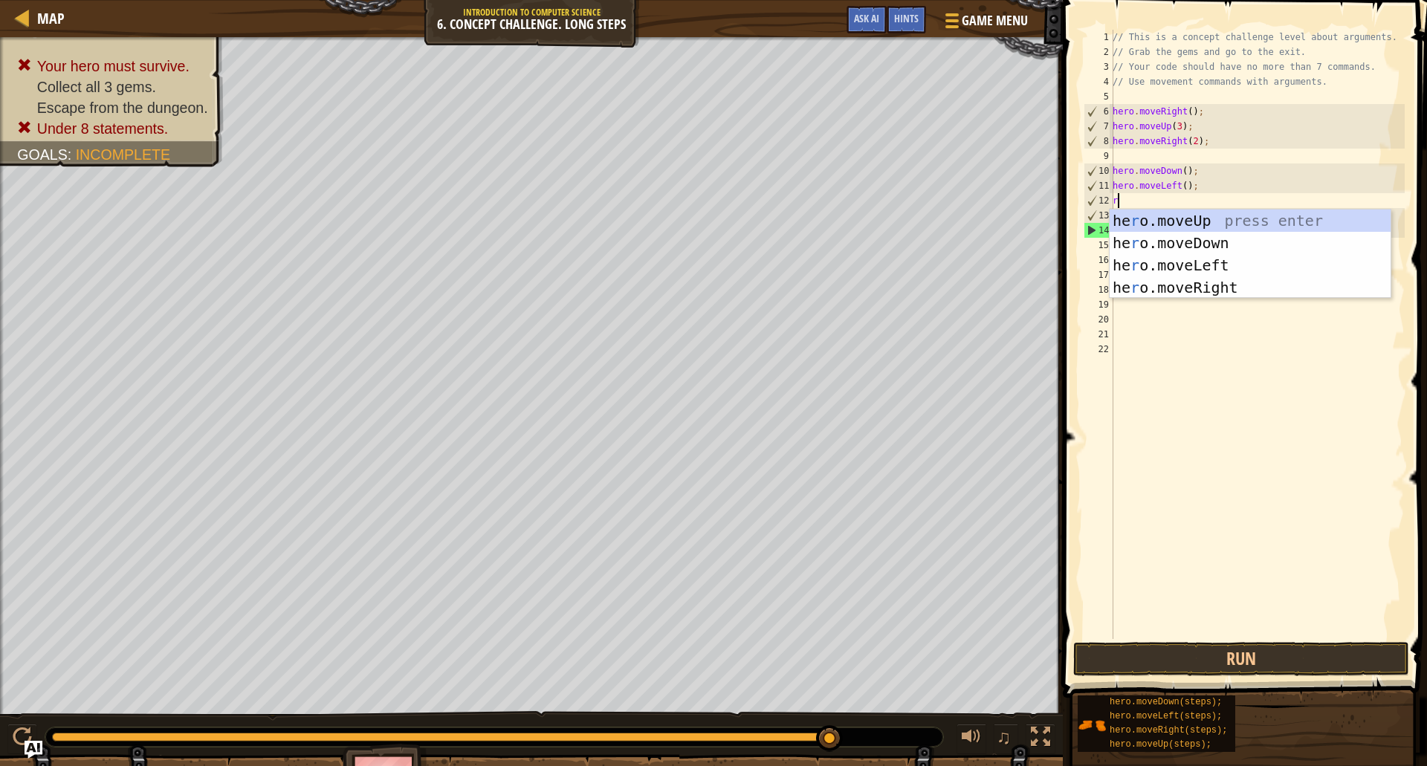
scroll to position [7, 0]
type textarea "ri"
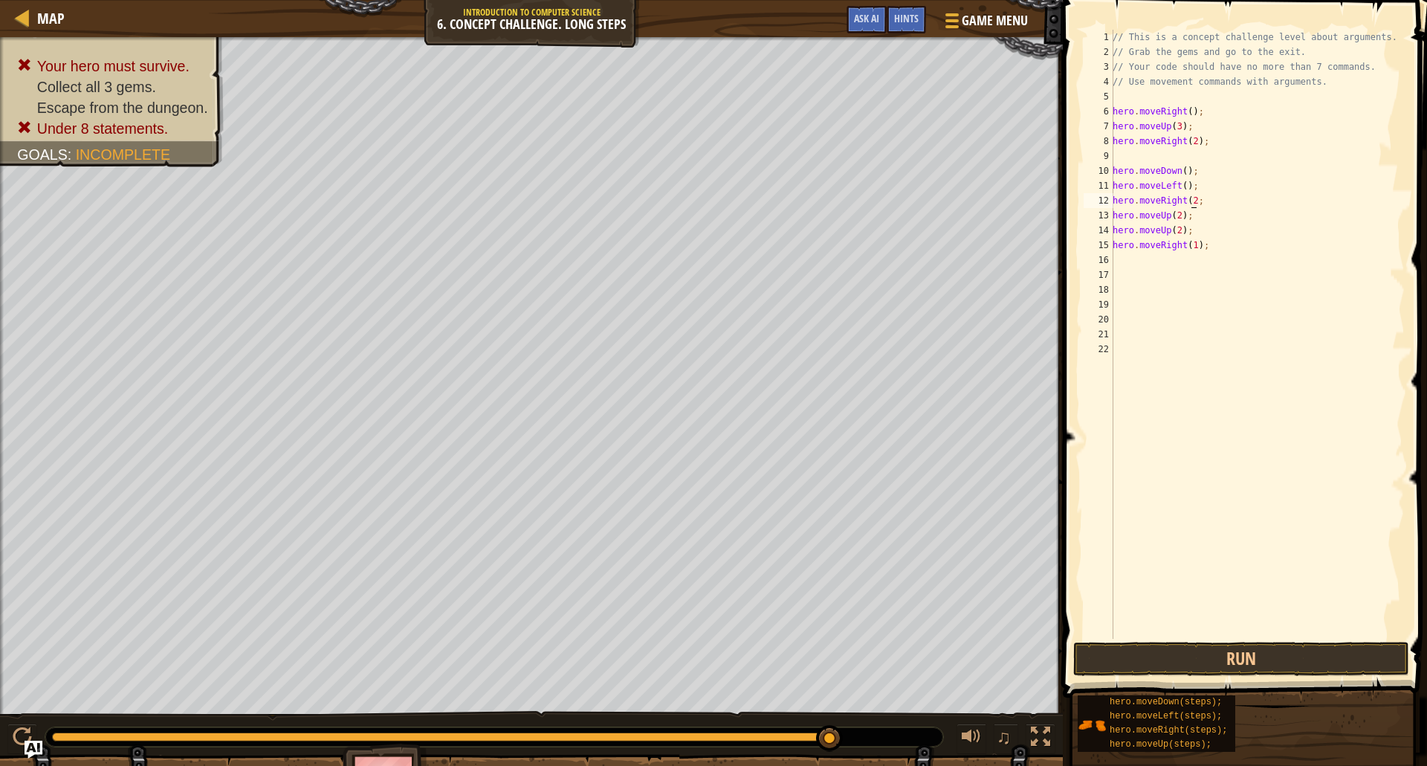
scroll to position [7, 5]
drag, startPoint x: 1186, startPoint y: 232, endPoint x: 1074, endPoint y: 225, distance: 111.7
click at [1074, 225] on div "hero.moveRight(1); 1 2 3 4 5 6 7 8 9 10 11 12 13 14 15 16 17 18 19 20 21 22 // …" at bounding box center [1242, 378] width 369 height 742
type textarea "hero.moveUp(2);"
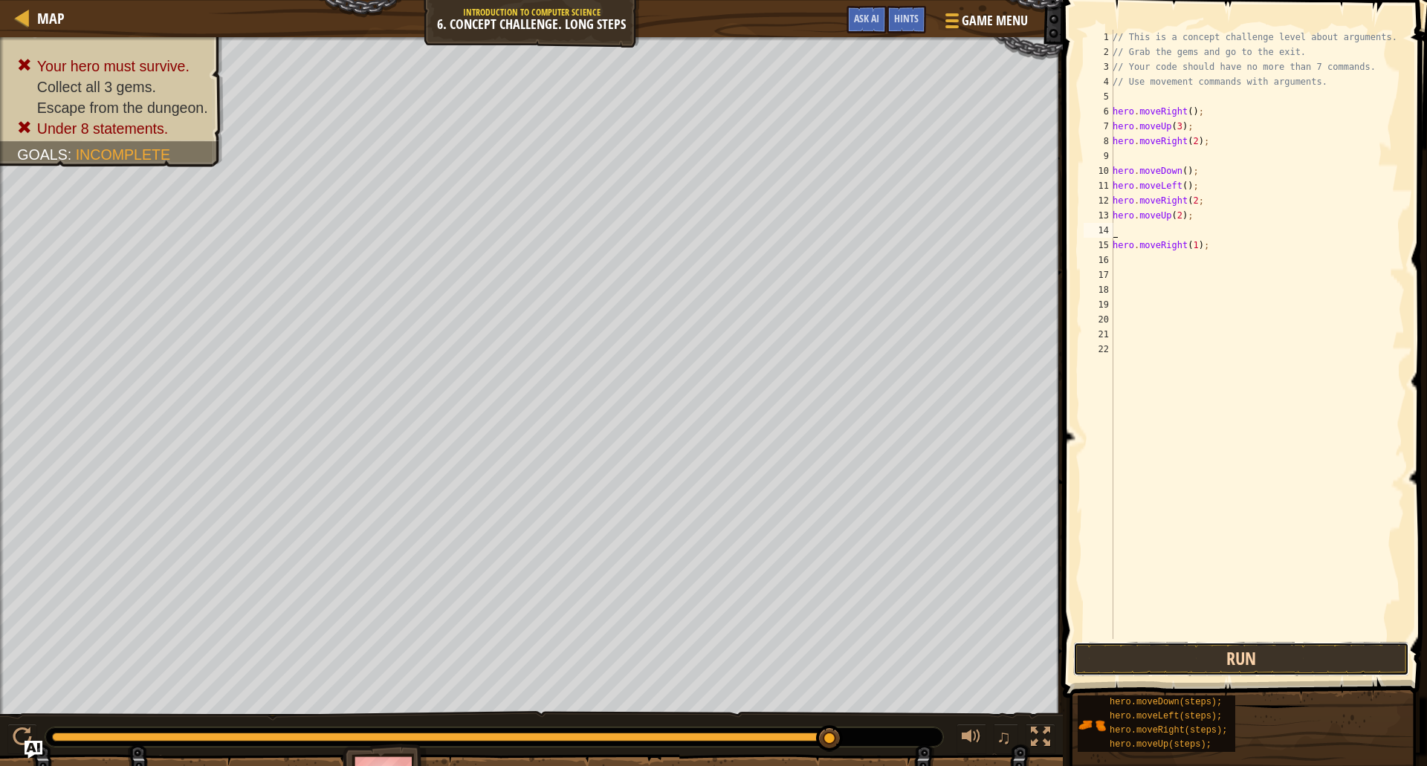
click at [1190, 655] on button "Run" at bounding box center [1241, 659] width 336 height 34
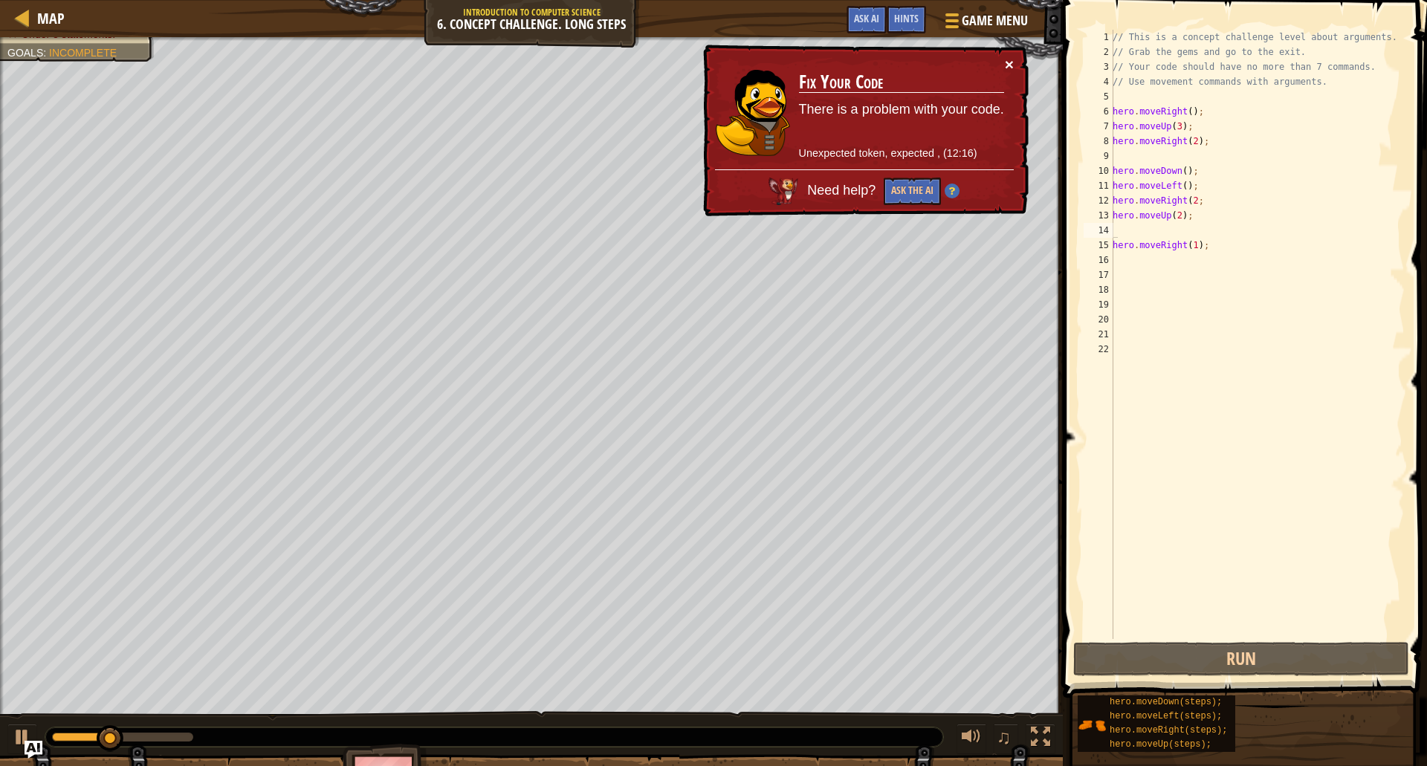
click at [1012, 65] on button "×" at bounding box center [1009, 64] width 9 height 16
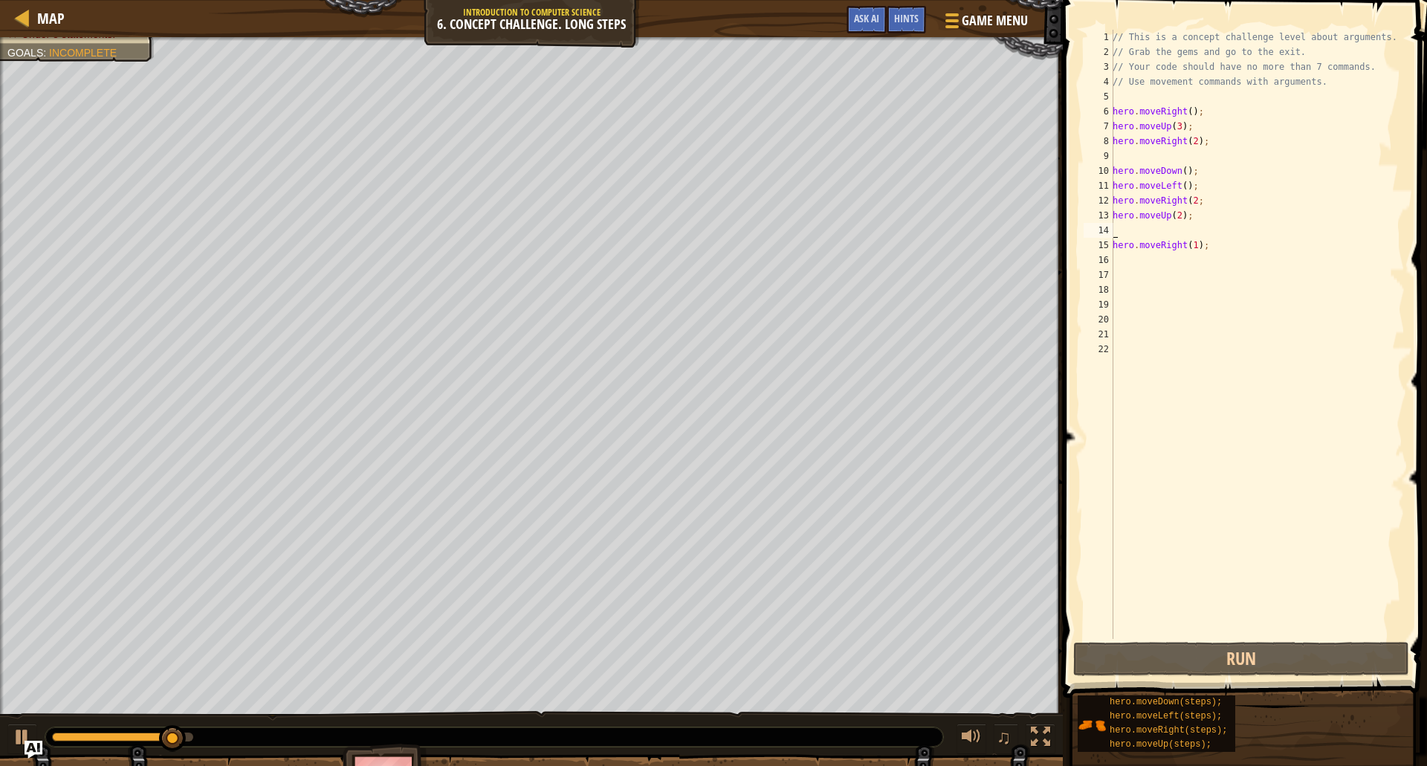
click at [1189, 199] on div "// This is a concept challenge level about arguments. // Grab the gems and go t…" at bounding box center [1256, 349] width 295 height 639
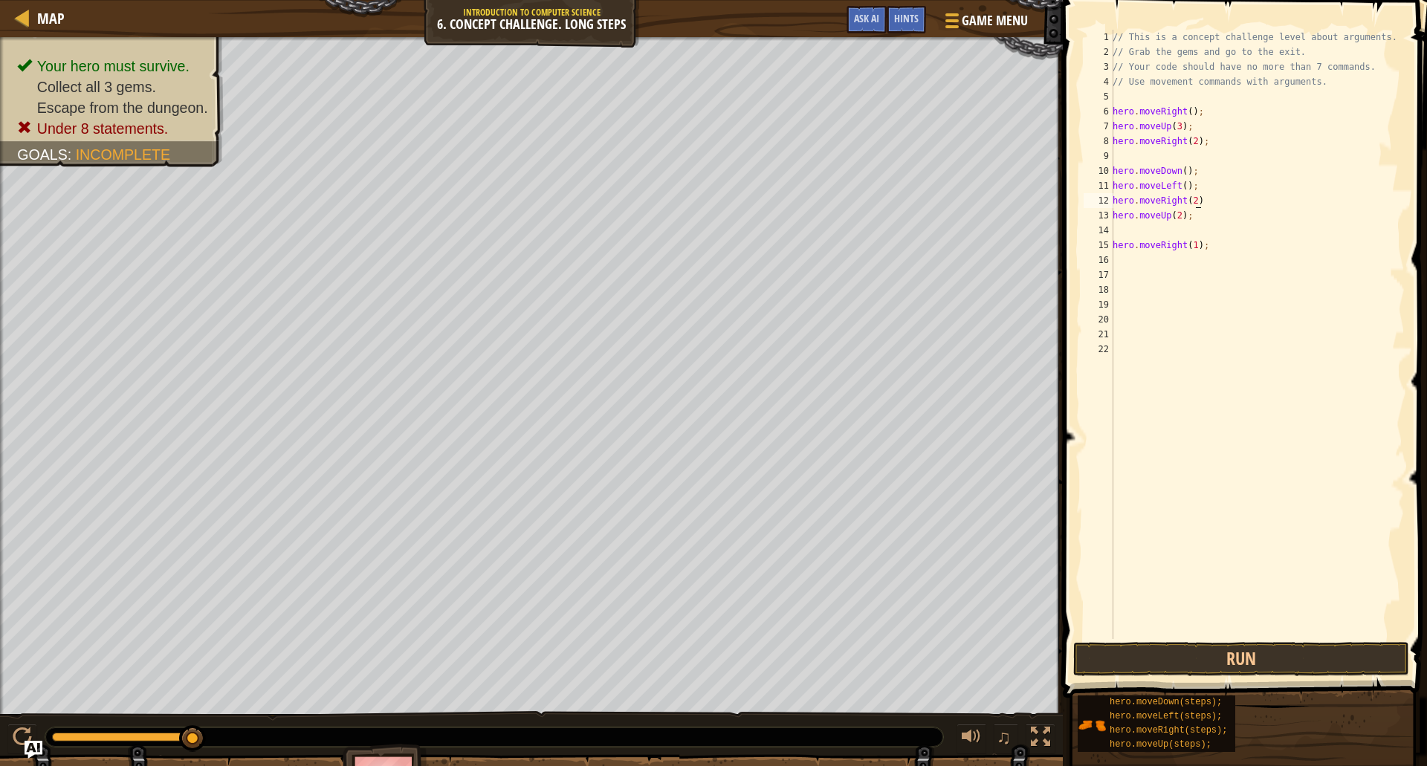
scroll to position [7, 7]
click at [1155, 666] on button "Run" at bounding box center [1241, 659] width 336 height 34
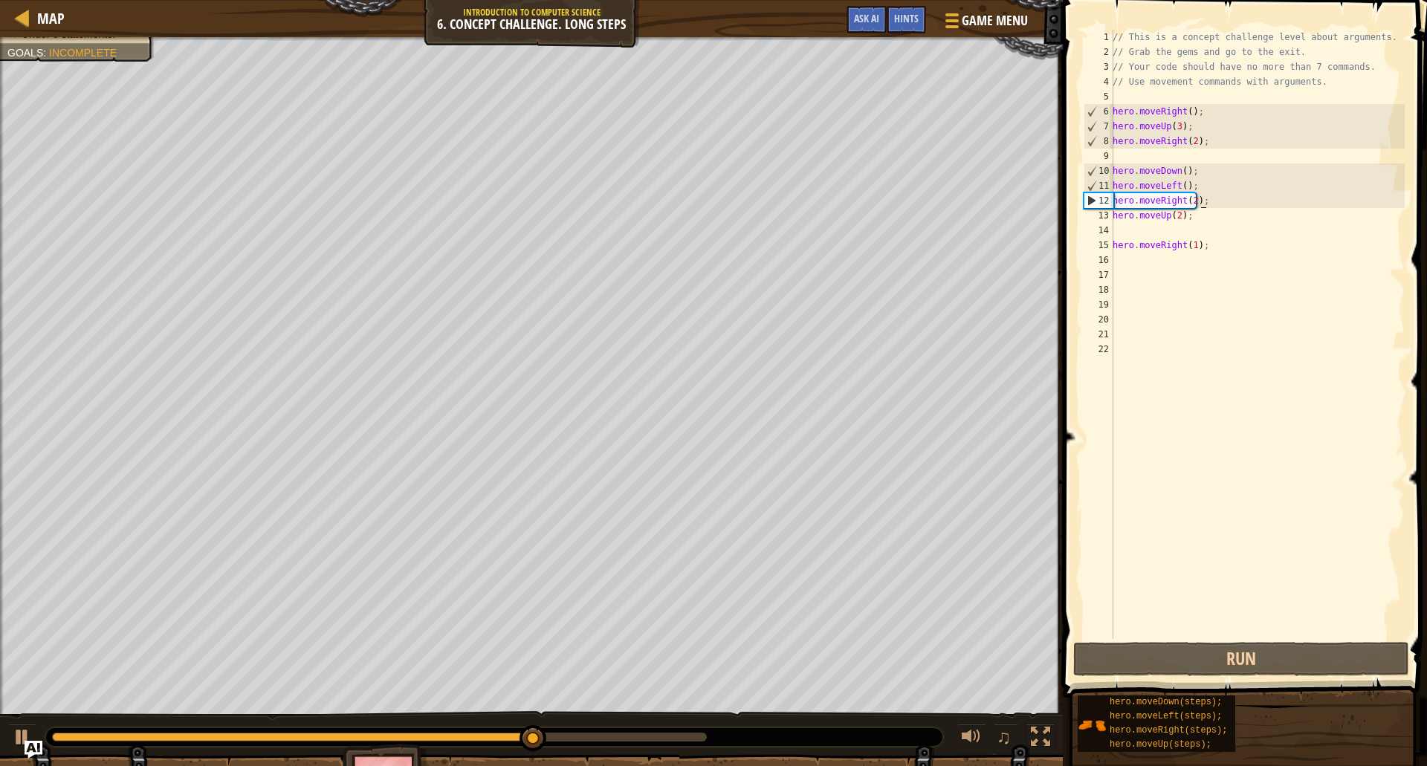
click at [1203, 186] on div "// This is a concept challenge level about arguments. // Grab the gems and go t…" at bounding box center [1256, 349] width 295 height 639
click at [1198, 173] on div "// This is a concept challenge level about arguments. // Grab the gems and go t…" at bounding box center [1256, 349] width 295 height 639
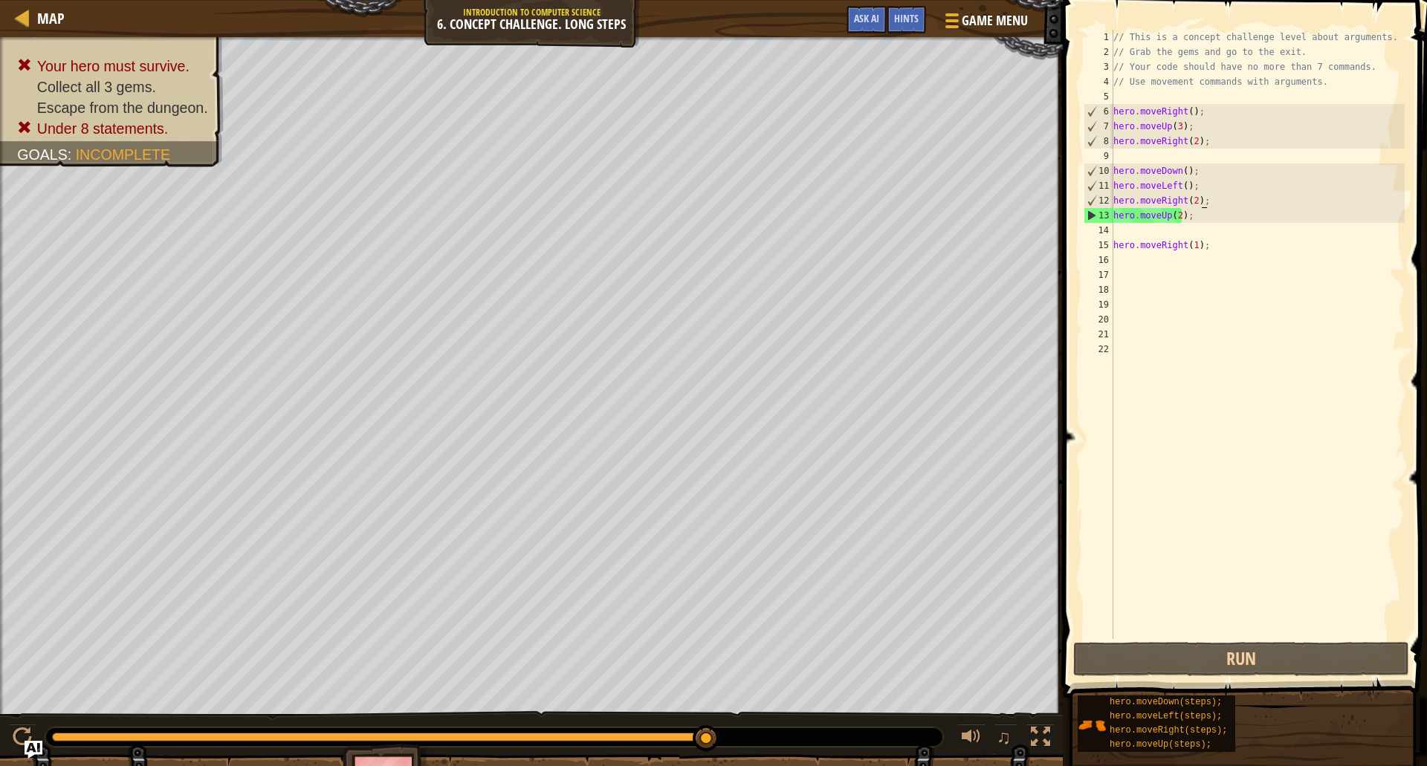
click at [1200, 196] on div "// This is a concept challenge level about arguments. // Grab the gems and go t…" at bounding box center [1257, 349] width 294 height 639
click at [1204, 181] on div "// This is a concept challenge level about arguments. // Grab the gems and go t…" at bounding box center [1257, 349] width 294 height 639
type textarea "hero.moveLeft();"
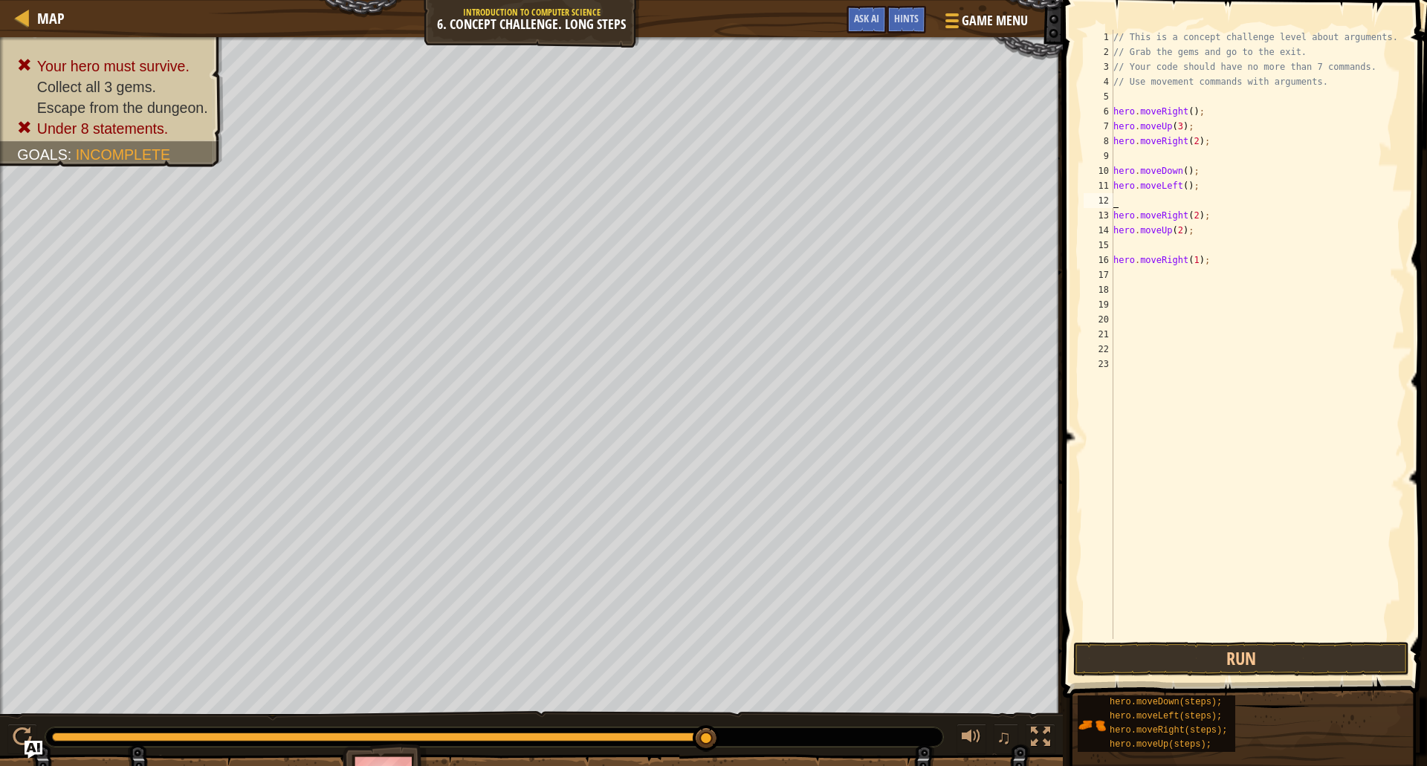
type textarea "d"
click at [1176, 207] on div "// This is a concept challenge level about arguments. // Grab the gems and go t…" at bounding box center [1257, 349] width 294 height 639
type textarea "hero.moveDown(2);"
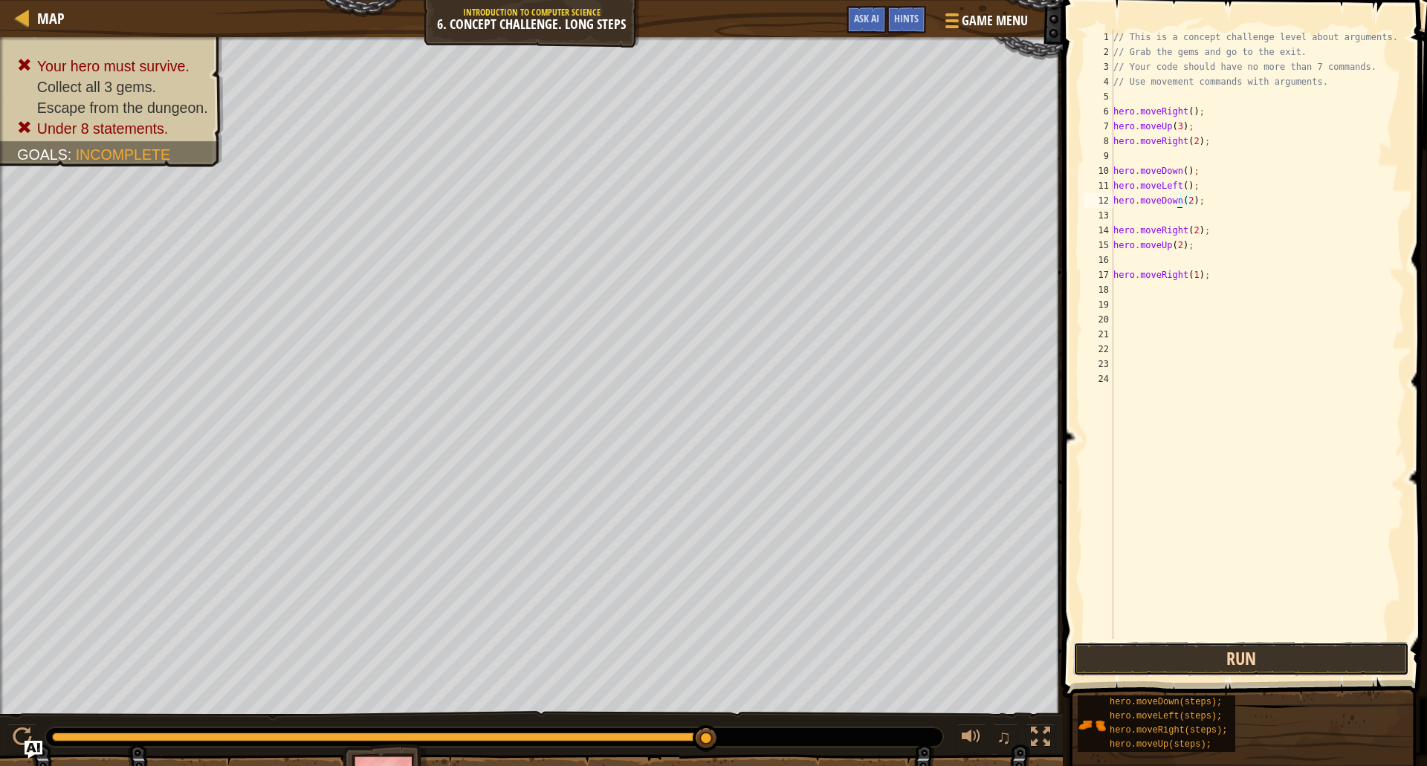
click at [1199, 660] on button "Run" at bounding box center [1241, 659] width 336 height 34
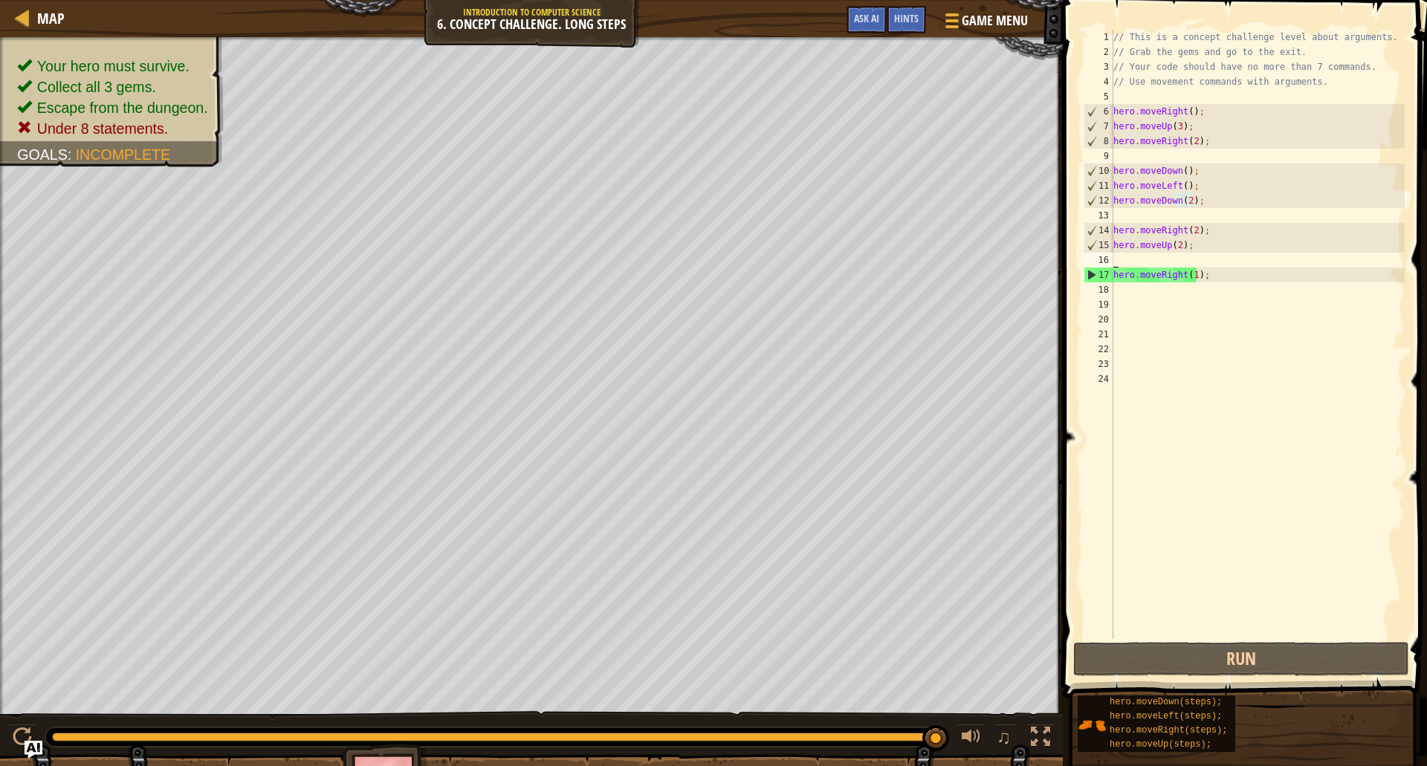
click at [1135, 263] on div "// This is a concept challenge level about arguments. // Grab the gems and go t…" at bounding box center [1257, 349] width 294 height 639
type textarea "hero.moveUp(2);"
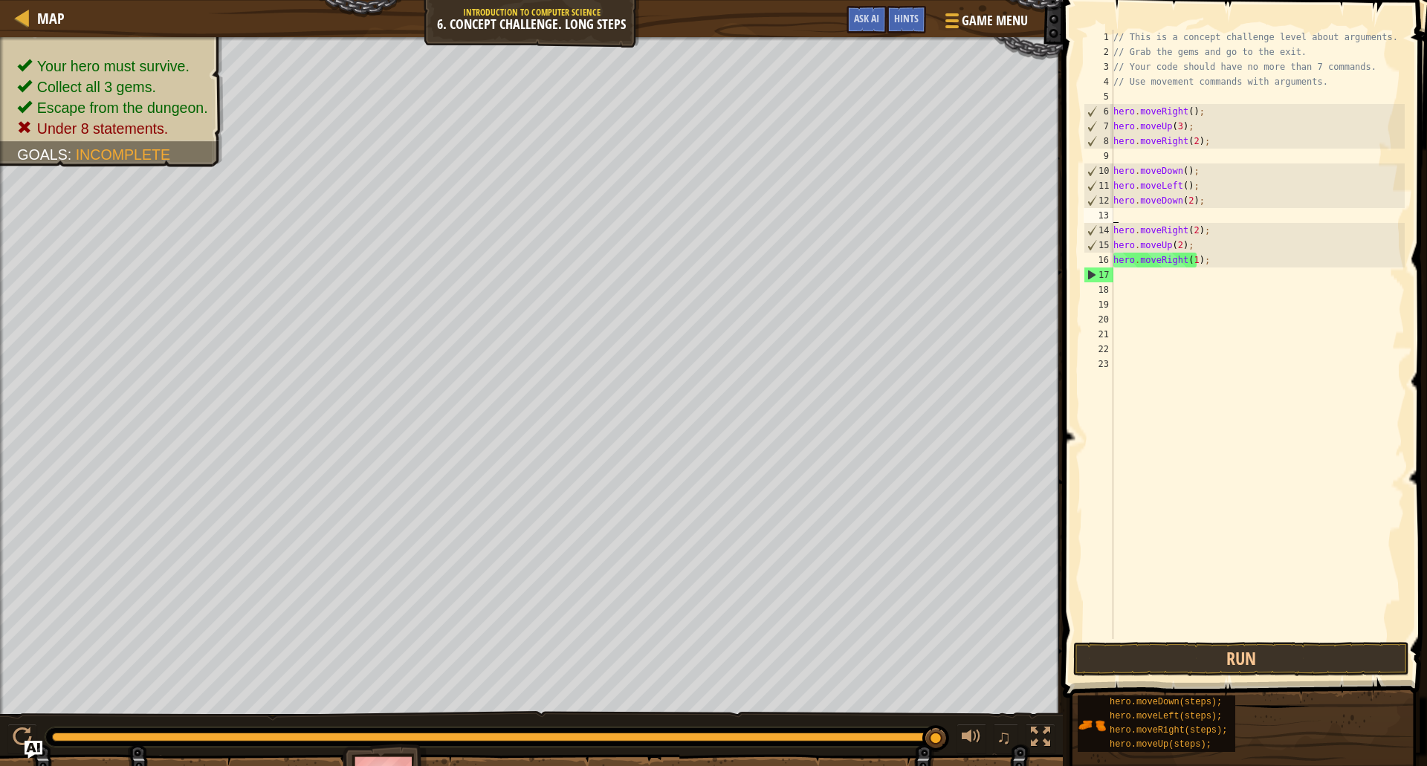
click at [1138, 217] on div "// This is a concept challenge level about arguments. // Grab the gems and go t…" at bounding box center [1257, 349] width 294 height 639
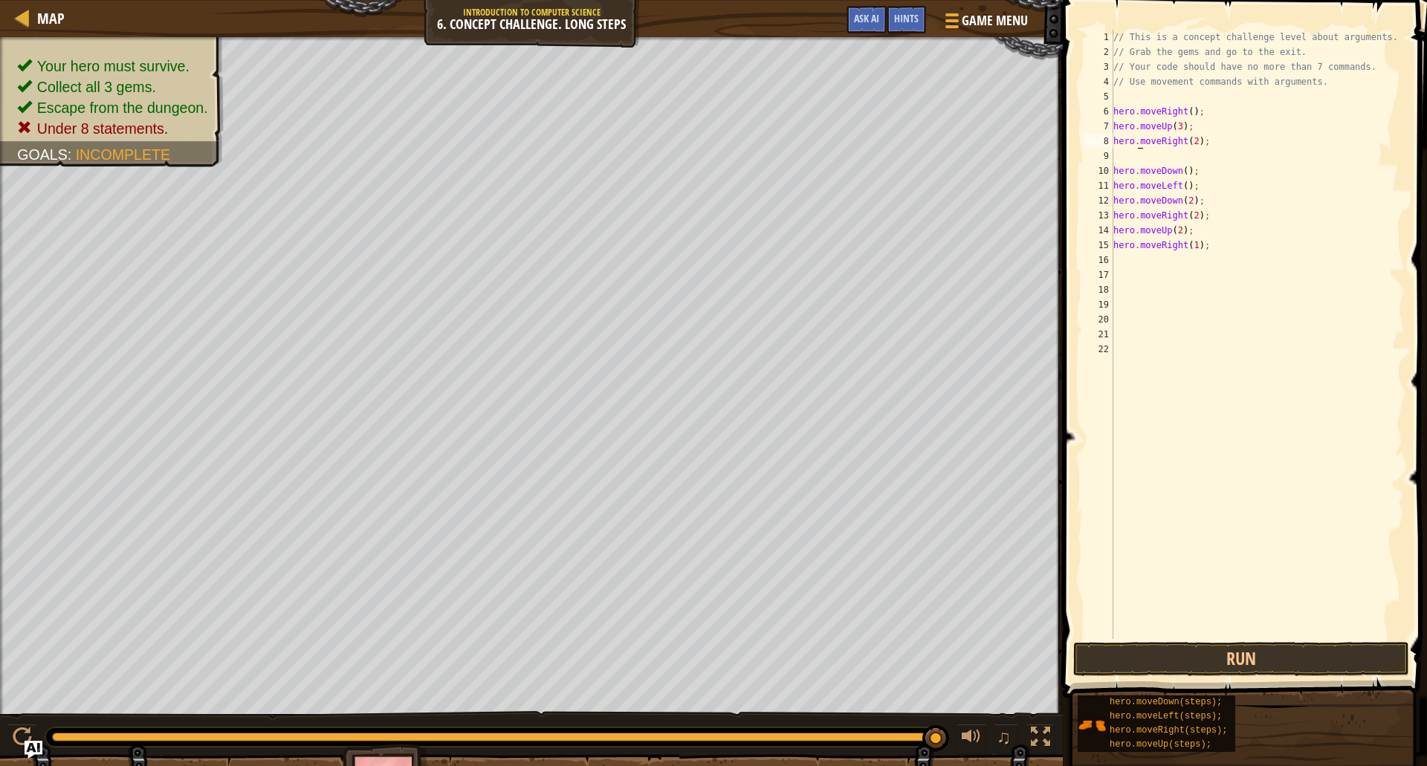
click at [1138, 146] on div "// This is a concept challenge level about arguments. // Grab the gems and go t…" at bounding box center [1257, 349] width 294 height 639
type textarea "hero.moveRight(2);"
click at [1132, 155] on div "// This is a concept challenge level about arguments. // Grab the gems and go t…" at bounding box center [1257, 349] width 294 height 639
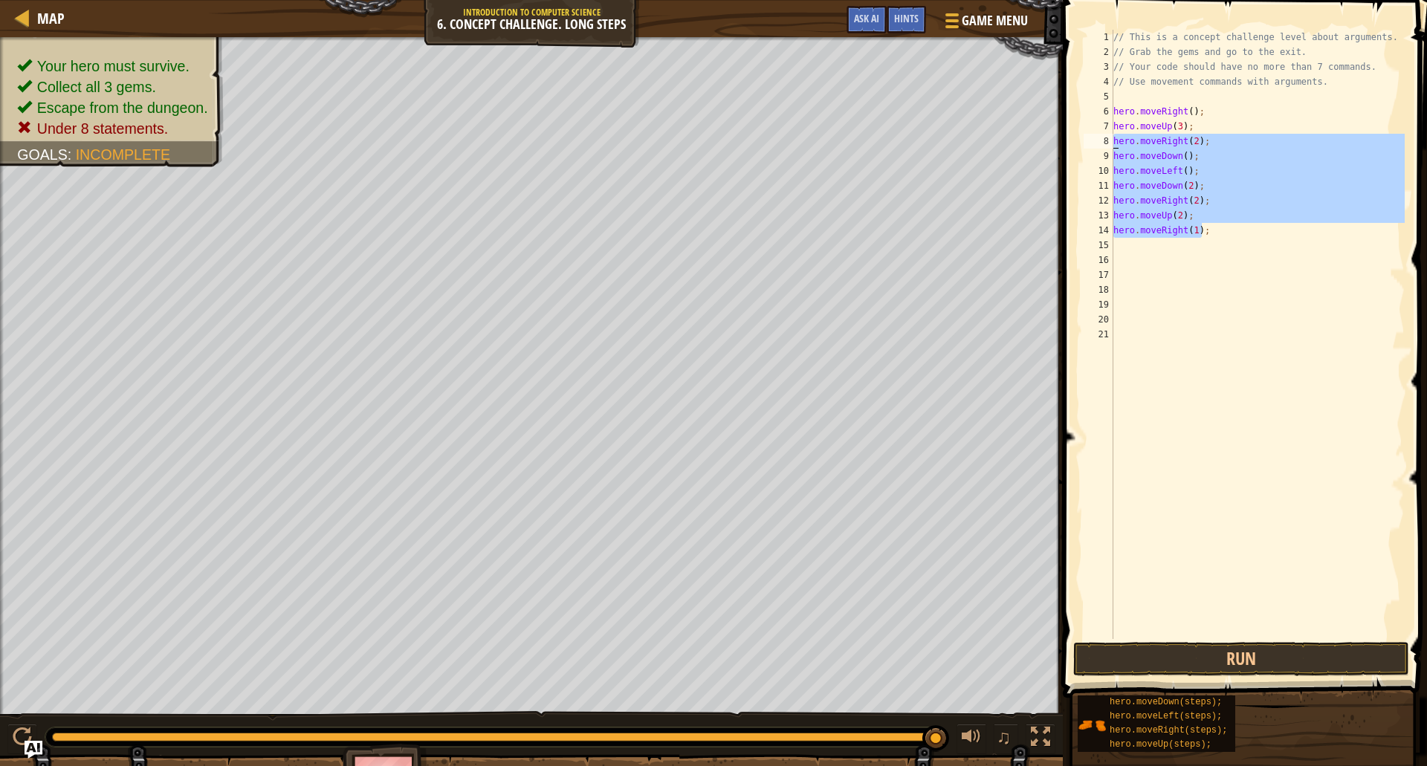
drag, startPoint x: 1201, startPoint y: 233, endPoint x: 1109, endPoint y: 141, distance: 130.3
click at [1109, 141] on div "hero.moveRight(2); 1 2 3 4 5 6 7 8 9 10 11 12 13 14 15 16 17 18 19 20 21 // Thi…" at bounding box center [1242, 334] width 324 height 609
type textarea "hero.moveRight(2); hero.moveDown();"
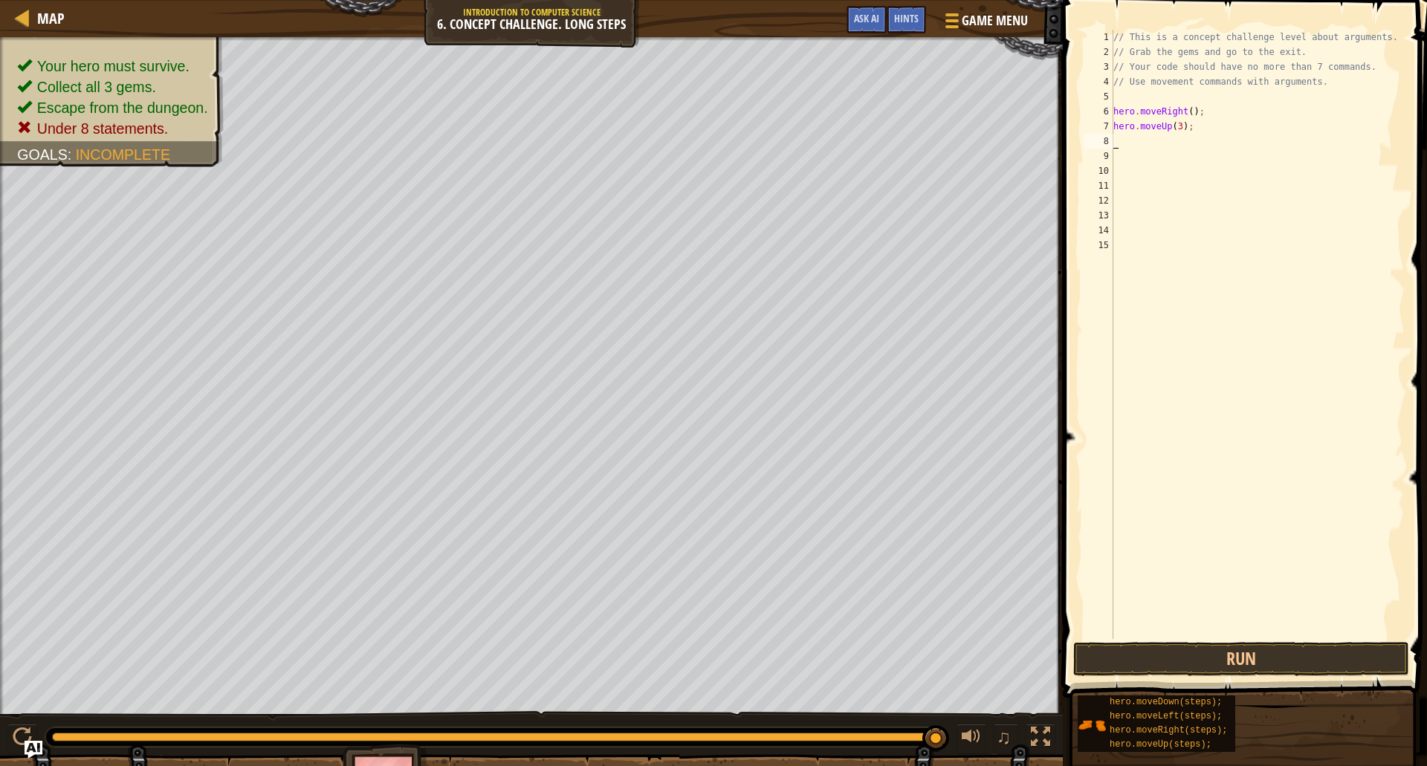
type textarea "ri"
type textarea "hero.moveRight(2););"
type textarea "d"
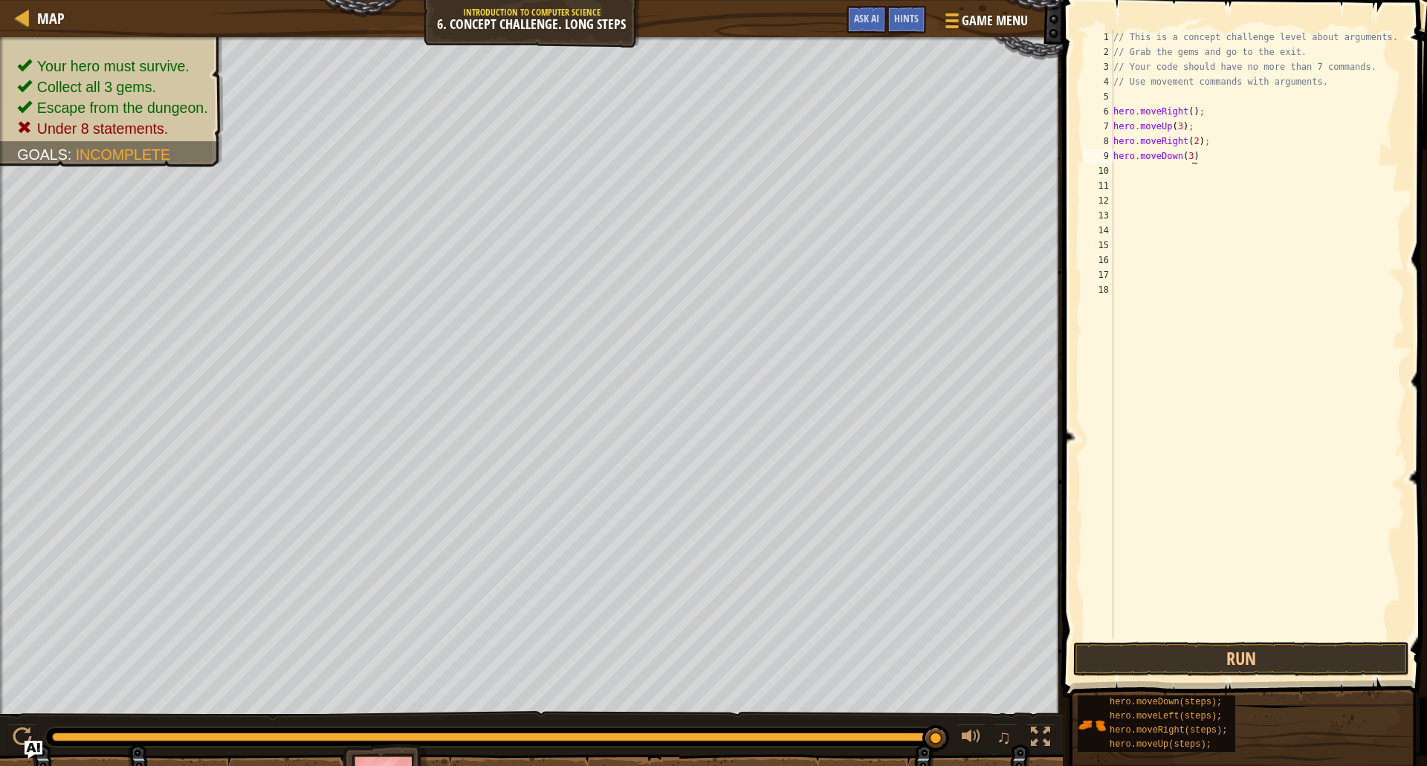
scroll to position [7, 6]
type textarea "hero.moveDown(3);"
type textarea "l"
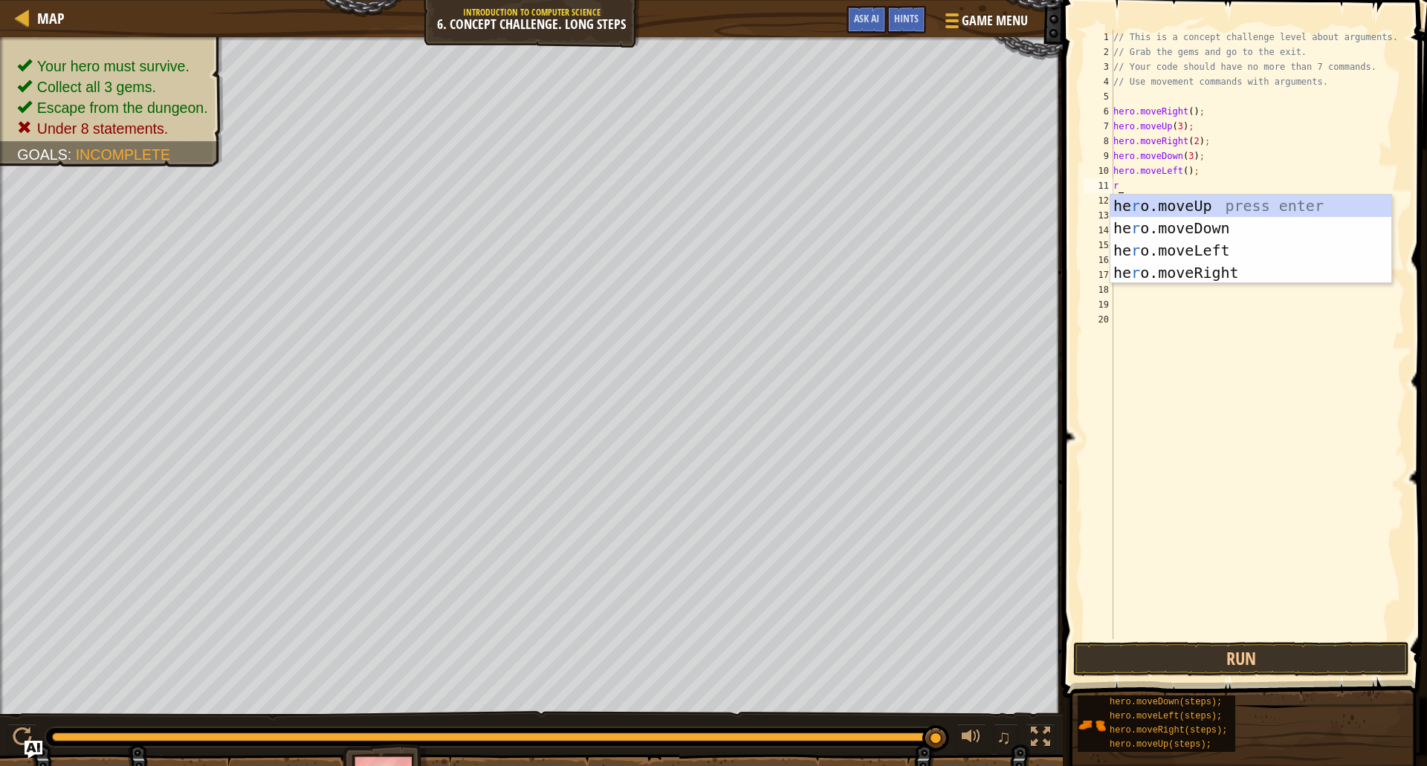
type textarea "ri"
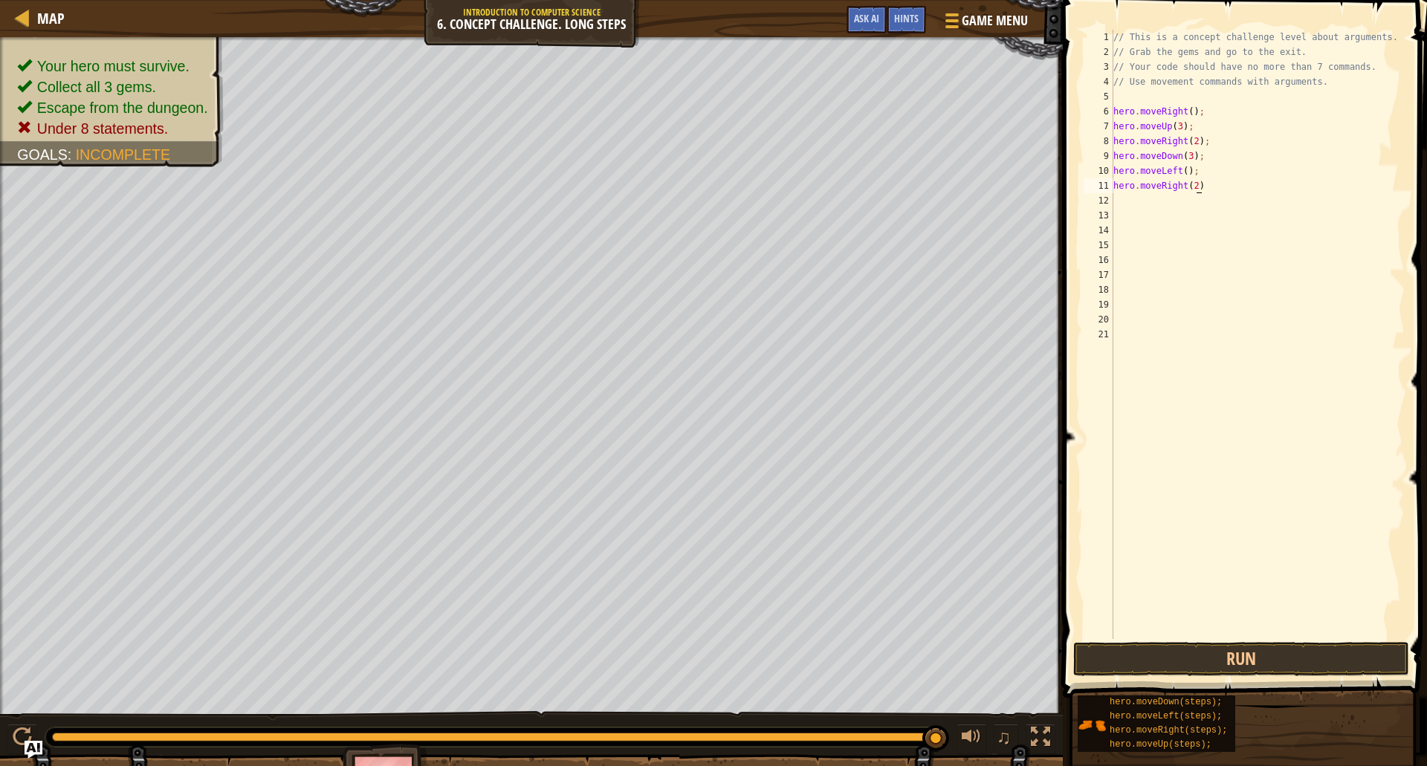
scroll to position [7, 7]
type textarea "hero.moveRight(2);;"
type textarea "p"
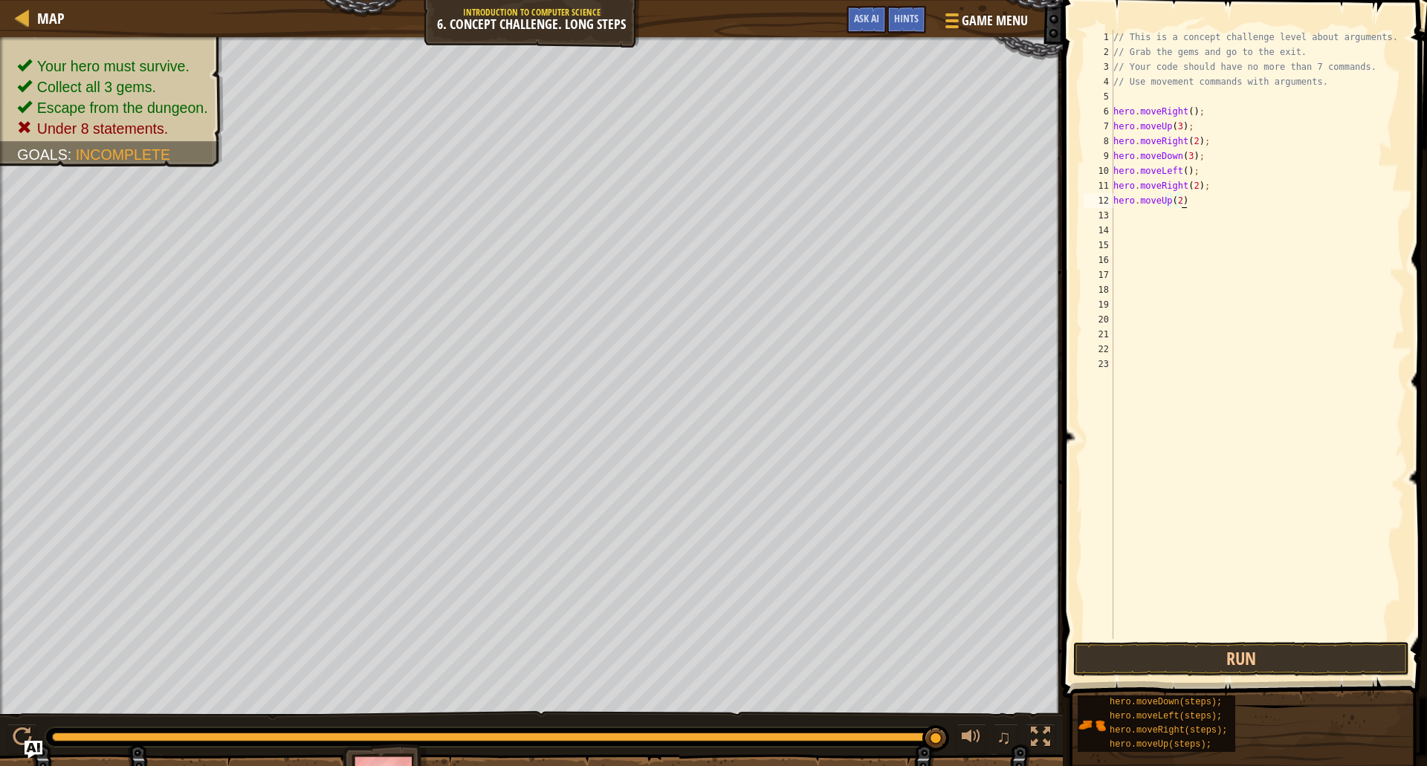
type textarea "hero.moveUp(2);;"
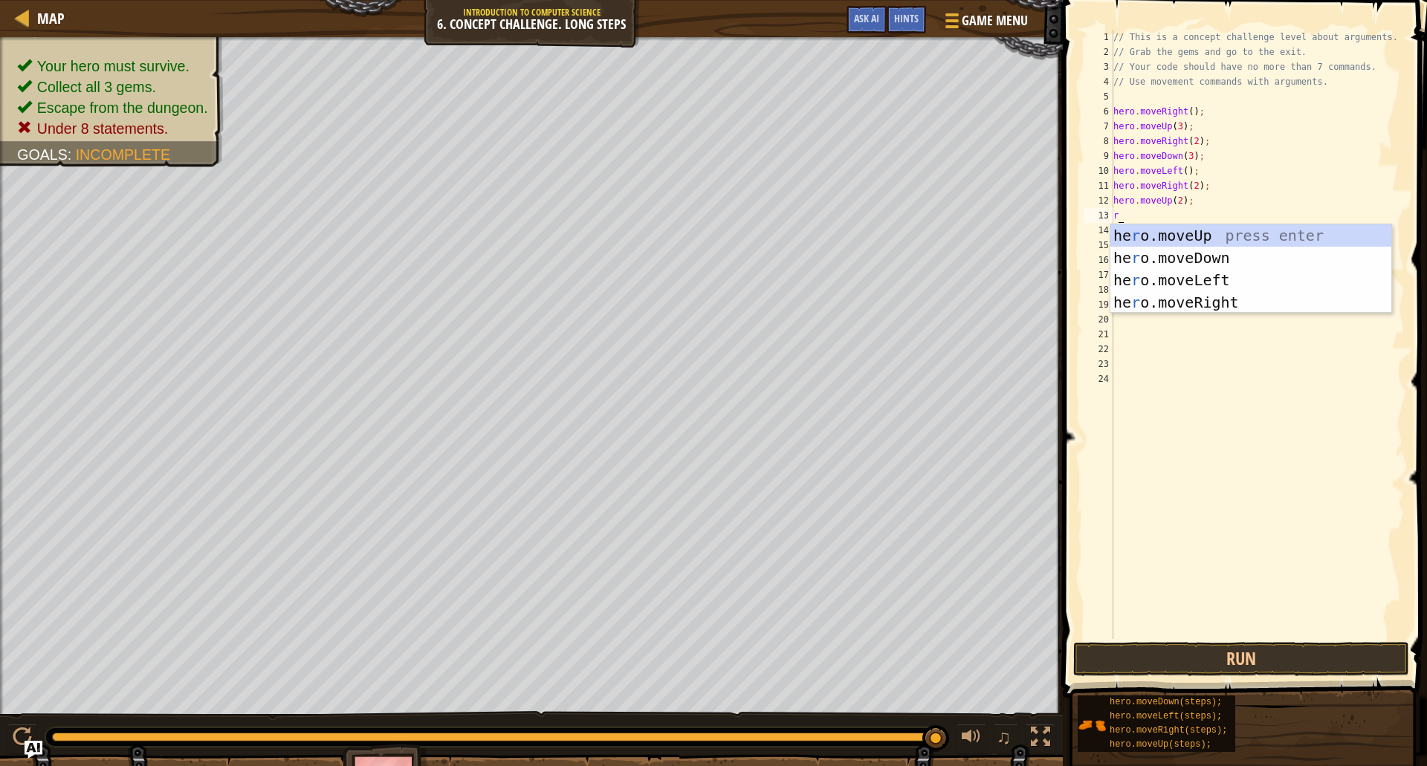
type textarea "ri"
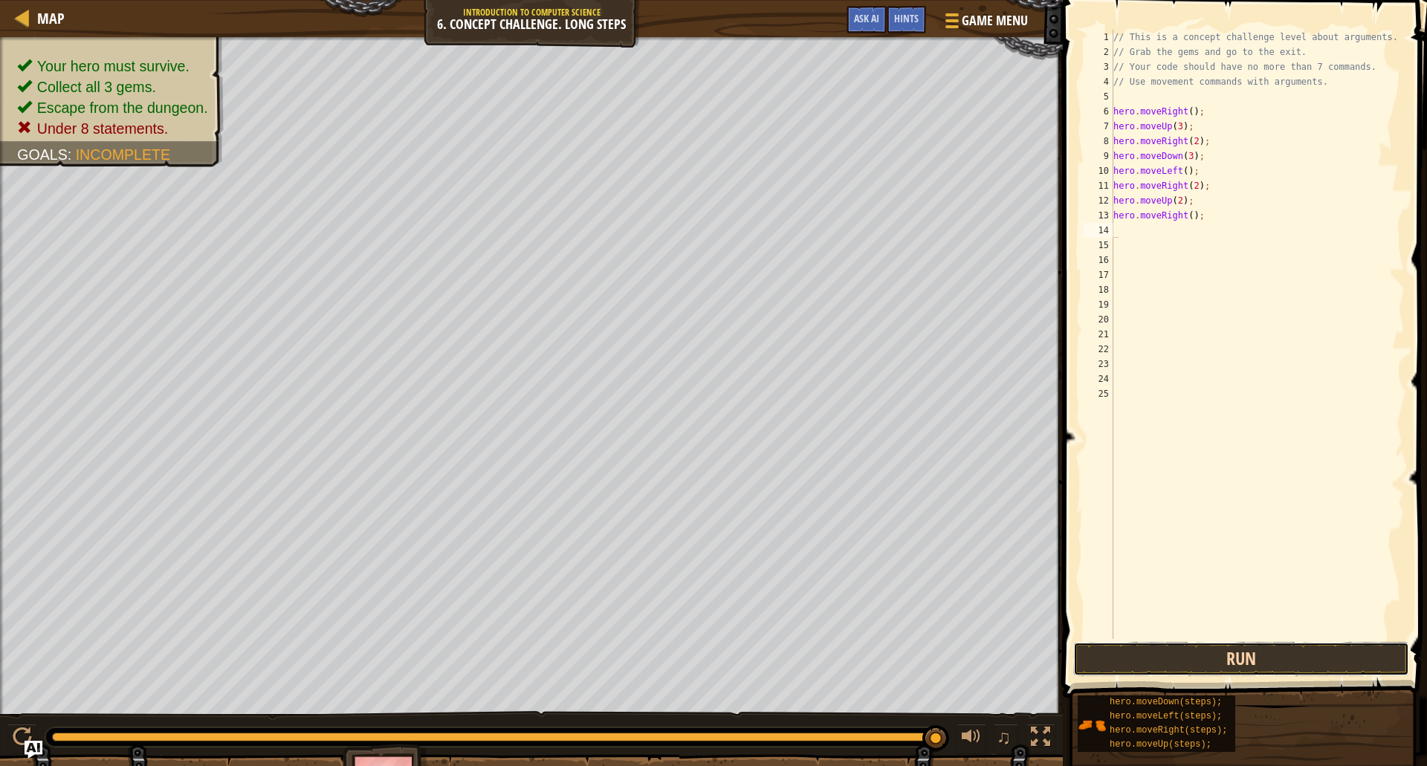
click at [1241, 657] on button "Run" at bounding box center [1241, 659] width 336 height 34
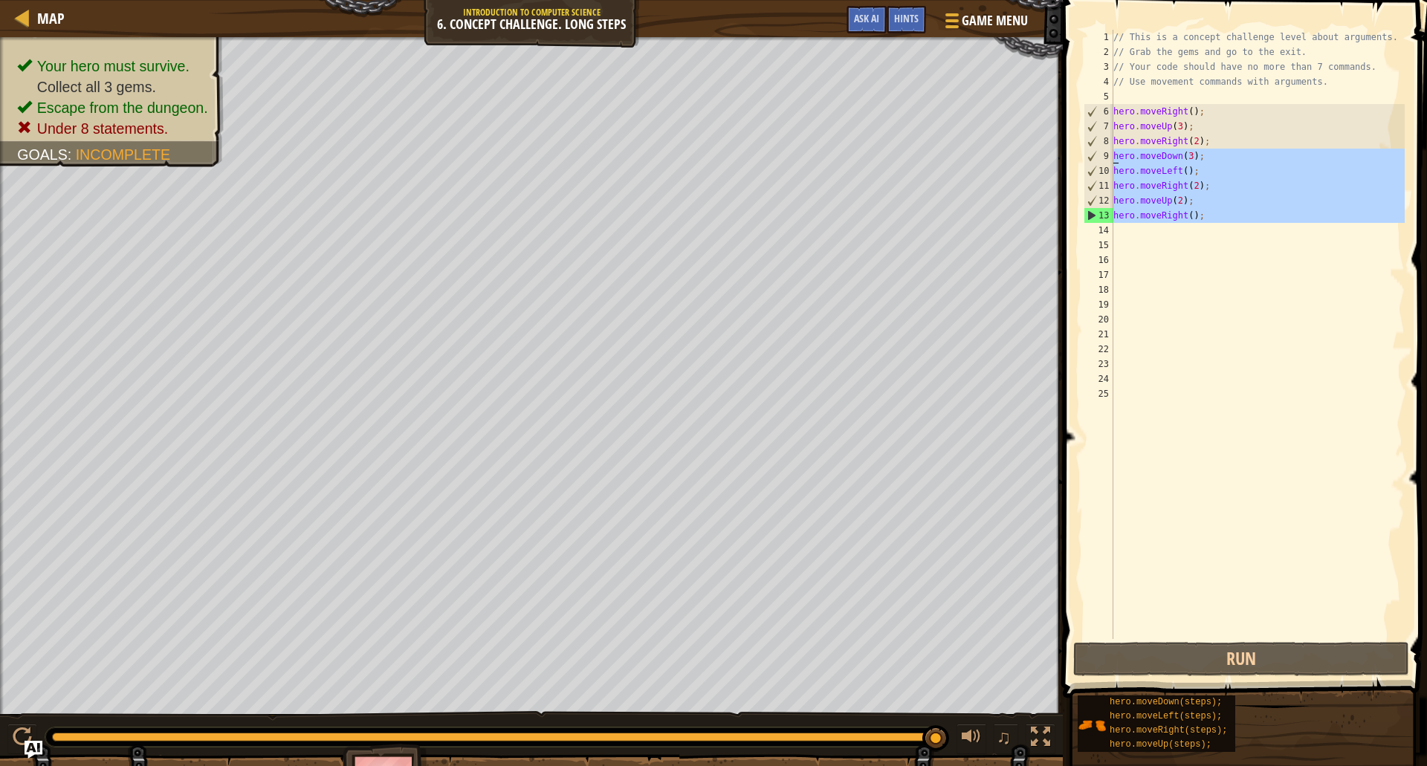
drag, startPoint x: 1207, startPoint y: 225, endPoint x: 1094, endPoint y: 157, distance: 131.4
click at [1094, 157] on div "1 2 3 4 5 6 7 8 9 10 11 12 13 14 15 16 17 18 19 20 21 22 23 24 25 // This is a …" at bounding box center [1242, 334] width 324 height 609
type textarea "hero.moveDown(3); hero.moveLeft();"
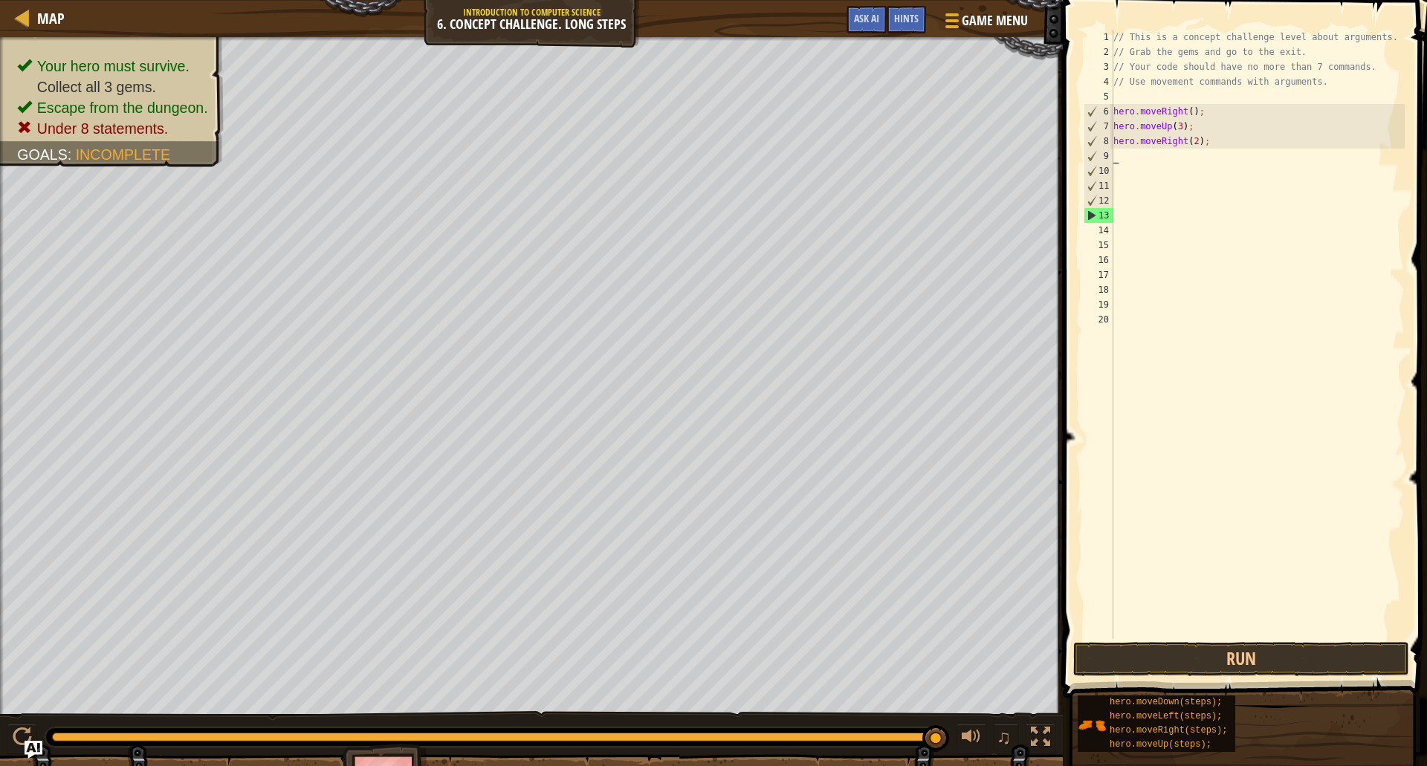
type textarea "d"
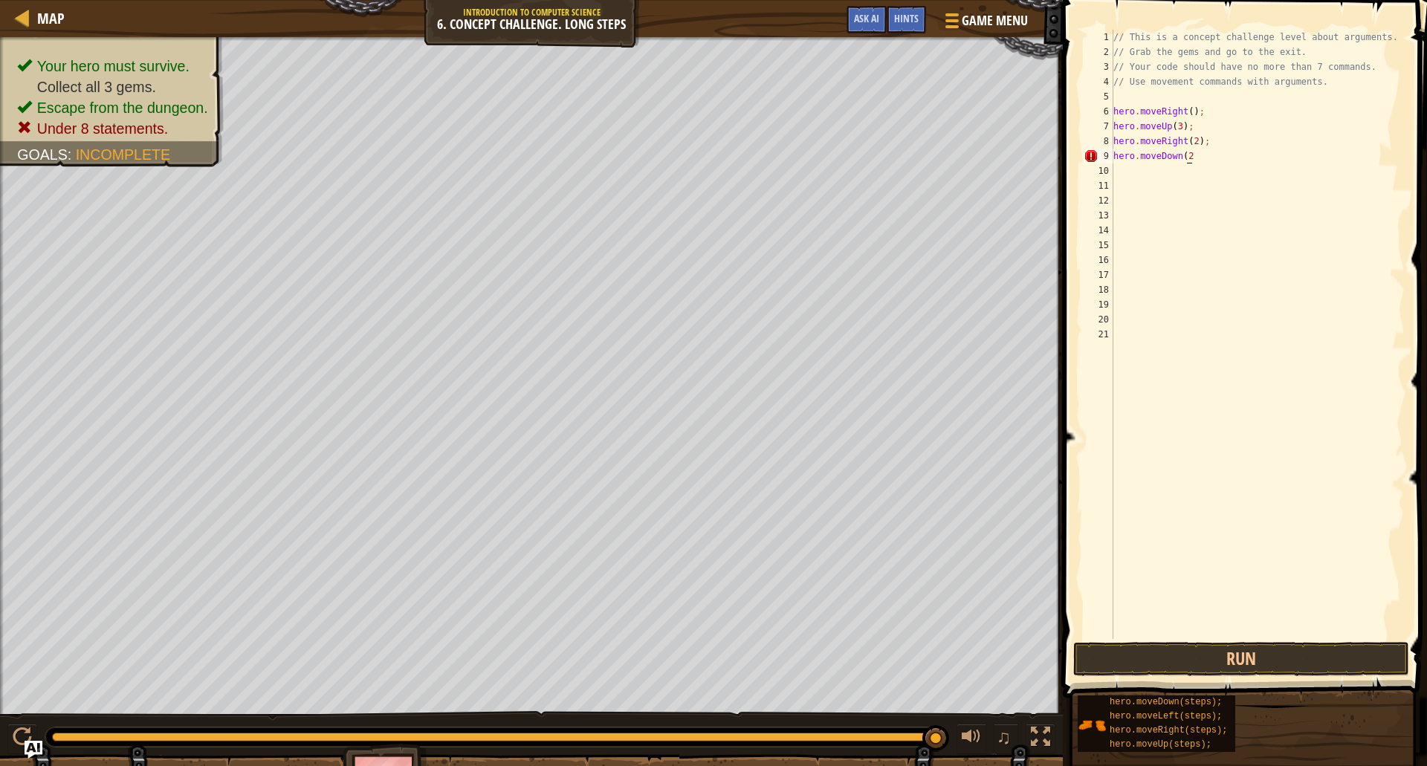
scroll to position [7, 6]
type textarea "hero.moveDown(2);"
type textarea "hero.moveDown();"
type textarea "r"
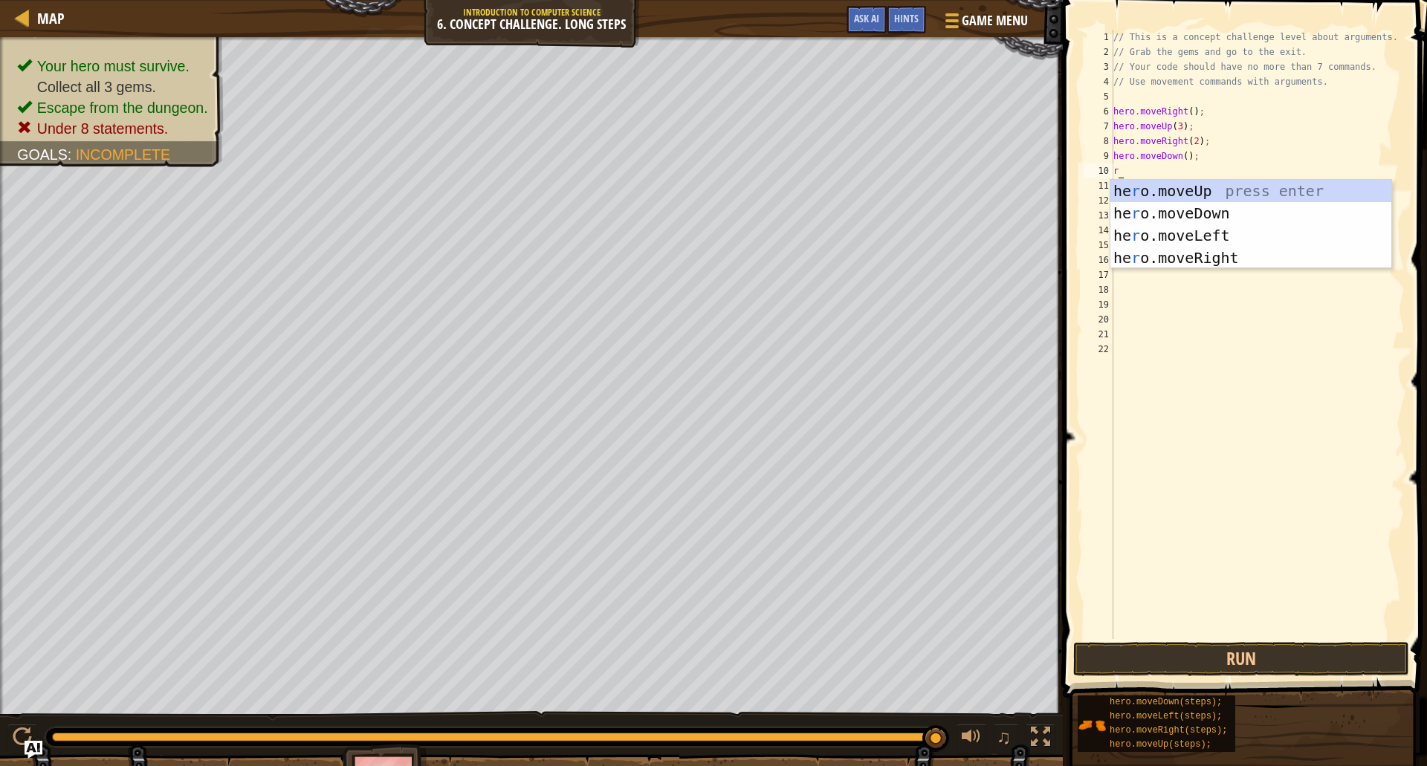
type textarea "ri"
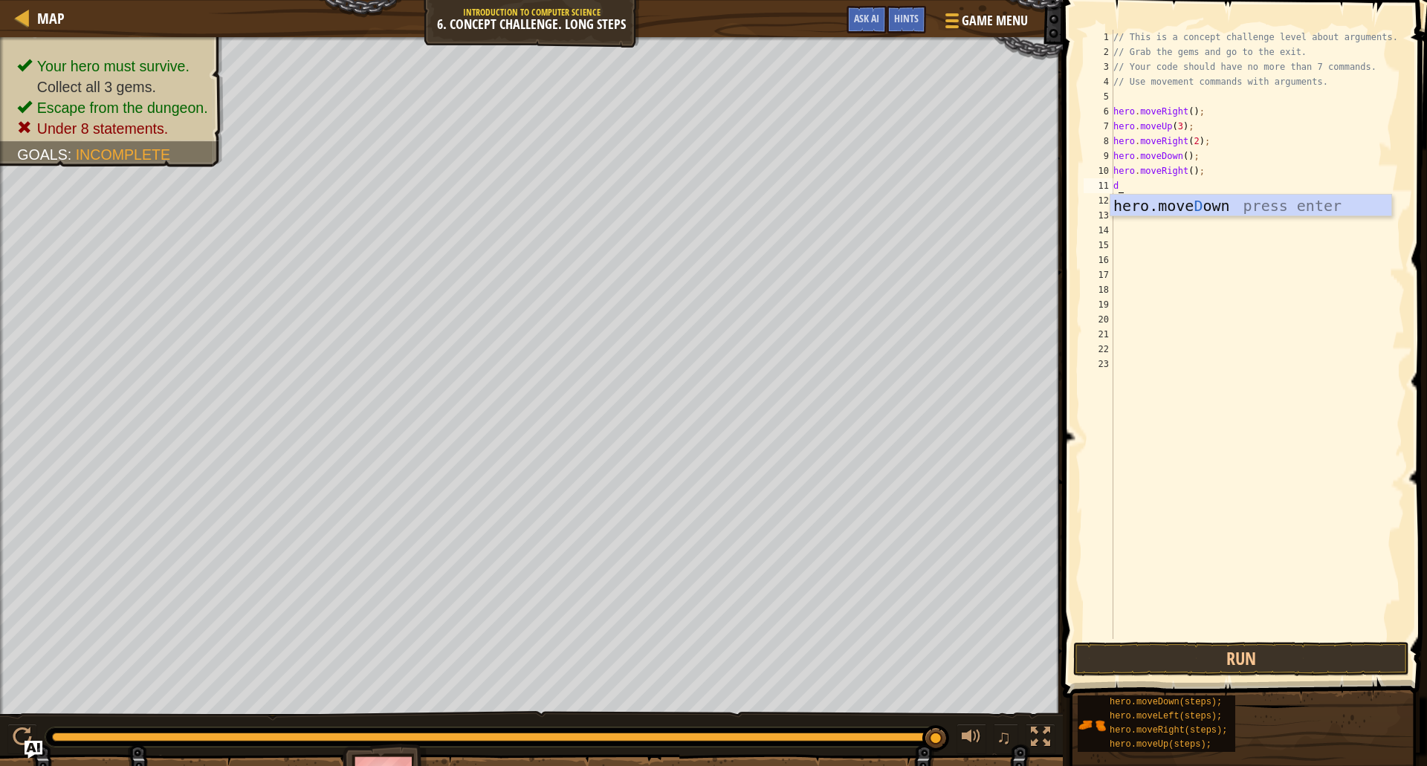
type textarea "do"
type textarea "hero.moveDown(2);"
type textarea "u"
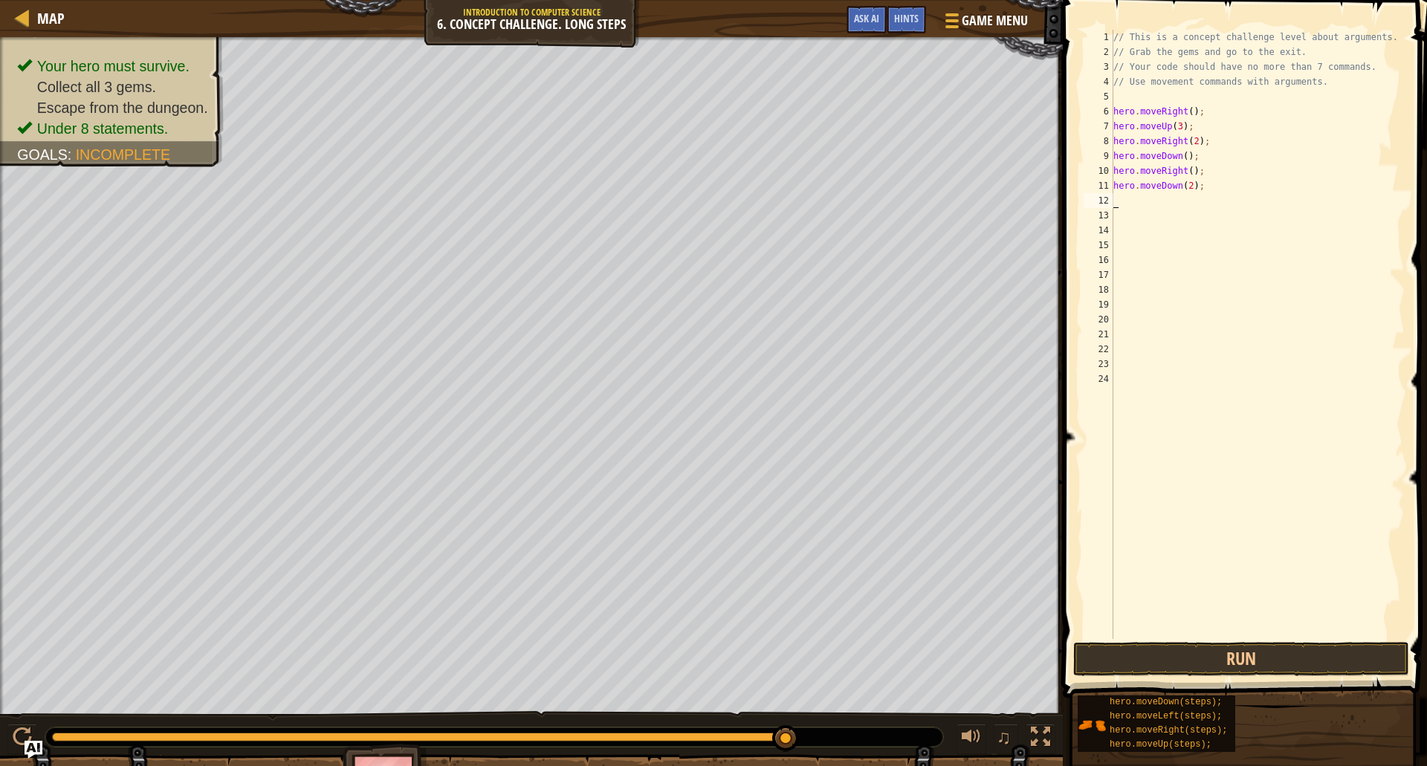
type textarea "up"
click at [1172, 198] on div "// This is a concept challenge level about arguments. // Grab the gems and go t…" at bounding box center [1257, 349] width 294 height 639
type textarea "hero.moveUp(2););"
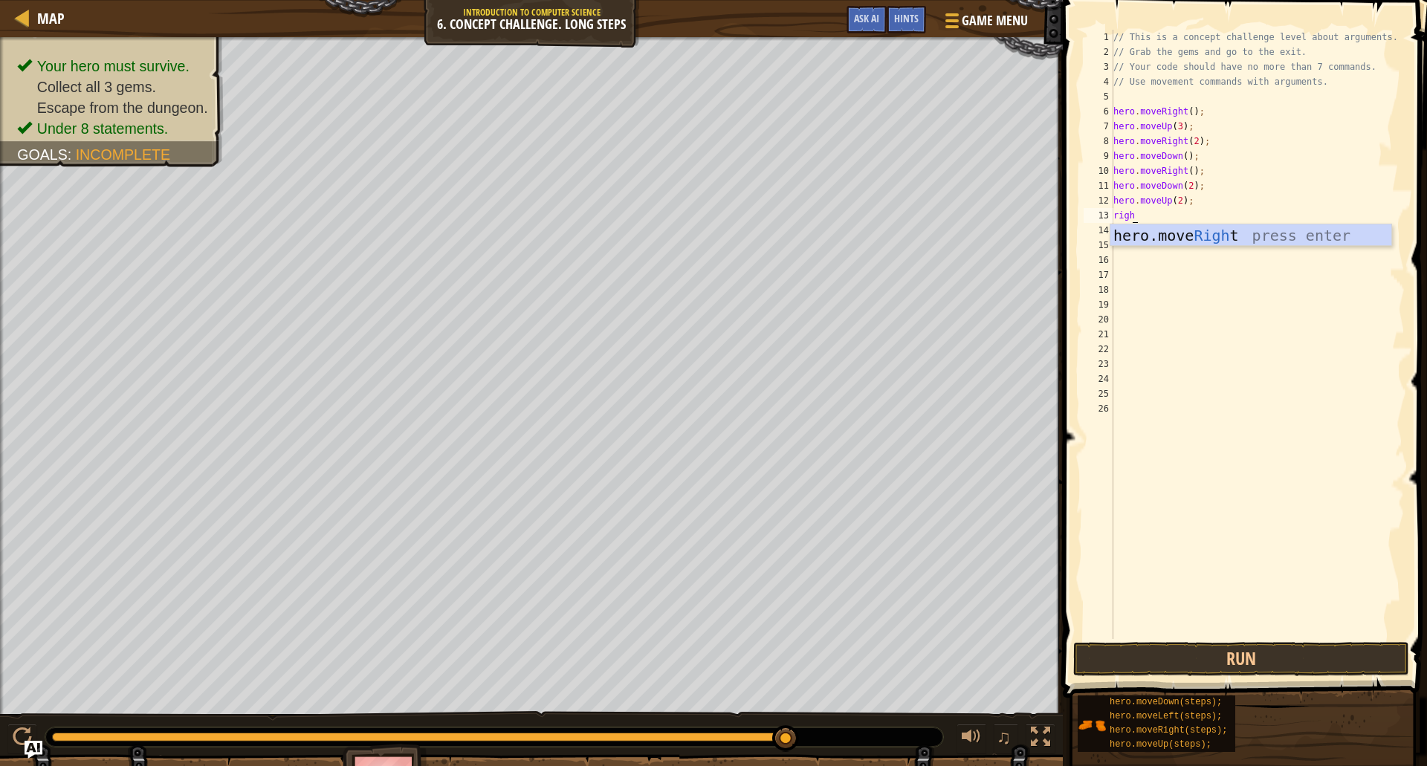
type textarea "right"
click at [1291, 649] on button "Run" at bounding box center [1241, 659] width 336 height 34
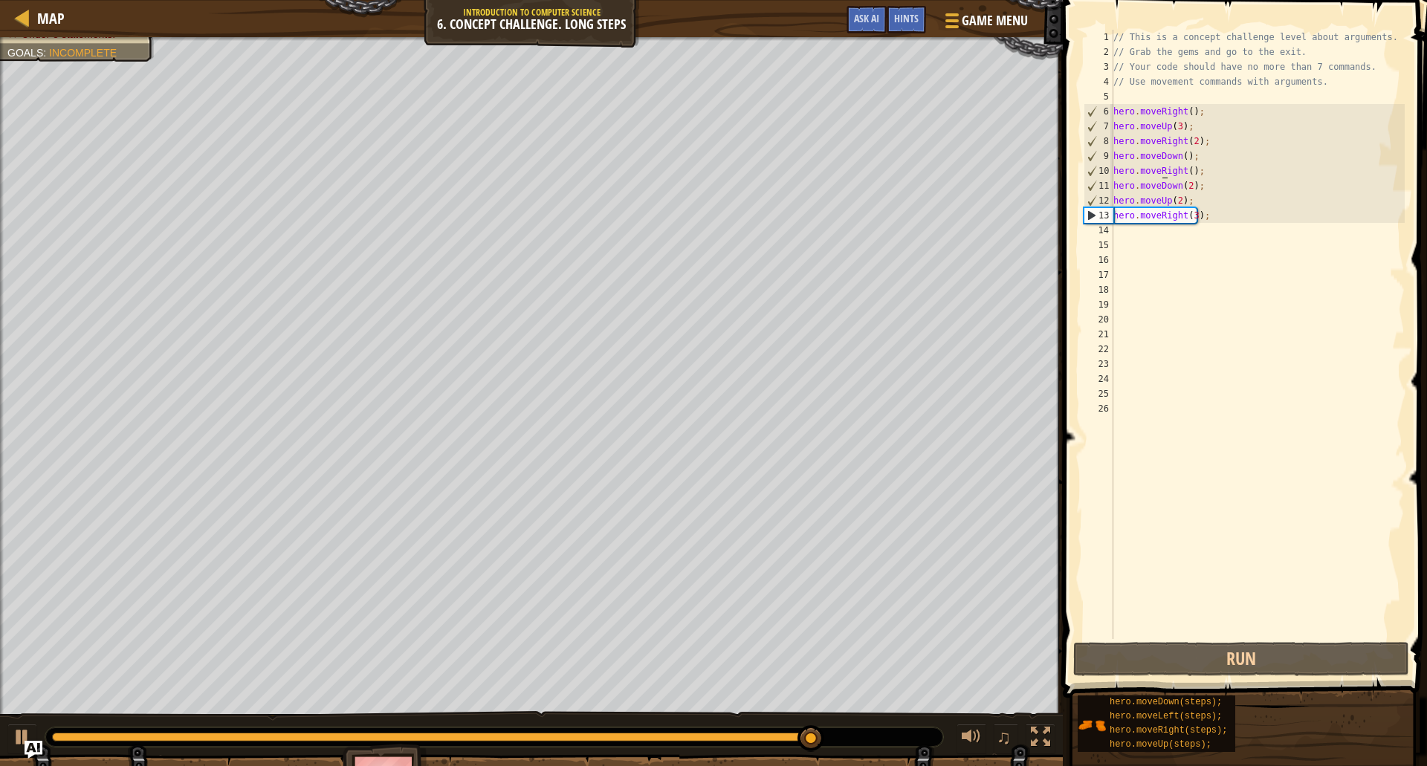
click at [1161, 168] on div "// This is a concept challenge level about arguments. // Grab the gems and go t…" at bounding box center [1257, 349] width 294 height 639
click at [1176, 166] on div "// This is a concept challenge level about arguments. // Grab the gems and go t…" at bounding box center [1257, 349] width 294 height 639
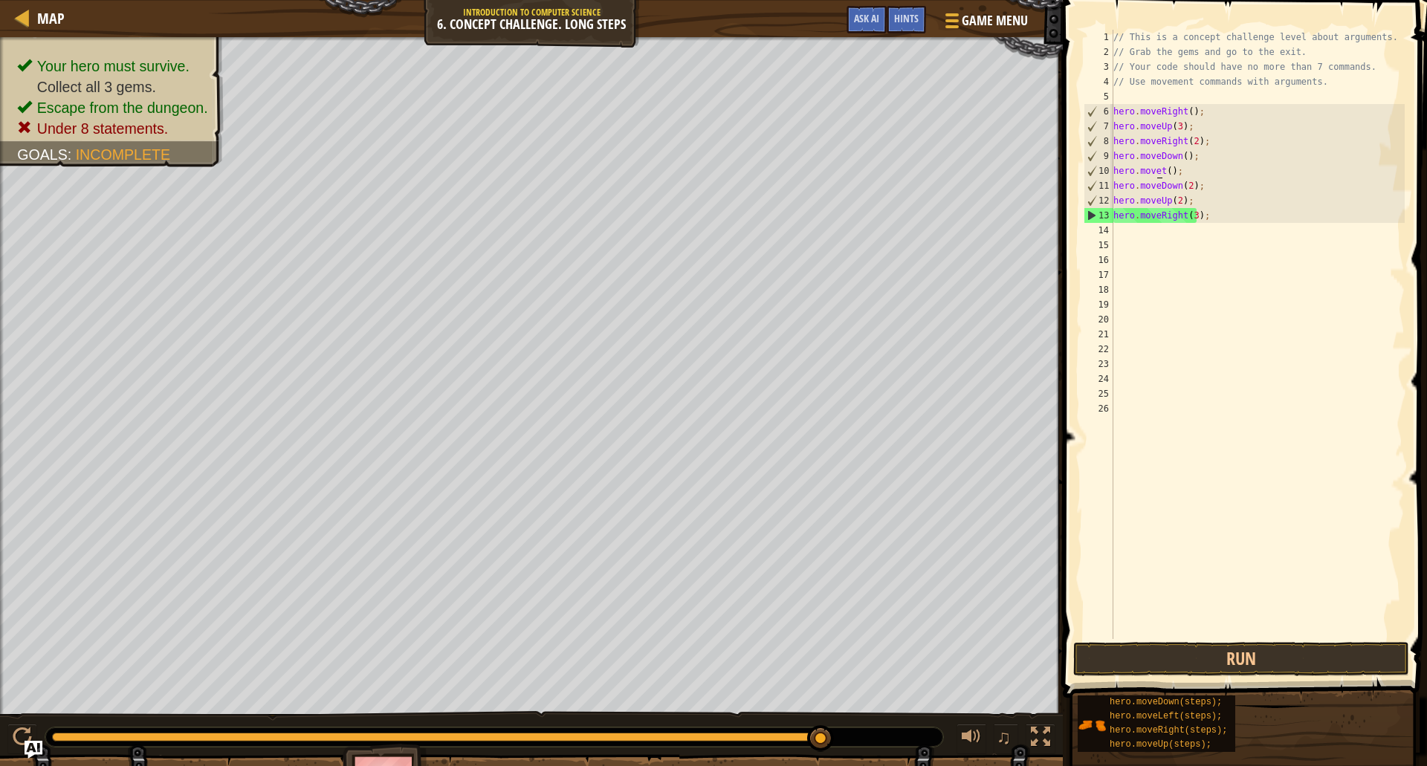
scroll to position [7, 4]
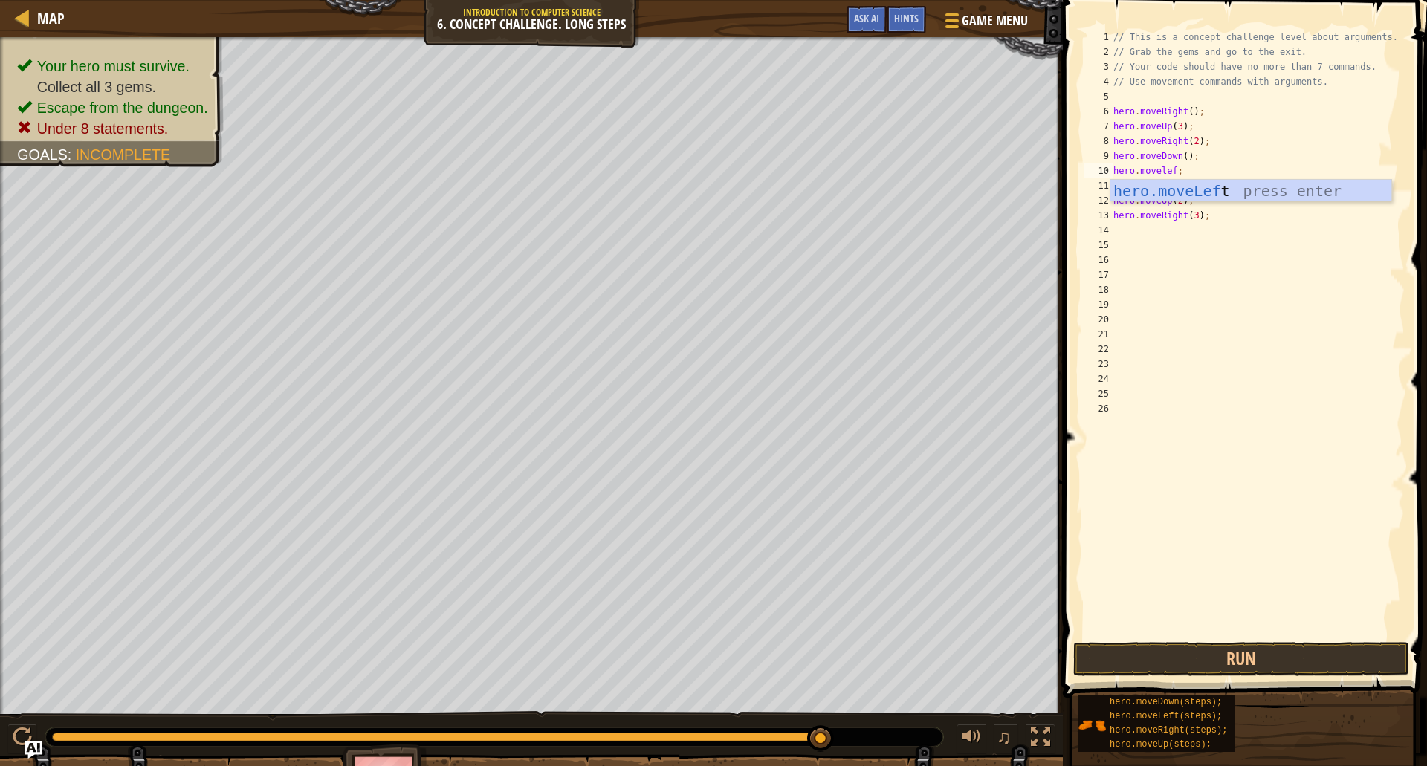
type textarea "hero.moveleftt();"
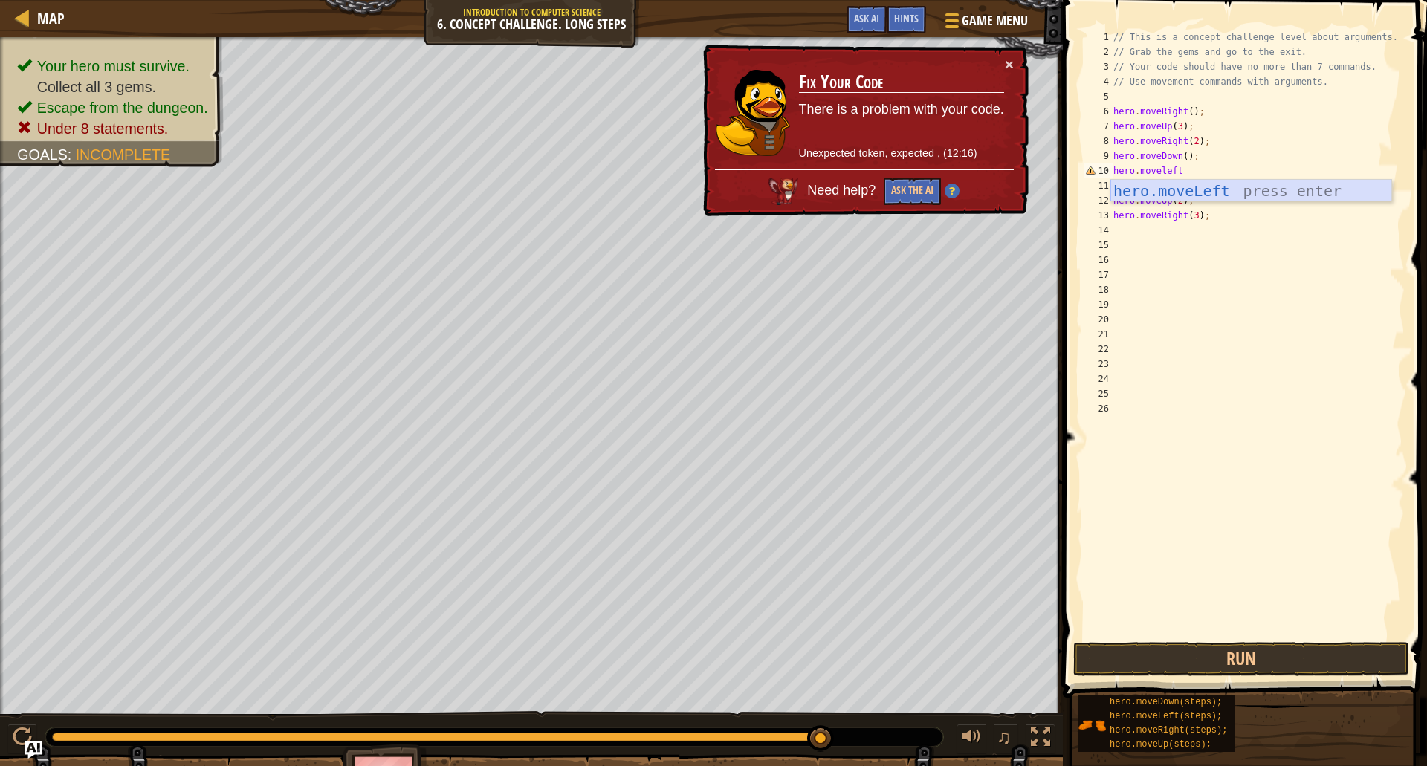
click at [1135, 185] on div "hero.moveLeft press enter" at bounding box center [1250, 213] width 281 height 67
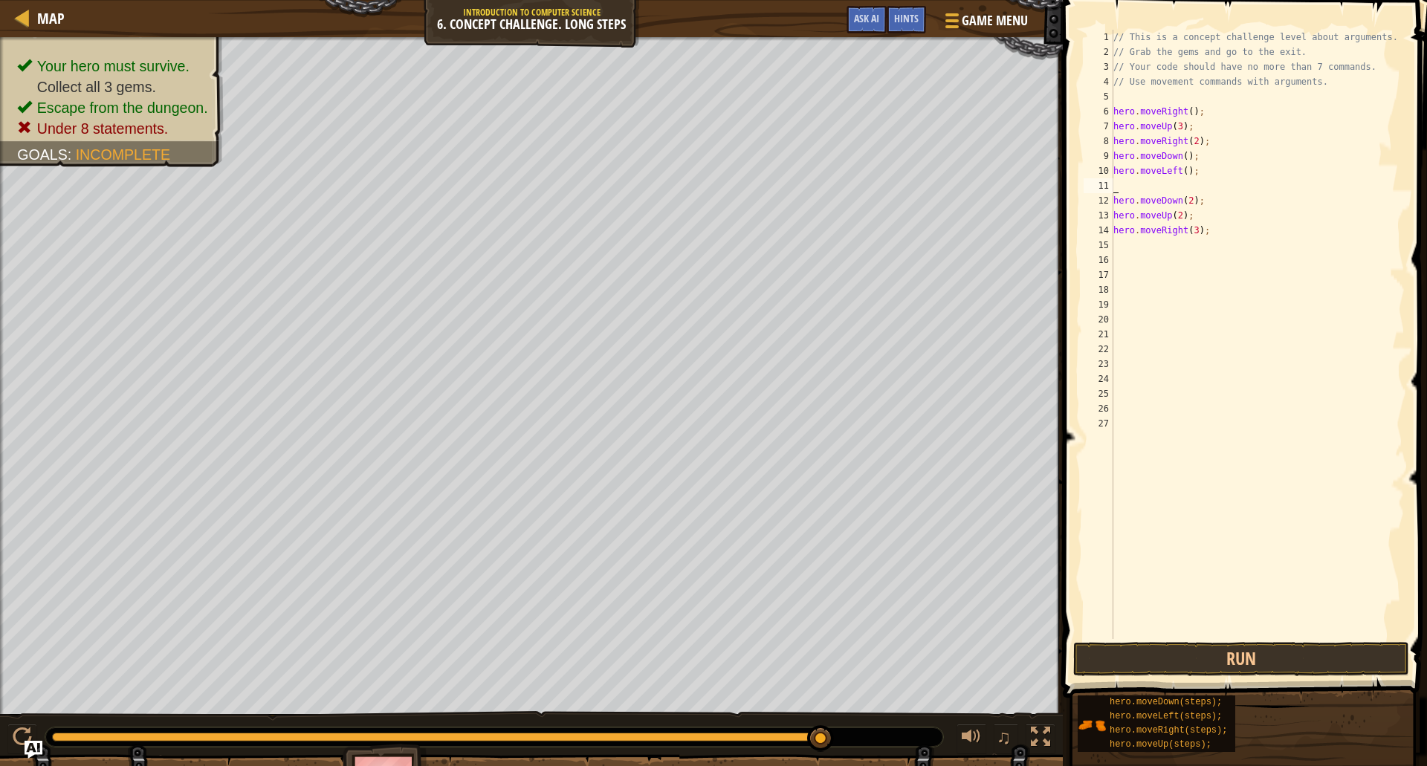
scroll to position [7, 0]
drag, startPoint x: 1160, startPoint y: 640, endPoint x: 1155, endPoint y: 652, distance: 13.0
click at [1160, 642] on div "hero.moveLeft(); 1 2 3 4 5 6 7 8 9 10 11 12 13 14 15 16 17 18 19 20 21 22 23 24…" at bounding box center [1242, 378] width 369 height 742
click at [1155, 652] on button "Run" at bounding box center [1241, 659] width 336 height 34
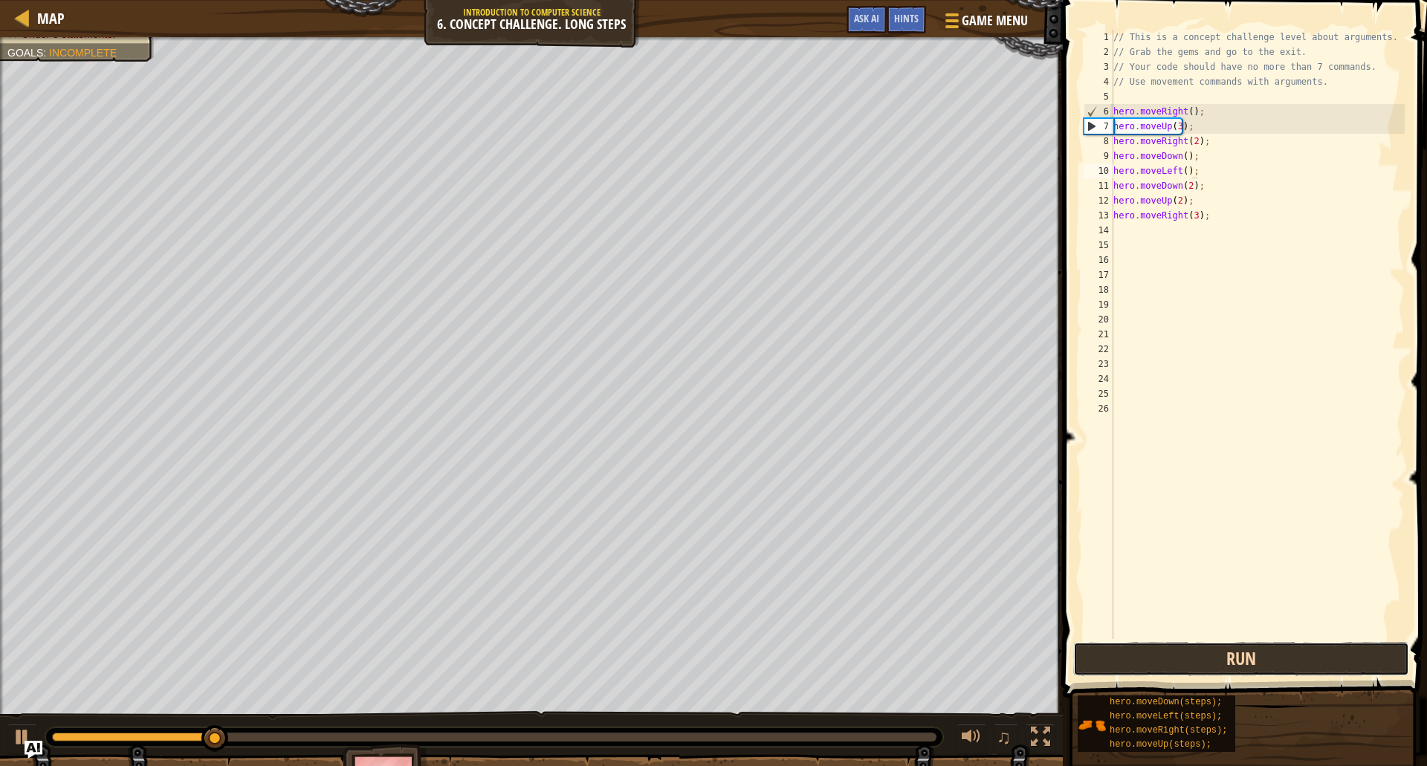
click at [1166, 649] on button "Run" at bounding box center [1241, 659] width 336 height 34
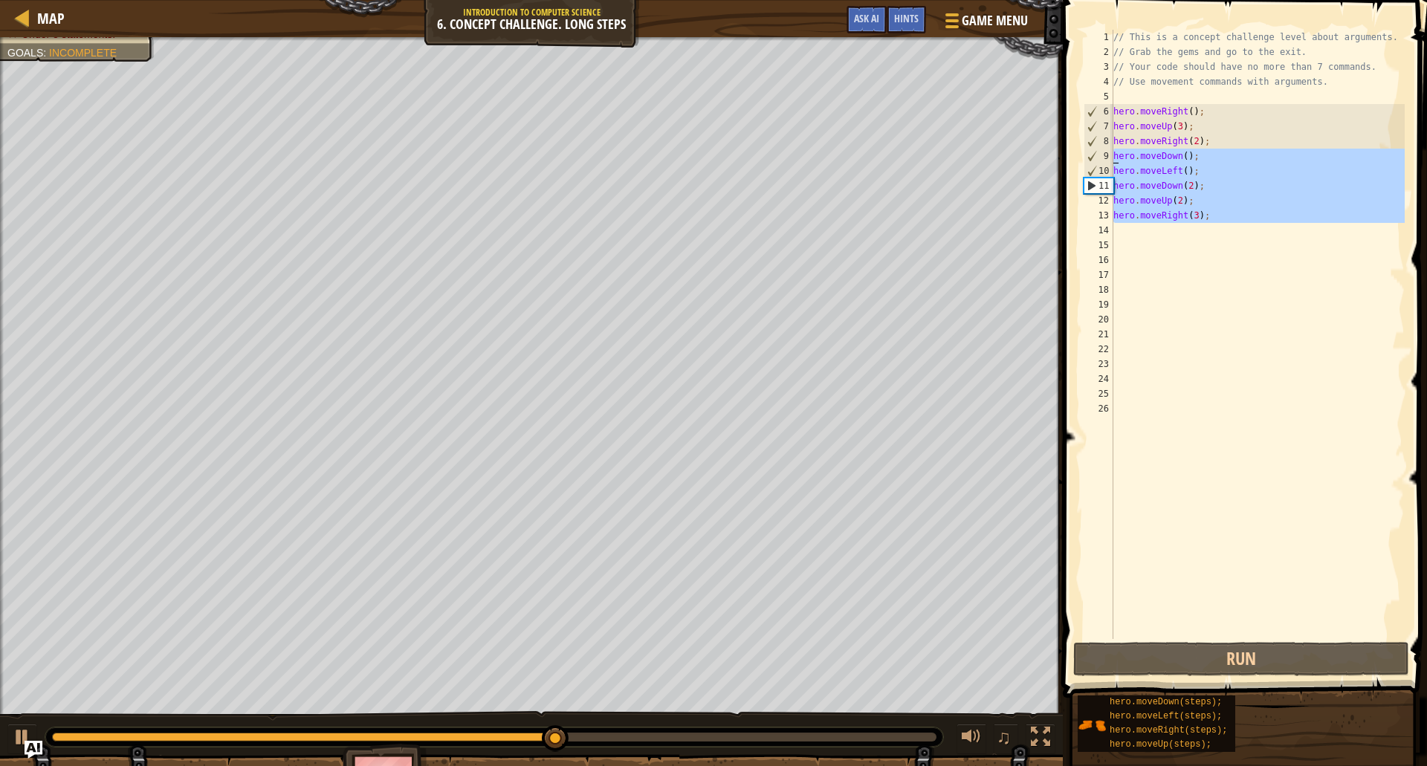
drag, startPoint x: 1239, startPoint y: 227, endPoint x: 1159, endPoint y: 166, distance: 100.8
click at [1089, 156] on div "hero.moveLeft(); 1 2 3 4 5 6 7 8 9 10 11 12 13 14 15 16 17 18 19 20 21 22 23 24…" at bounding box center [1242, 334] width 324 height 609
type textarea "hero.moveDown(); hero.moveLeft();"
click at [1217, 232] on div "// This is a concept challenge level about arguments. // Grab the gems and go t…" at bounding box center [1257, 334] width 294 height 609
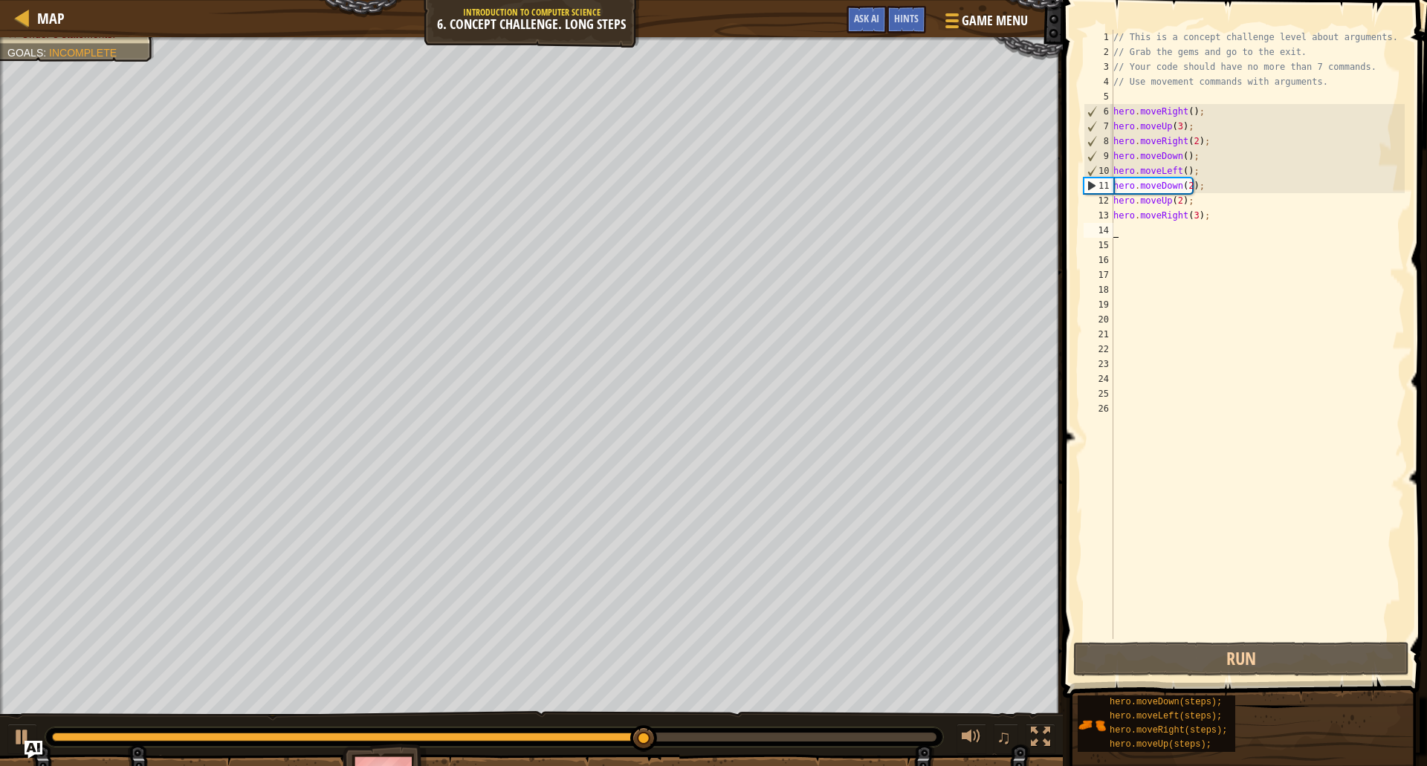
click at [1175, 184] on div "// This is a concept challenge level about arguments. // Grab the gems and go t…" at bounding box center [1257, 349] width 294 height 639
click at [1185, 158] on div "// This is a concept challenge level about arguments. // Grab the gems and go t…" at bounding box center [1257, 349] width 294 height 639
click at [1182, 157] on div "// This is a concept challenge level about arguments. // Grab the gems and go t…" at bounding box center [1257, 349] width 294 height 639
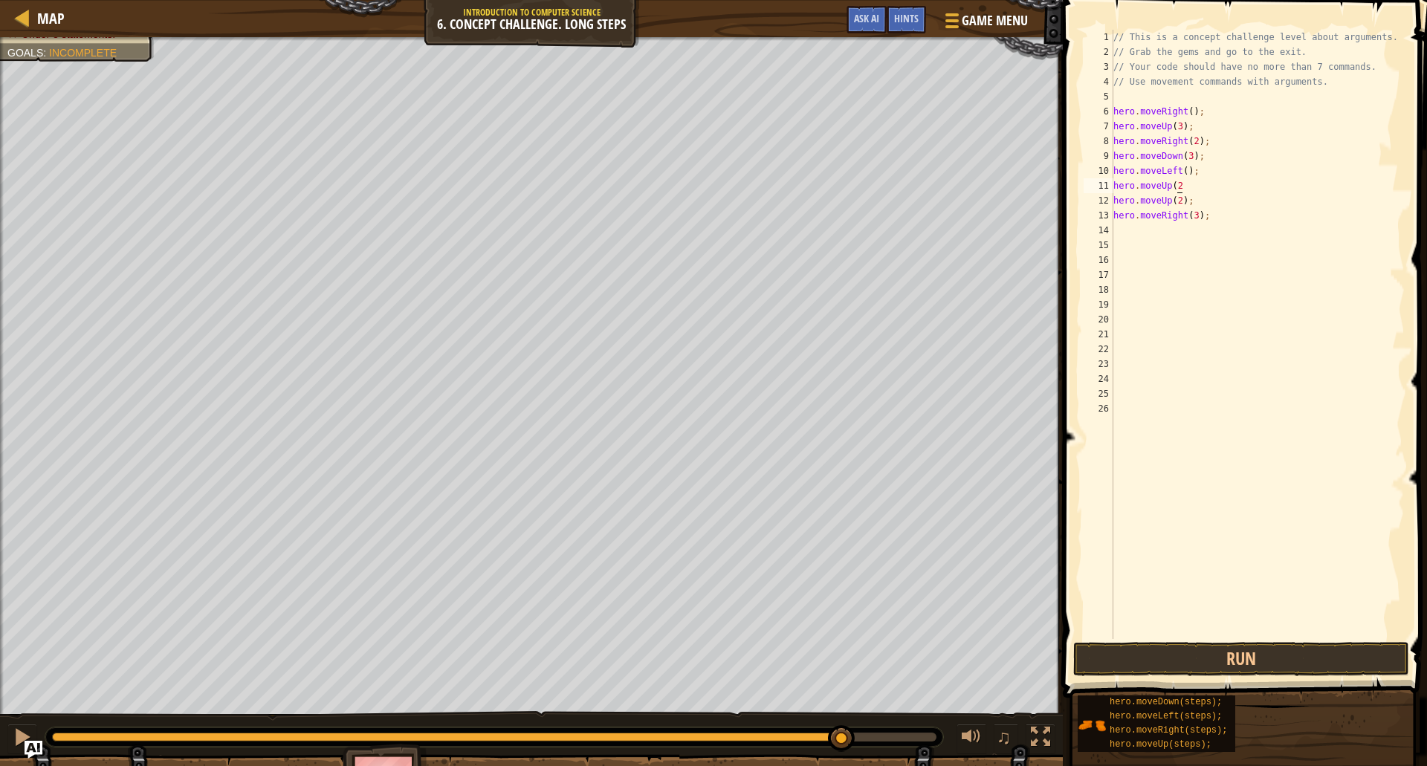
scroll to position [7, 5]
drag, startPoint x: 1233, startPoint y: 218, endPoint x: 1109, endPoint y: 200, distance: 125.5
click at [1109, 200] on div "hero.moveUp(2); 1 2 3 4 5 6 7 8 9 10 11 12 13 14 15 16 17 18 19 20 21 22 23 24 …" at bounding box center [1242, 334] width 324 height 609
type textarea "ri"
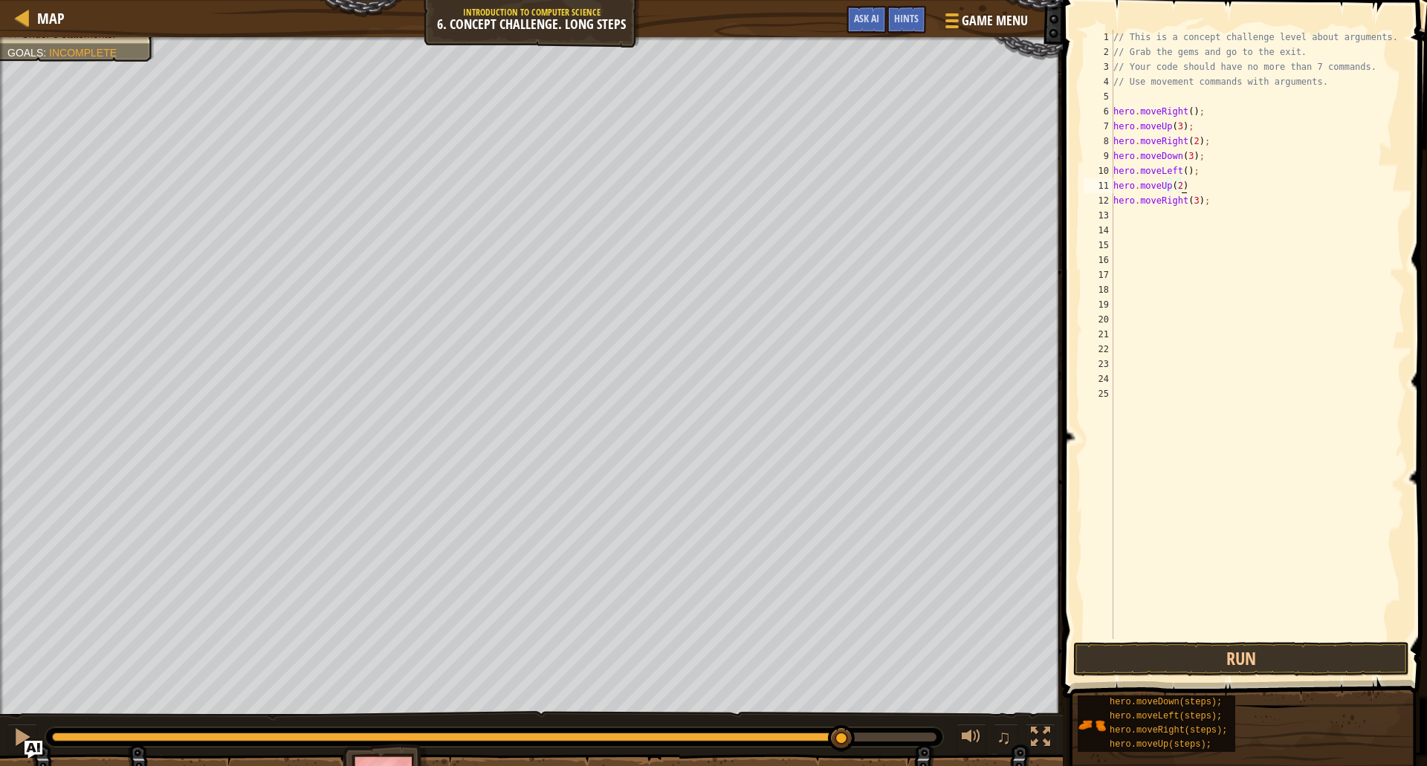
click at [1202, 192] on div "// This is a concept challenge level about arguments. // Grab the gems and go t…" at bounding box center [1257, 349] width 294 height 639
type textarea "hero.moveUp(2);"
click at [1181, 655] on button "Run" at bounding box center [1241, 659] width 336 height 34
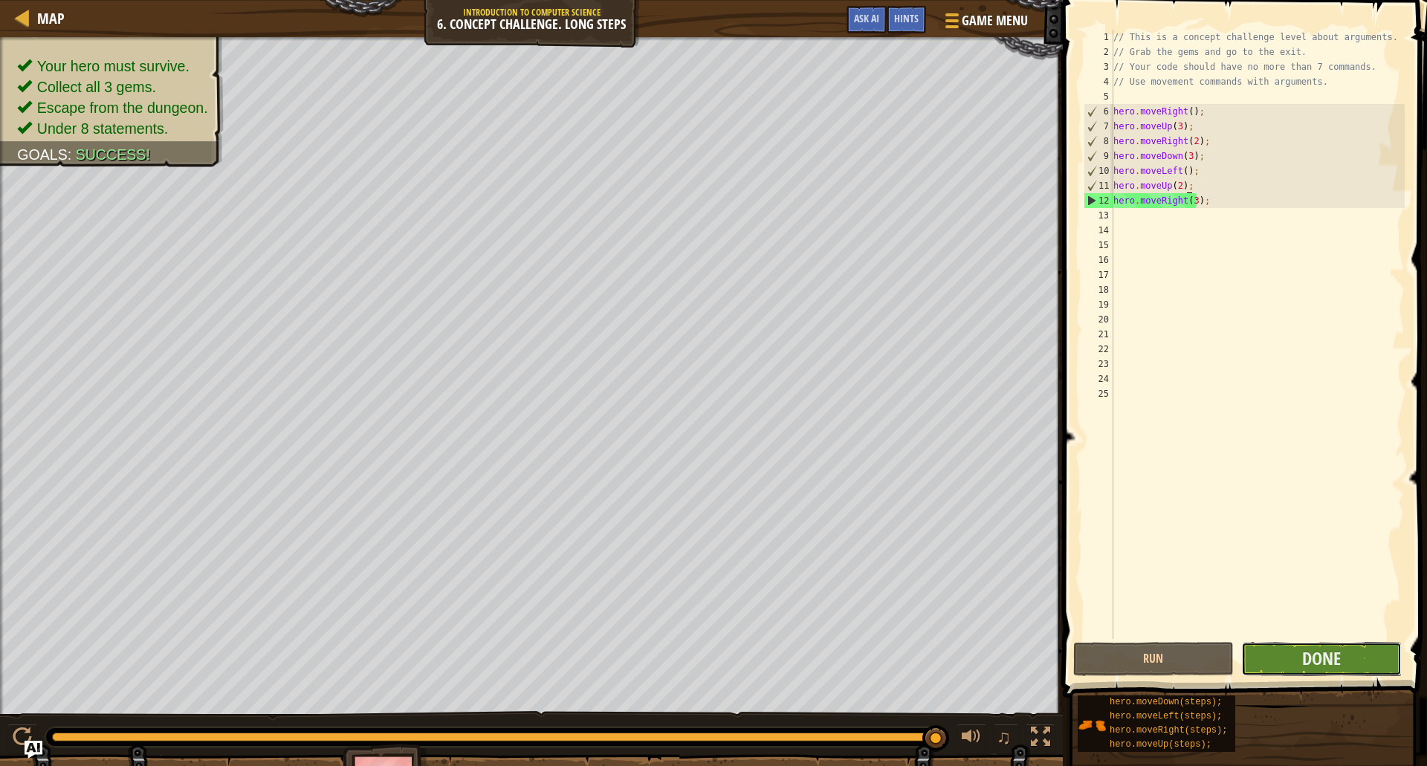
click at [1293, 652] on button "Done" at bounding box center [1321, 659] width 160 height 34
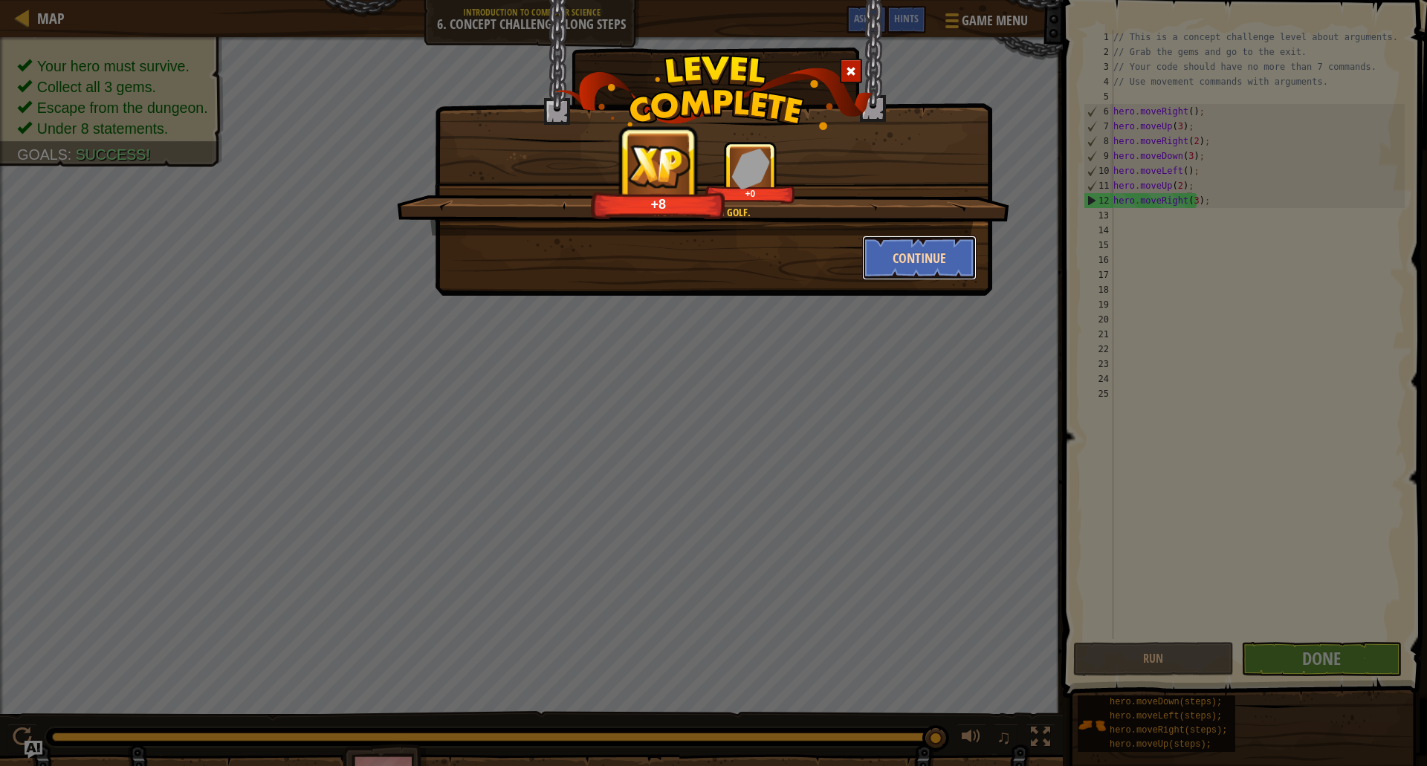
click at [921, 256] on button "Continue" at bounding box center [919, 258] width 115 height 45
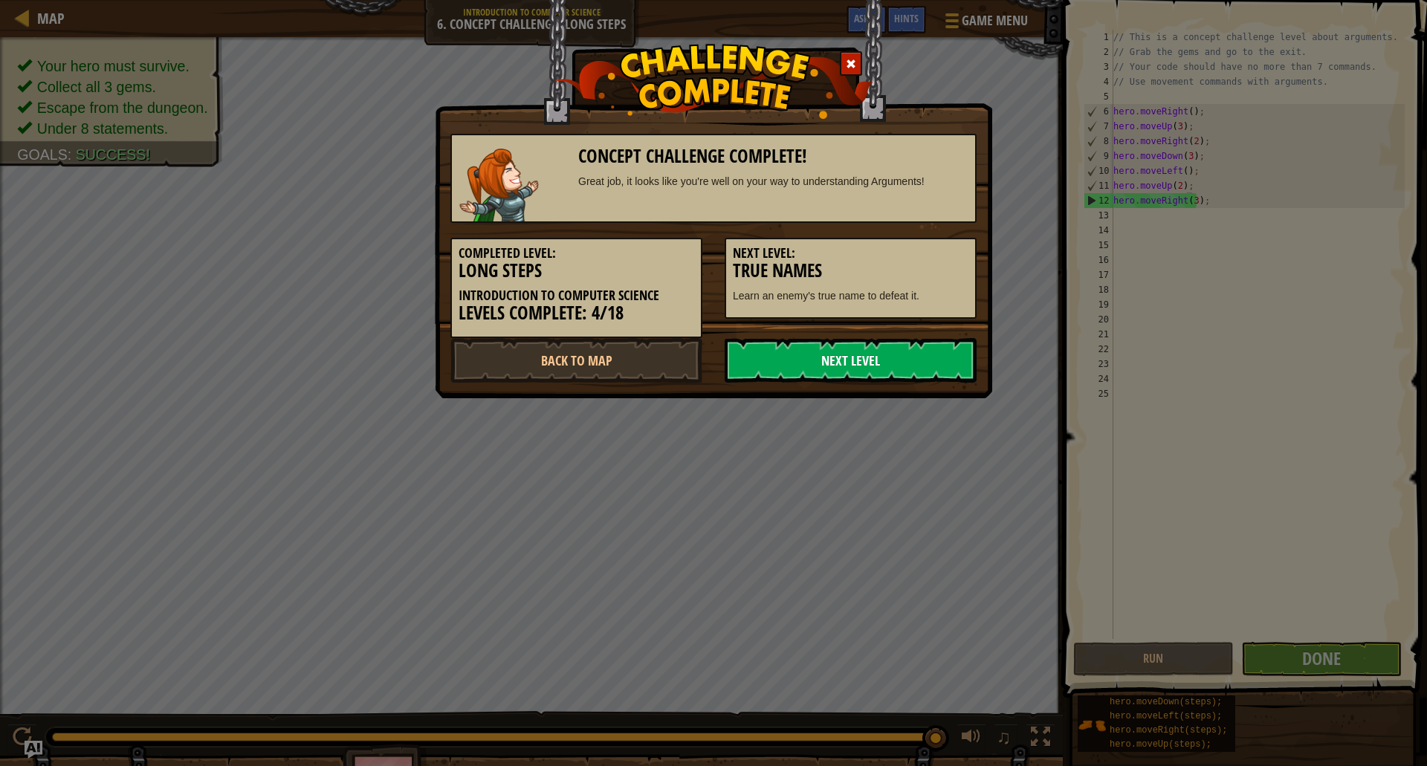
click at [878, 349] on link "Next Level" at bounding box center [850, 360] width 252 height 45
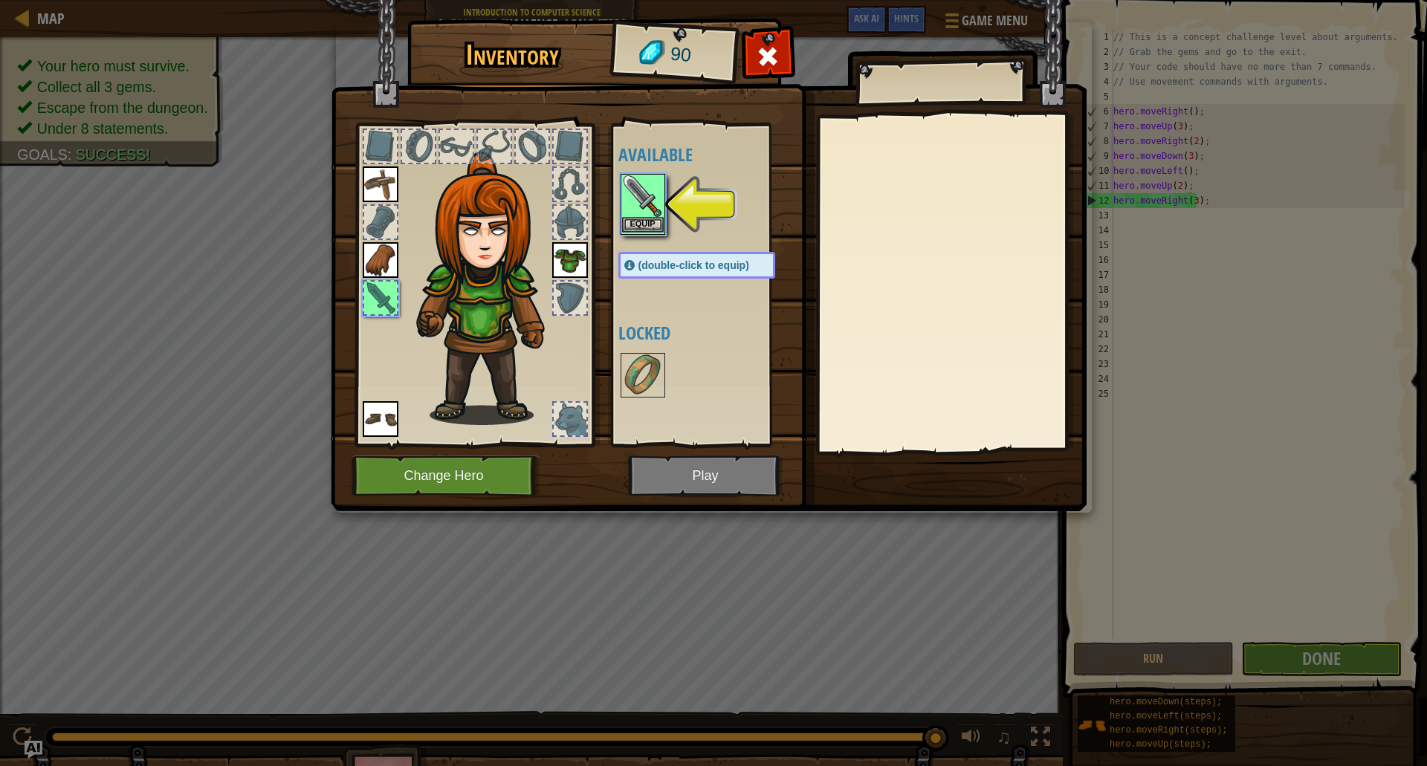
click at [646, 215] on img at bounding box center [643, 196] width 42 height 42
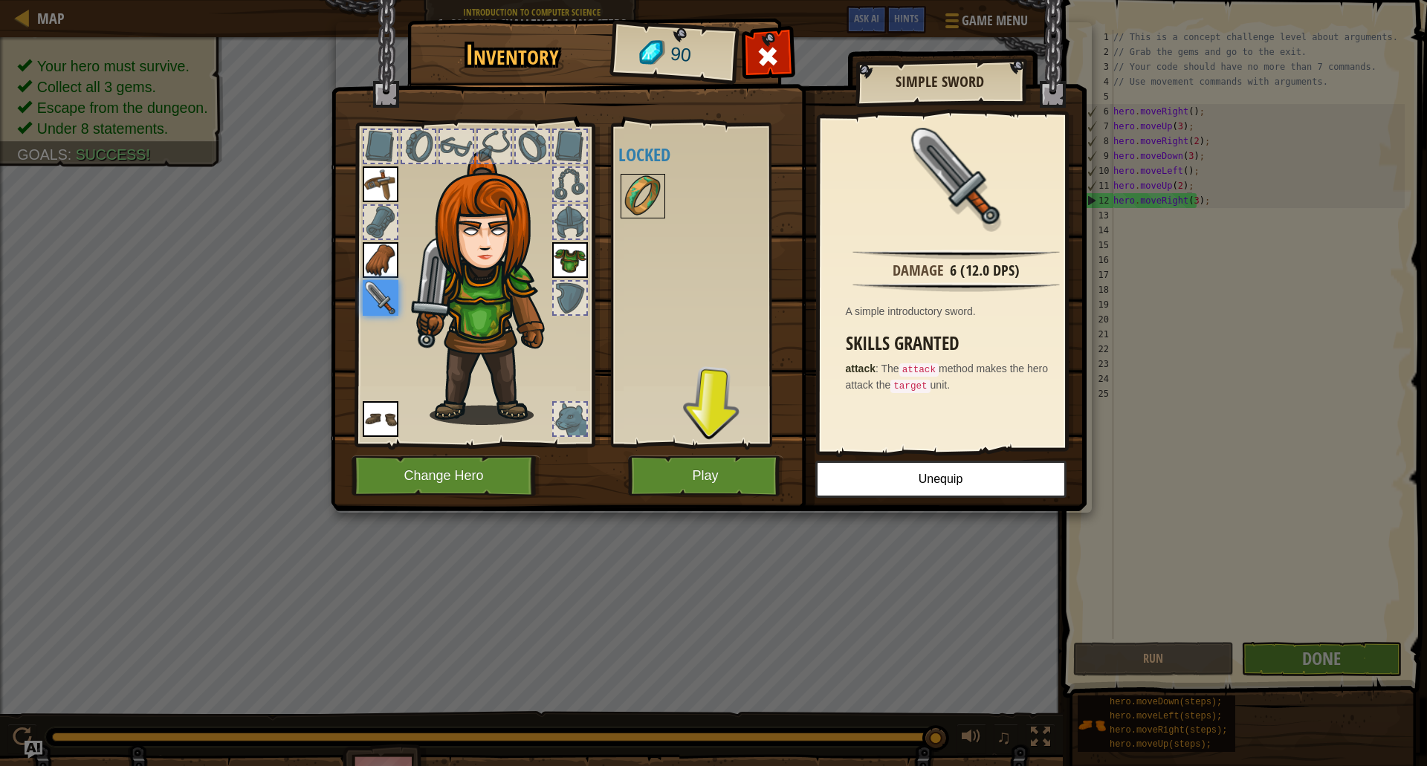
click at [630, 179] on img at bounding box center [643, 196] width 42 height 42
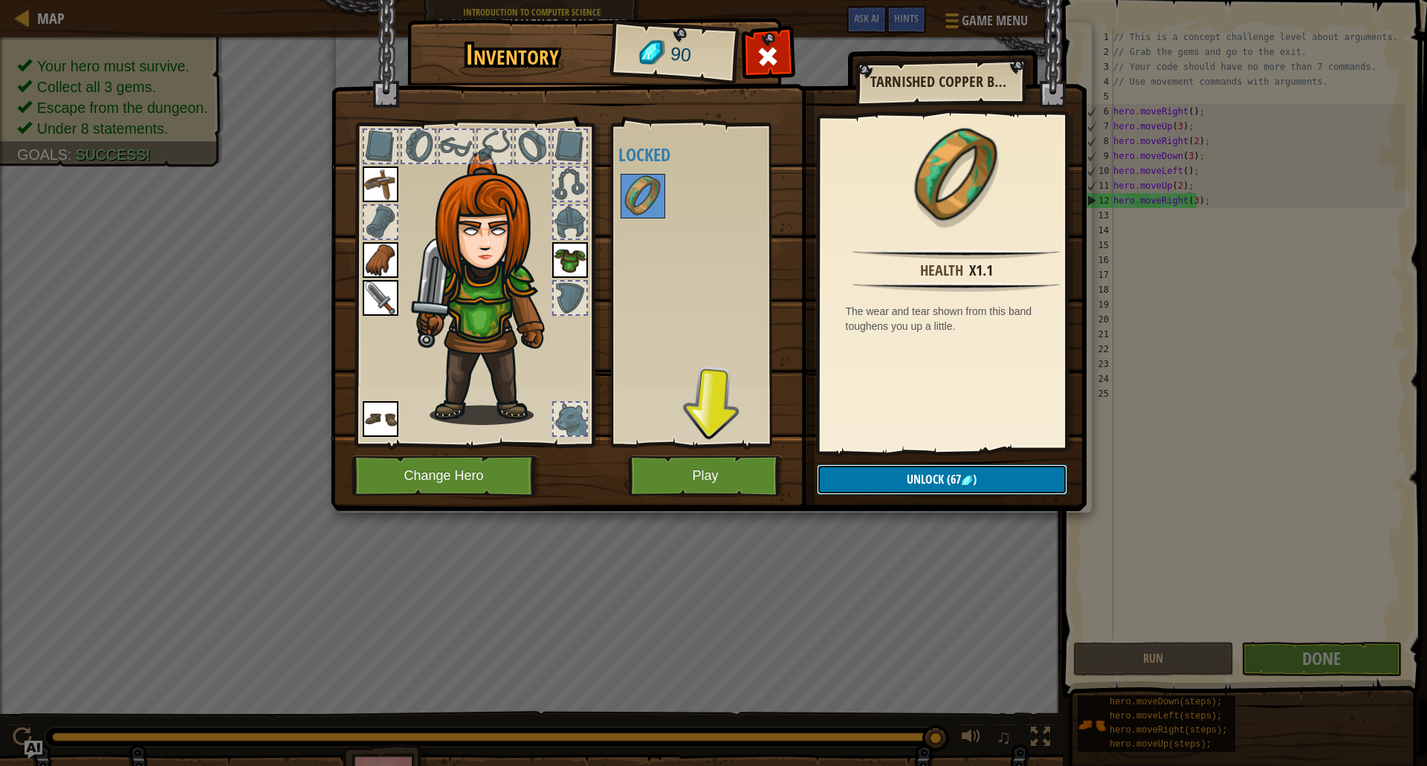
click at [904, 468] on button "Unlock (67 )" at bounding box center [942, 479] width 250 height 30
click at [900, 473] on button "Confirm" at bounding box center [942, 479] width 250 height 30
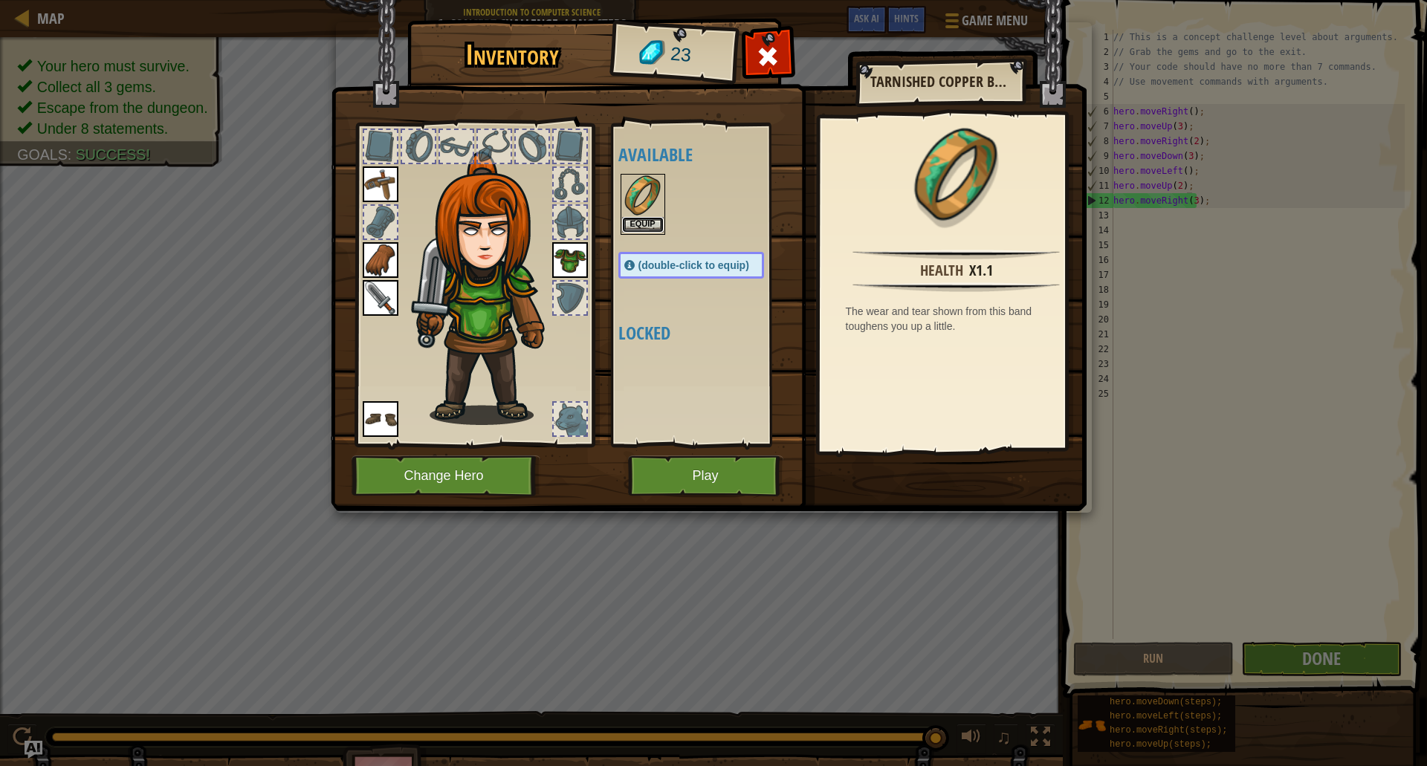
click at [648, 227] on button "Equip" at bounding box center [643, 225] width 42 height 16
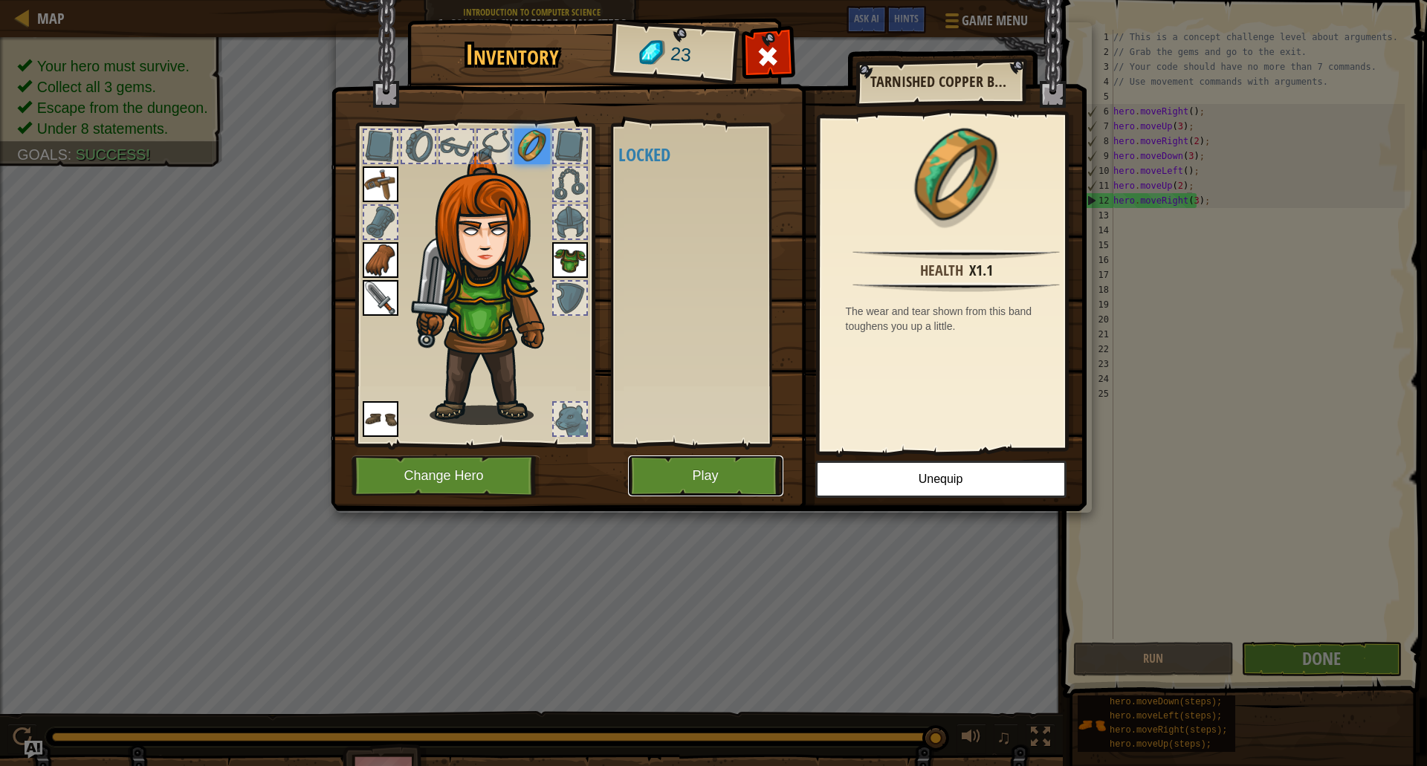
click at [737, 468] on button "Play" at bounding box center [705, 475] width 155 height 41
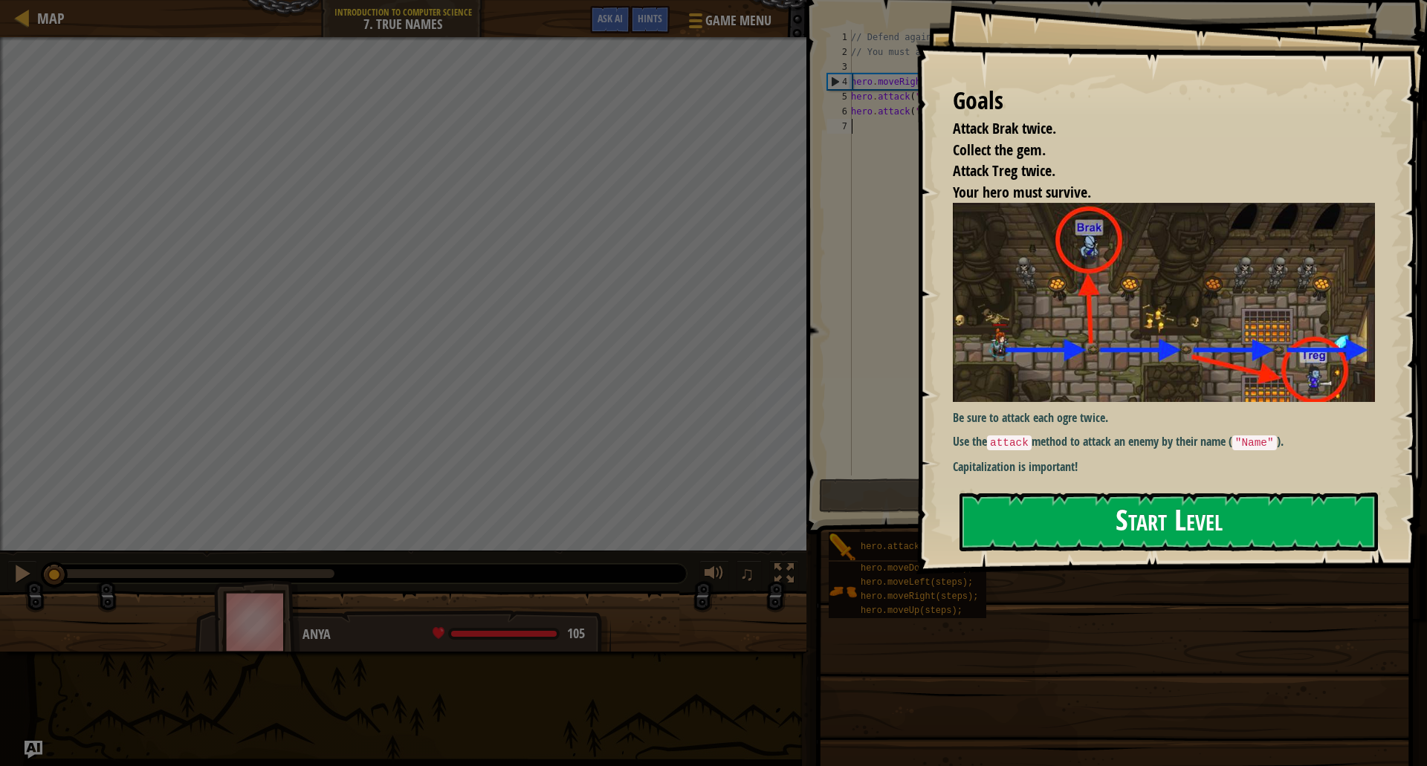
click at [988, 531] on button "Start Level" at bounding box center [1168, 522] width 418 height 59
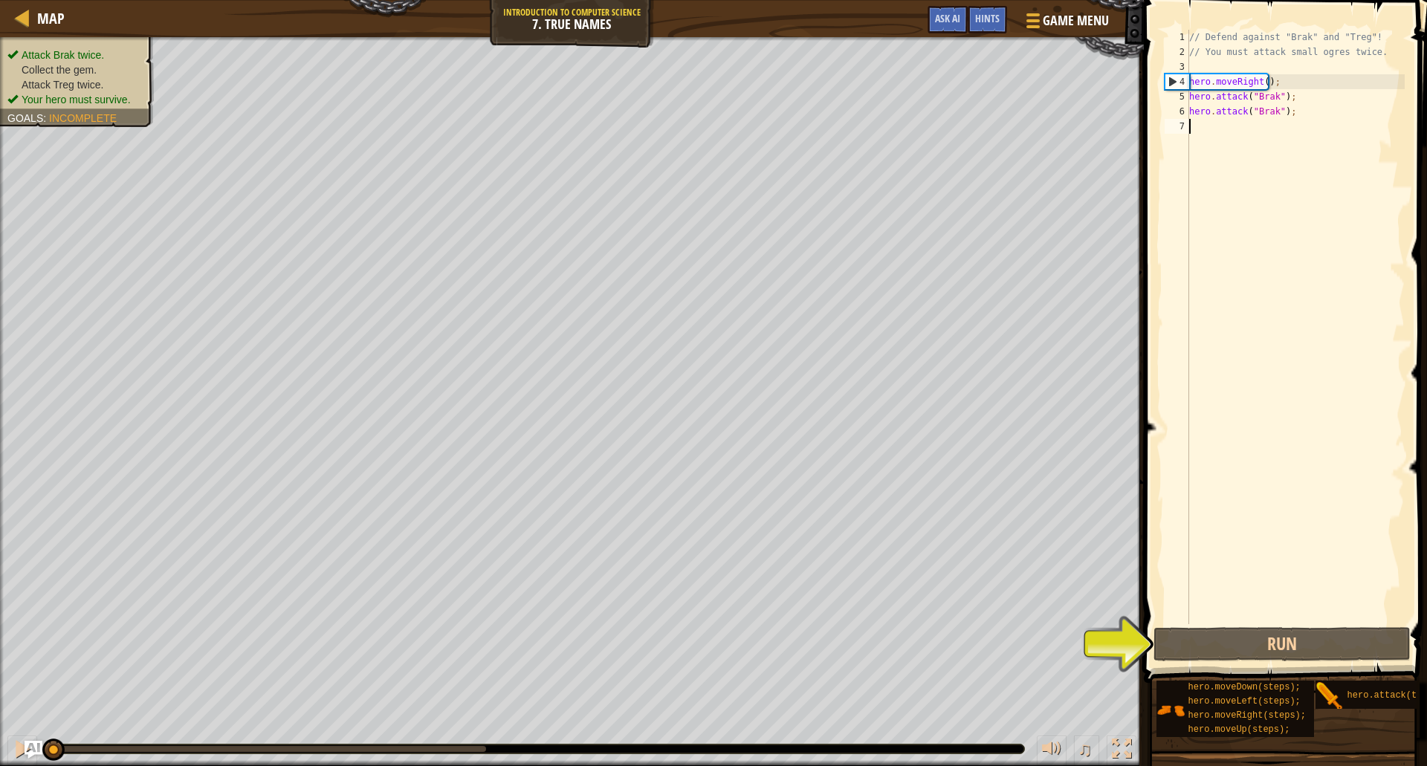
type textarea "d"
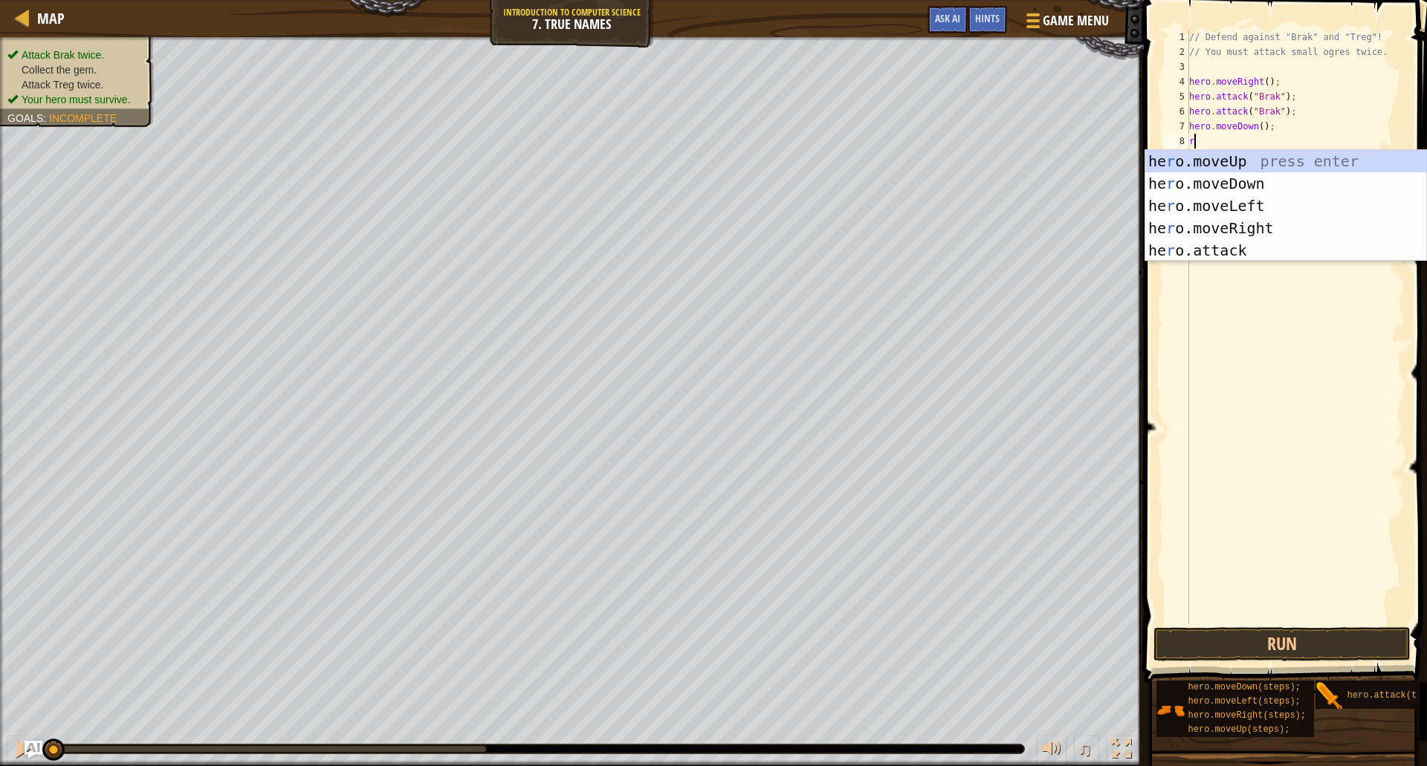
type textarea "ri"
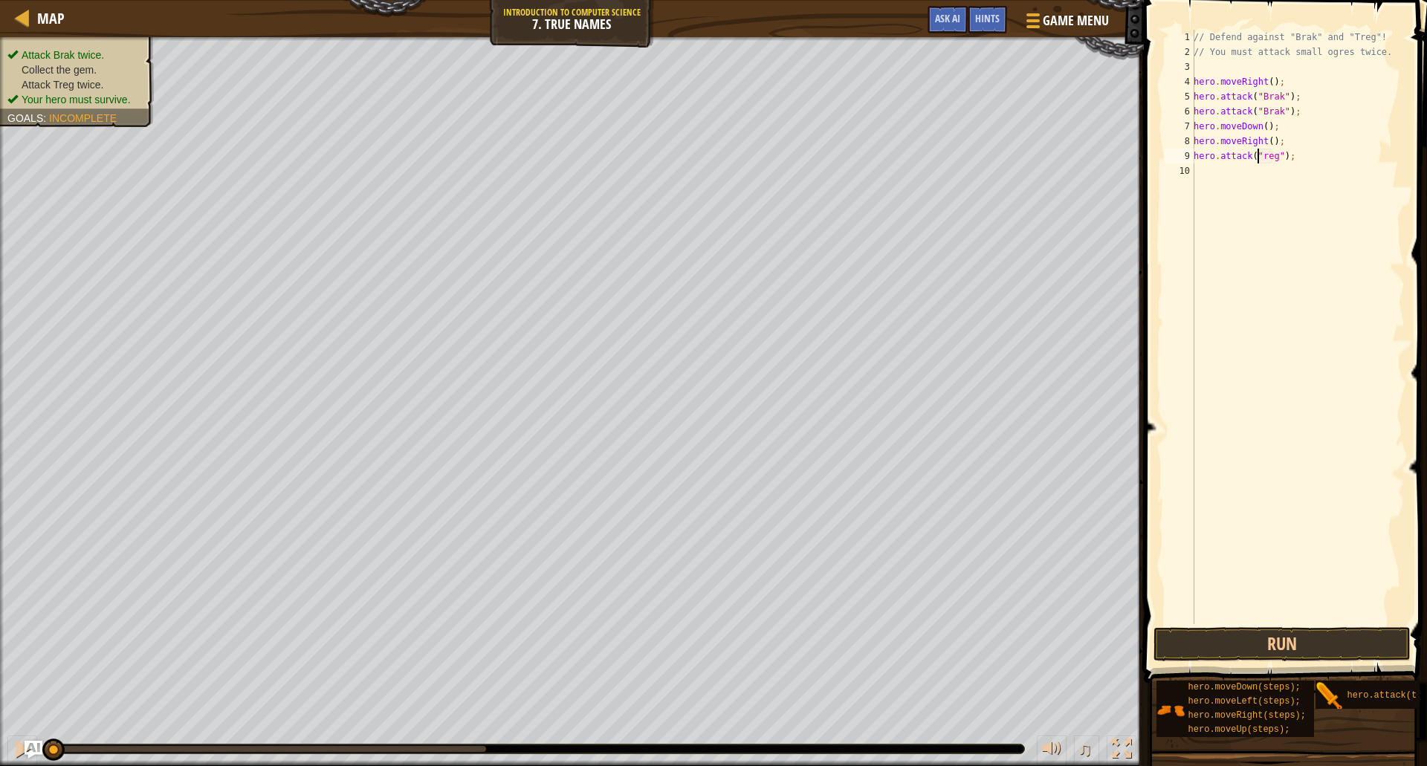
scroll to position [7, 5]
drag, startPoint x: 1293, startPoint y: 158, endPoint x: 1190, endPoint y: 160, distance: 102.6
click at [1190, 160] on div "hero.attack("Treg"); 1 2 3 4 5 6 7 8 9 10 // Defend against "Brak" and "Treg"! …" at bounding box center [1282, 327] width 243 height 594
type textarea "hero.attack("Treg");"
click at [1334, 155] on div "// Defend against "Brak" and "Treg"! // You must attack small ogres twice. hero…" at bounding box center [1297, 327] width 214 height 594
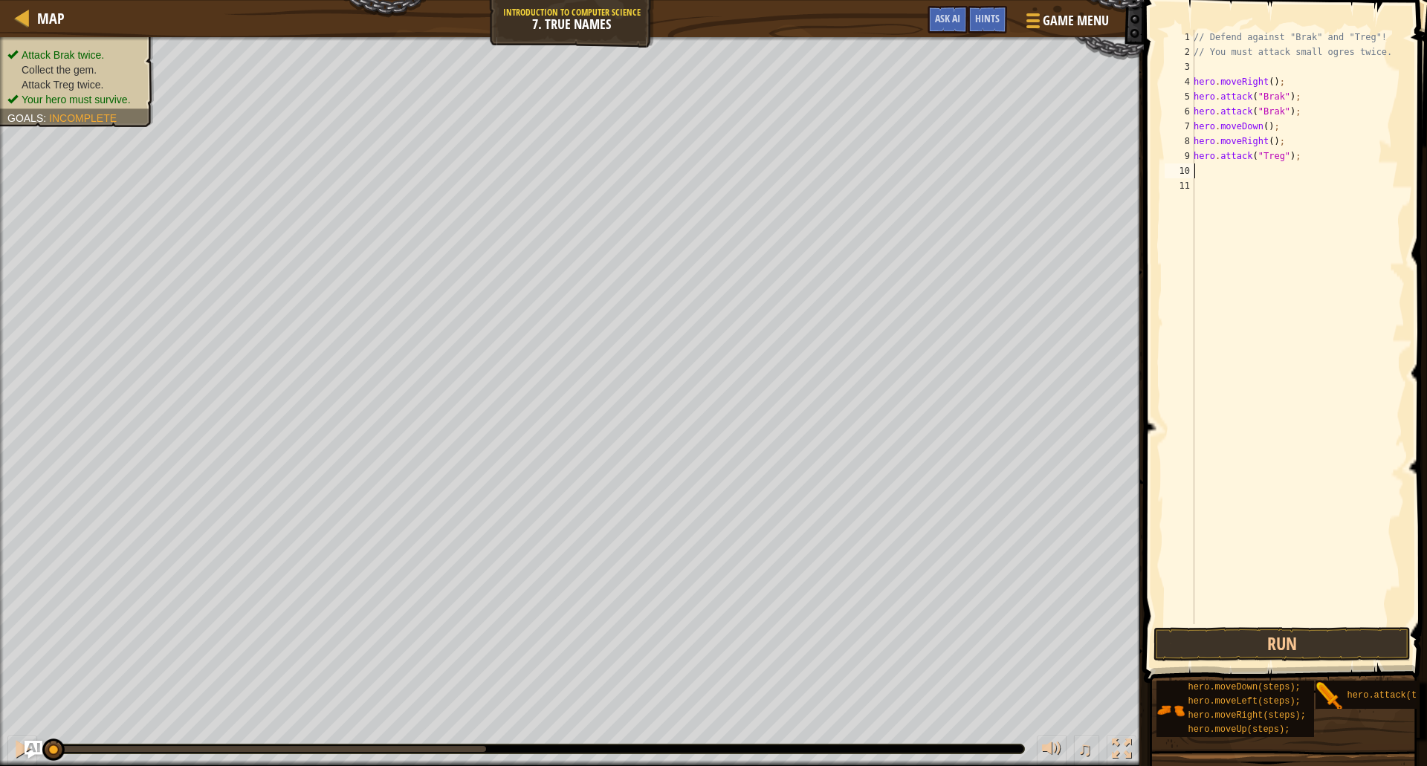
scroll to position [7, 0]
paste textarea "hero.attack("Treg");"
click at [1324, 643] on button "Run" at bounding box center [1281, 644] width 257 height 34
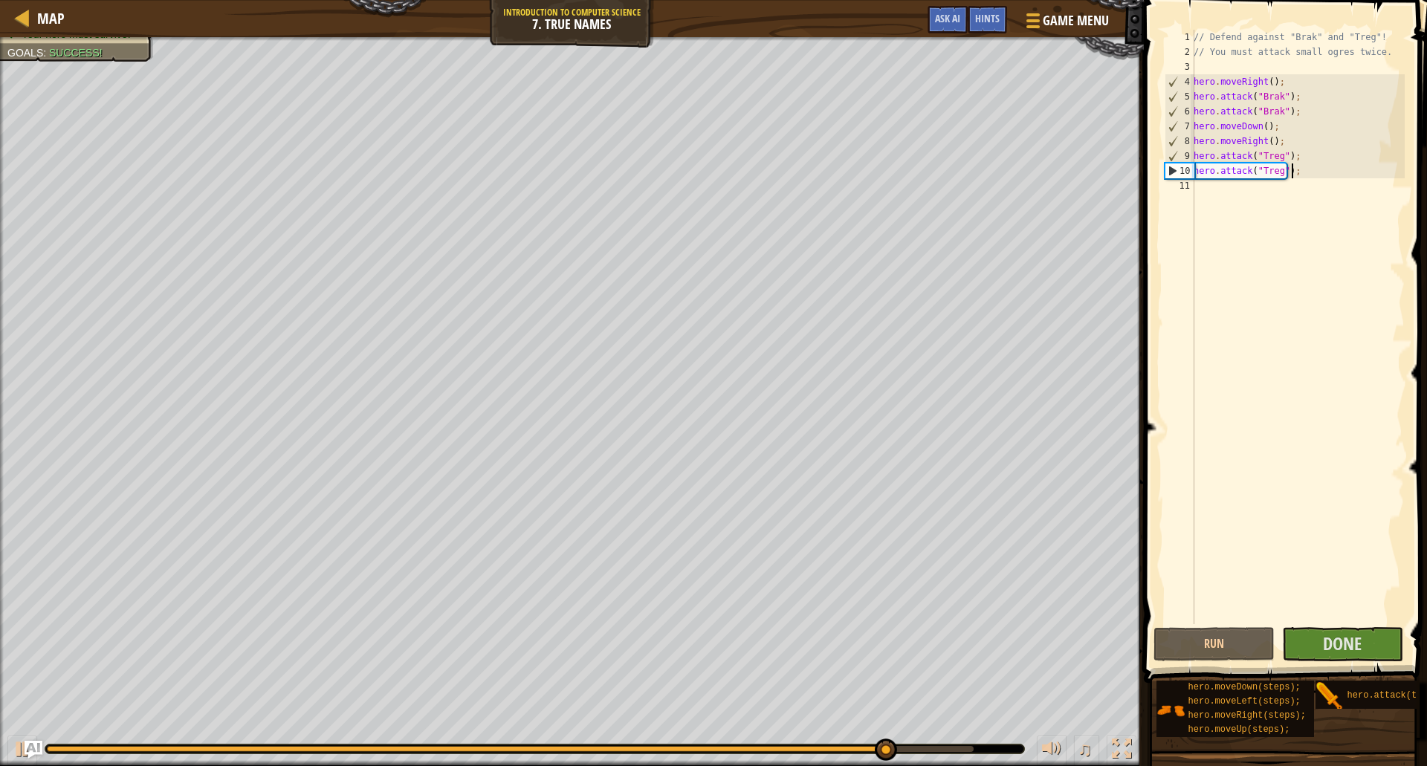
click at [1296, 143] on div "// Defend against "Brak" and "Treg"! // You must attack small ogres twice. hero…" at bounding box center [1297, 342] width 214 height 624
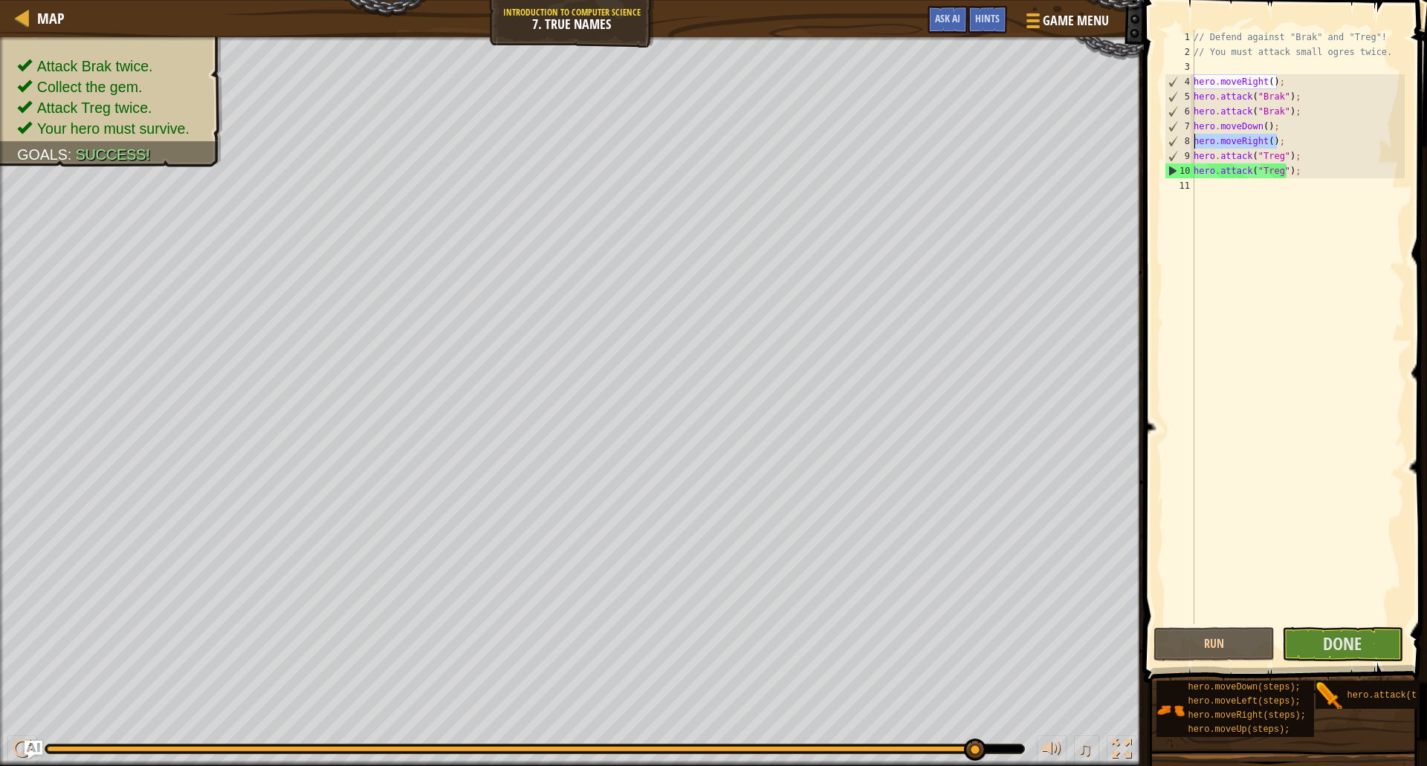
drag, startPoint x: 1296, startPoint y: 143, endPoint x: 1185, endPoint y: 137, distance: 110.8
click at [1185, 137] on div "hero.moveRight(); 1 2 3 4 5 6 7 8 9 10 11 // Defend against "Brak" and "Treg"! …" at bounding box center [1282, 327] width 243 height 594
click at [1357, 155] on div "// Defend against "Brak" and "Treg"! // You must attack small ogres twice. hero…" at bounding box center [1297, 342] width 214 height 624
drag, startPoint x: 1282, startPoint y: 144, endPoint x: 1175, endPoint y: 125, distance: 109.5
click at [1175, 125] on div "hero.attack("Treg"); 1 2 3 4 5 6 7 8 9 10 11 // Defend against "Brak" and "Treg…" at bounding box center [1282, 327] width 243 height 594
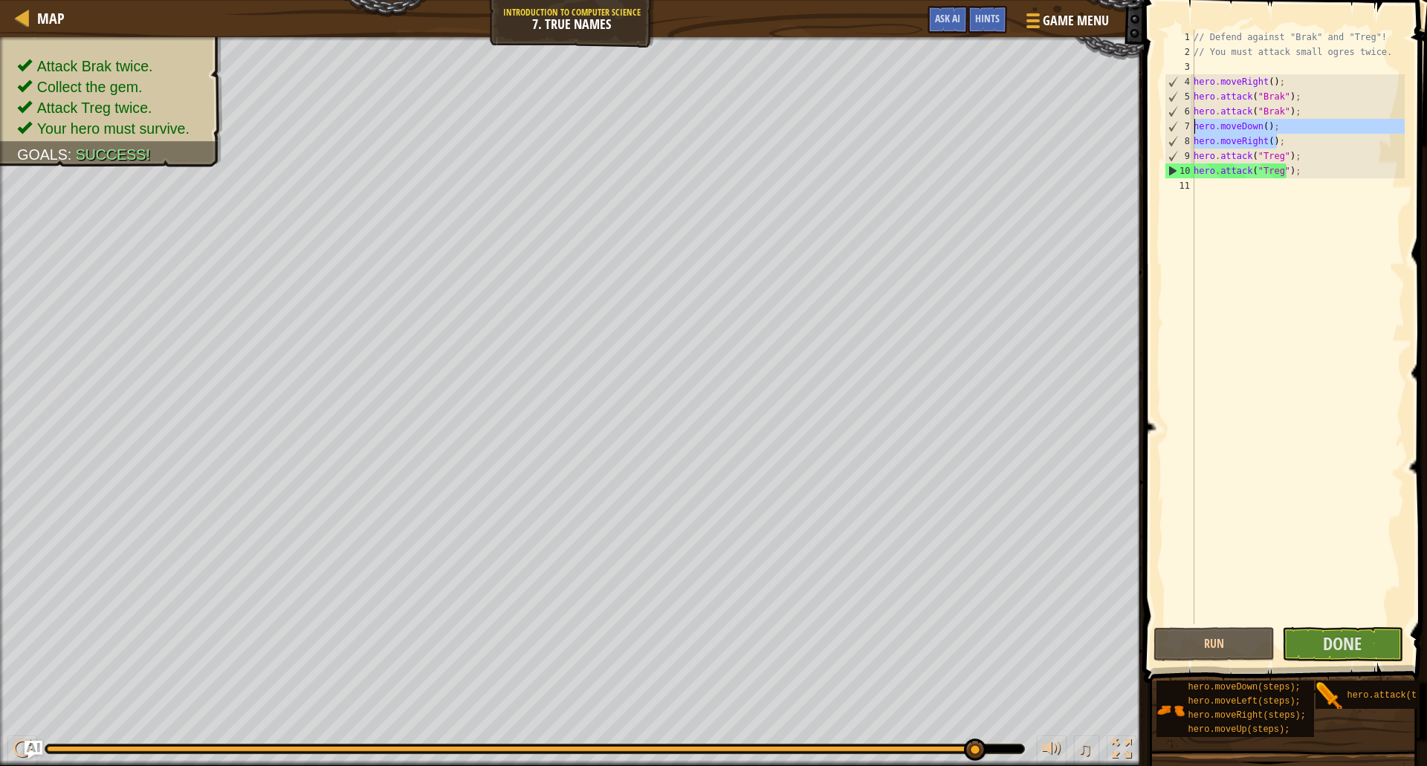
type textarea "hero.moveDown(); hero.moveRight();"
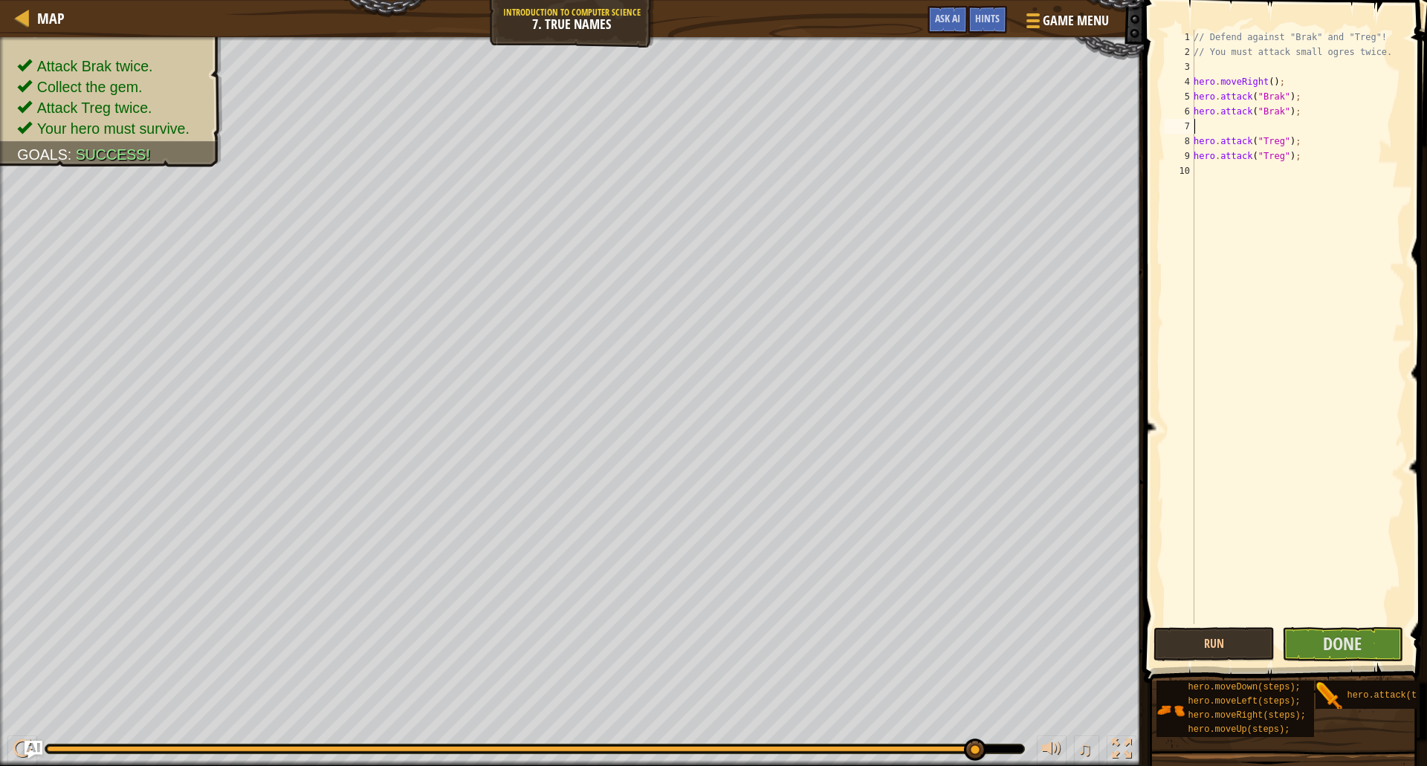
type textarea "ri"
click at [1346, 648] on span "Done" at bounding box center [1342, 644] width 39 height 24
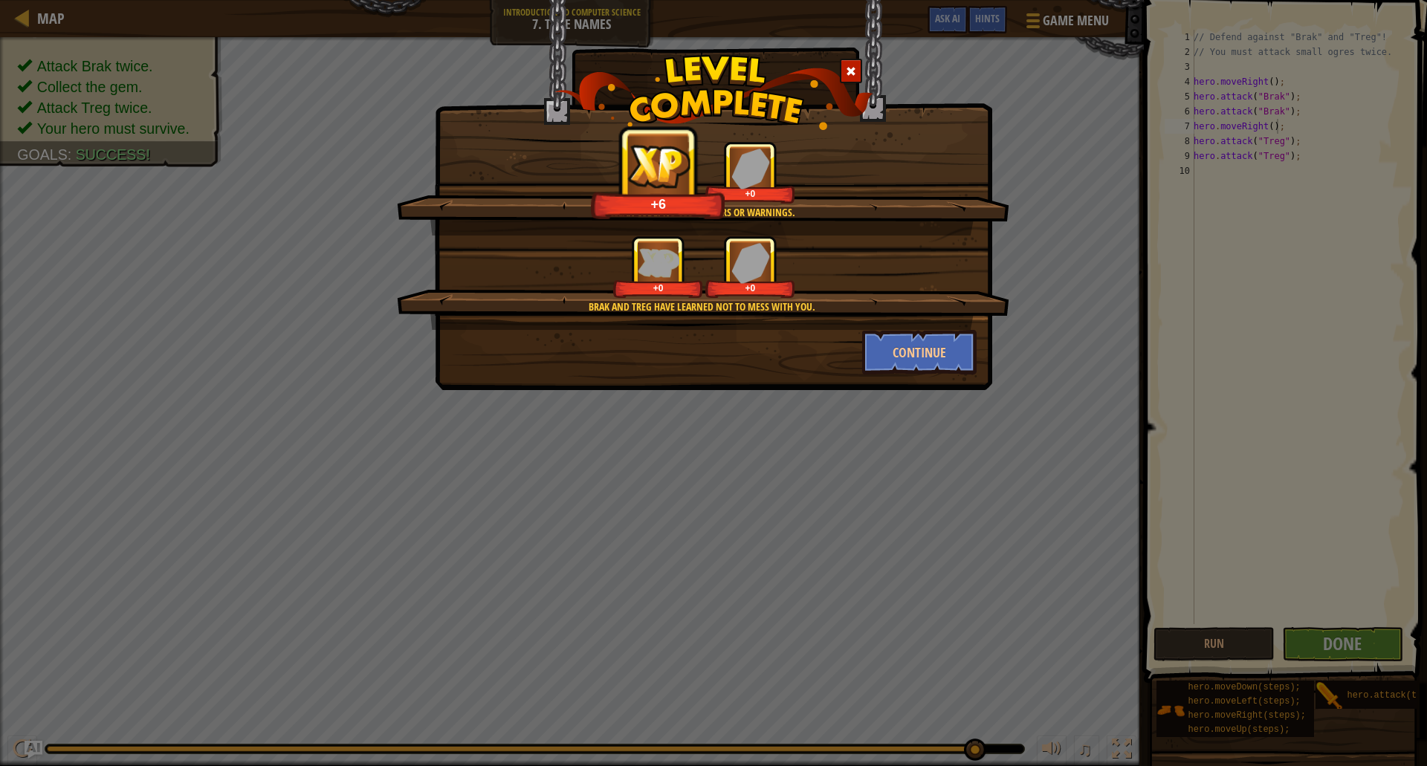
click at [863, 68] on img at bounding box center [713, 92] width 319 height 75
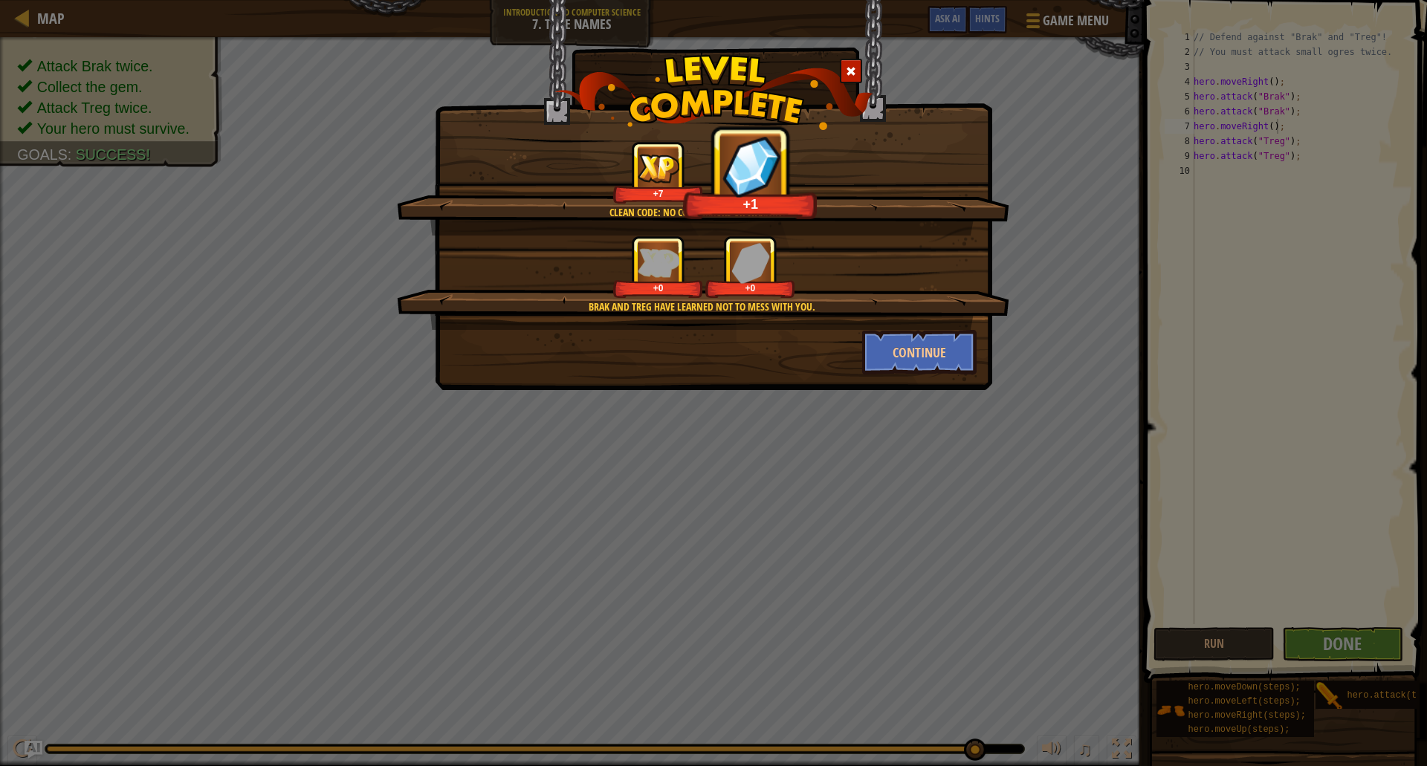
click at [843, 59] on div at bounding box center [851, 71] width 22 height 25
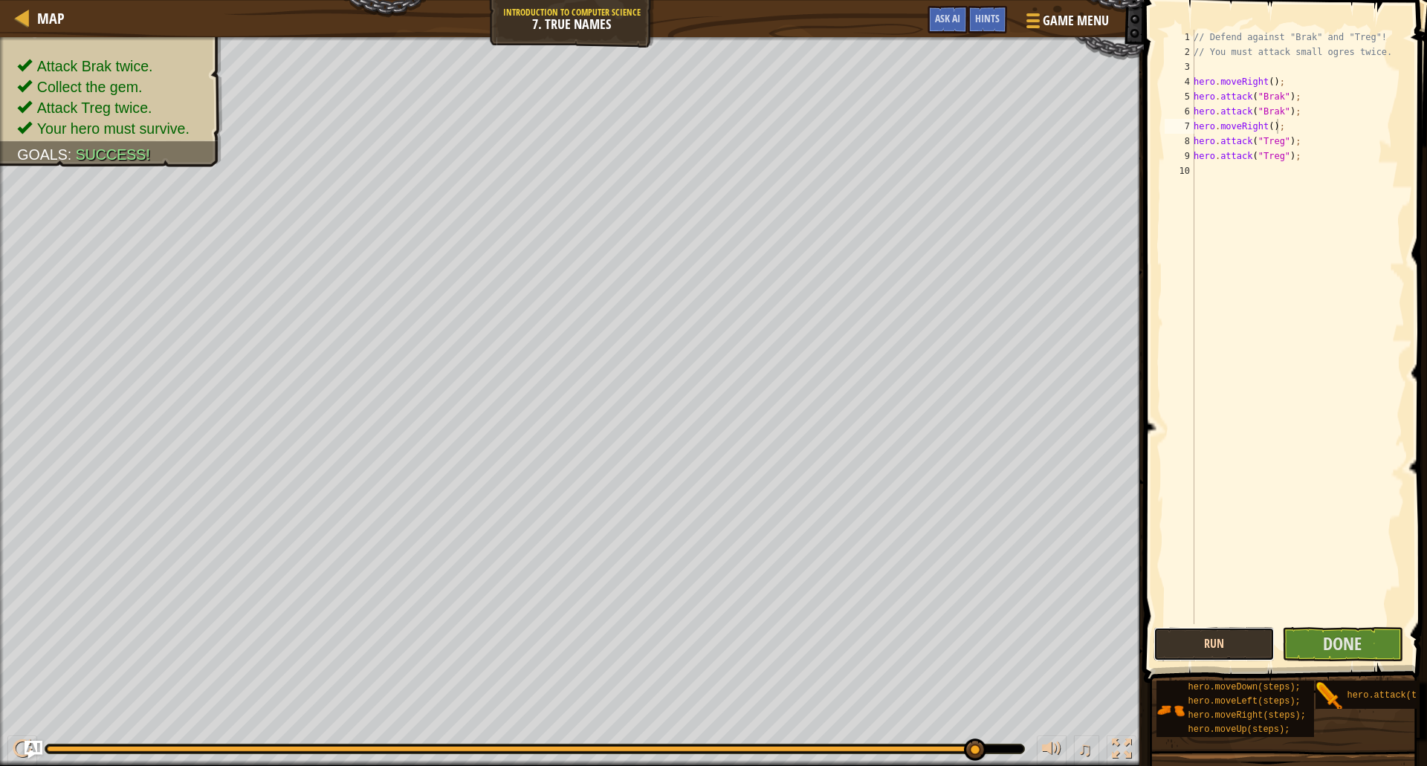
click at [1213, 655] on button "Run" at bounding box center [1213, 644] width 121 height 34
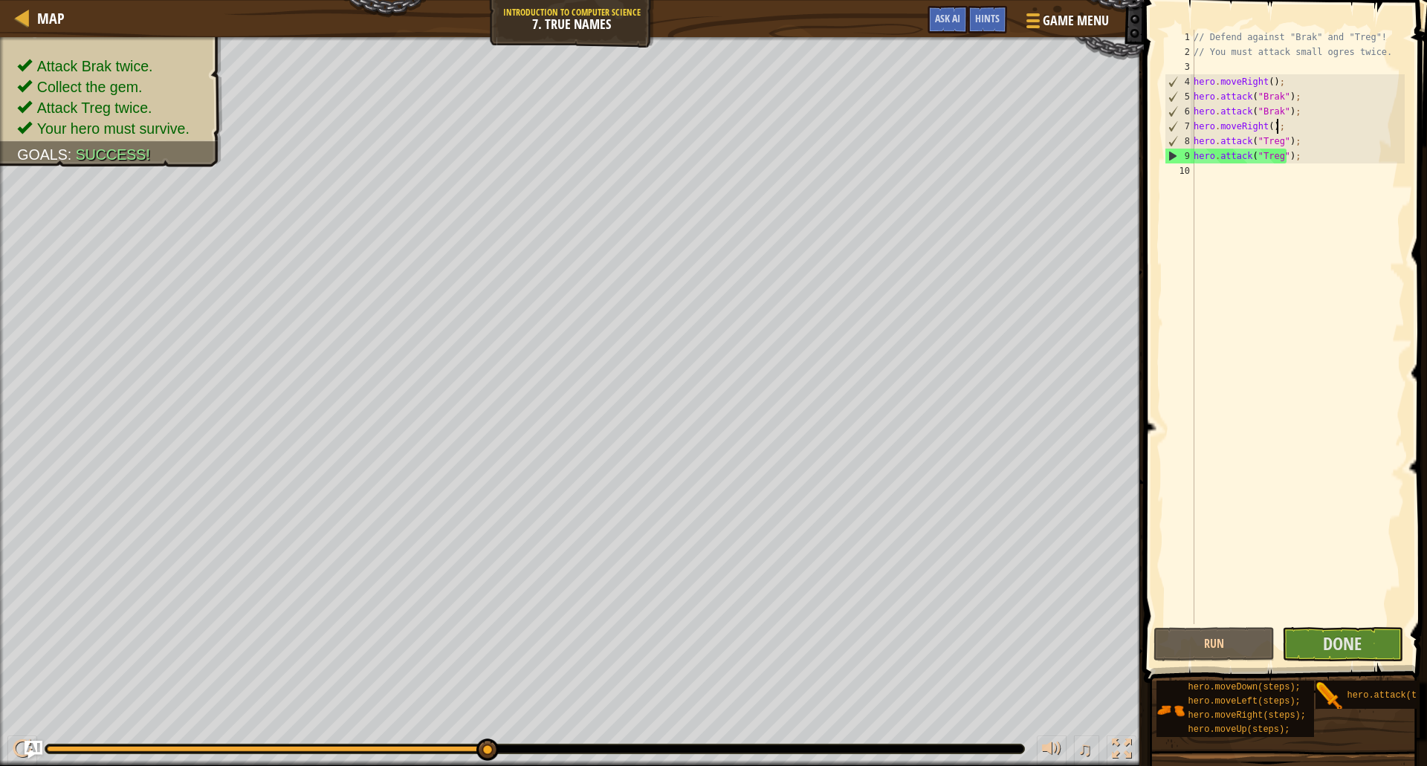
click at [1321, 155] on div "// Defend against "Brak" and "Treg"! // You must attack small ogres twice. hero…" at bounding box center [1297, 342] width 214 height 624
type textarea "hero.attack("Treg");"
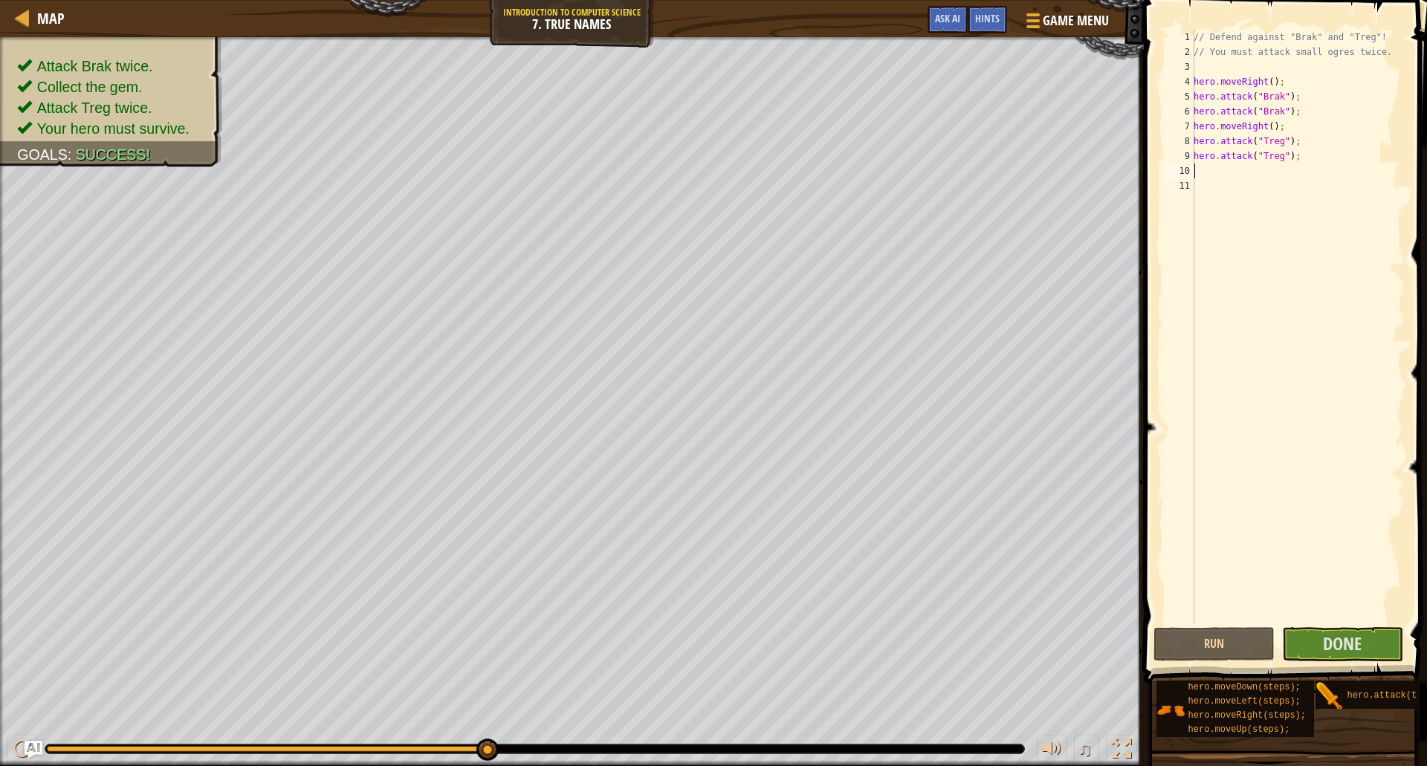
type textarea "ri"
click at [1307, 652] on button "Done" at bounding box center [1342, 644] width 121 height 34
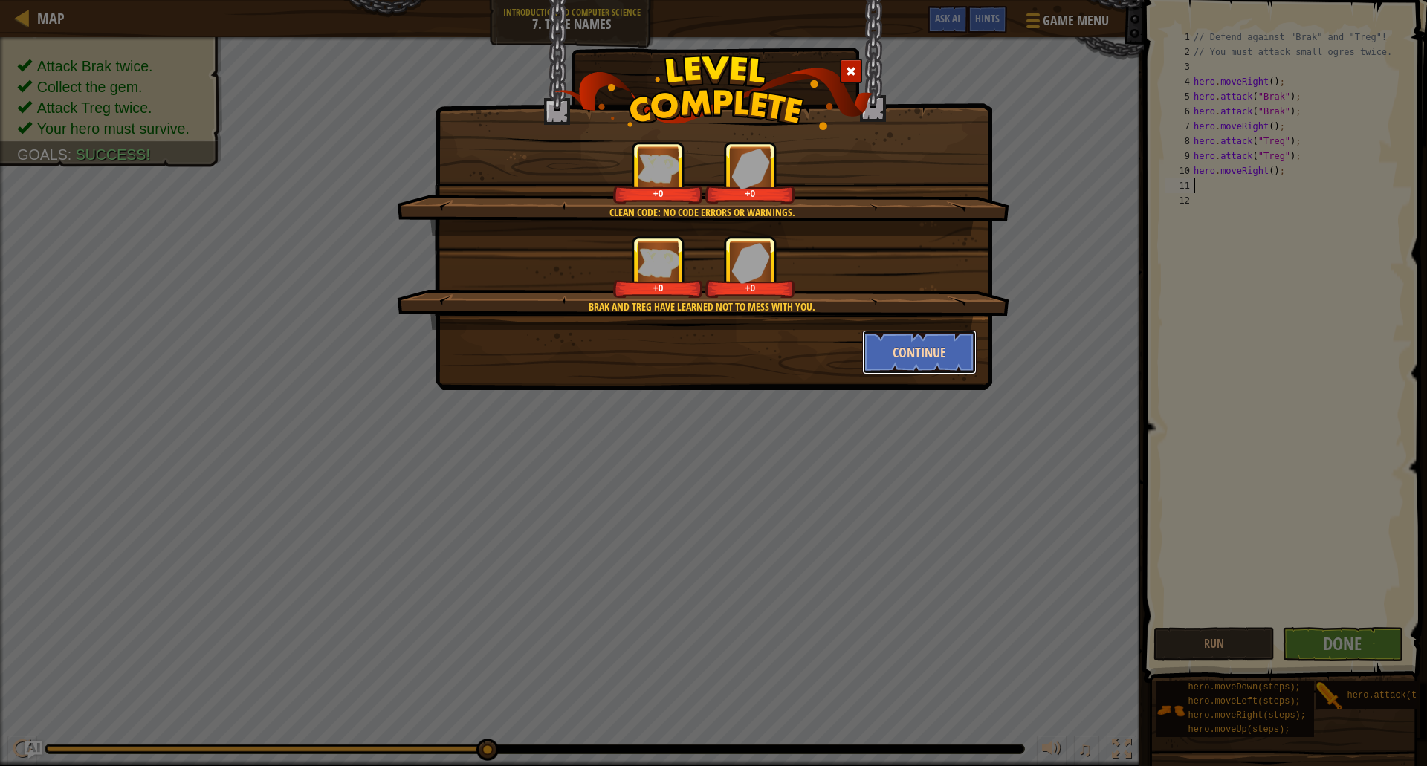
click at [930, 335] on button "Continue" at bounding box center [919, 352] width 115 height 45
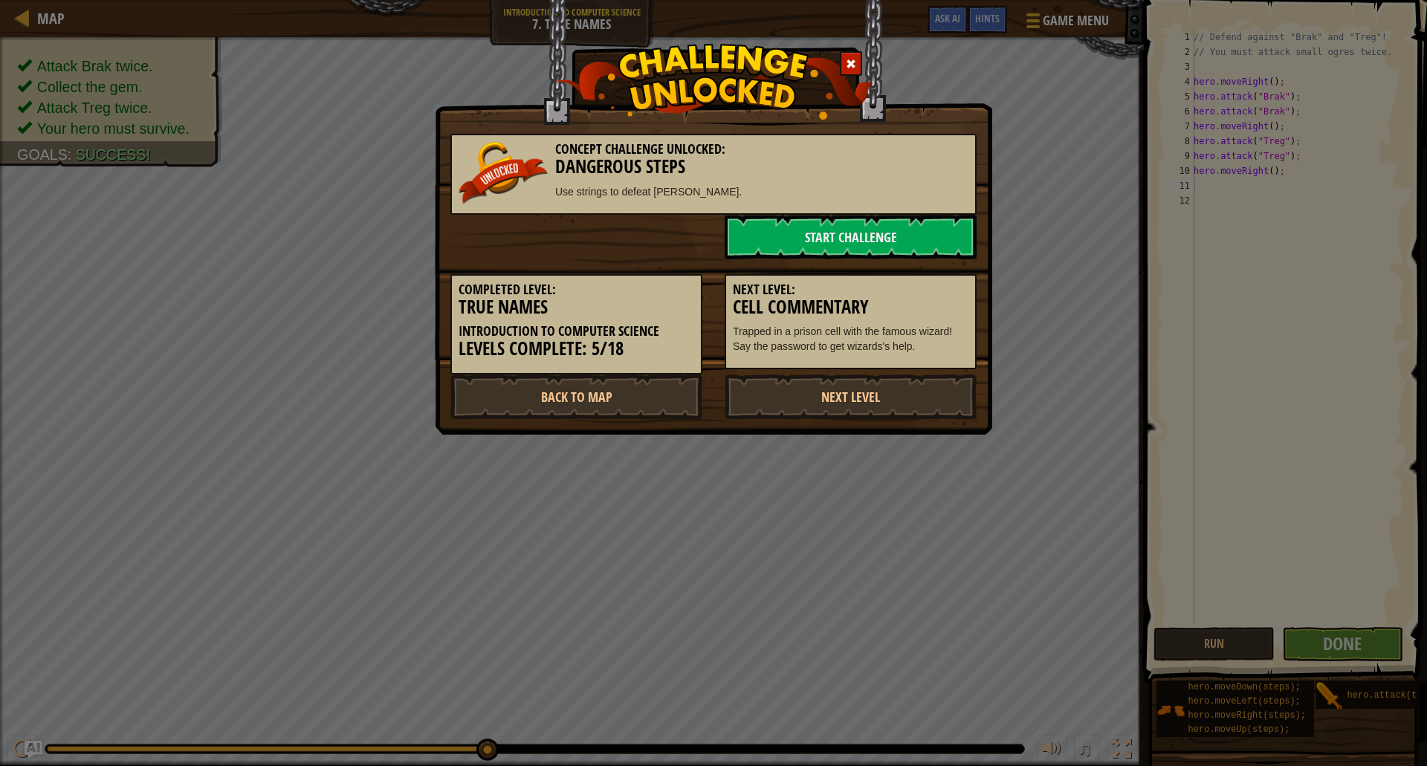
click at [847, 55] on div at bounding box center [851, 63] width 22 height 25
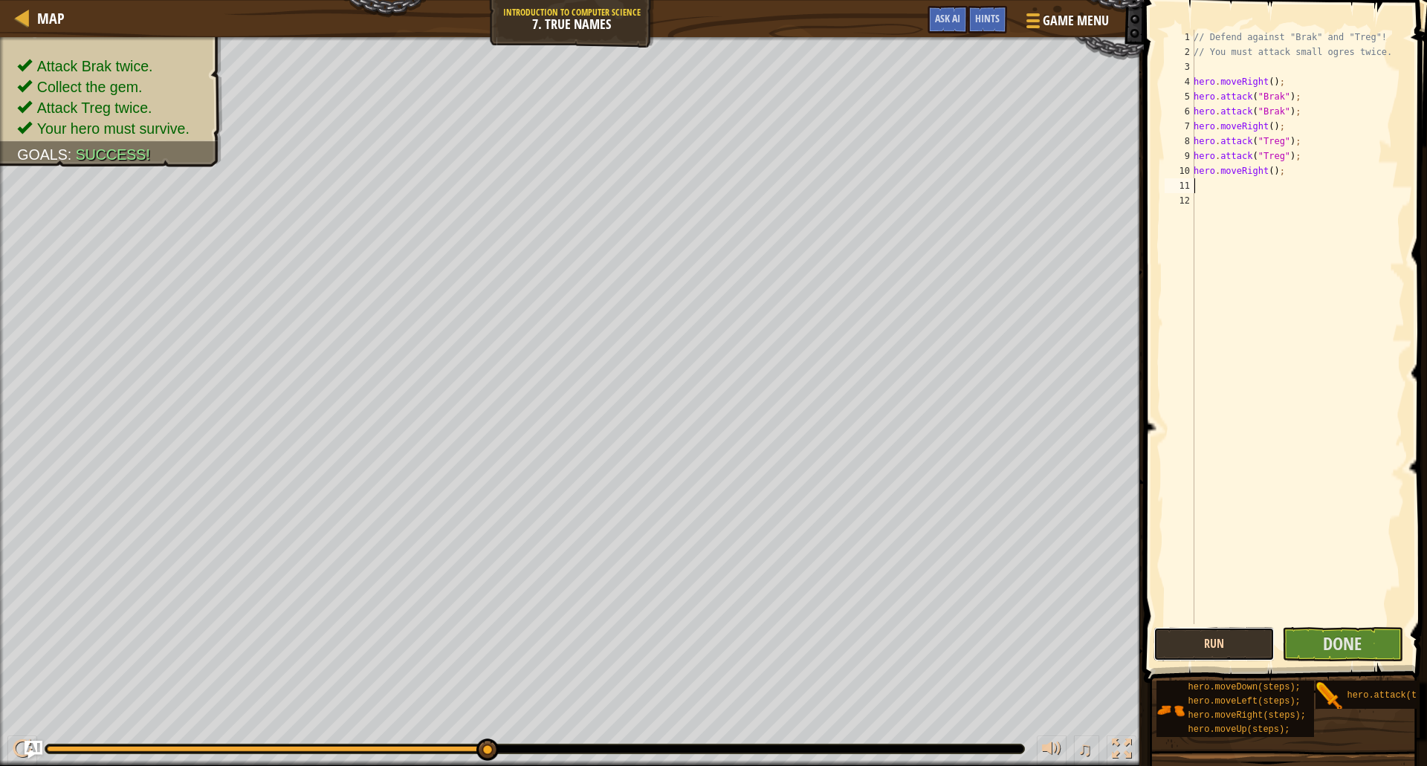
click at [1204, 643] on button "Run" at bounding box center [1213, 644] width 121 height 34
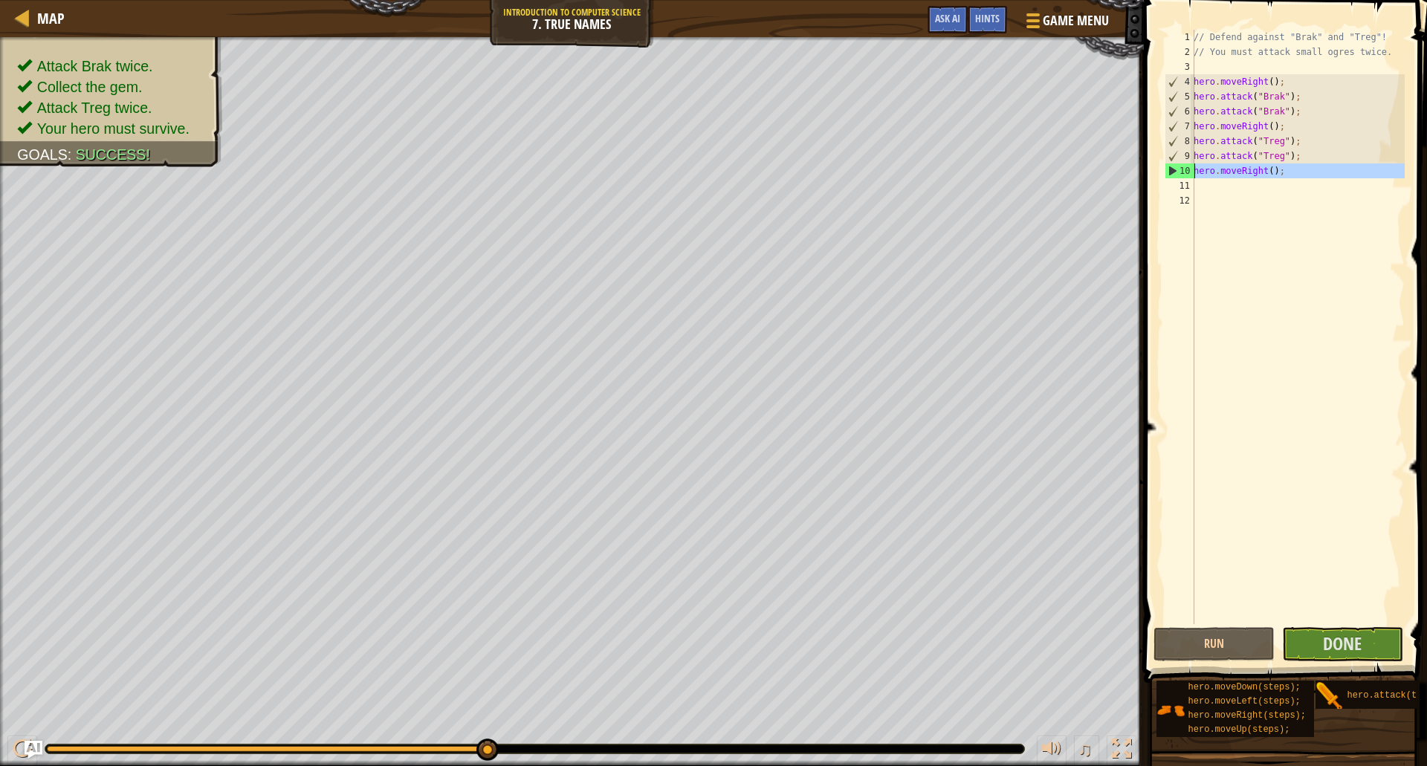
drag, startPoint x: 1234, startPoint y: 189, endPoint x: 1178, endPoint y: 173, distance: 58.8
click at [1178, 173] on div "1 2 3 4 5 6 7 8 9 10 11 12 // Defend against "Brak" and "Treg"! // You must att…" at bounding box center [1282, 327] width 243 height 594
type textarea "hero.moveRight();"
click at [1220, 211] on div "// Defend against "Brak" and "Treg"! // You must attack small ogres twice. hero…" at bounding box center [1297, 342] width 214 height 624
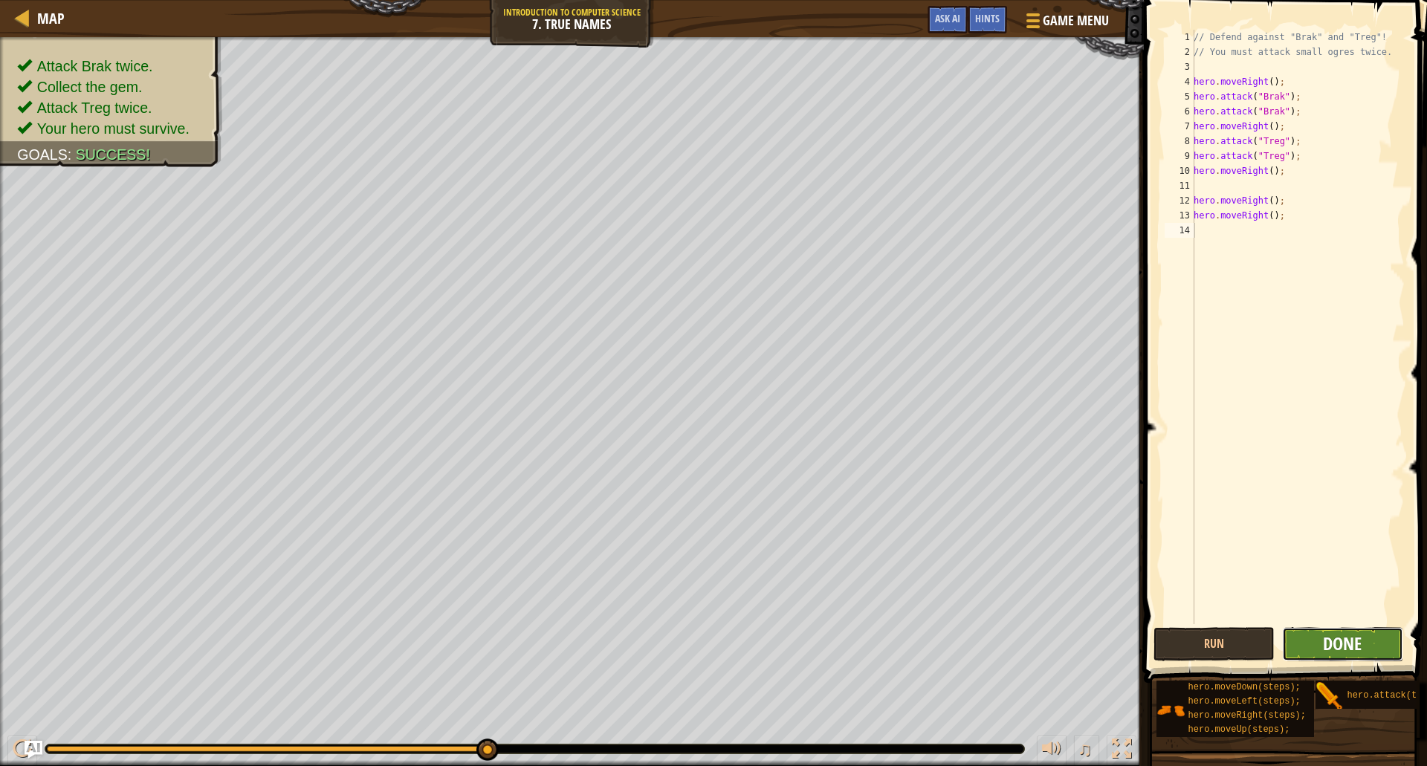
click at [1343, 641] on span "Done" at bounding box center [1342, 644] width 39 height 24
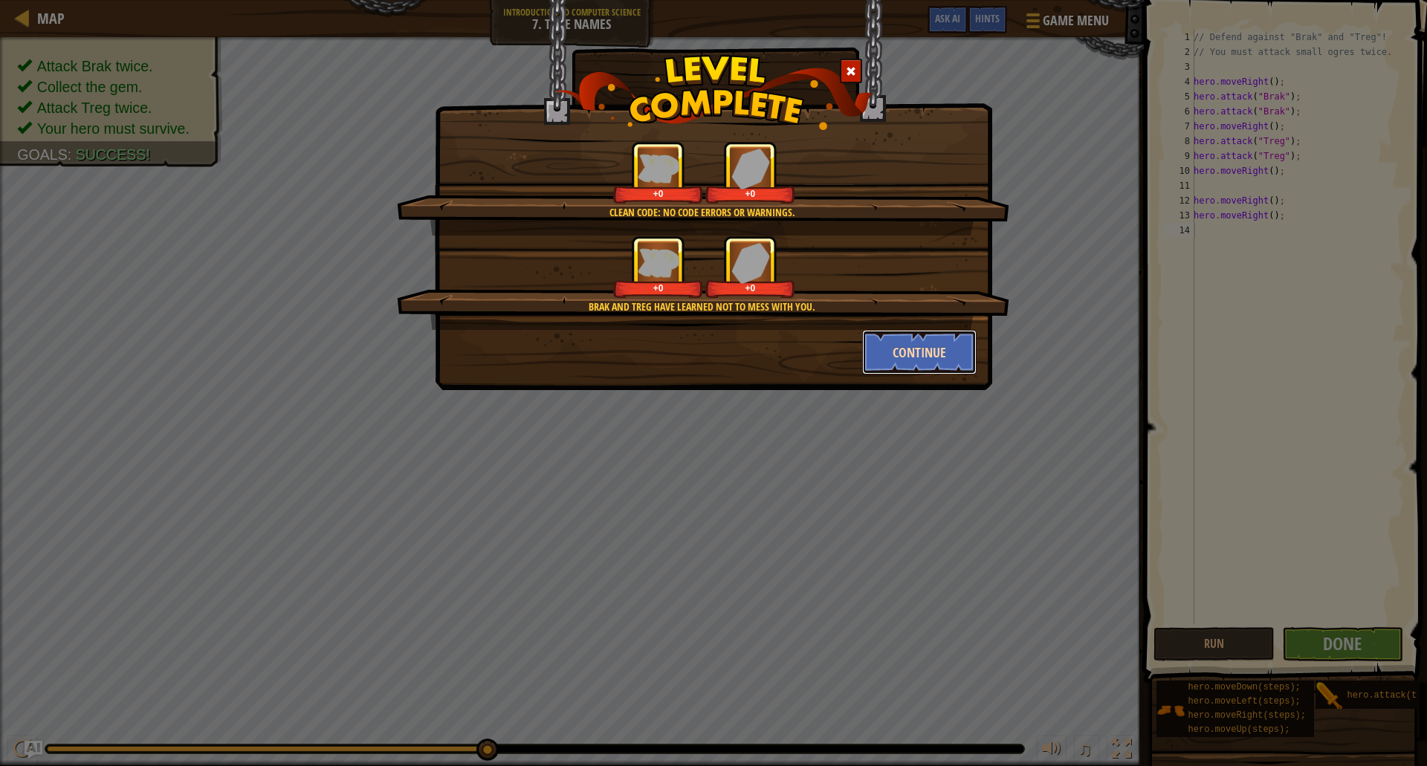
click at [938, 354] on button "Continue" at bounding box center [919, 352] width 115 height 45
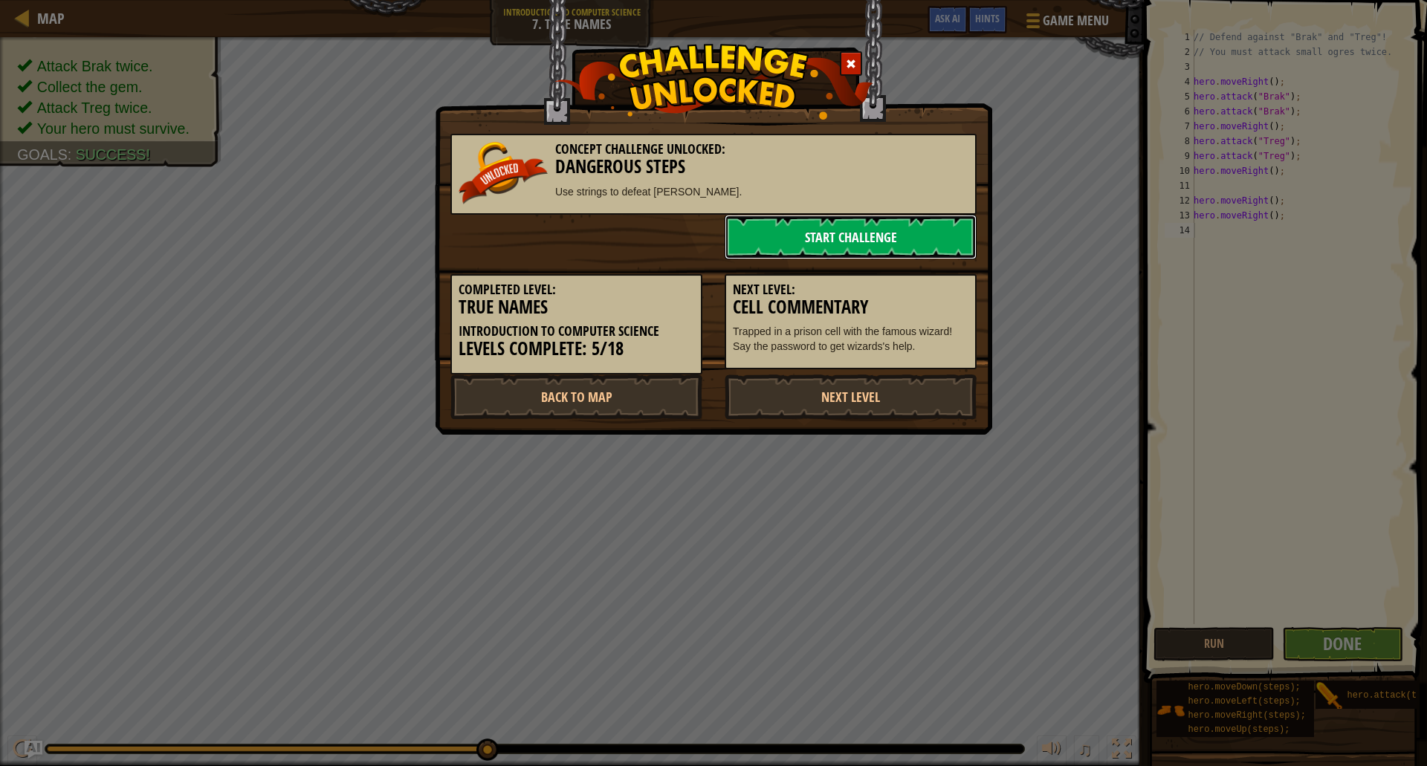
click at [898, 232] on link "Start Challenge" at bounding box center [850, 237] width 252 height 45
